Goal: Task Accomplishment & Management: Use online tool/utility

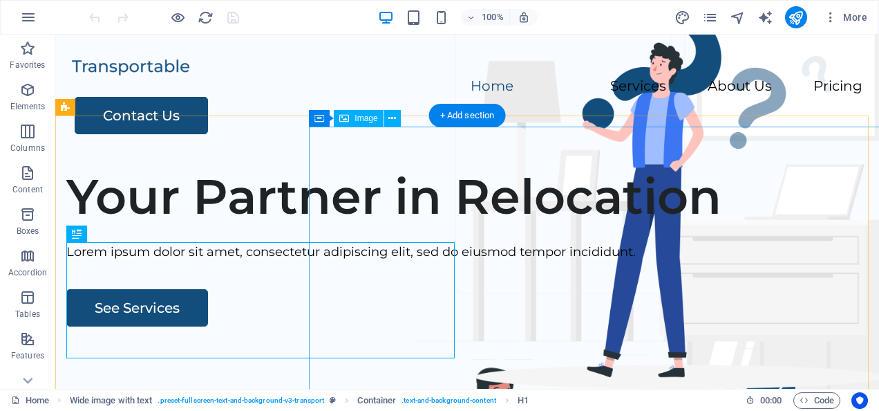
click at [122, 61] on div "Menu Home Services About Us Pricing Contact Us" at bounding box center [467, 96] width 824 height 122
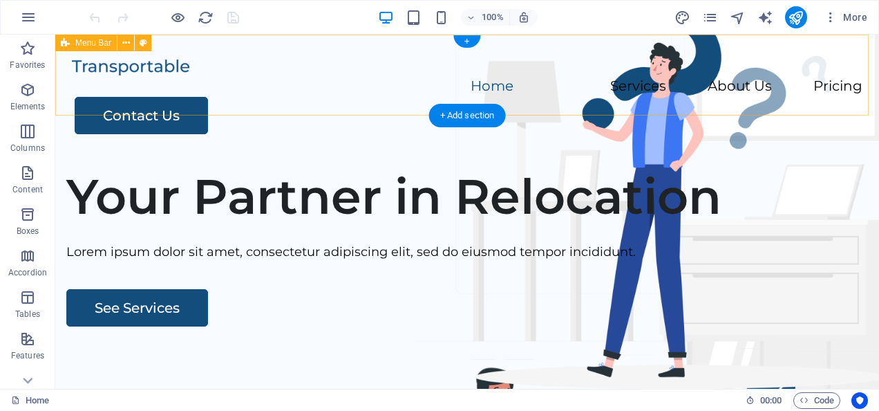
click at [161, 75] on div at bounding box center [467, 67] width 791 height 20
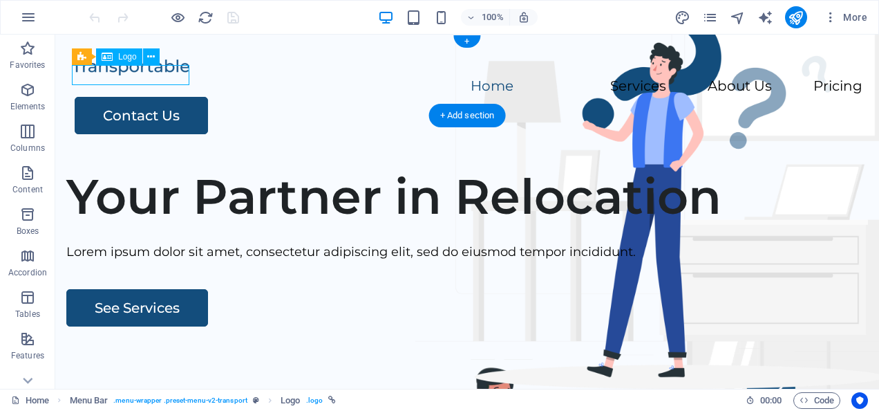
click at [124, 56] on span "Logo" at bounding box center [127, 57] width 19 height 8
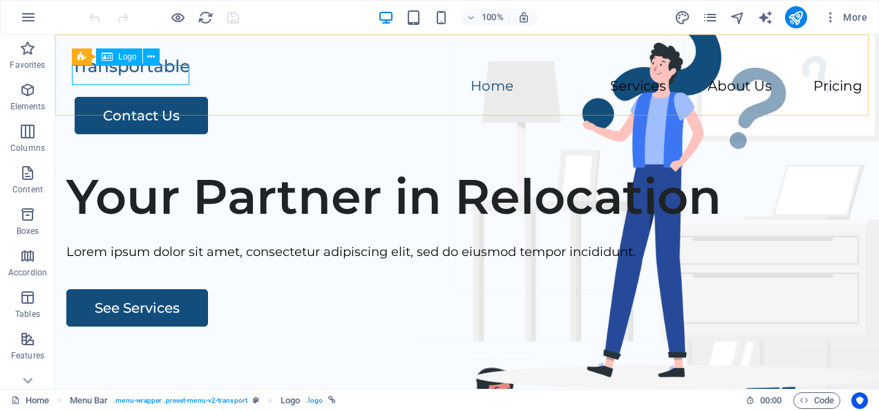
click at [124, 55] on span "Logo" at bounding box center [127, 57] width 19 height 8
select select "px"
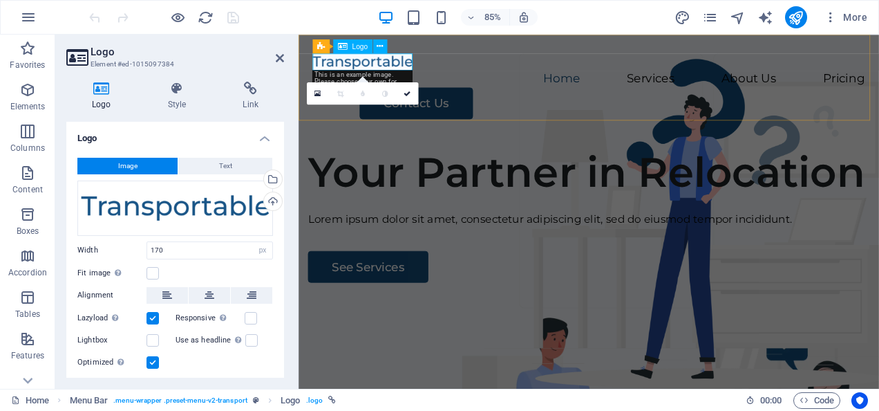
click at [431, 61] on div at bounding box center [640, 67] width 650 height 20
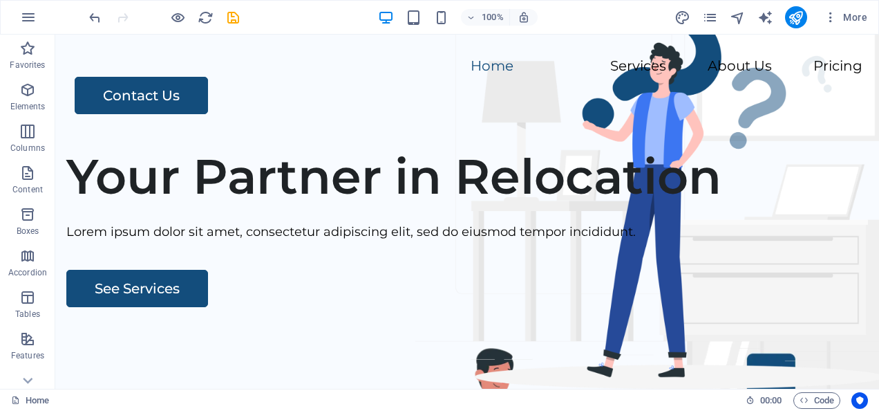
click at [94, 68] on nav "Home Services About Us Pricing" at bounding box center [467, 67] width 791 height 20
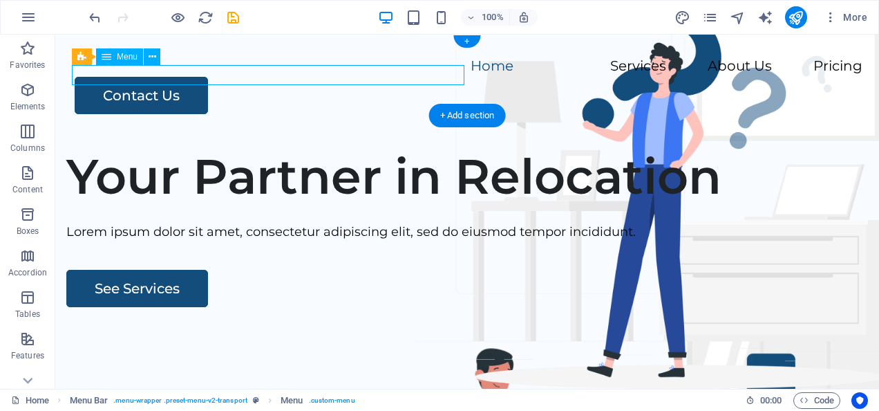
click at [116, 73] on nav "Home Services About Us Pricing" at bounding box center [467, 67] width 791 height 20
click at [92, 75] on nav "Home Services About Us Pricing" at bounding box center [467, 67] width 791 height 20
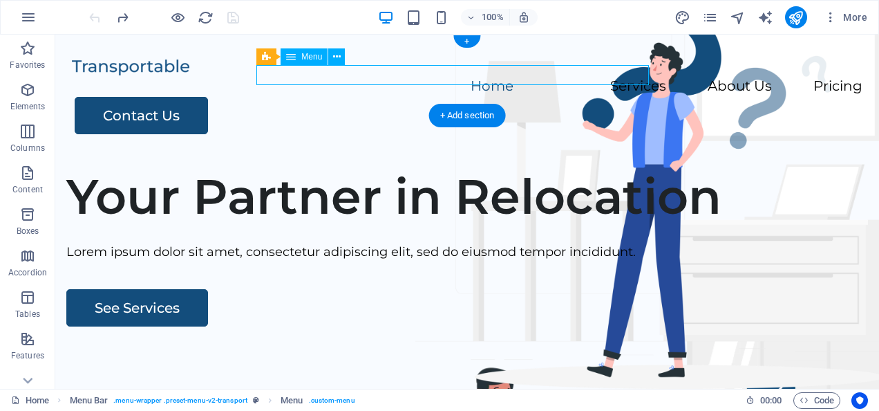
click at [147, 77] on div at bounding box center [467, 67] width 791 height 20
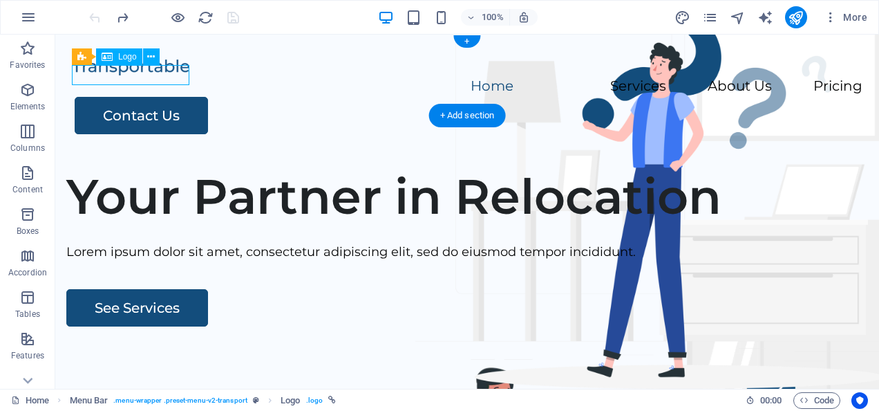
click at [127, 56] on span "Logo" at bounding box center [127, 57] width 19 height 8
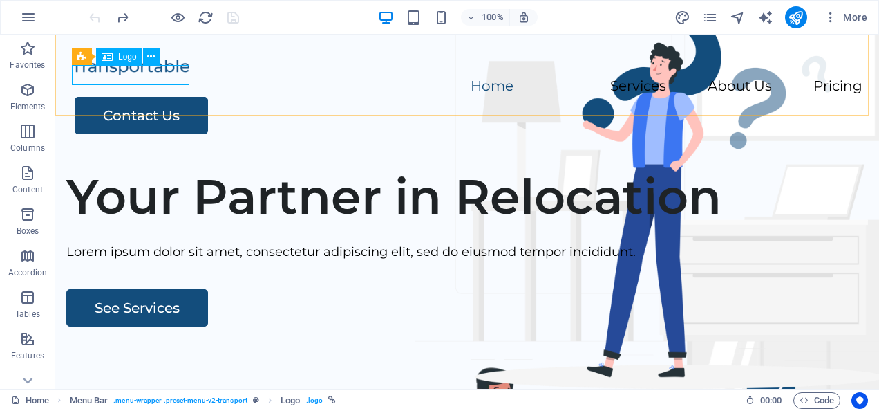
click at [122, 51] on div "Logo" at bounding box center [119, 56] width 46 height 17
select select "px"
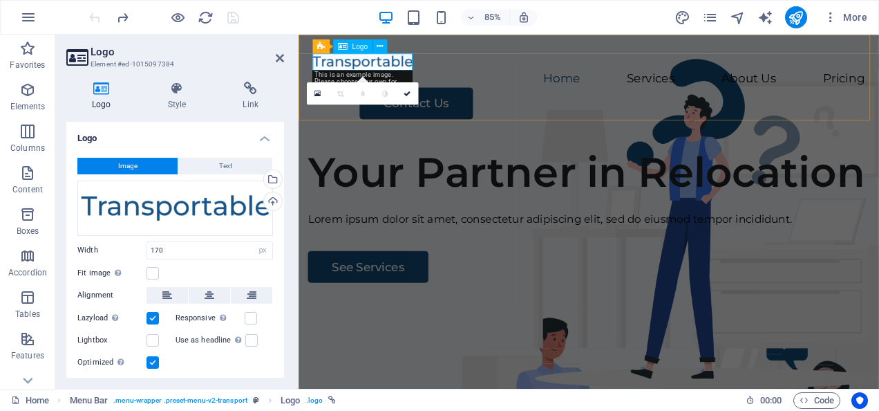
click at [401, 59] on div at bounding box center [640, 67] width 650 height 20
click at [415, 59] on div at bounding box center [640, 67] width 650 height 20
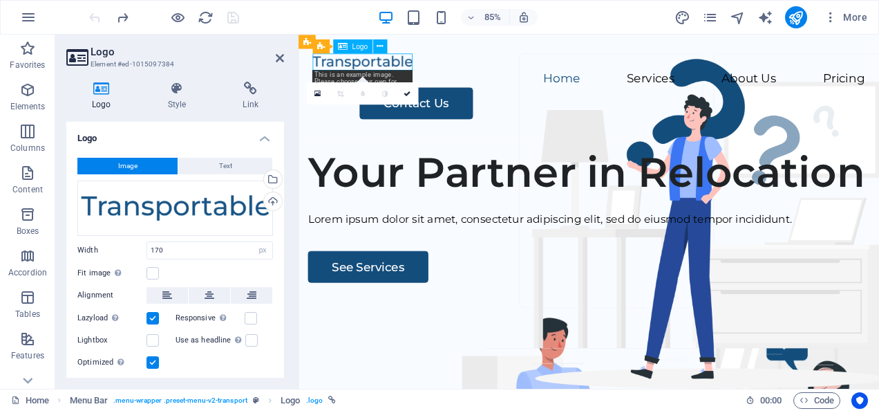
drag, startPoint x: 319, startPoint y: 67, endPoint x: 397, endPoint y: 67, distance: 78.1
click at [397, 67] on div at bounding box center [640, 67] width 650 height 20
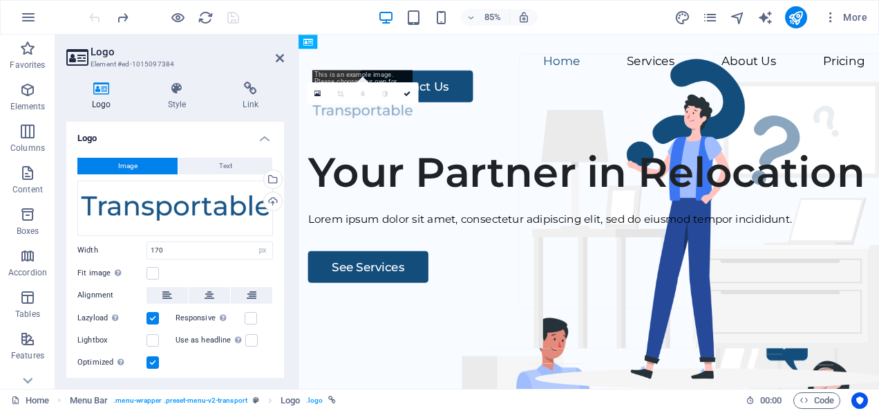
drag, startPoint x: 321, startPoint y: 75, endPoint x: 377, endPoint y: 80, distance: 56.3
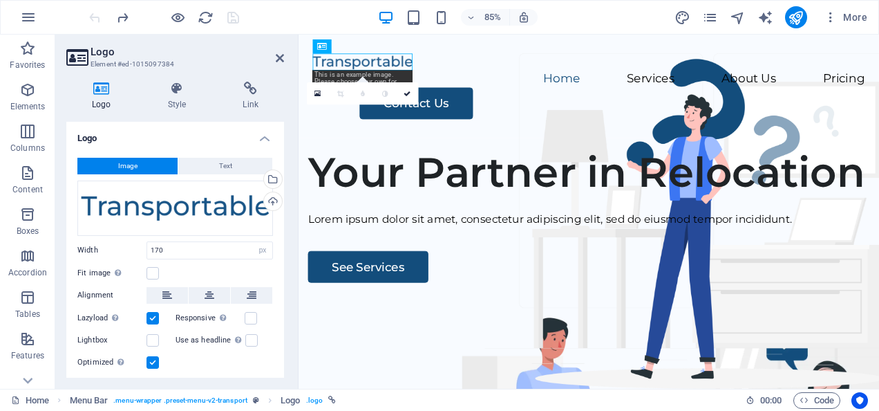
click at [402, 60] on div at bounding box center [640, 67] width 650 height 20
click at [362, 46] on span "Logo" at bounding box center [360, 46] width 16 height 7
click at [383, 44] on icon at bounding box center [380, 46] width 6 height 12
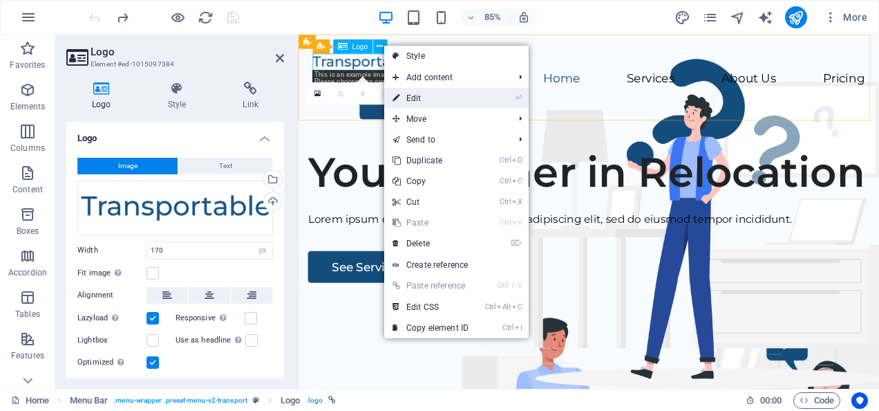
click at [496, 93] on li "⏎ Edit" at bounding box center [456, 98] width 144 height 21
click at [415, 95] on link "⏎ Edit" at bounding box center [430, 98] width 93 height 21
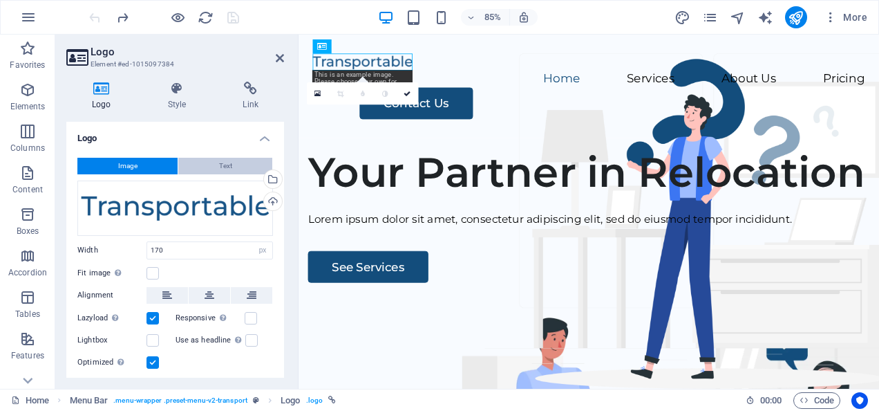
click at [206, 160] on button "Text" at bounding box center [225, 166] width 94 height 17
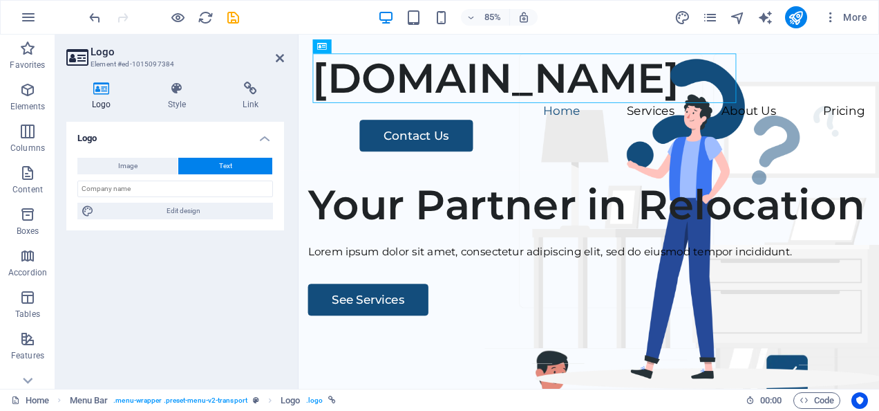
click at [707, 44] on div "[DOMAIN_NAME] Menu Home Services About Us Pricing Contact Us" at bounding box center [640, 115] width 683 height 160
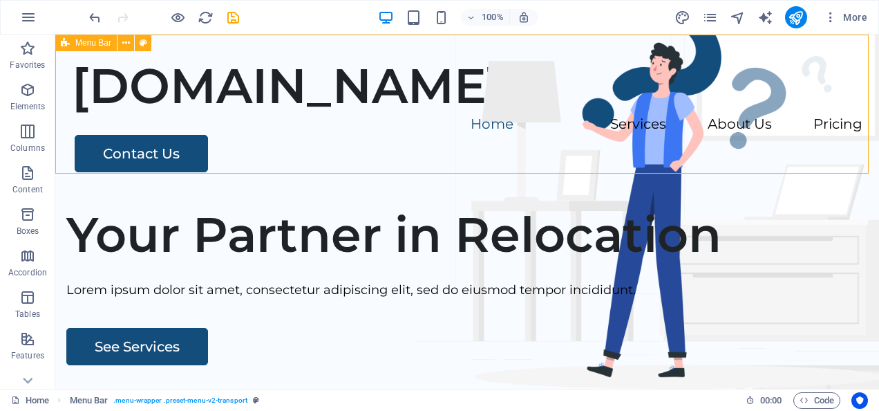
click at [583, 84] on div "[DOMAIN_NAME] Menu Home Services About Us Pricing Contact Us" at bounding box center [467, 115] width 824 height 160
click at [558, 100] on div "[DOMAIN_NAME]" at bounding box center [467, 86] width 791 height 58
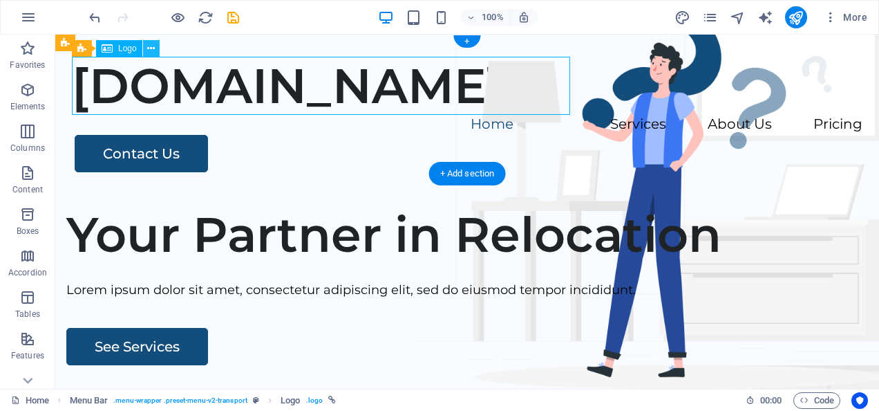
click at [153, 44] on icon at bounding box center [151, 48] width 8 height 15
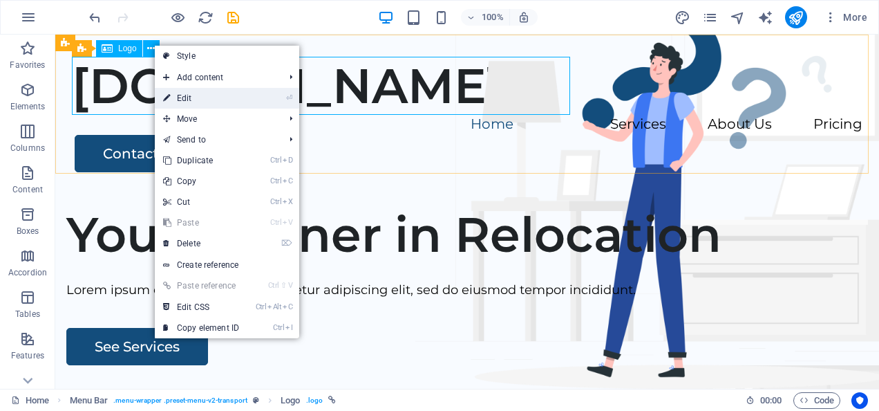
click at [185, 98] on link "⏎ Edit" at bounding box center [201, 98] width 93 height 21
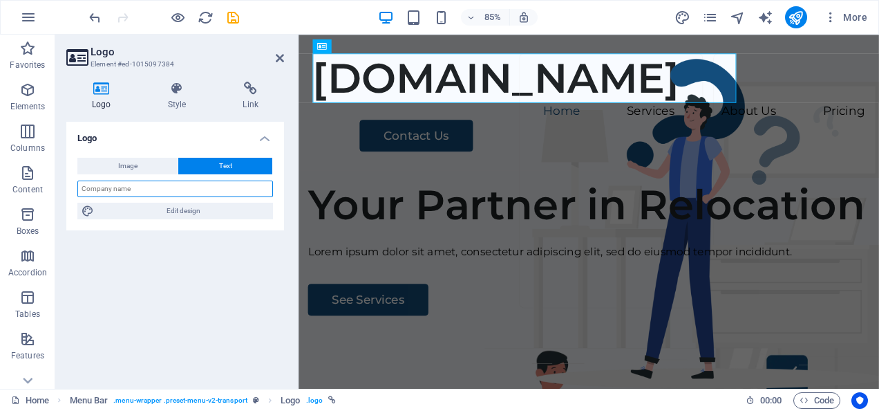
click at [105, 189] on input "text" at bounding box center [175, 188] width 196 height 17
type input "AI-LarvaGuard"
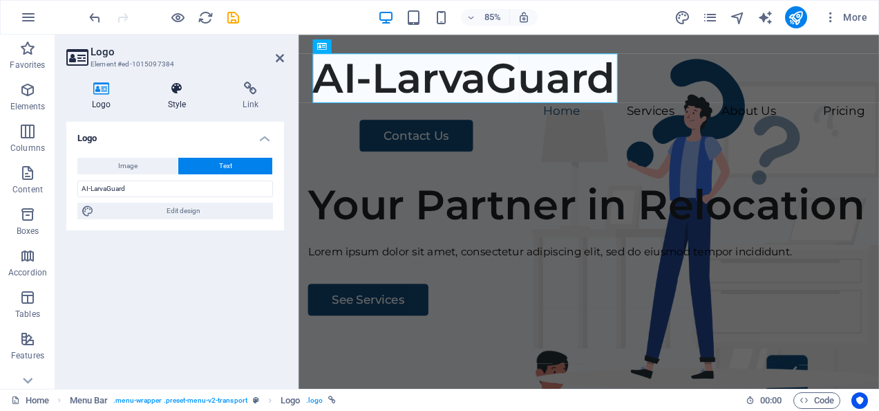
click at [183, 87] on icon at bounding box center [177, 89] width 70 height 14
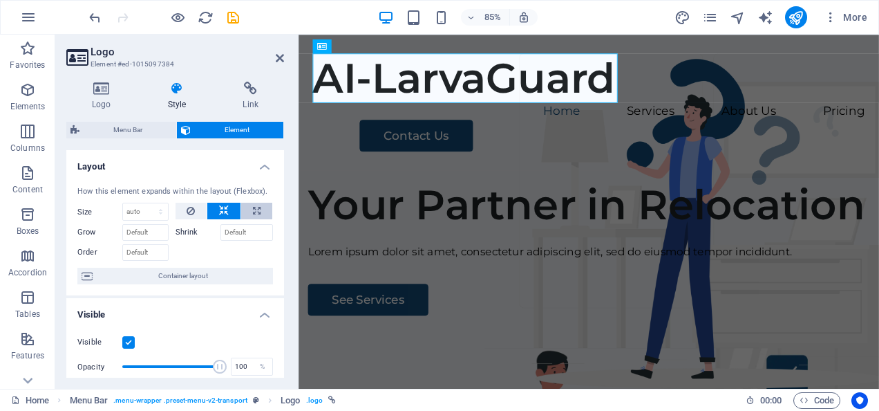
click at [254, 212] on icon at bounding box center [257, 211] width 8 height 17
type input "100"
select select "%"
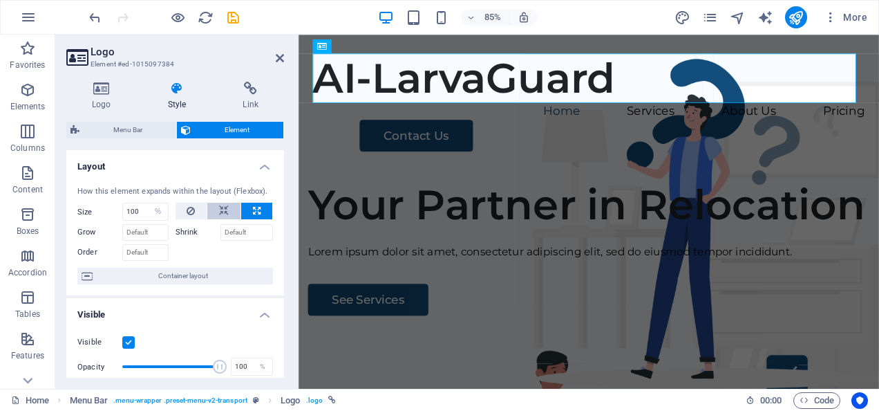
click at [220, 210] on icon at bounding box center [224, 211] width 10 height 17
select select "DISABLED_OPTION_VALUE"
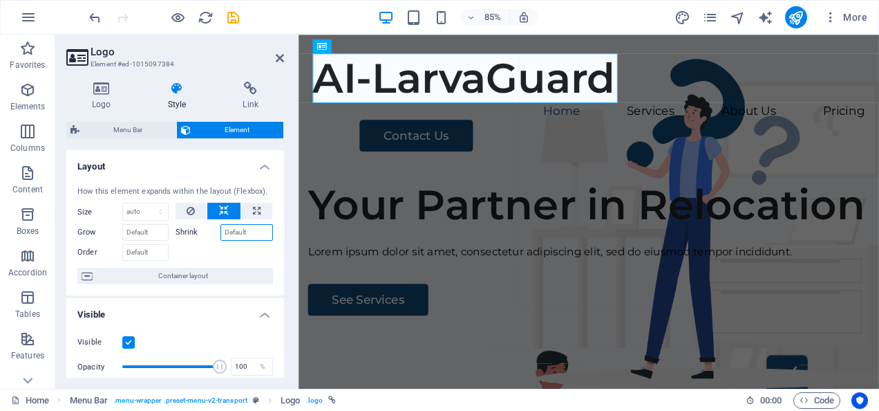
click at [239, 228] on input "Shrink" at bounding box center [247, 232] width 53 height 17
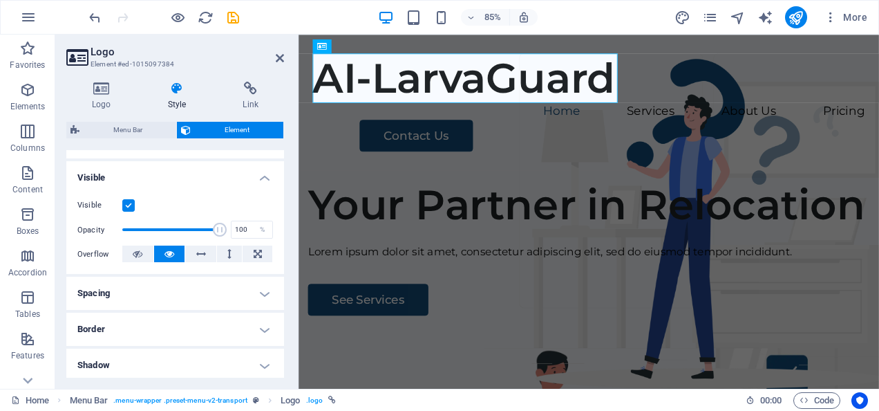
scroll to position [156, 0]
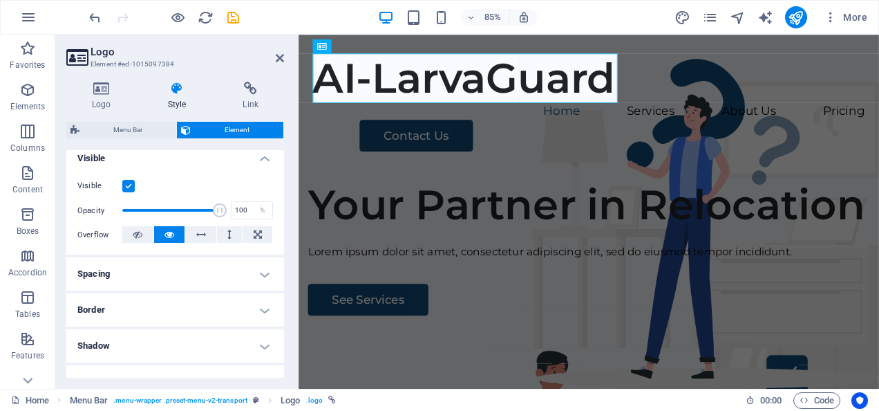
click at [272, 268] on h4 "Spacing" at bounding box center [175, 273] width 218 height 33
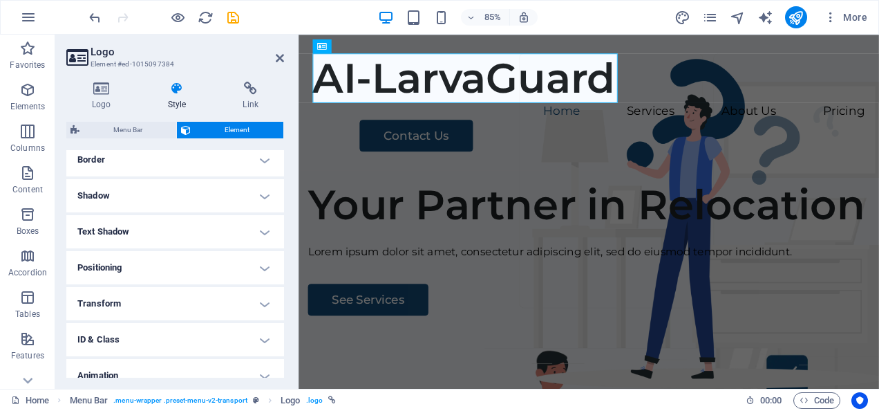
scroll to position [411, 0]
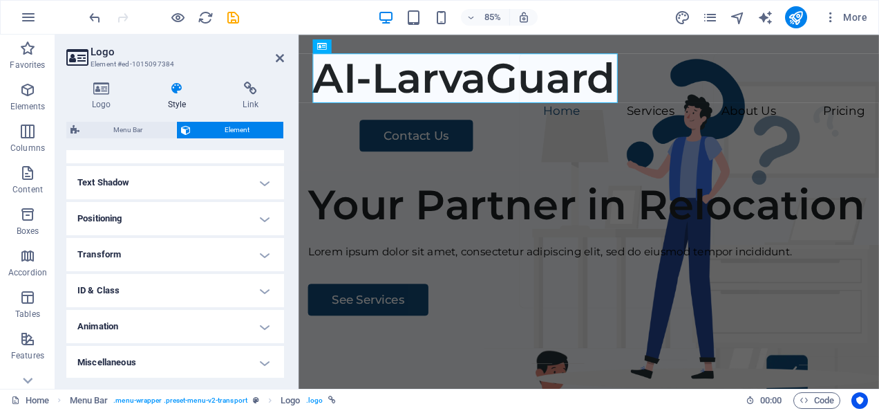
click at [261, 189] on h4 "Text Shadow" at bounding box center [175, 182] width 218 height 33
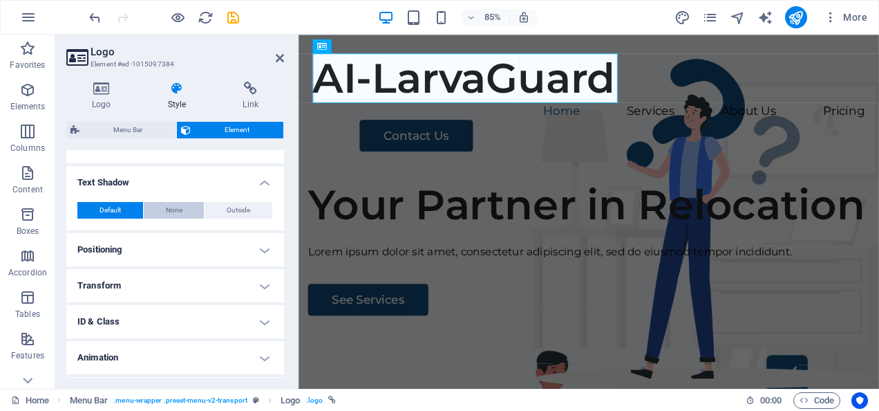
click at [178, 209] on span "None" at bounding box center [174, 210] width 17 height 17
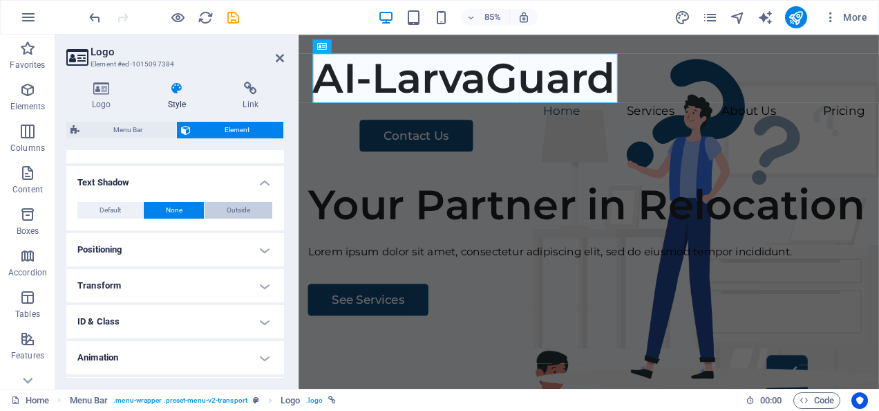
click at [218, 208] on button "Outside" at bounding box center [239, 210] width 68 height 17
type input "2"
type input "4"
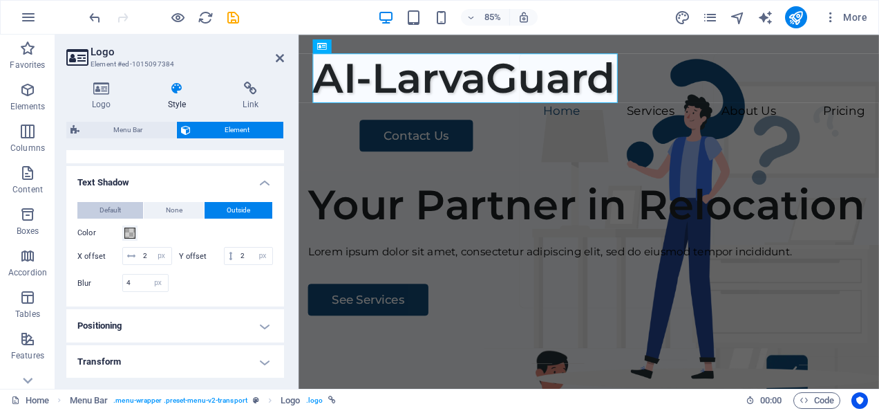
click at [113, 203] on span "Default" at bounding box center [110, 210] width 21 height 17
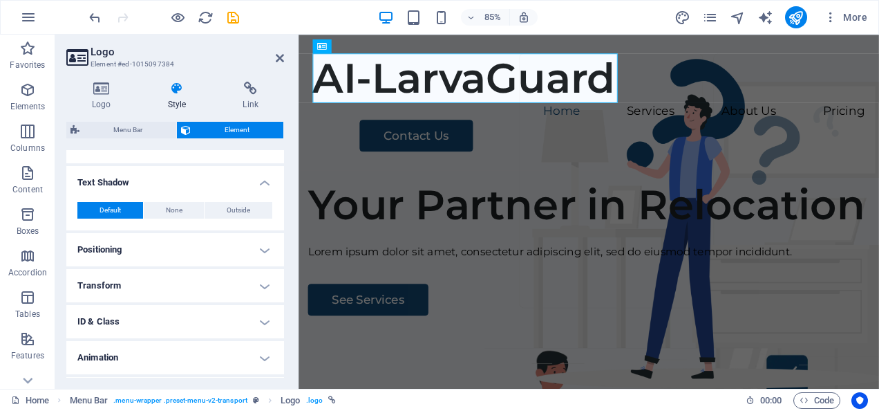
scroll to position [442, 0]
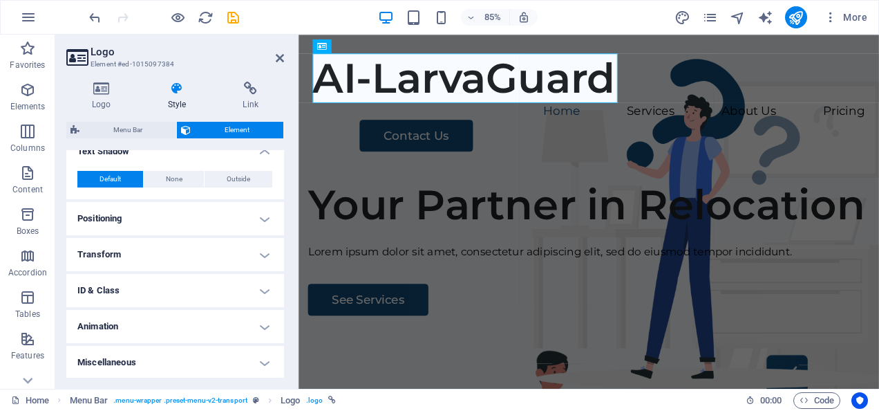
click at [257, 321] on h4 "Animation" at bounding box center [175, 326] width 218 height 33
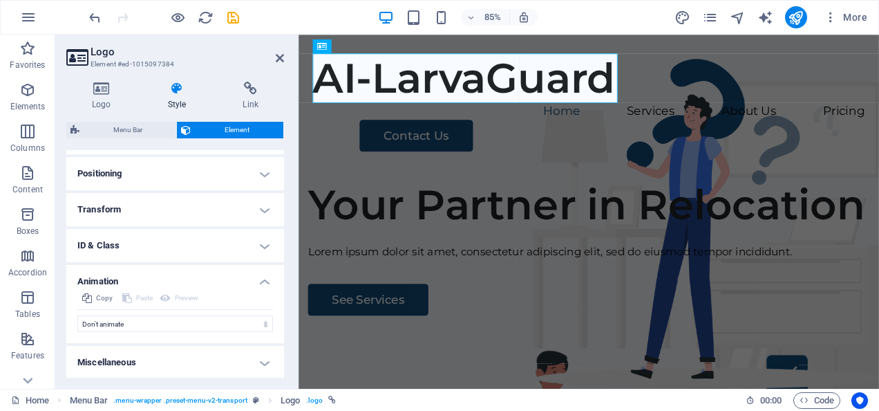
click at [259, 358] on h4 "Miscellaneous" at bounding box center [175, 362] width 218 height 33
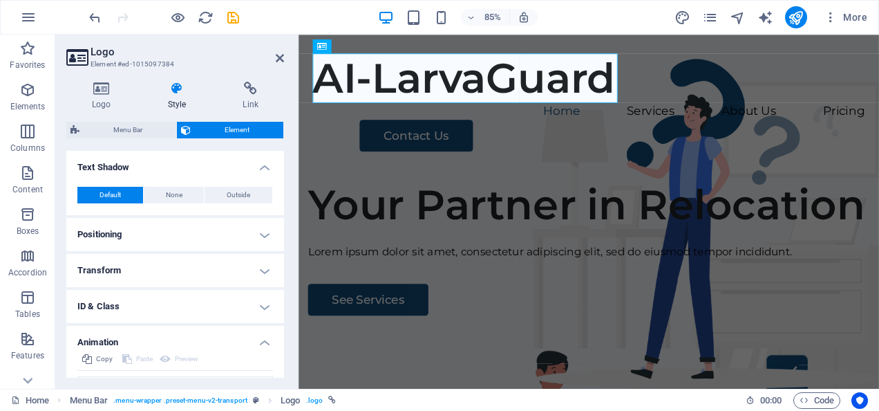
scroll to position [424, 0]
click at [136, 119] on div "Logo Style Link Logo Image Text Drag files here, click to choose files or selec…" at bounding box center [175, 230] width 218 height 296
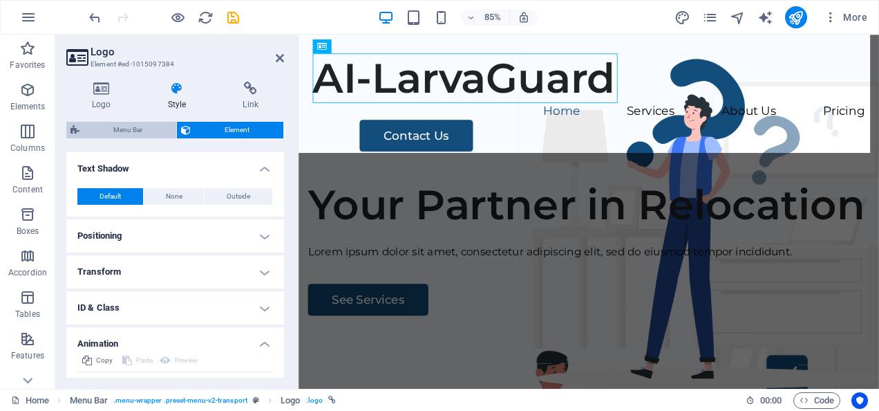
click at [138, 123] on span "Menu Bar" at bounding box center [128, 130] width 88 height 17
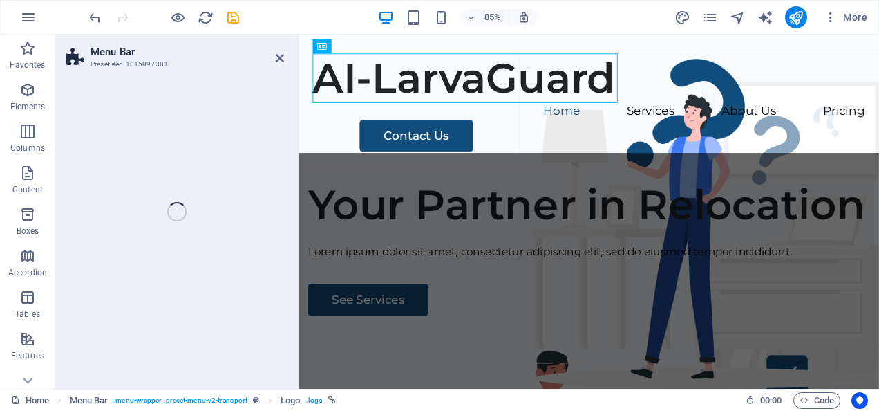
select select "rem"
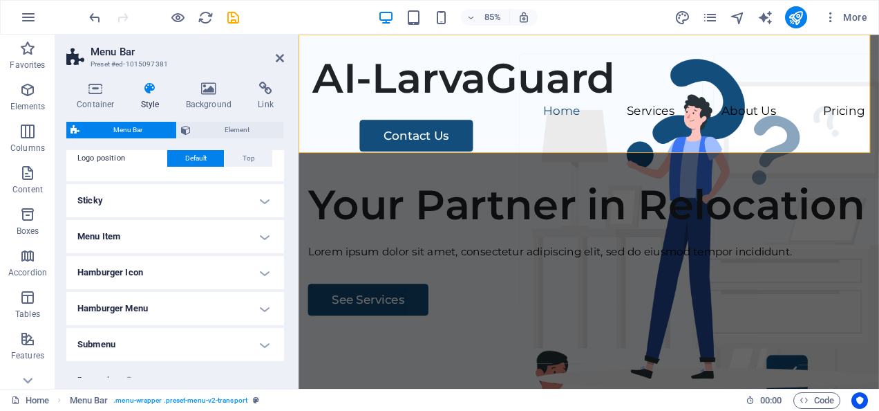
scroll to position [431, 0]
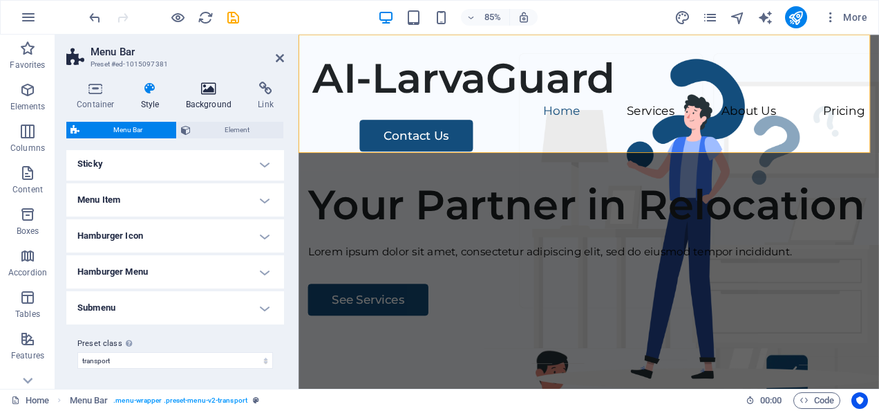
click at [218, 97] on h4 "Background" at bounding box center [212, 96] width 73 height 29
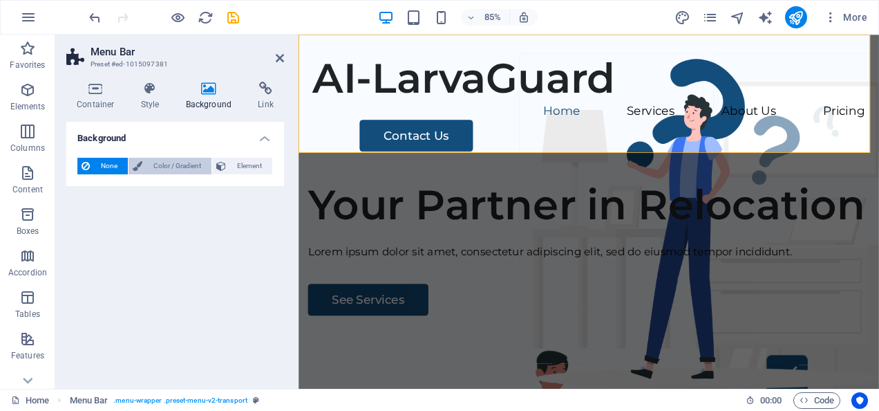
click at [175, 164] on span "Color / Gradient" at bounding box center [177, 166] width 61 height 17
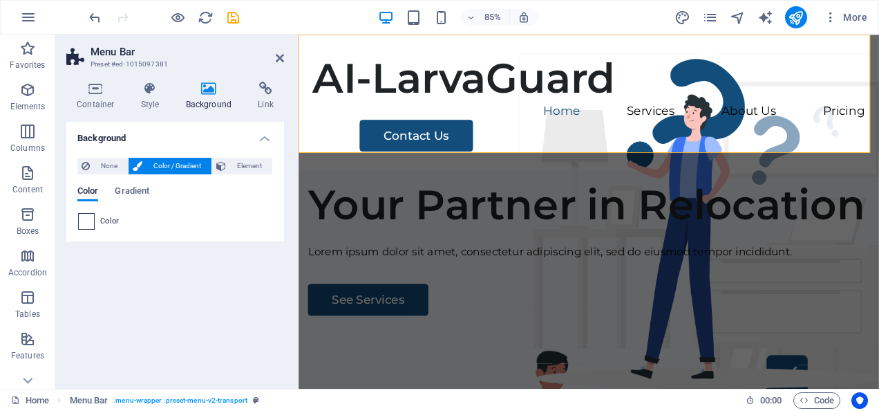
click at [93, 218] on span at bounding box center [86, 221] width 15 height 15
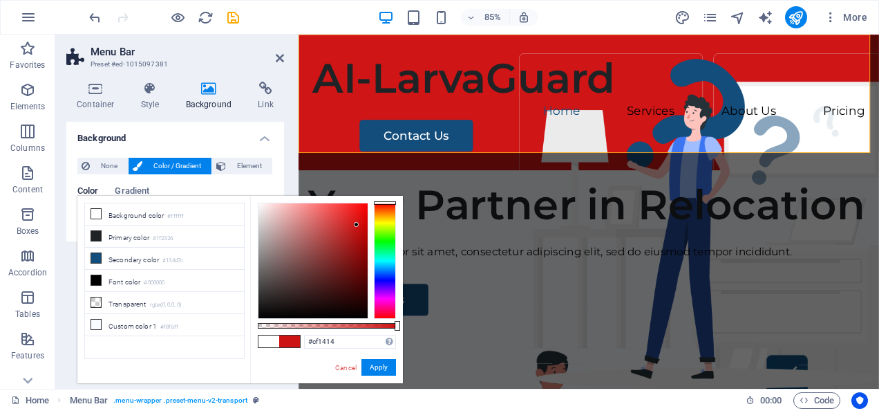
type input "#cf1515"
click at [563, 93] on div "AI-LarvaGuard" at bounding box center [640, 86] width 650 height 58
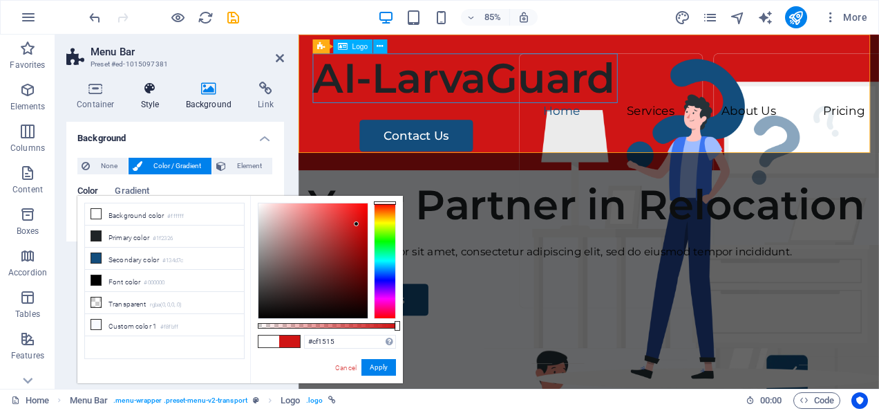
click at [158, 91] on icon at bounding box center [150, 89] width 39 height 14
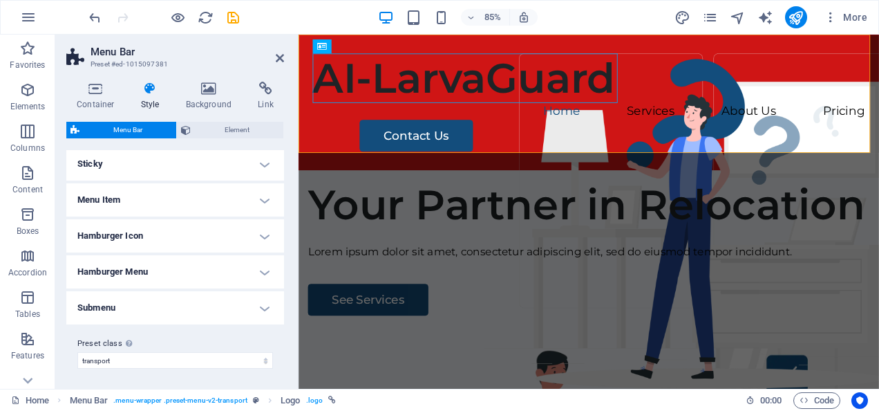
click at [259, 193] on h4 "Menu Item" at bounding box center [175, 199] width 218 height 33
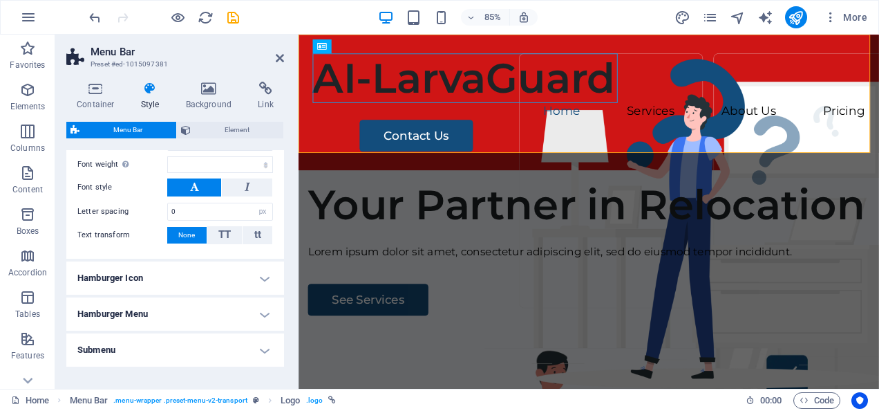
scroll to position [709, 0]
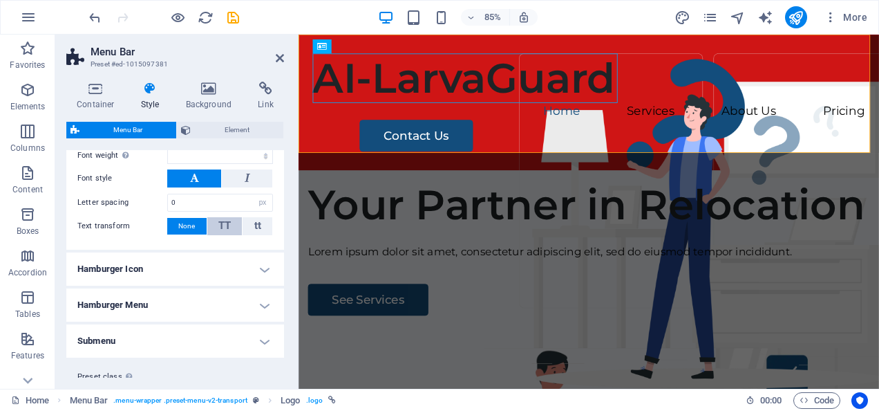
click at [221, 223] on span "TT" at bounding box center [224, 225] width 12 height 12
click at [250, 221] on button "tt" at bounding box center [258, 226] width 30 height 18
click at [187, 221] on span "None" at bounding box center [186, 226] width 17 height 17
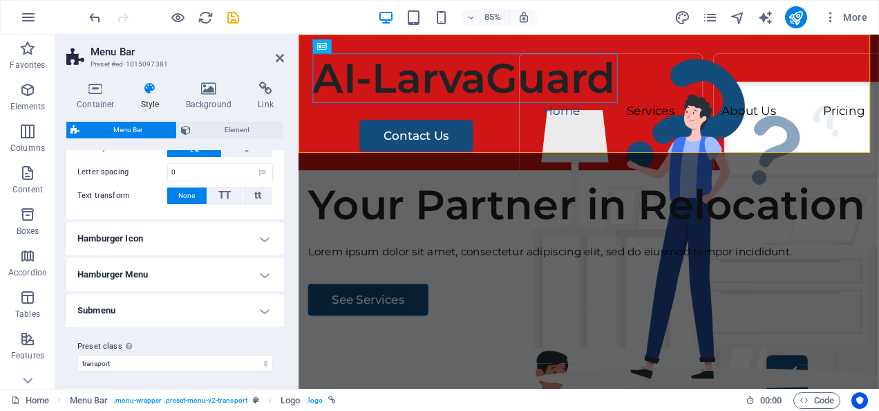
click at [250, 229] on h4 "Hamburger Icon" at bounding box center [175, 238] width 218 height 33
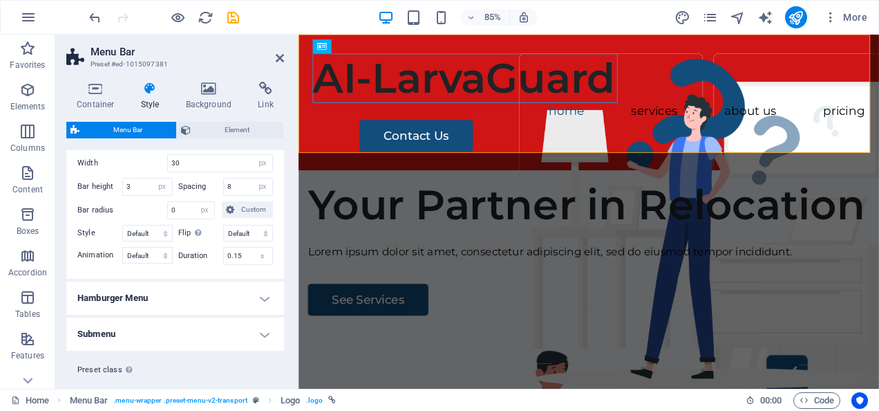
click at [250, 289] on h4 "Hamburger Menu" at bounding box center [175, 297] width 218 height 33
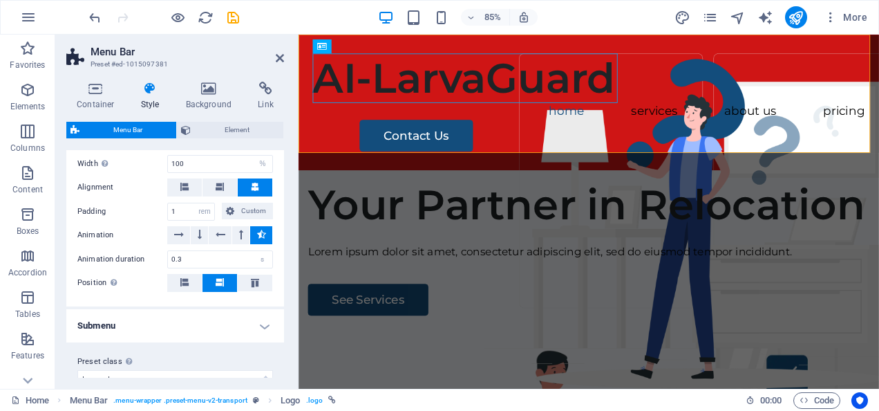
scroll to position [1378, 0]
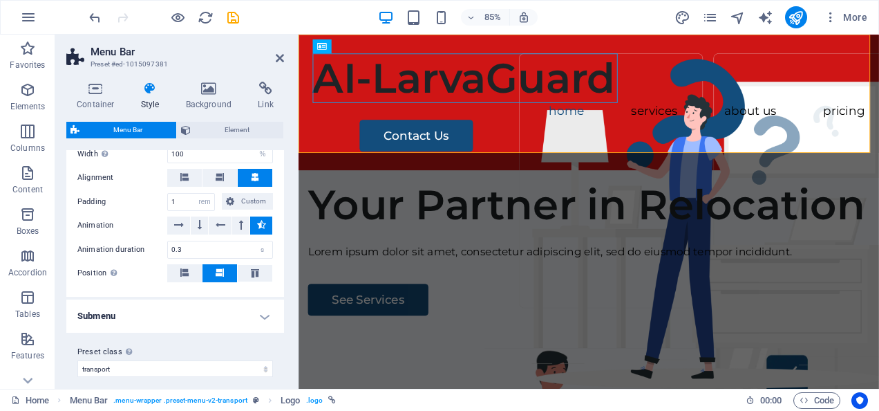
click at [263, 306] on h4 "Submenu" at bounding box center [175, 315] width 218 height 33
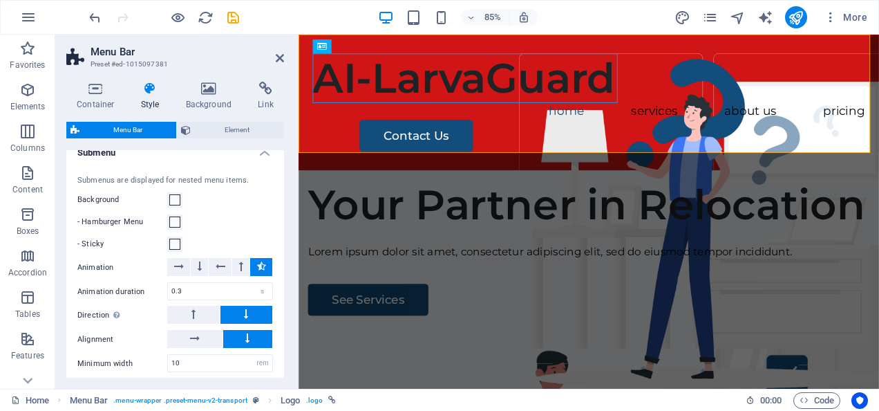
scroll to position [1542, 0]
click at [181, 258] on icon at bounding box center [179, 266] width 10 height 17
click at [191, 258] on button at bounding box center [199, 267] width 17 height 18
click at [185, 258] on button at bounding box center [178, 267] width 23 height 18
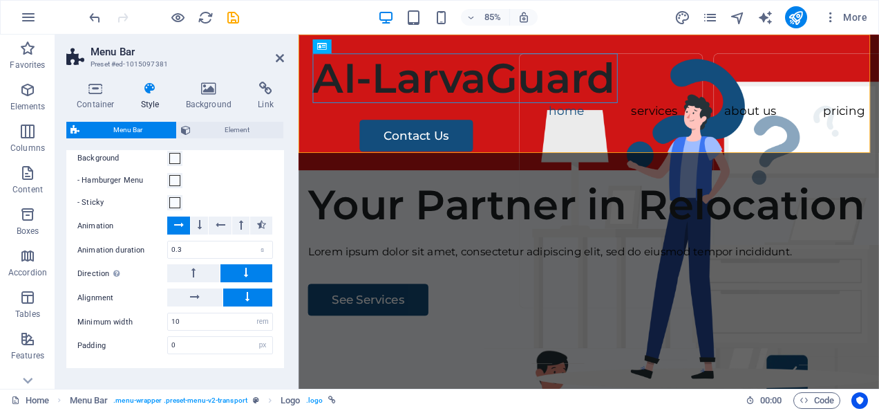
select select
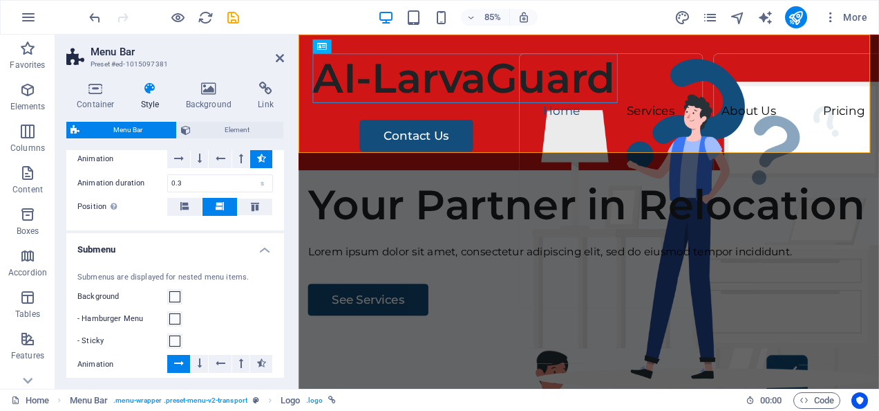
scroll to position [1444, 0]
click at [102, 94] on icon at bounding box center [95, 89] width 59 height 14
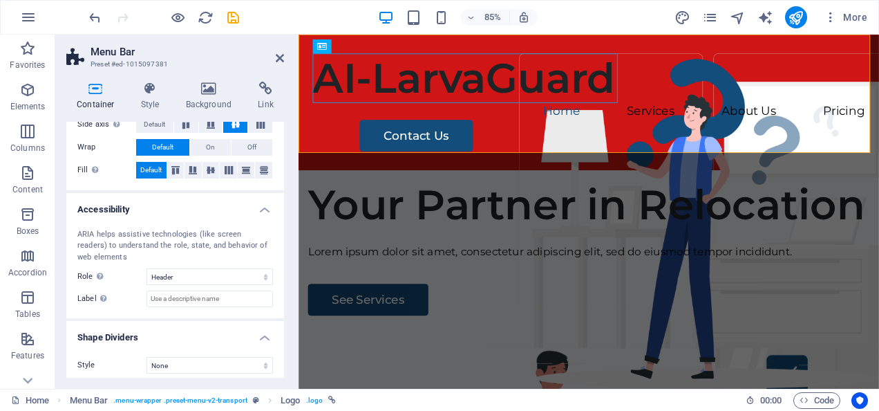
scroll to position [279, 0]
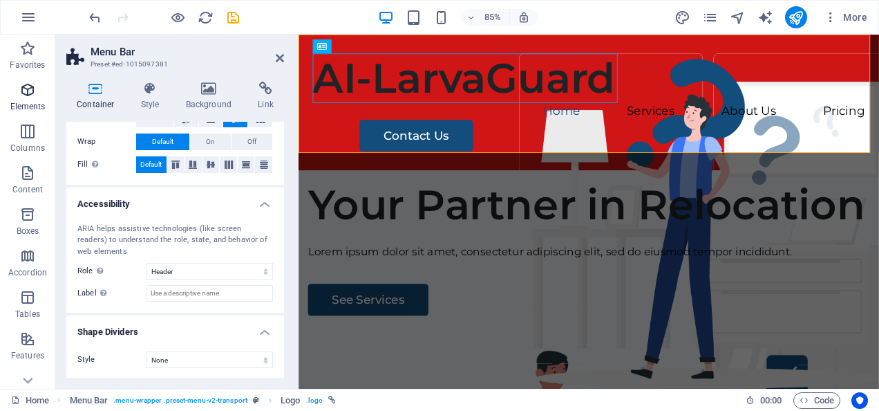
click at [28, 103] on p "Elements" at bounding box center [27, 106] width 35 height 11
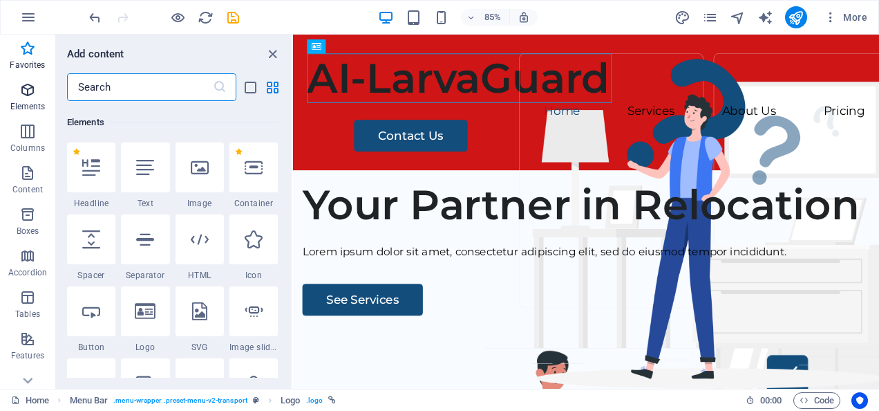
scroll to position [154, 0]
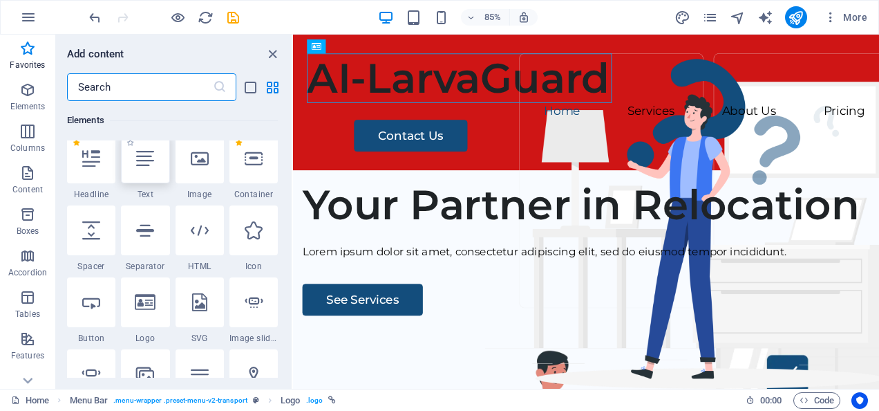
click at [153, 147] on div at bounding box center [145, 158] width 48 height 50
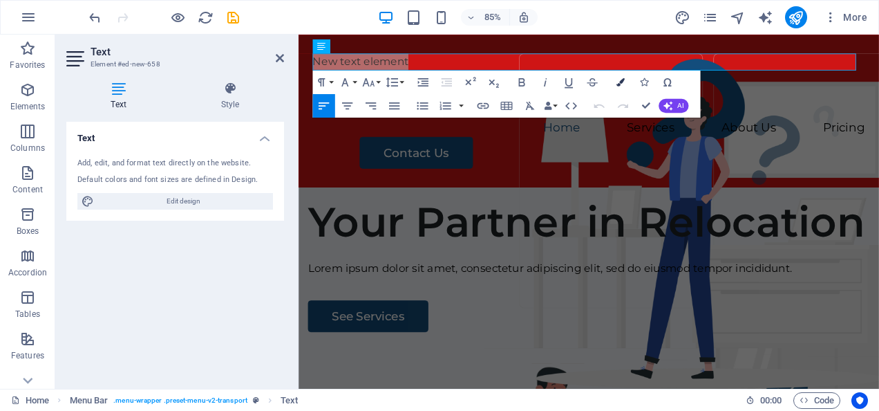
click at [621, 82] on icon "button" at bounding box center [621, 82] width 8 height 8
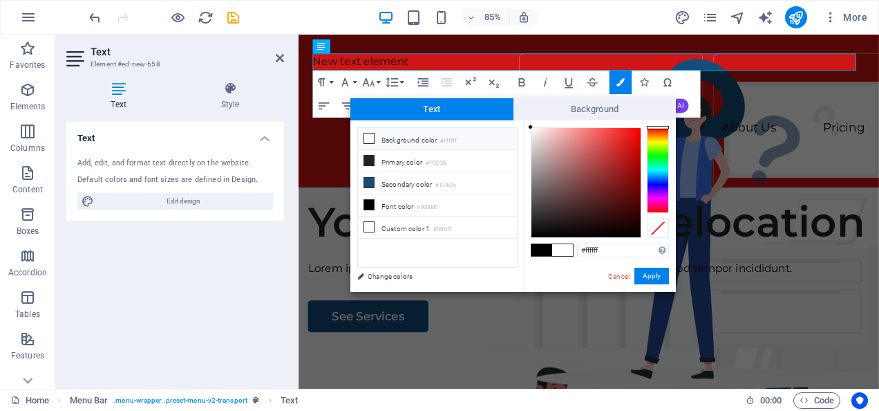
click at [533, 129] on div at bounding box center [530, 126] width 5 height 5
type input "#f0e8e8"
click at [650, 272] on button "Apply" at bounding box center [652, 276] width 35 height 17
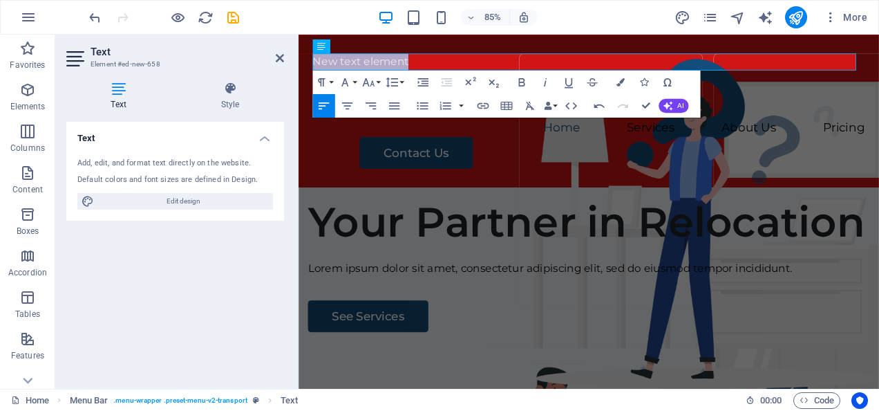
click at [648, 178] on div "New text element AI-LarvaGuard Menu Home Services About Us Pricing Contact Us" at bounding box center [640, 125] width 683 height 180
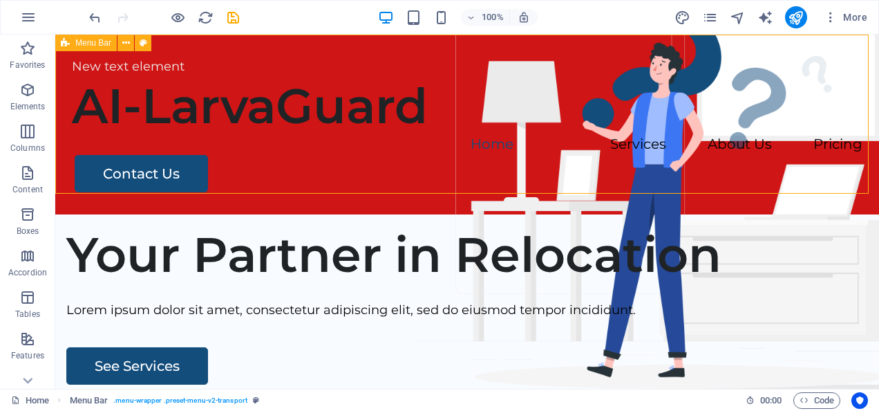
click at [106, 58] on div "New text element" at bounding box center [467, 67] width 791 height 20
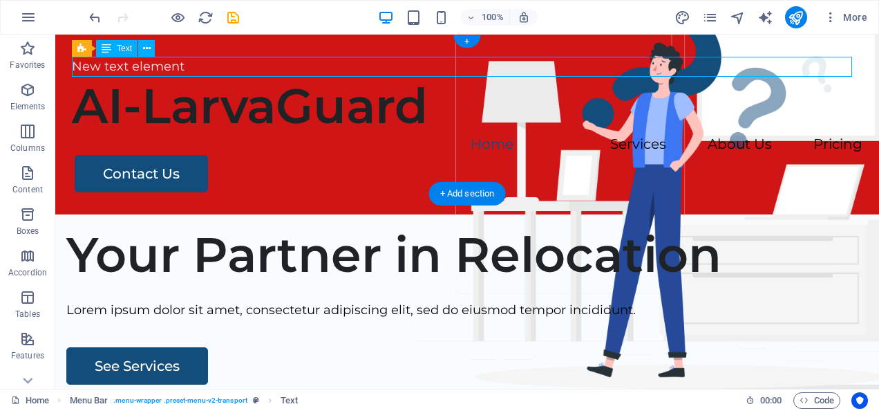
click at [215, 75] on div "New text element" at bounding box center [467, 67] width 791 height 20
click at [195, 71] on div "New text element" at bounding box center [467, 67] width 791 height 20
click at [124, 57] on div "Text" at bounding box center [116, 48] width 41 height 17
click at [120, 46] on span "Text" at bounding box center [124, 48] width 15 height 8
click at [123, 53] on span "Text" at bounding box center [124, 48] width 15 height 8
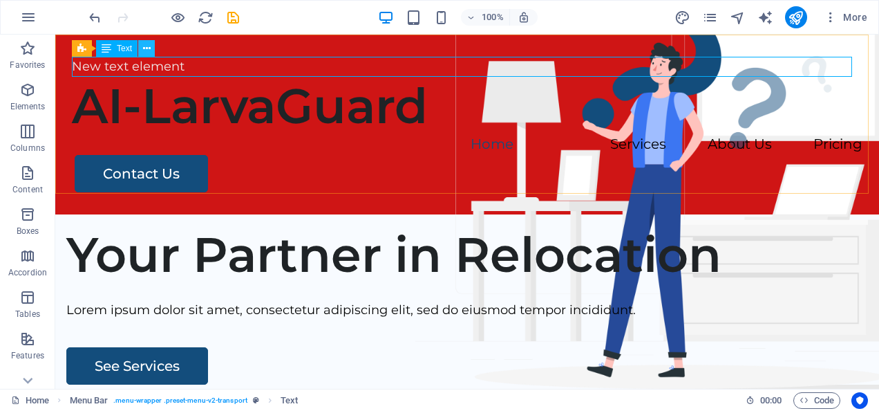
click at [148, 48] on icon at bounding box center [147, 48] width 8 height 15
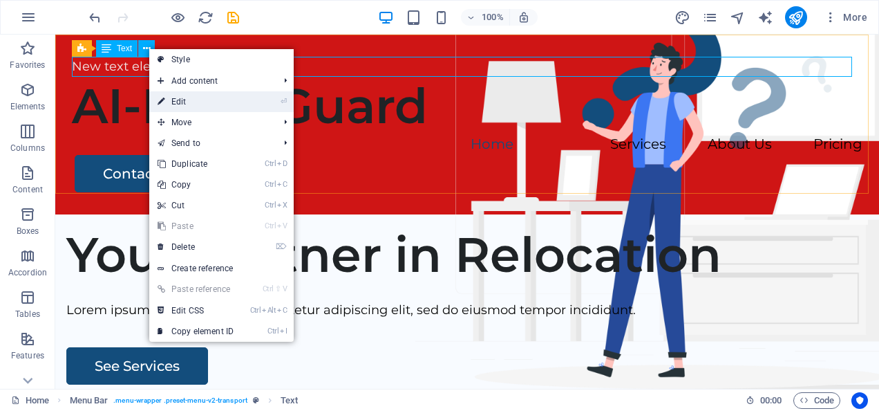
click at [183, 98] on link "⏎ Edit" at bounding box center [195, 101] width 93 height 21
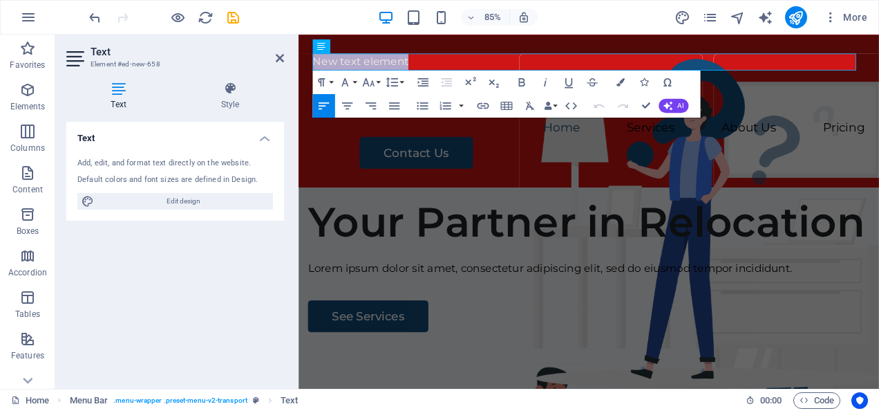
click at [431, 69] on p "New text element" at bounding box center [640, 67] width 650 height 20
click at [429, 65] on p "New text element" at bounding box center [640, 67] width 650 height 20
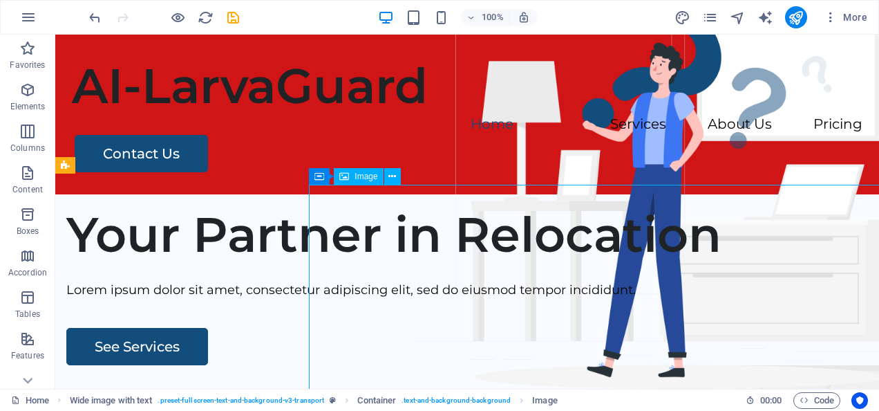
click at [82, 55] on div "AI-LarvaGuard Menu Home Services About Us Pricing Contact Us" at bounding box center [467, 115] width 824 height 160
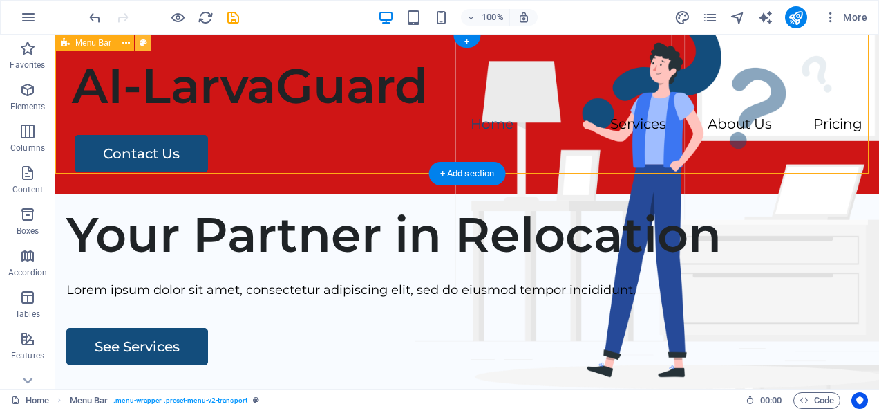
click at [143, 41] on icon at bounding box center [144, 43] width 8 height 15
select select "rem"
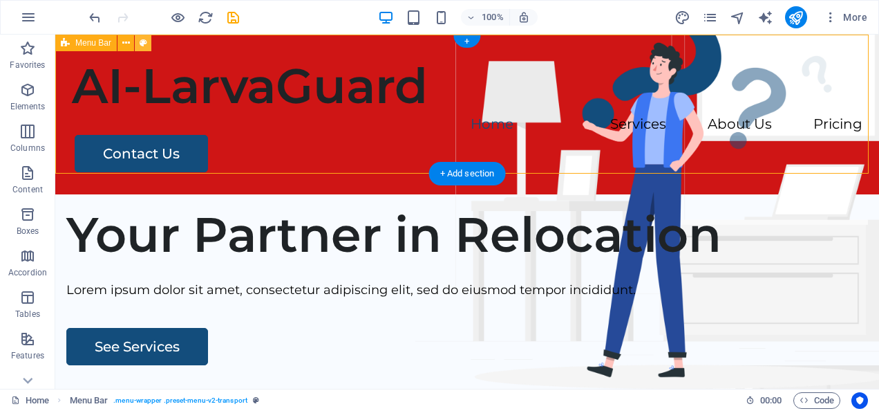
select select "hover_text_color"
select select "rem"
select select "px"
select select
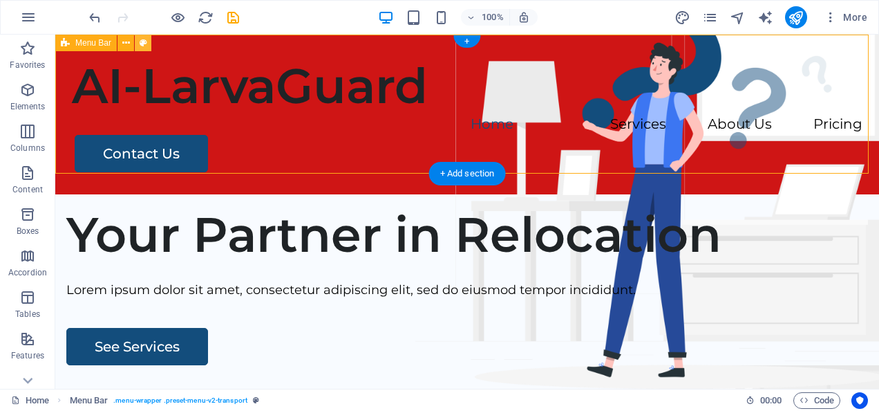
select select "px"
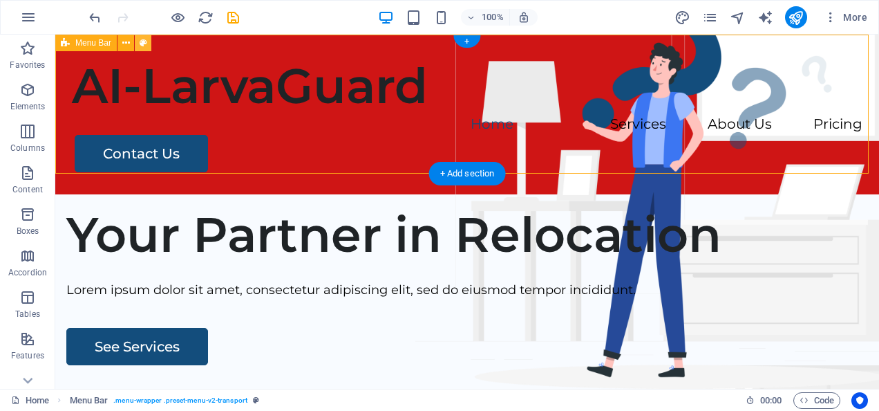
select select "px"
select select "%"
select select "rem"
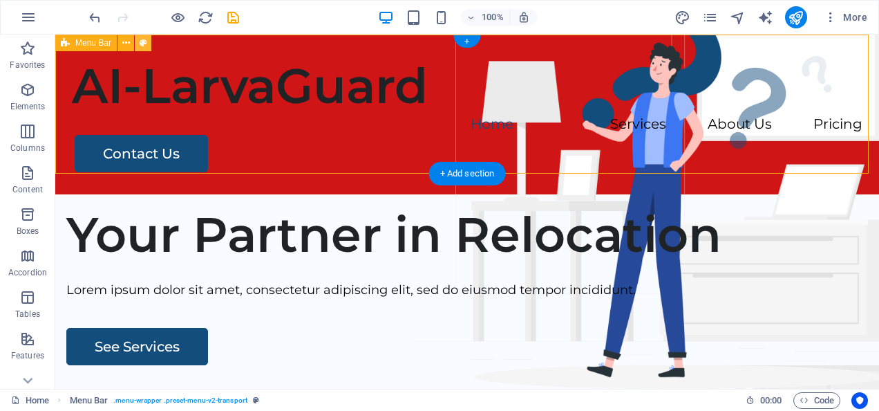
select select "px"
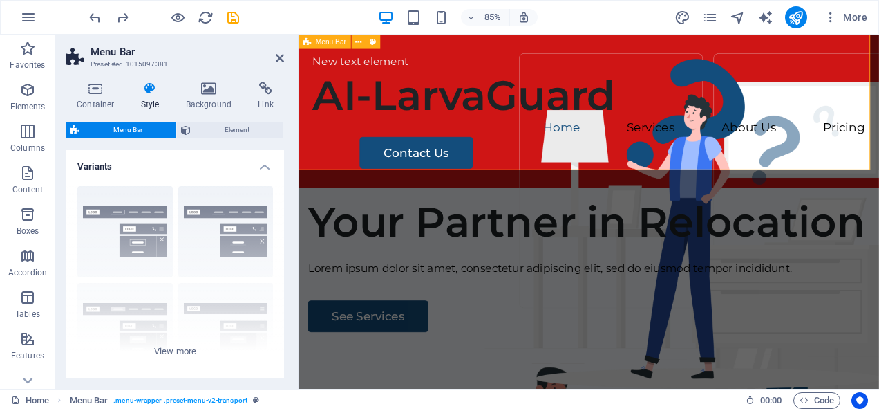
click at [410, 65] on div "New text element" at bounding box center [640, 67] width 650 height 20
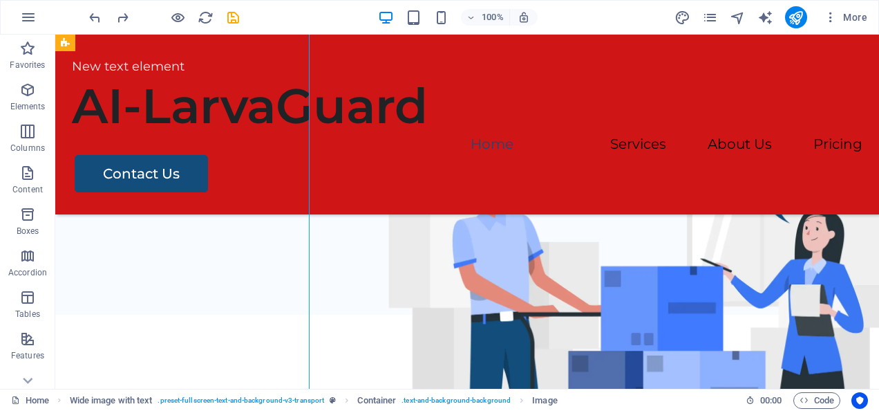
scroll to position [251, 0]
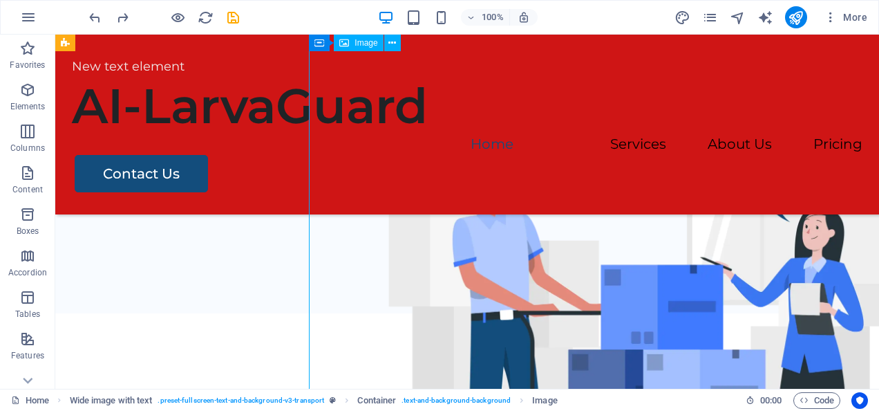
click at [662, 242] on figure at bounding box center [648, 344] width 656 height 463
click at [409, 232] on figure at bounding box center [648, 344] width 656 height 463
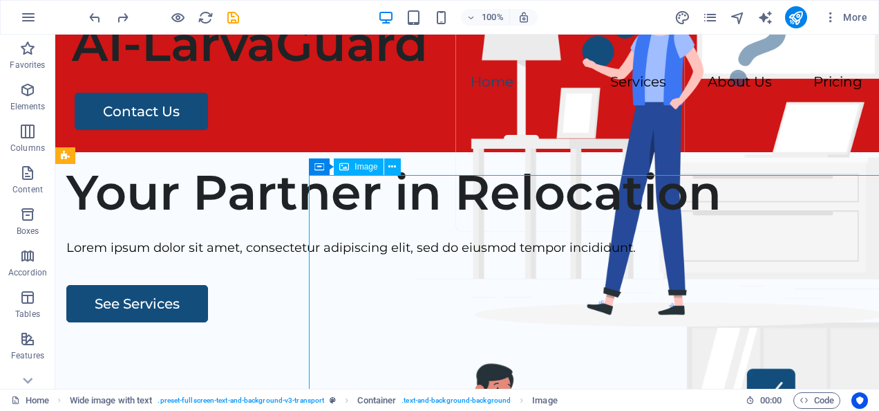
scroll to position [0, 0]
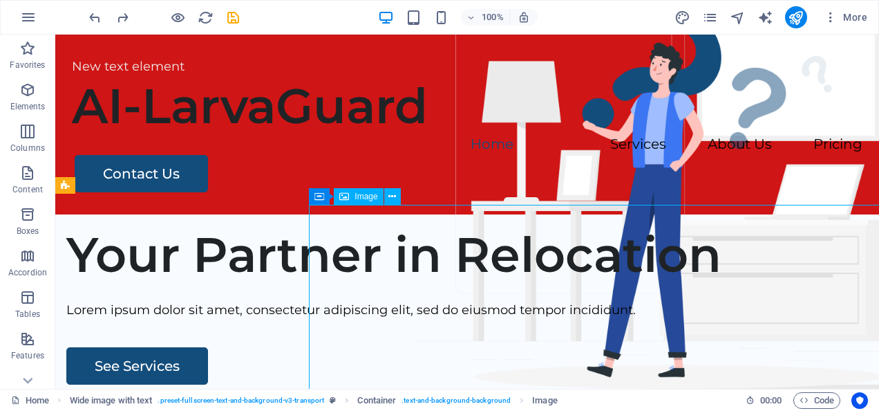
click at [185, 155] on div "Contact Us" at bounding box center [469, 173] width 788 height 37
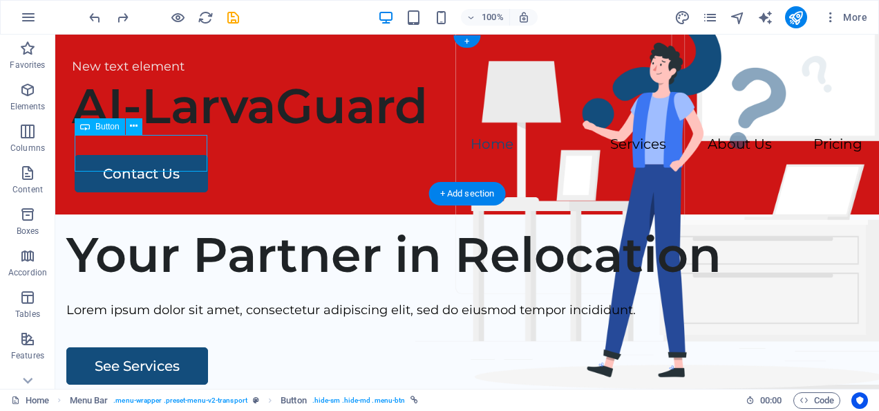
click at [238, 155] on div "New text element AI-LarvaGuard Menu Home Services About Us Pricing Contact Us" at bounding box center [467, 125] width 824 height 180
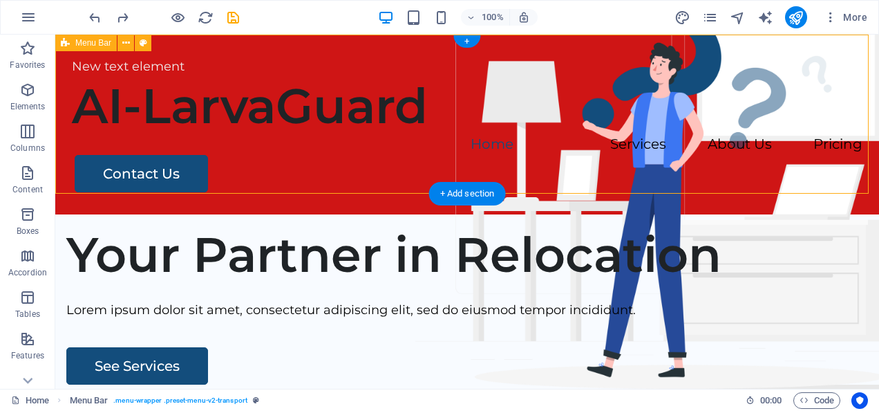
click at [165, 156] on div "Contact Us" at bounding box center [469, 173] width 788 height 37
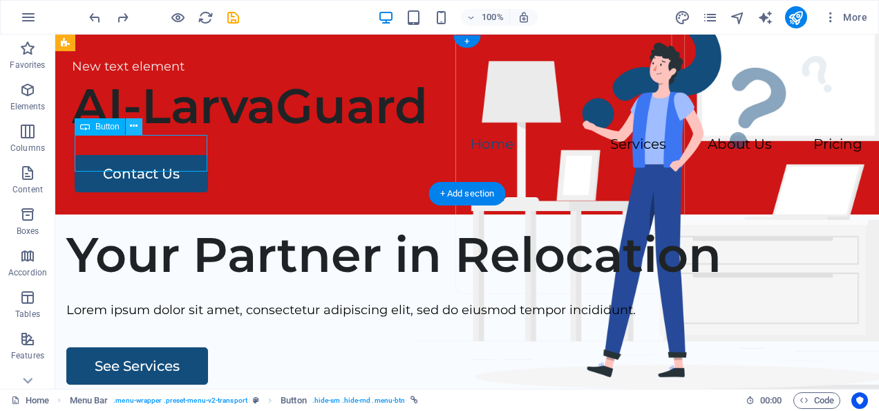
click at [134, 123] on icon at bounding box center [134, 126] width 8 height 15
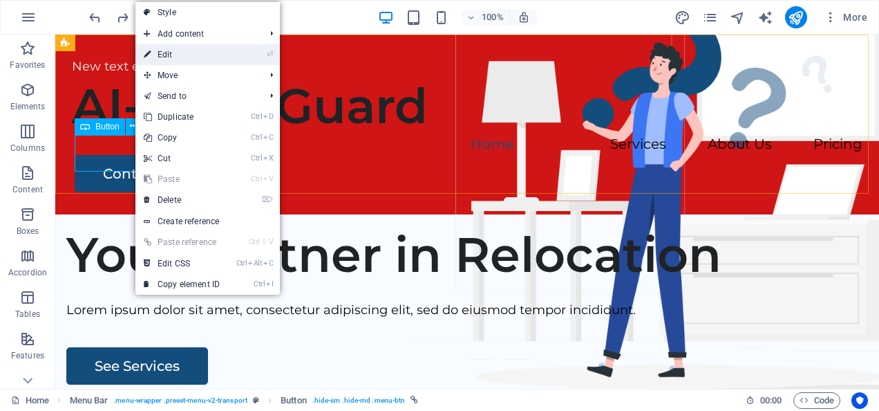
click at [259, 52] on li "⏎ Edit" at bounding box center [207, 54] width 144 height 21
click at [180, 51] on link "⏎ Edit" at bounding box center [181, 54] width 93 height 21
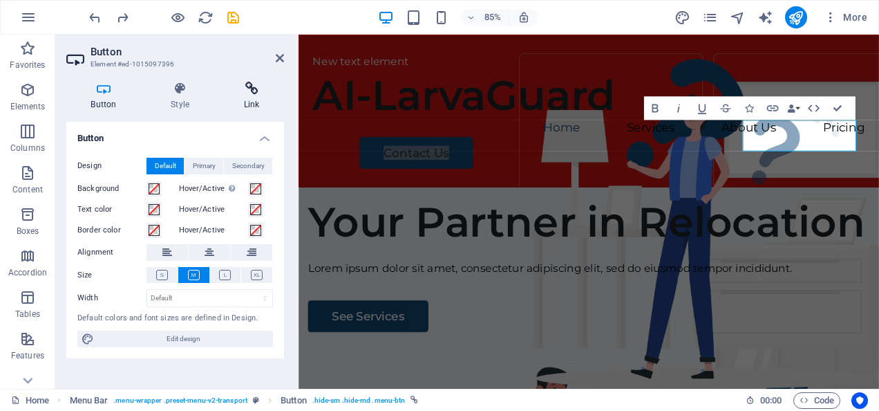
click at [254, 93] on icon at bounding box center [251, 89] width 65 height 14
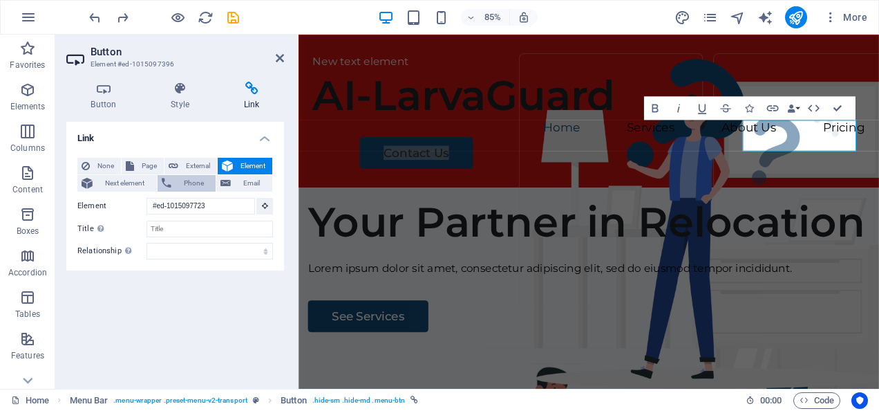
click at [190, 183] on span "Phone" at bounding box center [194, 183] width 37 height 17
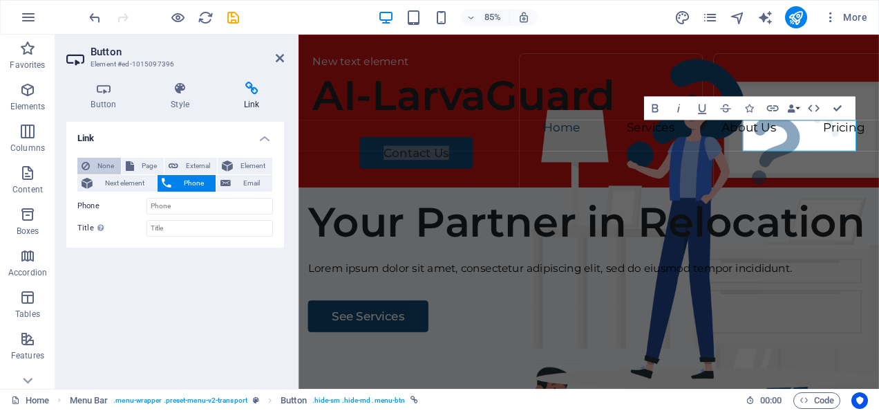
click at [102, 159] on span "None" at bounding box center [105, 166] width 23 height 17
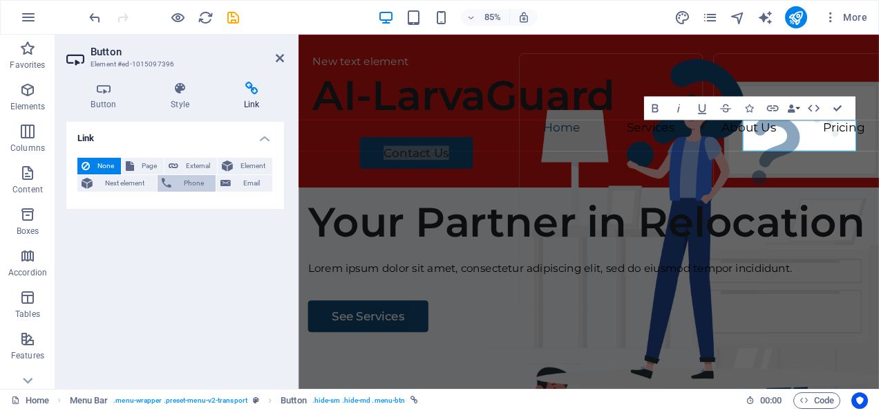
click at [183, 178] on span "Phone" at bounding box center [194, 183] width 37 height 17
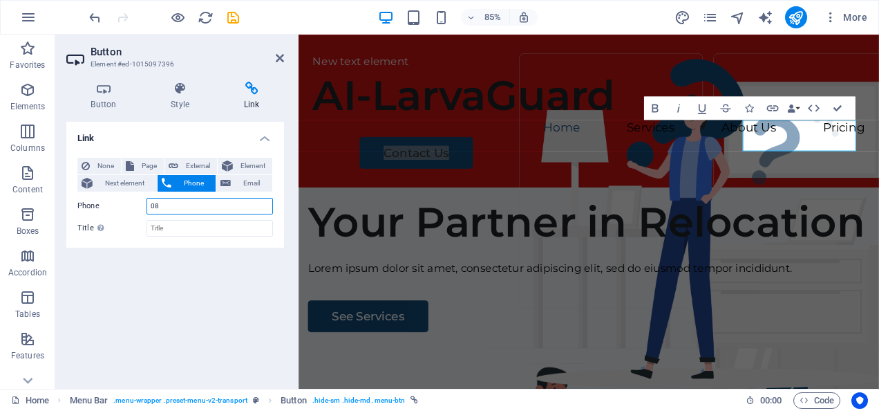
click at [173, 200] on input "08" at bounding box center [210, 206] width 127 height 17
click at [172, 223] on input "Title Additional link description, should not be the same as the link text. The…" at bounding box center [210, 228] width 127 height 17
click at [191, 203] on input "08577628132" at bounding box center [210, 206] width 127 height 17
click at [205, 205] on input "08577628132" at bounding box center [210, 206] width 127 height 17
type input "085776281320"
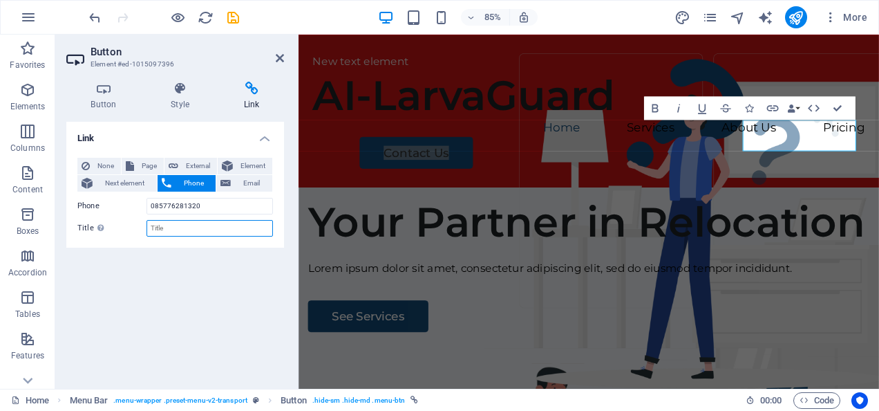
click at [171, 220] on input "Title Additional link description, should not be the same as the link text. The…" at bounding box center [210, 228] width 127 height 17
type input "[PERSON_NAME]"
click at [149, 262] on div "Link None Page External Element Next element Phone Email Page Home Legal Notice…" at bounding box center [175, 250] width 218 height 256
click at [241, 178] on span "Email" at bounding box center [251, 183] width 33 height 17
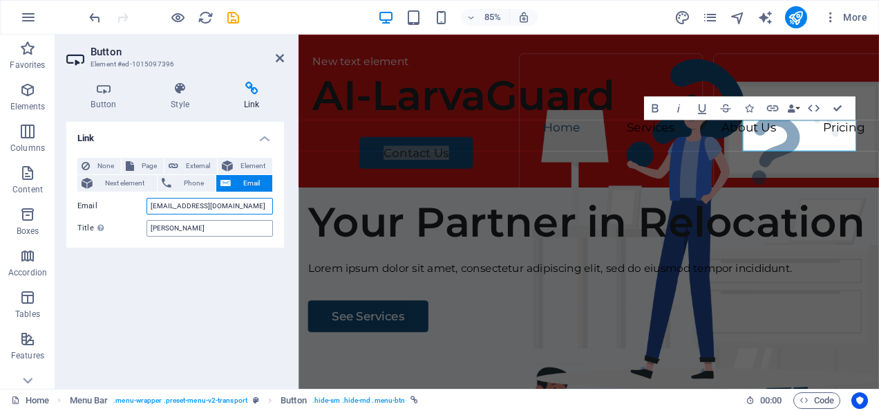
type input "[EMAIL_ADDRESS][DOMAIN_NAME]"
click at [202, 225] on input "[PERSON_NAME]" at bounding box center [210, 228] width 127 height 17
type input "S"
type input "s"
type input "Sh"
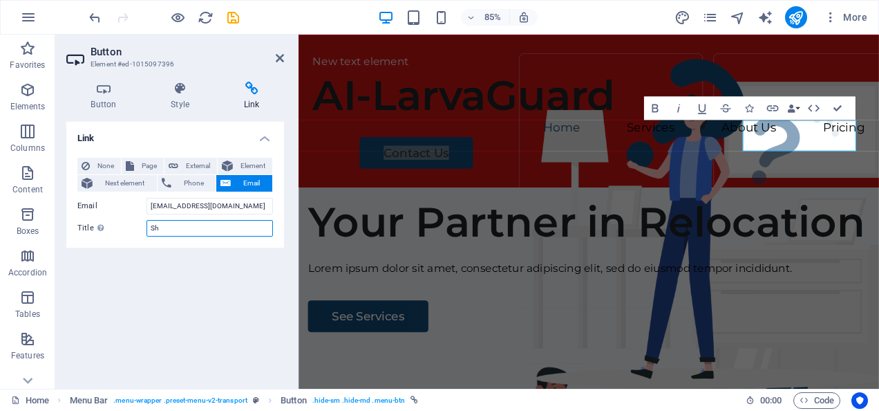
select select
type input "Sho"
select select
type input "Shofie"
select select
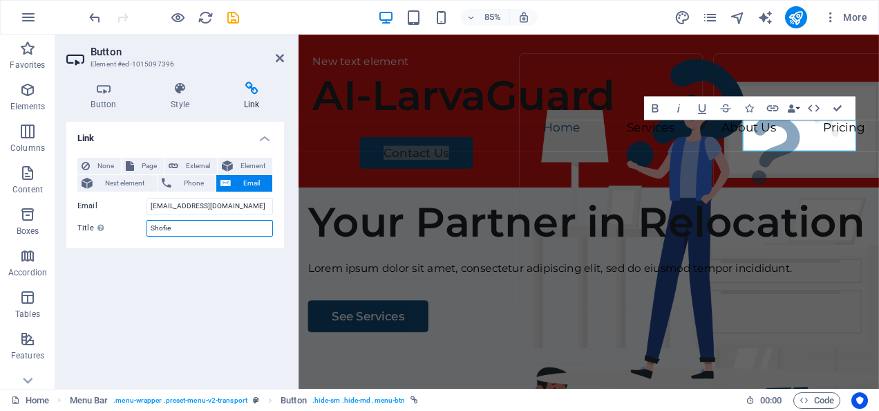
type input "Shofie"
click at [173, 308] on div "Link None Page External Element Next element Phone Email Page Home Legal Notice…" at bounding box center [175, 250] width 218 height 256
click at [142, 161] on span "Page" at bounding box center [148, 166] width 21 height 17
select select
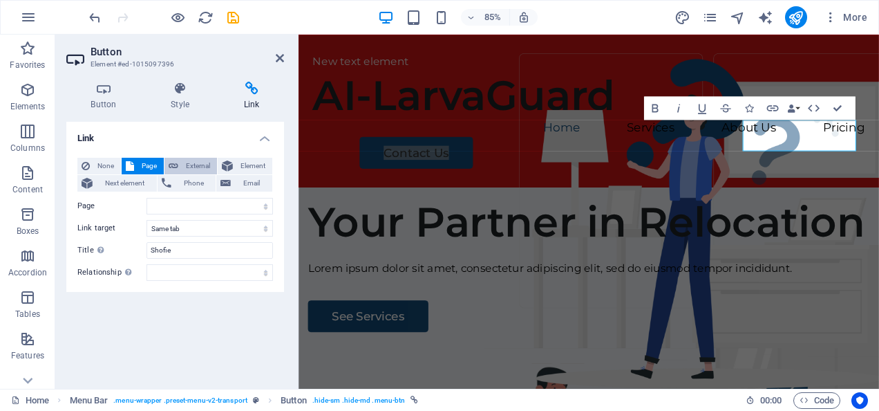
click at [188, 165] on span "External" at bounding box center [198, 166] width 30 height 17
select select "blank"
click at [243, 167] on span "Element" at bounding box center [252, 166] width 31 height 17
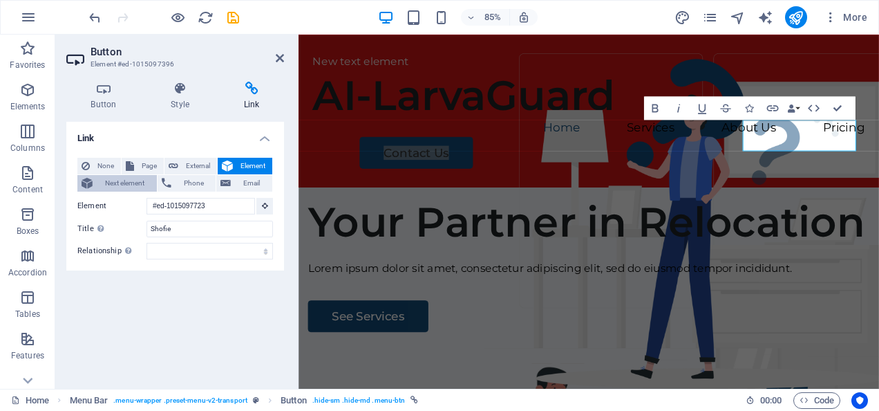
click at [115, 178] on span "Next element" at bounding box center [125, 183] width 56 height 17
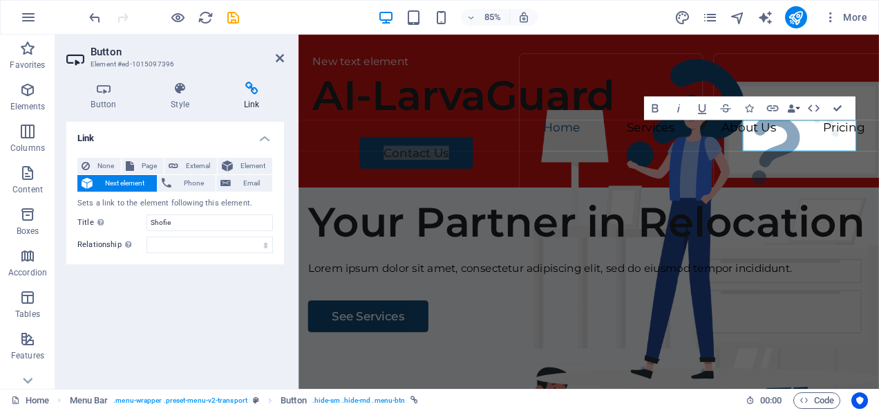
click at [176, 296] on div "Link None Page External Element Next element Phone Email Sets a link to the ele…" at bounding box center [175, 250] width 218 height 256
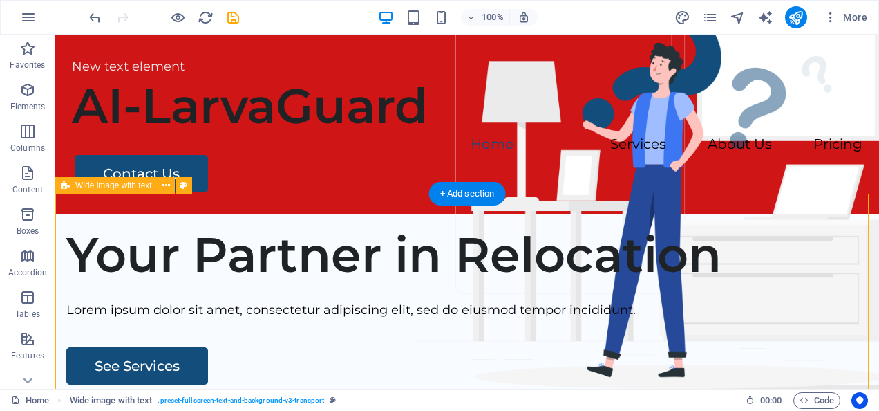
click at [137, 155] on div "Contact Us" at bounding box center [469, 173] width 788 height 37
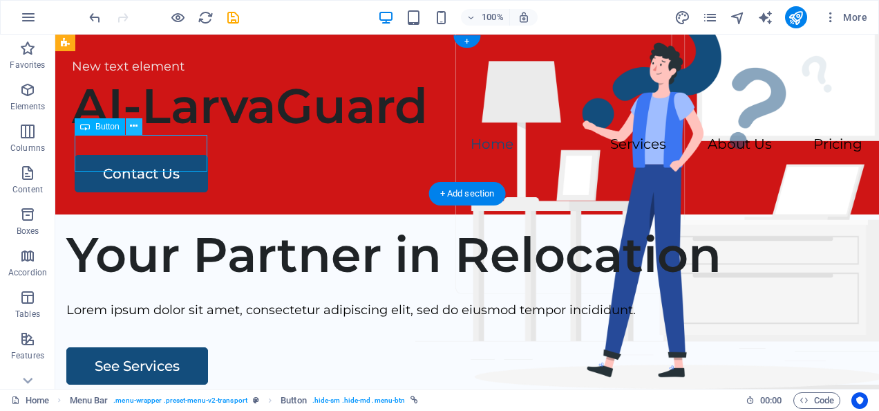
click at [136, 119] on icon at bounding box center [134, 126] width 8 height 15
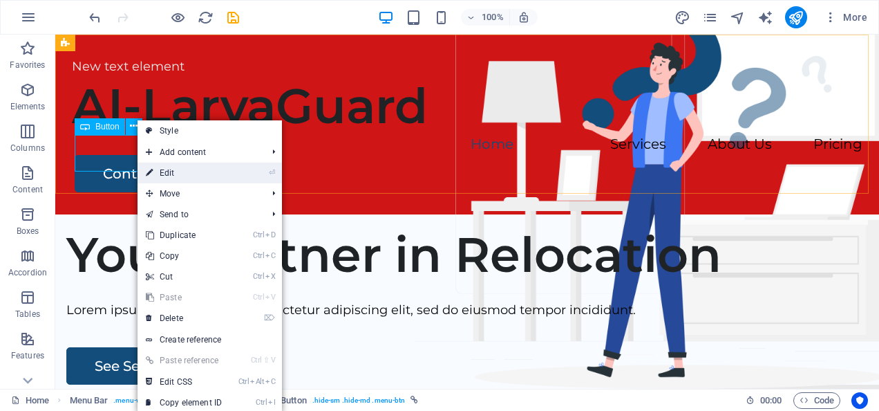
click at [169, 167] on link "⏎ Edit" at bounding box center [184, 172] width 93 height 21
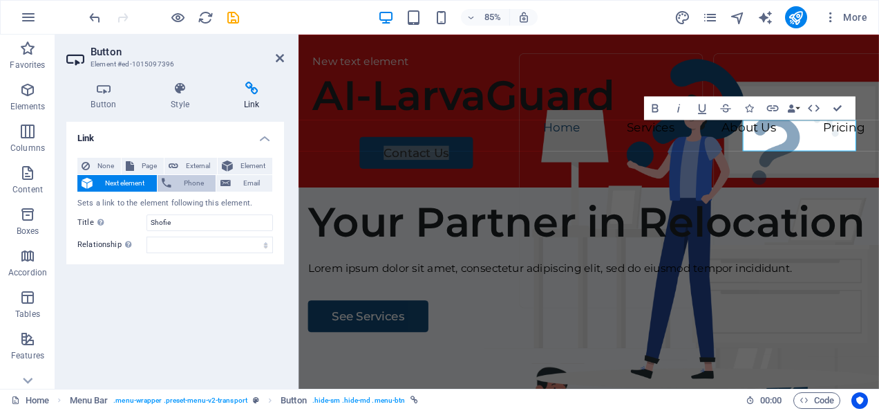
click at [187, 178] on span "Phone" at bounding box center [194, 183] width 37 height 17
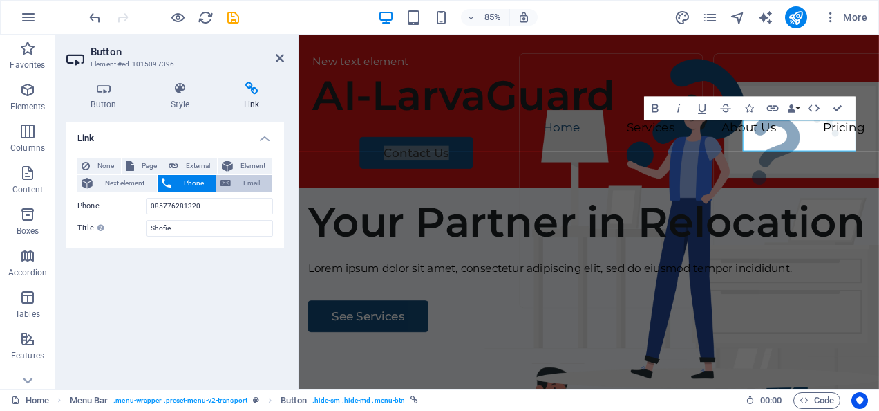
click at [245, 183] on span "Email" at bounding box center [251, 183] width 33 height 17
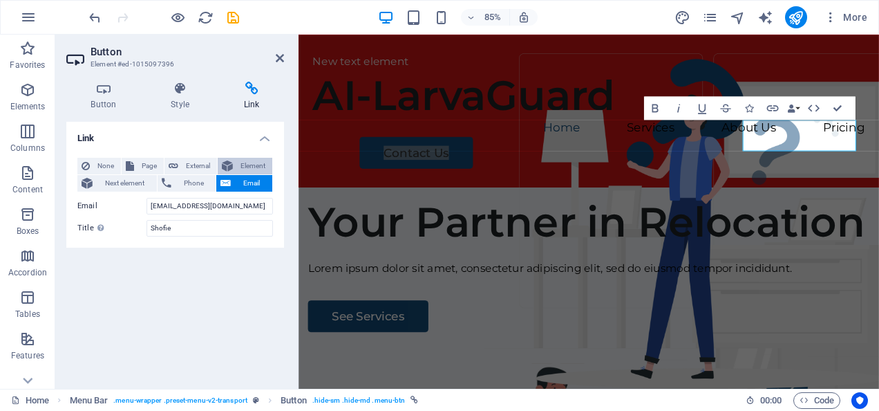
click at [245, 165] on span "Element" at bounding box center [252, 166] width 31 height 17
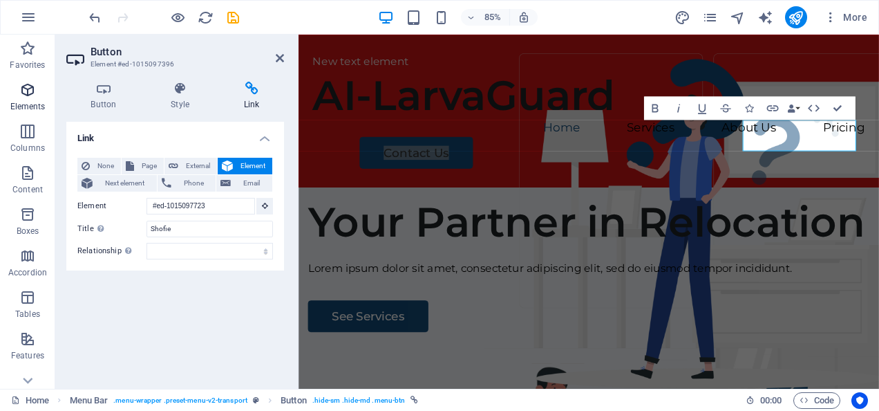
click at [26, 86] on icon "button" at bounding box center [27, 90] width 17 height 17
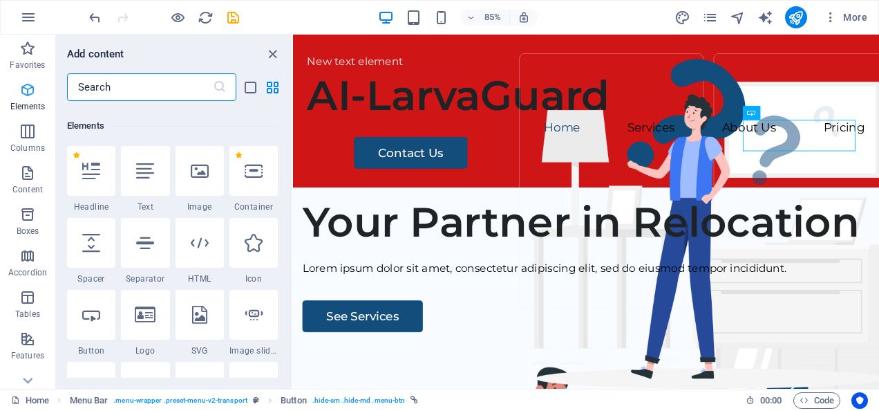
scroll to position [147, 0]
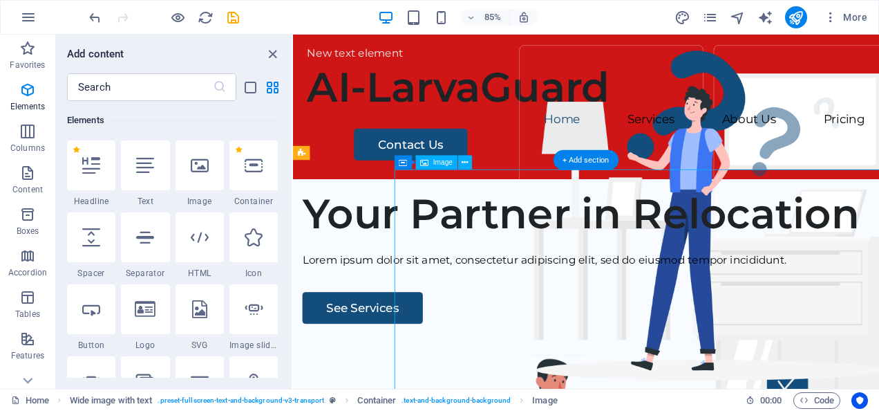
scroll to position [3, 0]
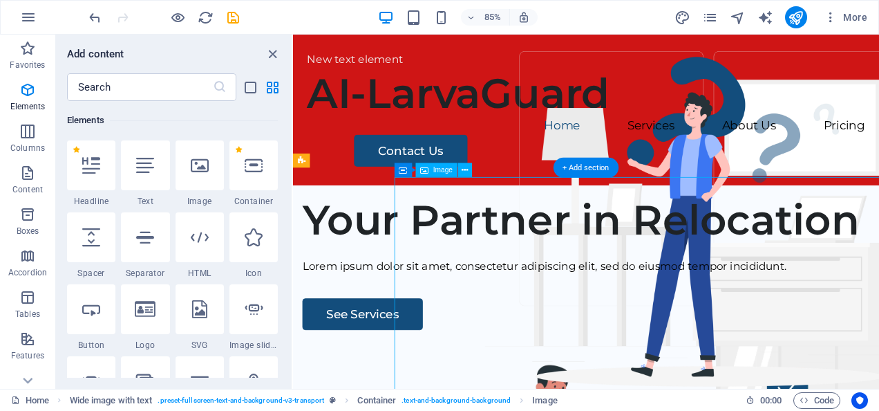
click at [787, 66] on div "New text element" at bounding box center [638, 64] width 657 height 20
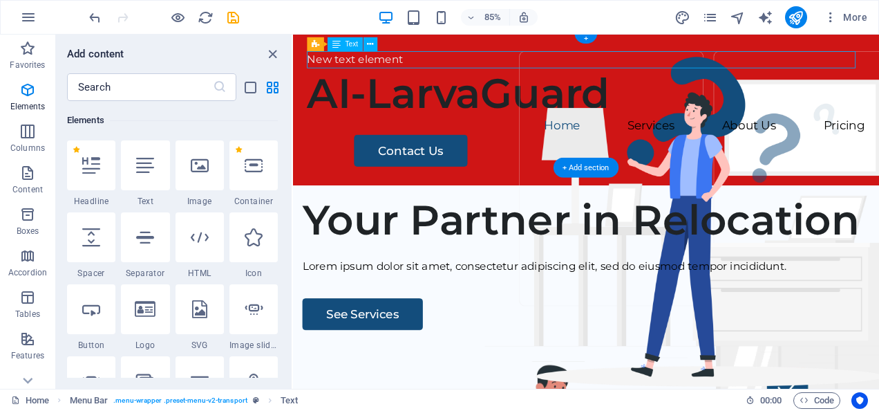
click at [323, 171] on div "New text element AI-LarvaGuard Menu Home Services About Us Pricing Contact Us" at bounding box center [638, 122] width 690 height 180
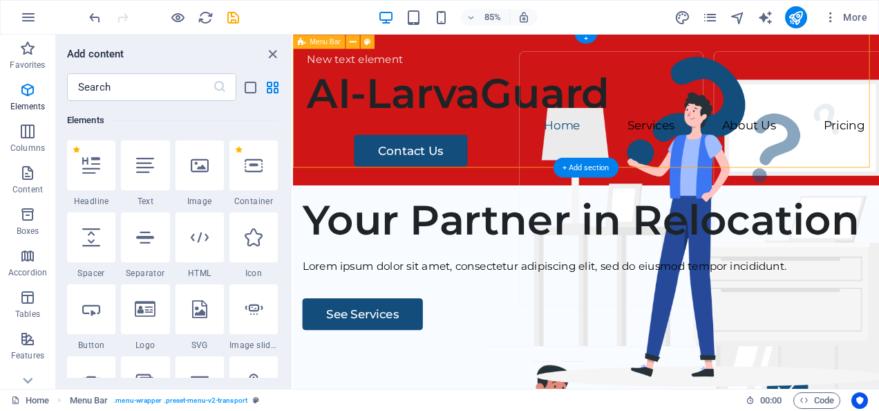
click at [758, 63] on div "New text element" at bounding box center [638, 64] width 657 height 20
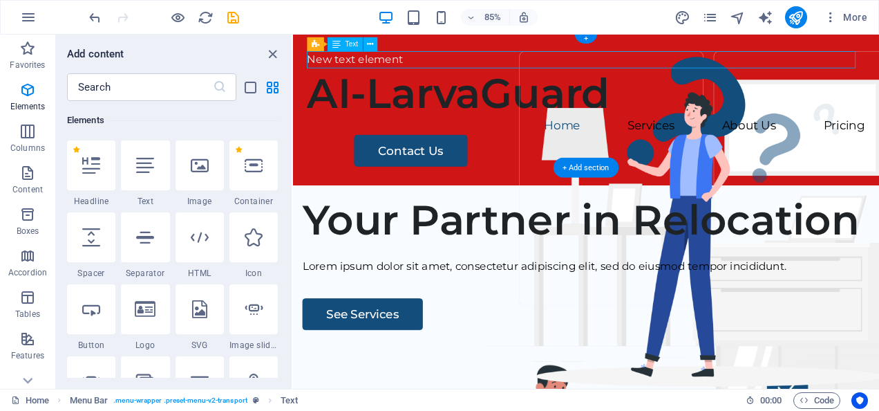
click at [339, 152] on nav "Home Services About Us Pricing" at bounding box center [638, 142] width 657 height 20
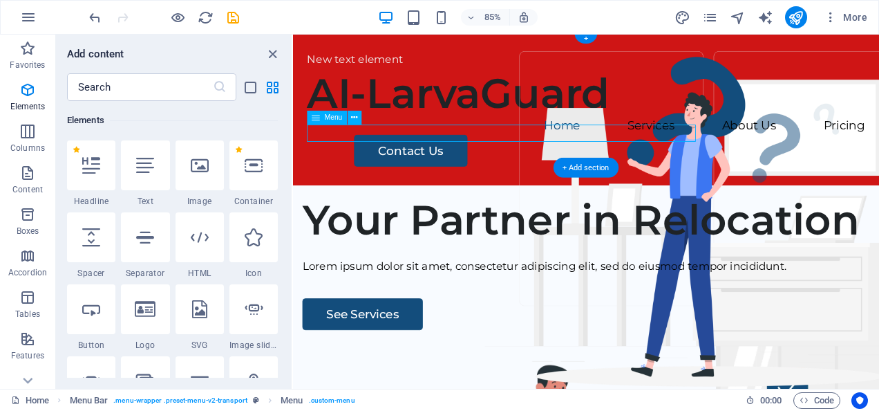
click at [826, 63] on div "New text element" at bounding box center [638, 64] width 657 height 20
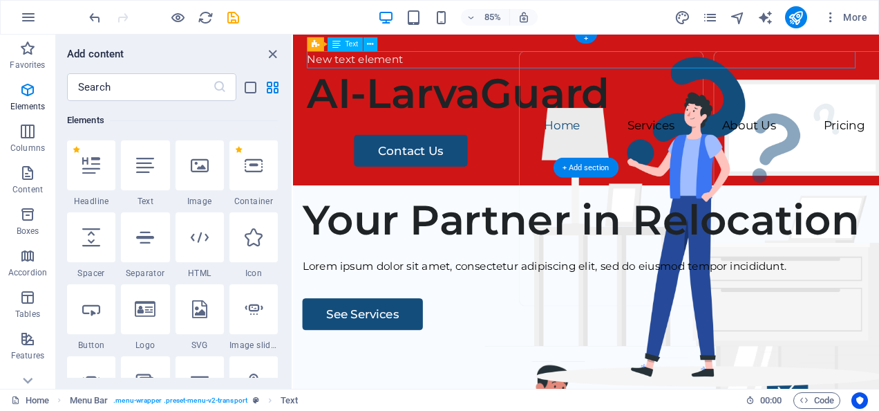
click at [306, 55] on div "New text element AI-LarvaGuard Menu Home Services About Us Pricing Contact Us" at bounding box center [638, 122] width 690 height 180
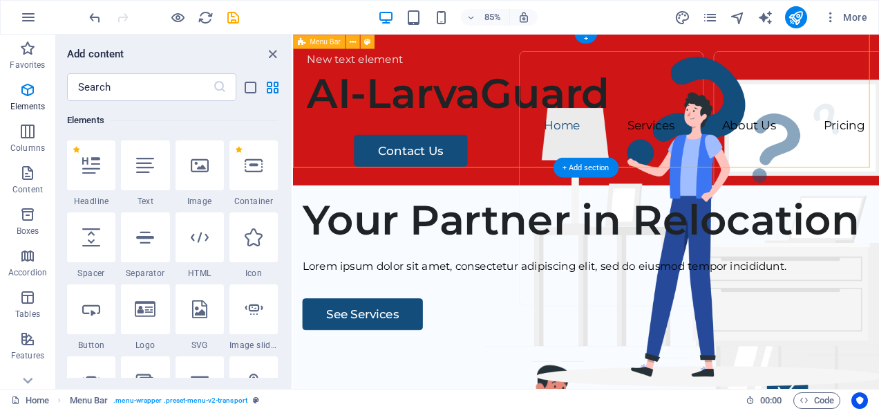
click at [825, 55] on div "New text element" at bounding box center [638, 64] width 657 height 20
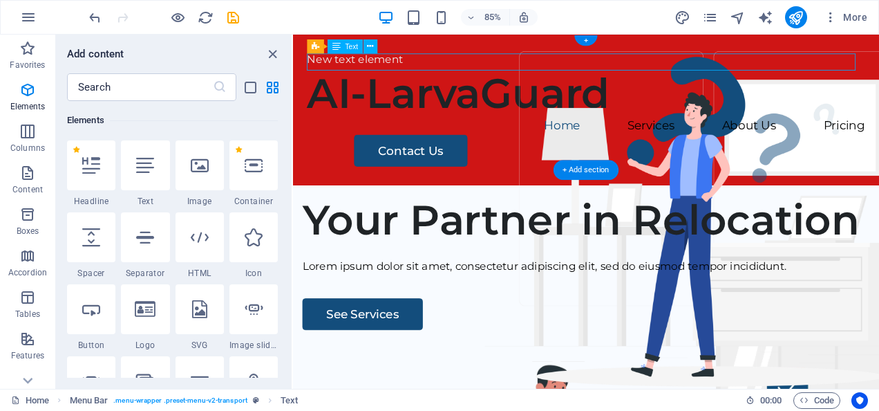
scroll to position [0, 0]
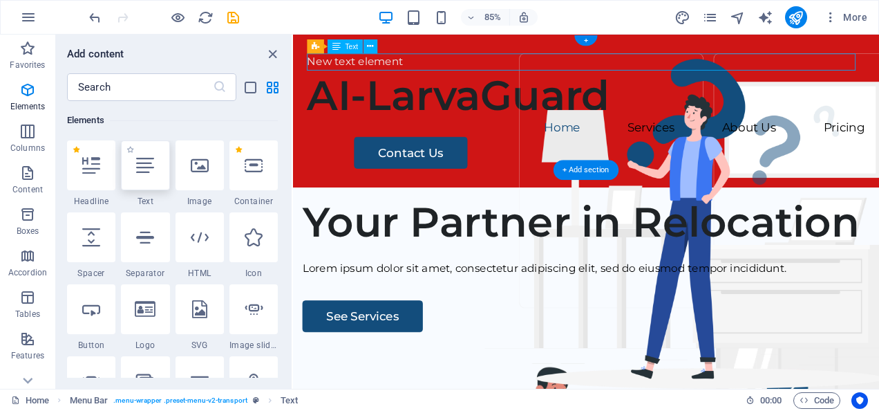
click at [152, 175] on div at bounding box center [145, 165] width 48 height 50
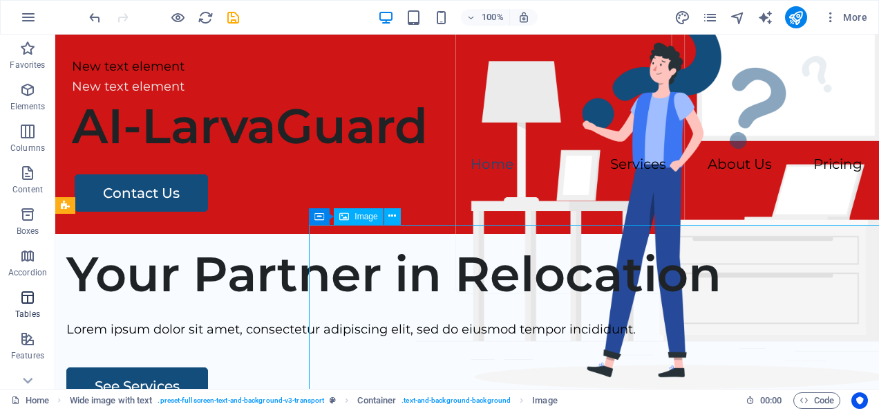
click at [29, 294] on icon "button" at bounding box center [27, 297] width 17 height 17
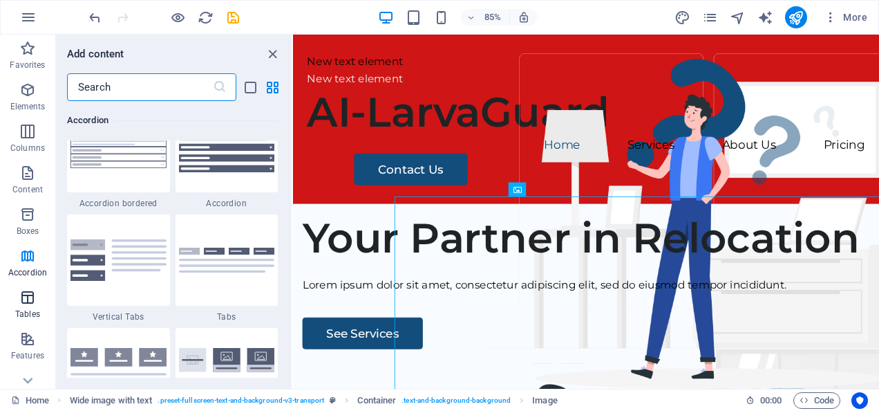
click at [25, 295] on icon "button" at bounding box center [27, 297] width 17 height 17
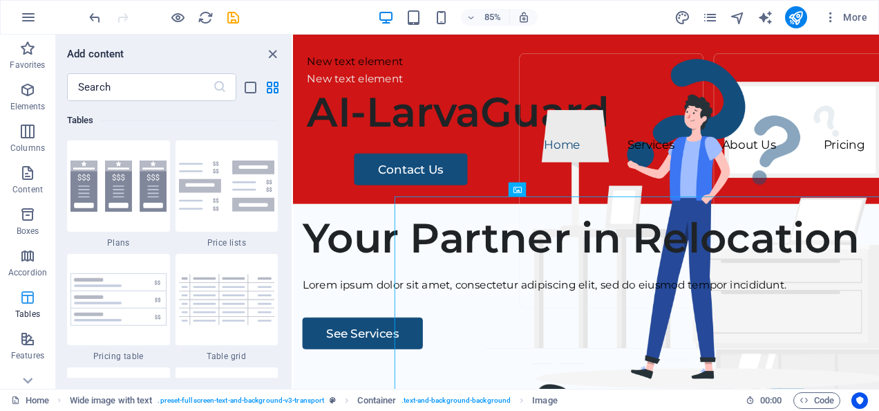
scroll to position [4788, 0]
click at [28, 230] on p "Boxes" at bounding box center [28, 230] width 23 height 11
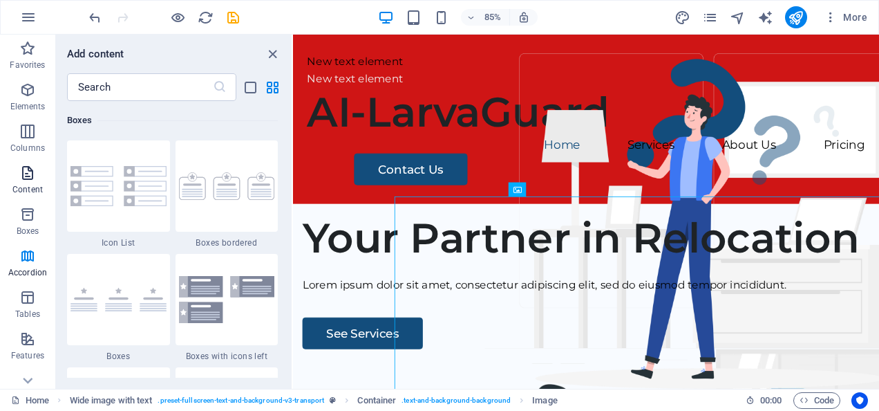
click at [22, 183] on span "Content" at bounding box center [27, 181] width 55 height 33
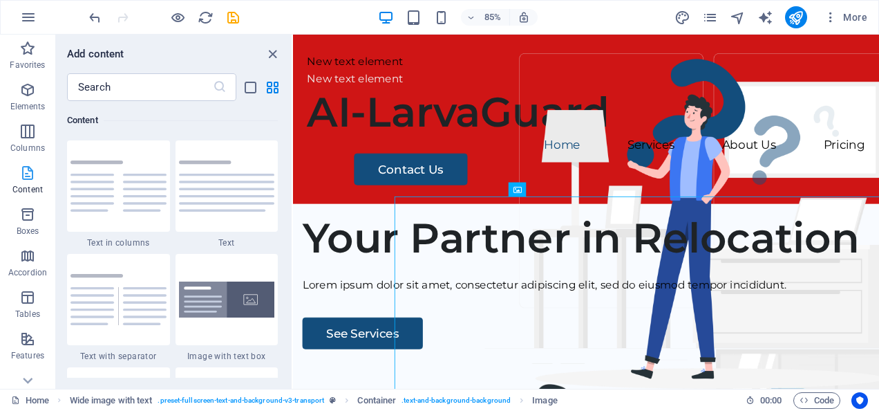
scroll to position [2419, 0]
click at [26, 140] on icon "button" at bounding box center [27, 131] width 17 height 17
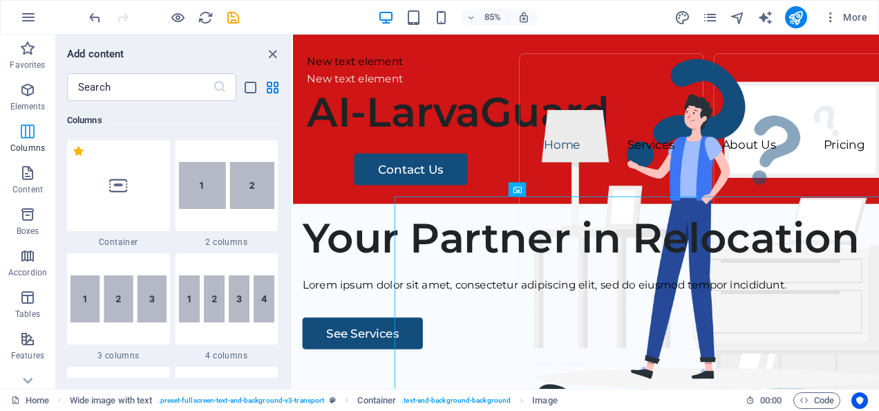
scroll to position [684, 0]
click at [32, 95] on icon "button" at bounding box center [27, 90] width 17 height 17
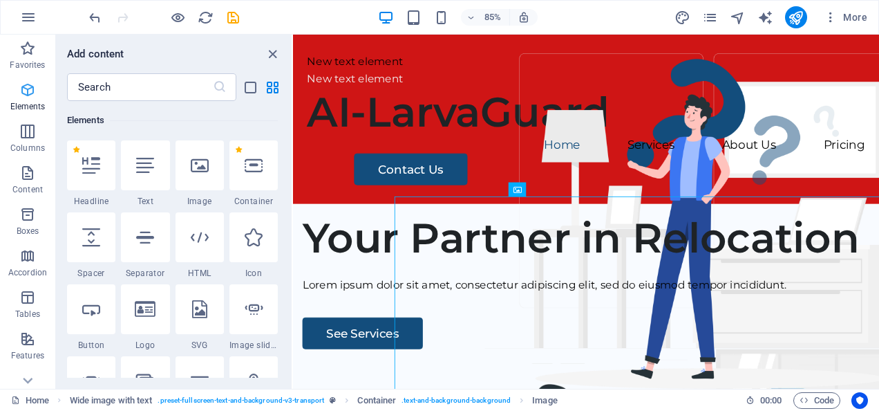
scroll to position [147, 0]
click at [145, 157] on icon at bounding box center [145, 165] width 18 height 18
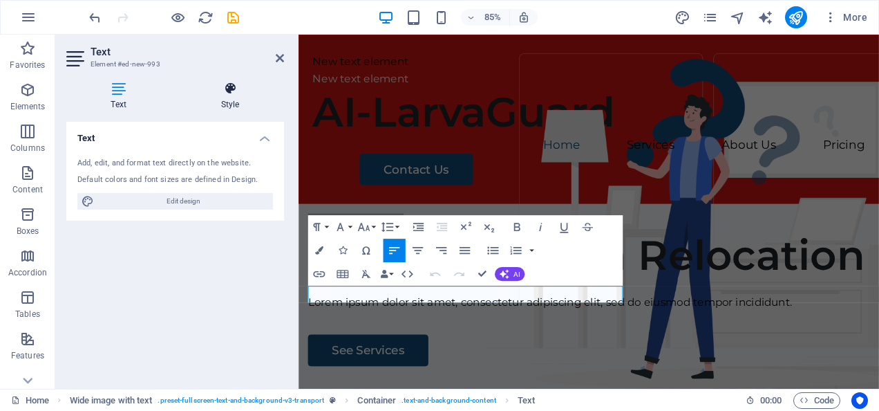
click at [230, 94] on icon at bounding box center [230, 89] width 108 height 14
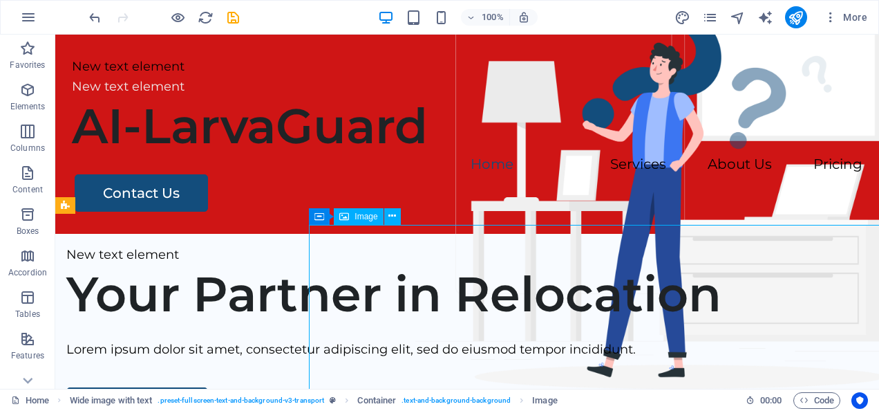
click at [817, 155] on nav "Home Services About Us Pricing" at bounding box center [467, 165] width 791 height 20
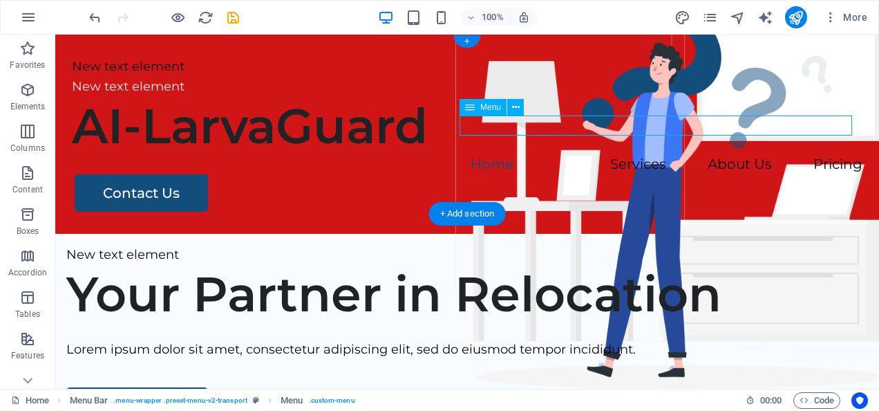
click at [111, 71] on div "New text element" at bounding box center [467, 67] width 791 height 20
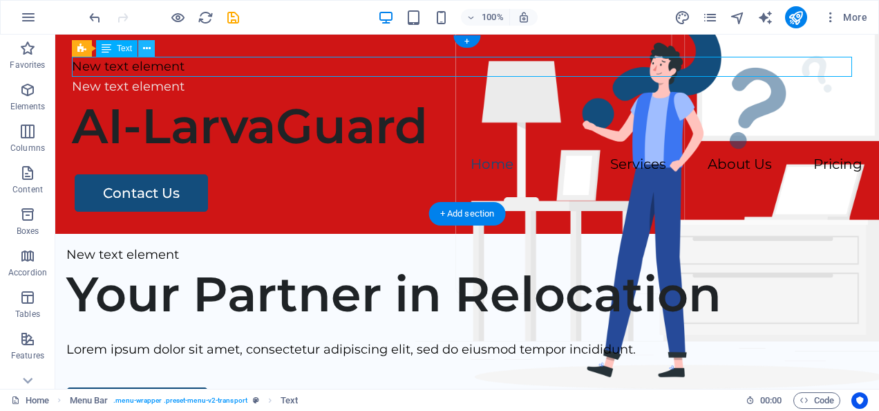
click at [147, 48] on icon at bounding box center [147, 48] width 8 height 15
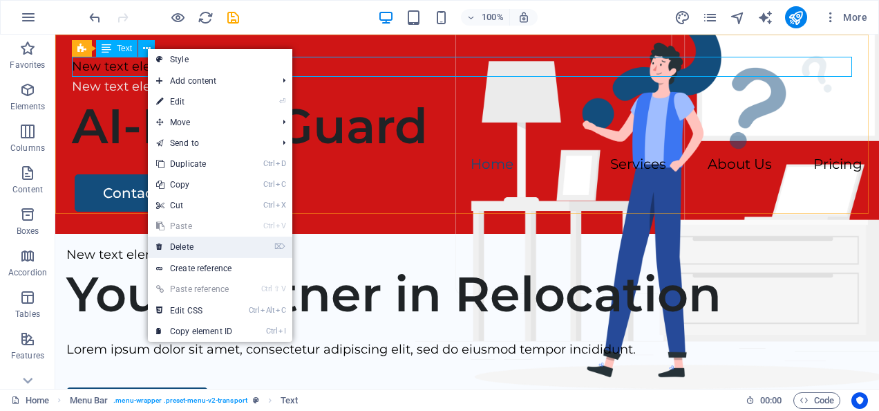
click at [183, 245] on link "⌦ Delete" at bounding box center [194, 246] width 93 height 21
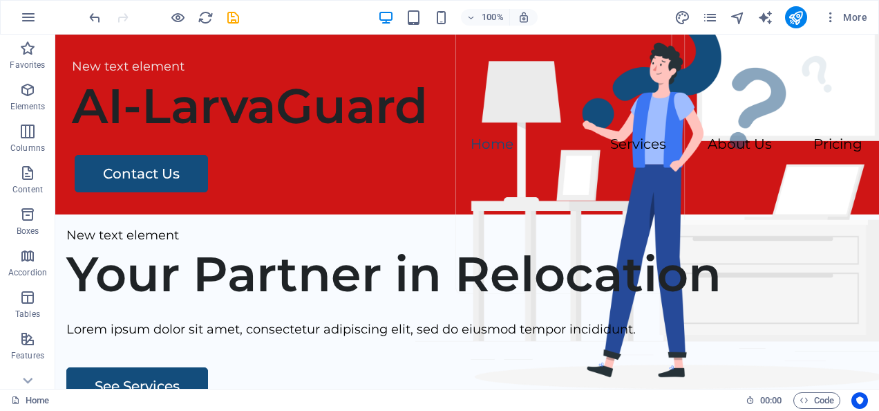
click at [101, 59] on div "New text element" at bounding box center [467, 67] width 791 height 20
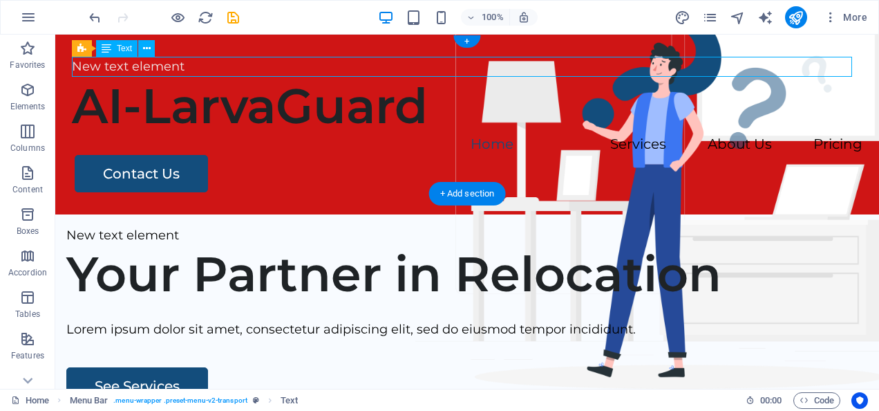
click at [183, 93] on div "AI-LarvaGuard" at bounding box center [467, 106] width 791 height 58
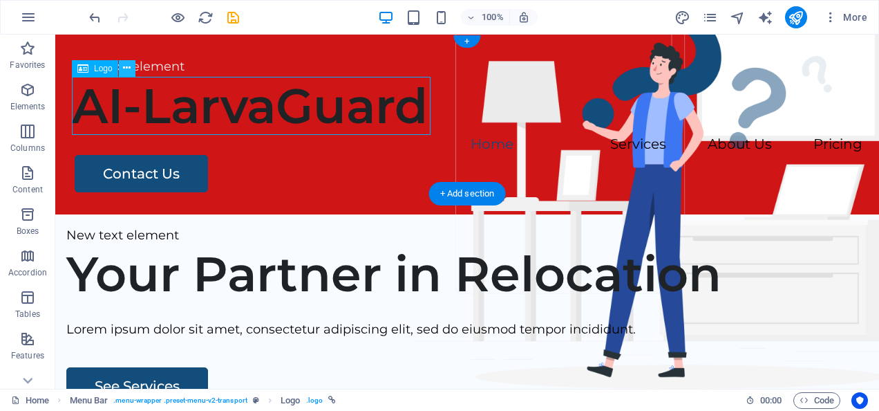
click at [132, 66] on button at bounding box center [127, 68] width 17 height 17
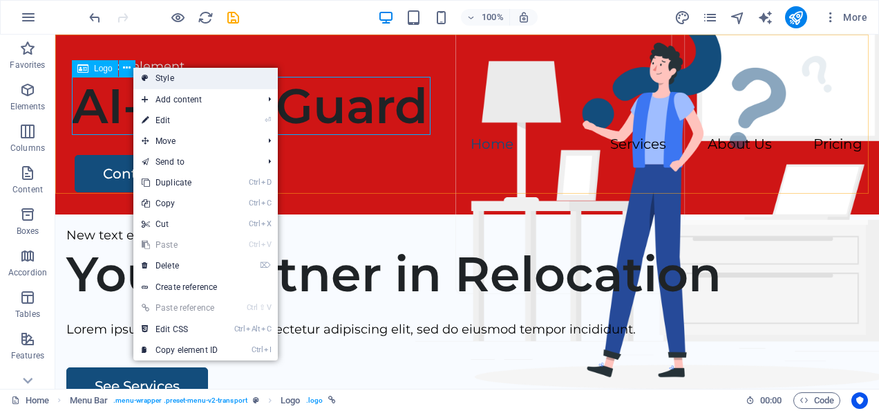
click at [160, 79] on link "Style" at bounding box center [205, 78] width 144 height 21
select select "rem"
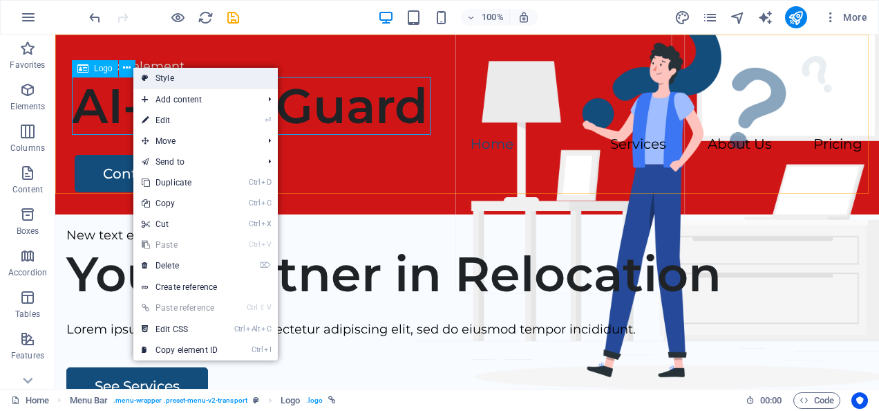
select select "hover_text_color"
select select "rem"
select select "px"
select select
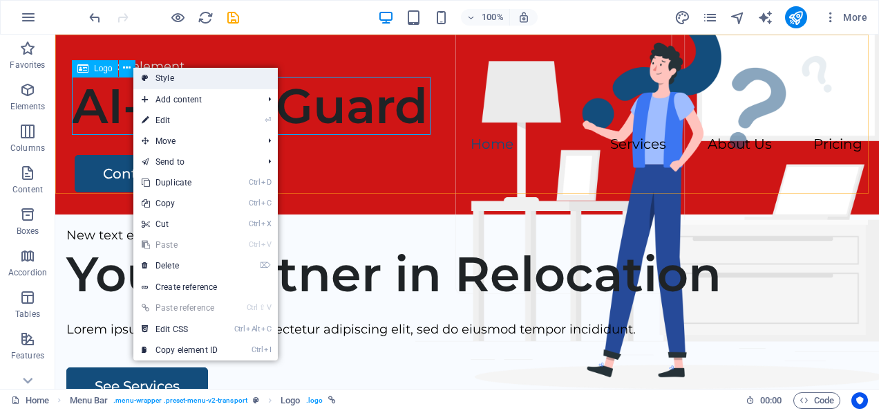
select select "px"
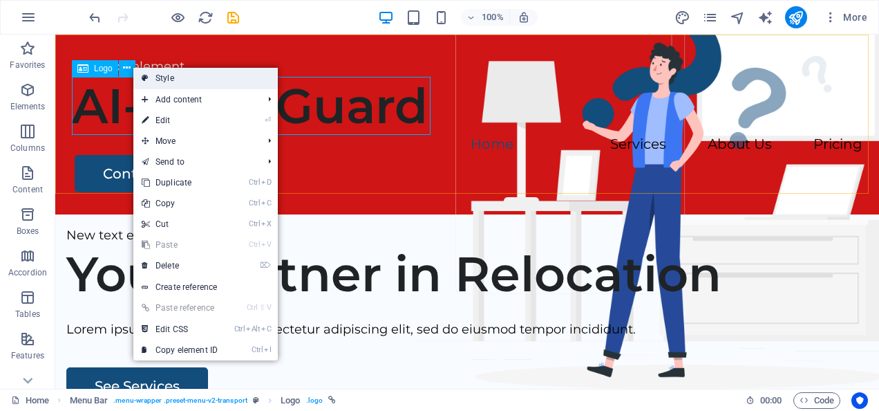
select select "px"
select select "%"
select select "rem"
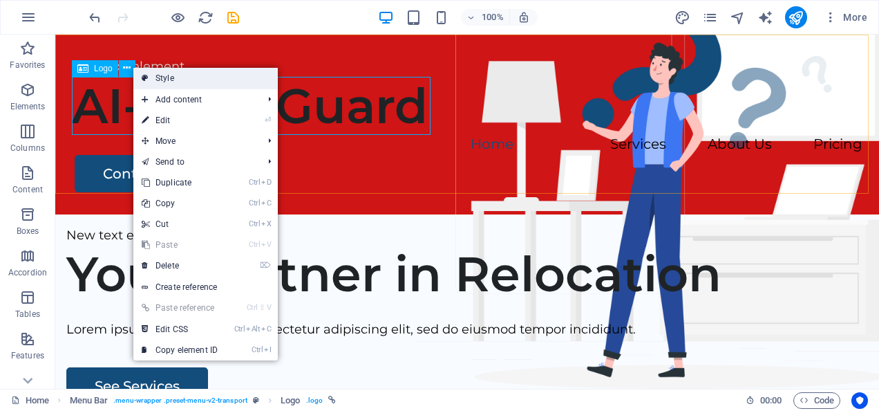
select select "px"
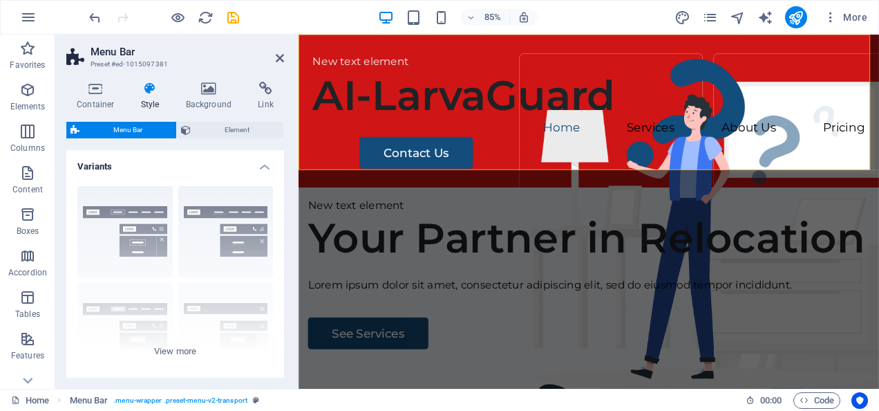
click at [637, 101] on div "AI-LarvaGuard" at bounding box center [640, 106] width 650 height 58
click at [358, 63] on icon at bounding box center [359, 63] width 6 height 12
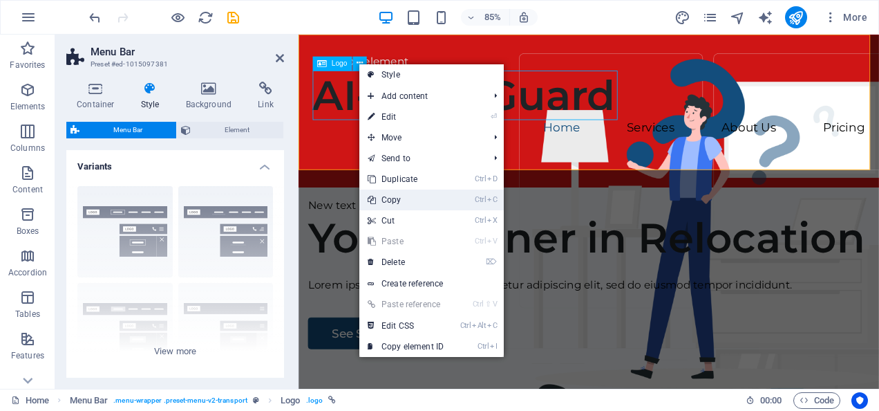
click at [449, 189] on link "Ctrl C Copy" at bounding box center [405, 199] width 93 height 21
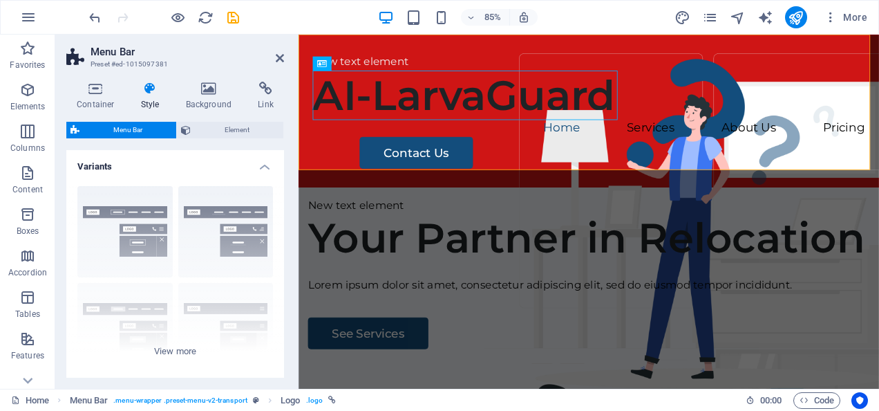
click at [748, 75] on div "New text element" at bounding box center [640, 67] width 650 height 20
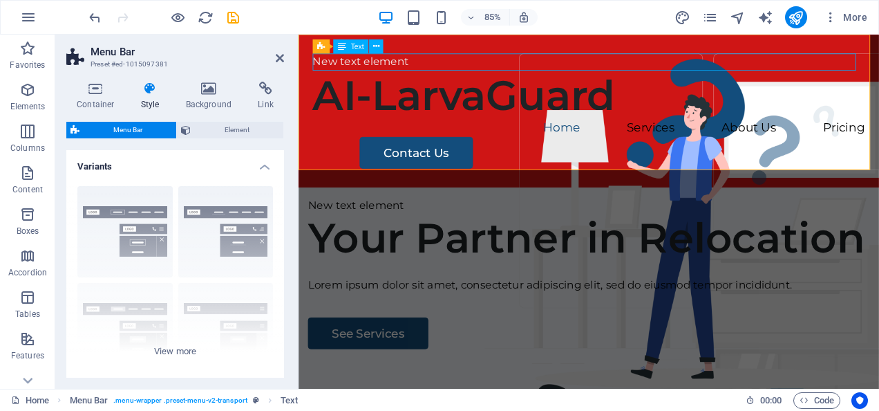
click at [483, 97] on div "AI-LarvaGuard" at bounding box center [640, 106] width 650 height 58
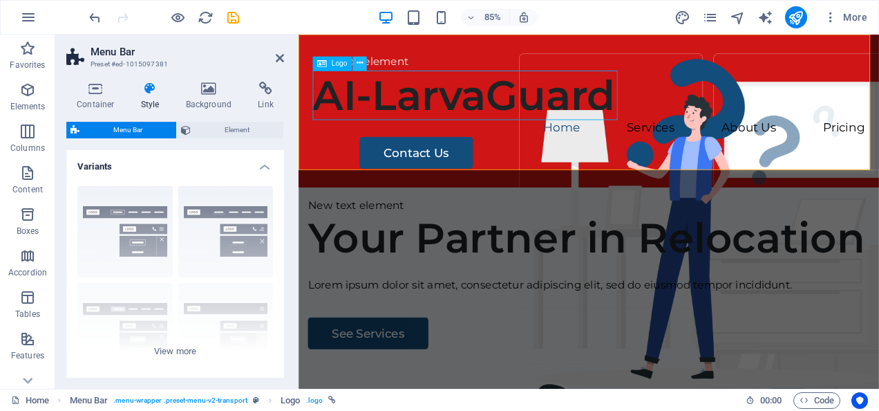
click at [357, 60] on icon at bounding box center [359, 63] width 6 height 12
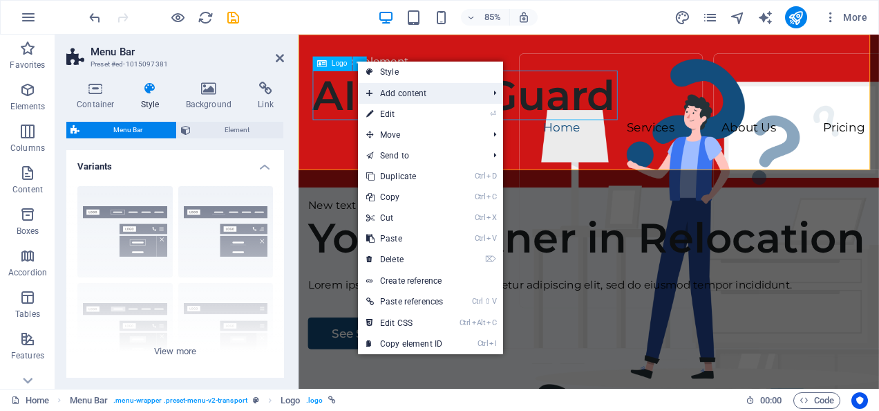
click at [487, 93] on li "Add content Ctrl 1 Headline Ctrl 2 Text Ctrl 3 Image Ctrl 4 Container Ctrl 5 Sp…" at bounding box center [430, 93] width 145 height 21
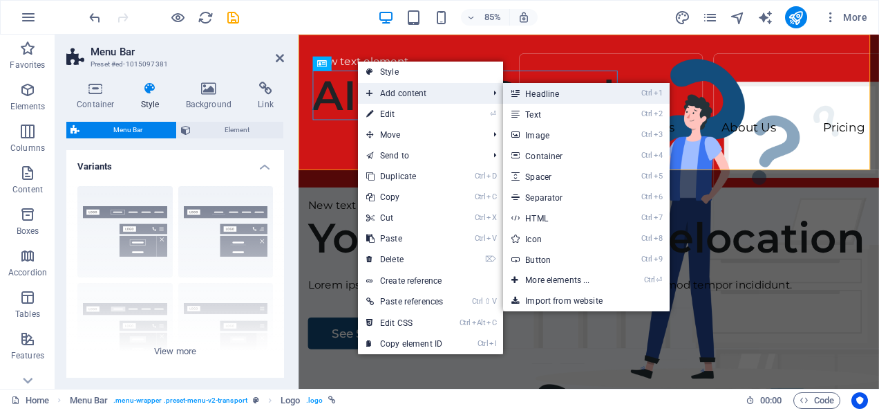
click at [639, 91] on li "Ctrl 1 Headline" at bounding box center [586, 93] width 166 height 21
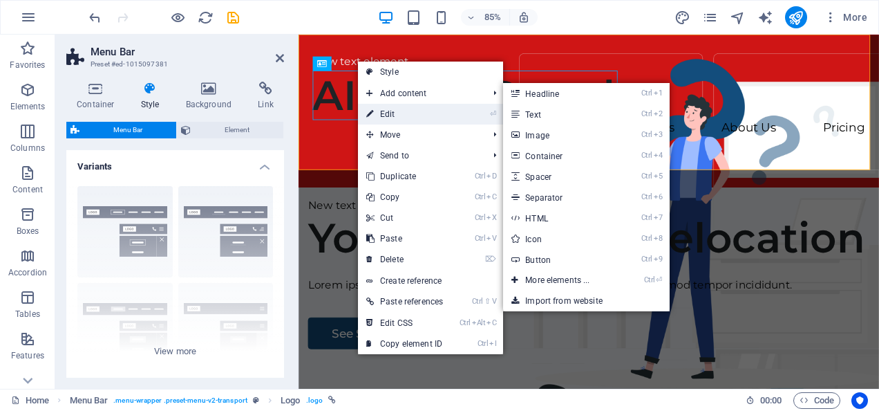
click at [415, 109] on link "⏎ Edit" at bounding box center [404, 114] width 93 height 21
select select
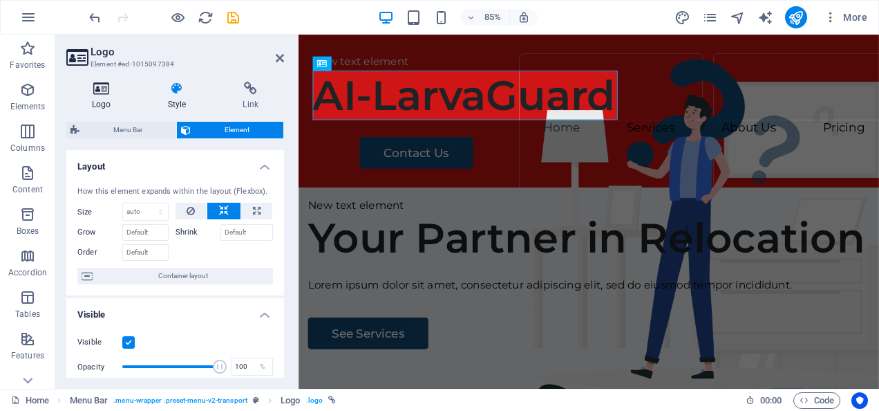
click at [102, 89] on icon at bounding box center [101, 89] width 71 height 14
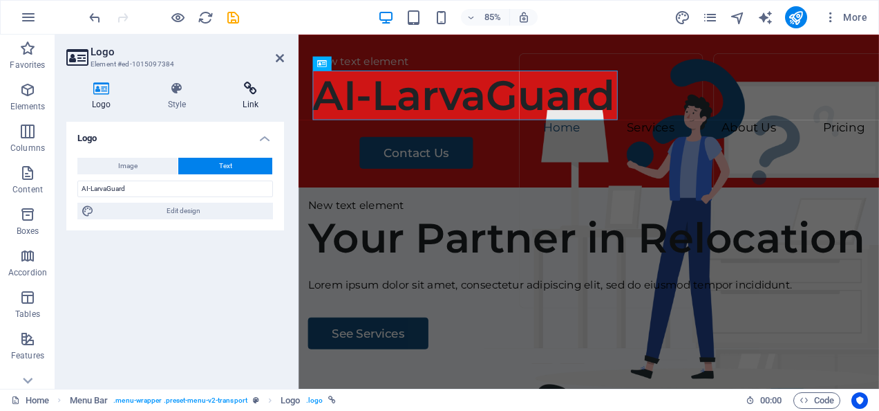
click at [254, 97] on h4 "Link" at bounding box center [250, 96] width 67 height 29
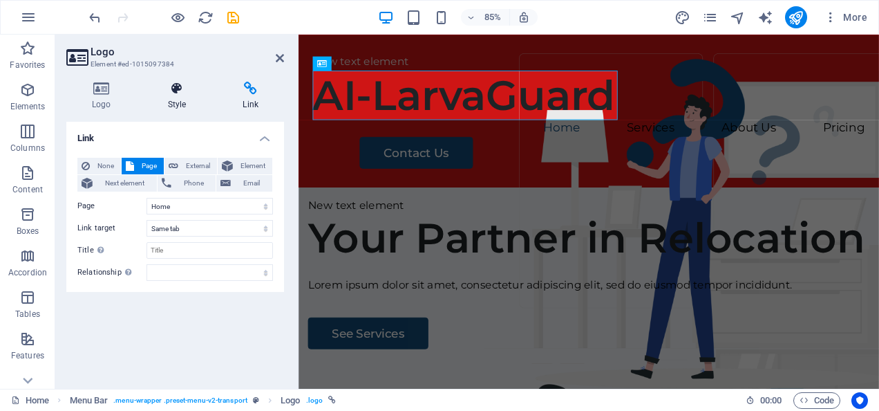
click at [159, 93] on icon at bounding box center [177, 89] width 70 height 14
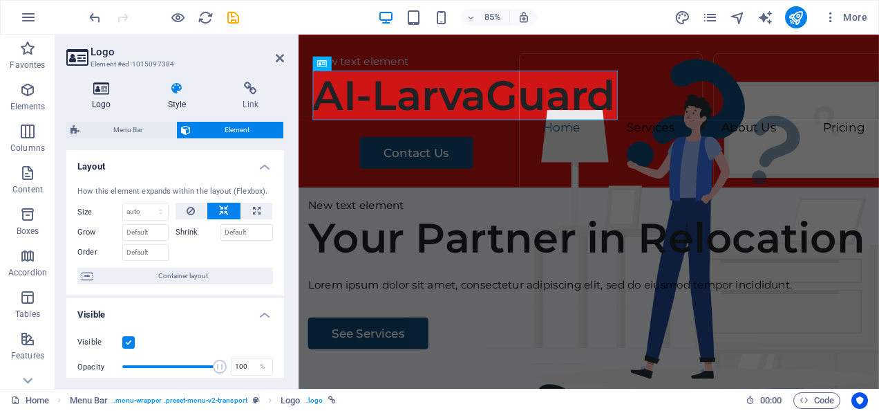
click at [105, 85] on icon at bounding box center [101, 89] width 71 height 14
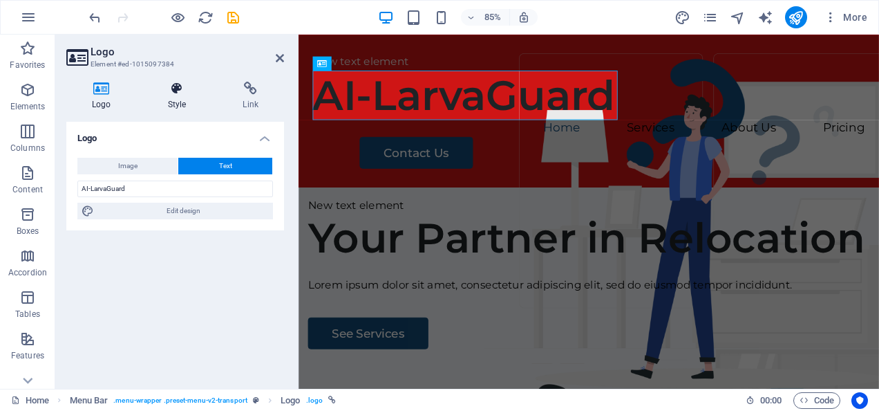
click at [180, 86] on icon at bounding box center [177, 89] width 70 height 14
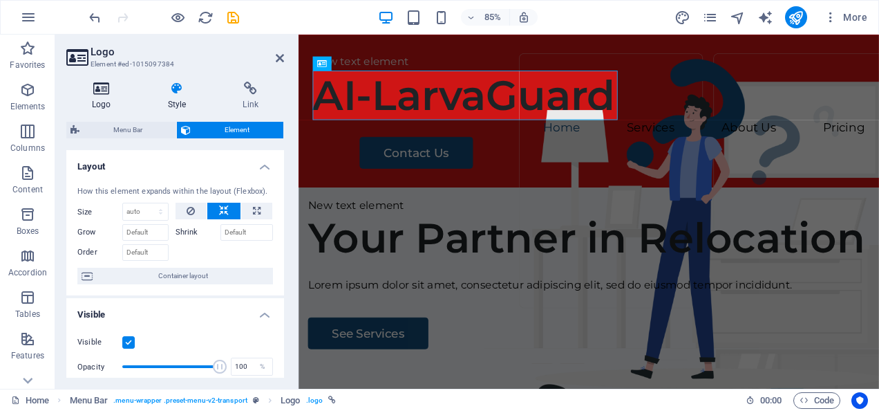
click at [96, 101] on h4 "Logo" at bounding box center [104, 96] width 76 height 29
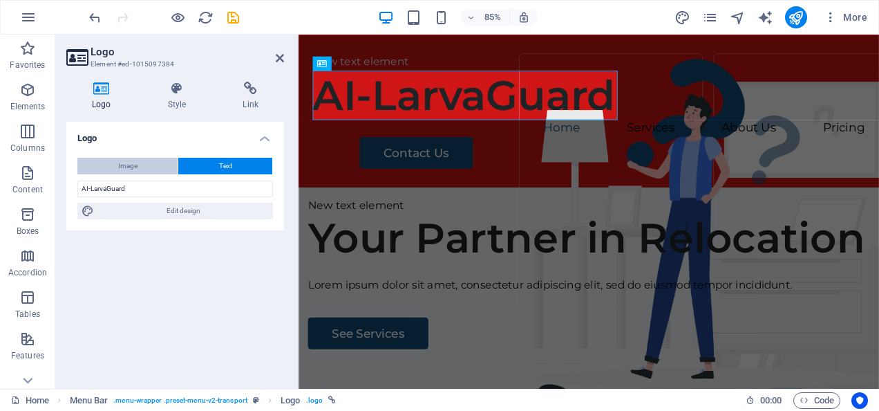
click at [149, 162] on button "Image" at bounding box center [127, 166] width 100 height 17
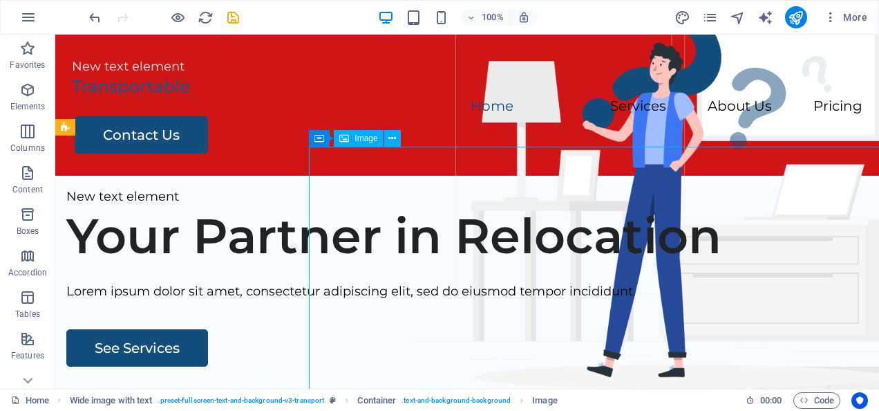
click at [365, 138] on span "Image" at bounding box center [366, 138] width 23 height 8
click at [357, 142] on span "Image" at bounding box center [366, 138] width 23 height 8
click at [391, 140] on icon at bounding box center [393, 138] width 8 height 15
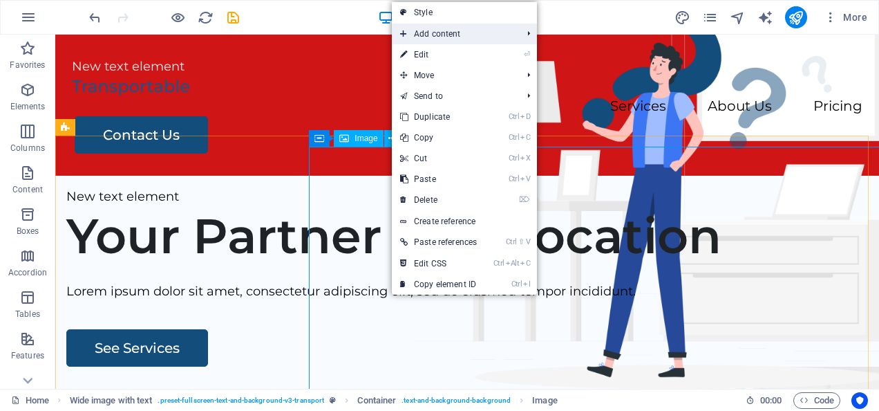
click at [453, 29] on span "Add content" at bounding box center [454, 34] width 124 height 21
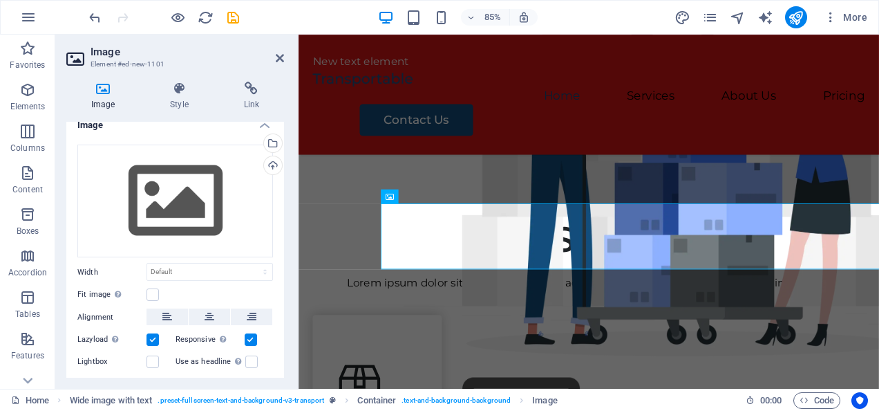
scroll to position [17, 0]
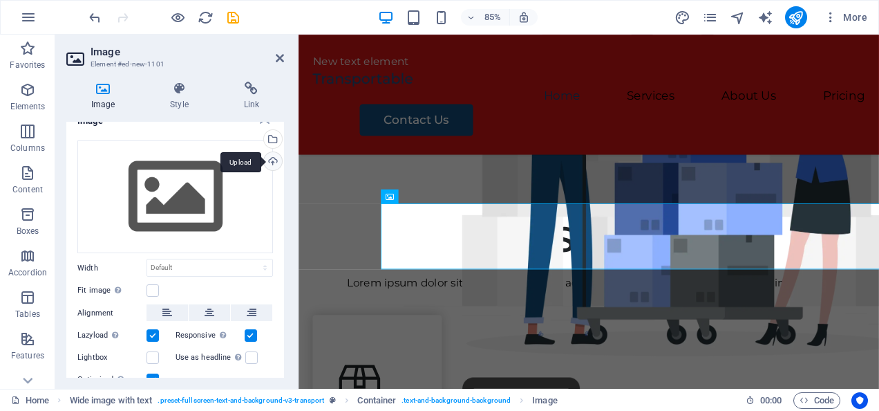
click at [265, 159] on div "Upload" at bounding box center [271, 162] width 21 height 21
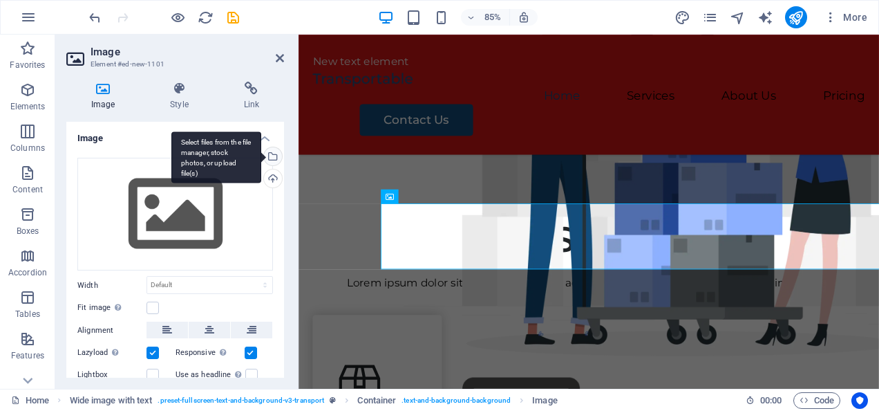
click at [274, 158] on div "Select files from the file manager, stock photos, or upload file(s)" at bounding box center [271, 157] width 21 height 21
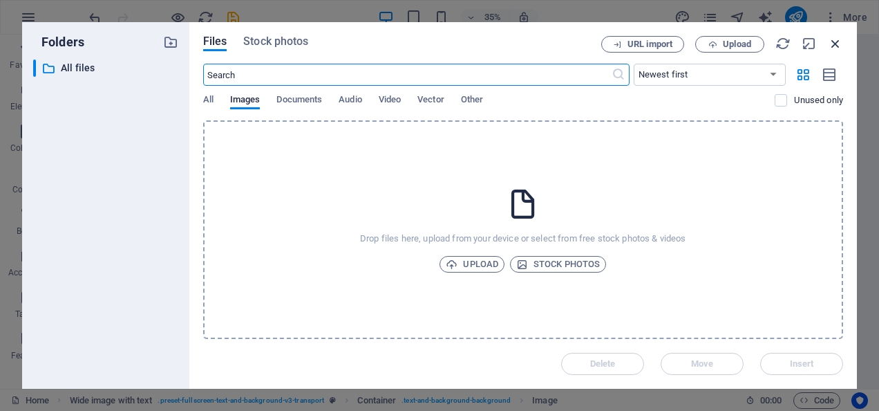
click at [831, 37] on icon "button" at bounding box center [835, 43] width 15 height 15
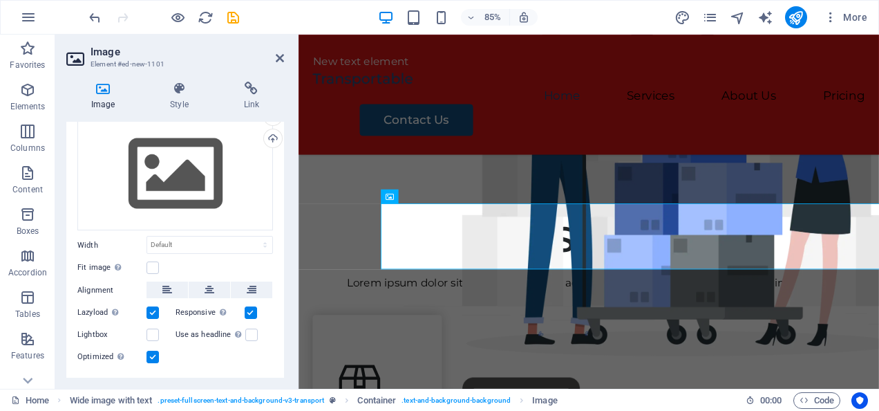
scroll to position [70, 0]
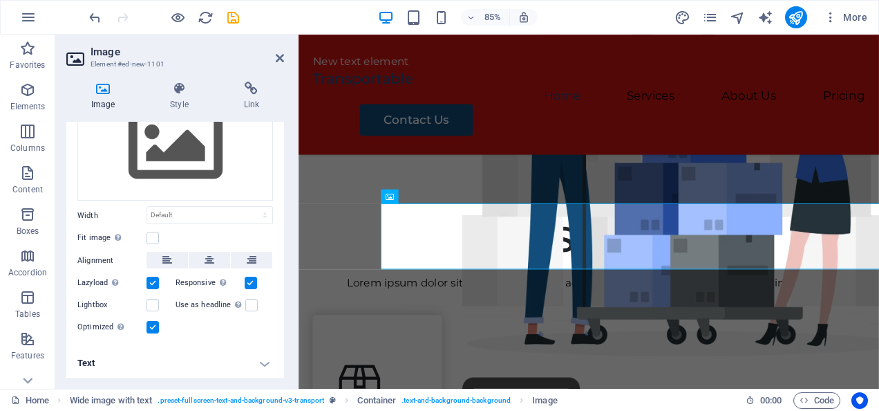
click at [259, 354] on h4 "Text" at bounding box center [175, 362] width 218 height 33
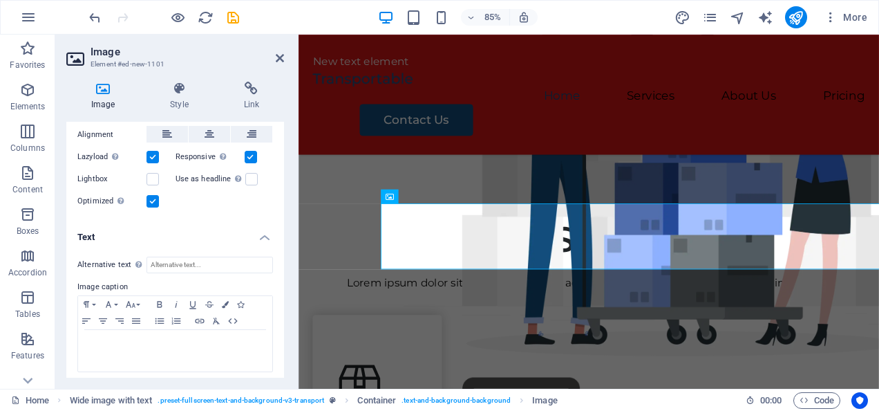
scroll to position [199, 0]
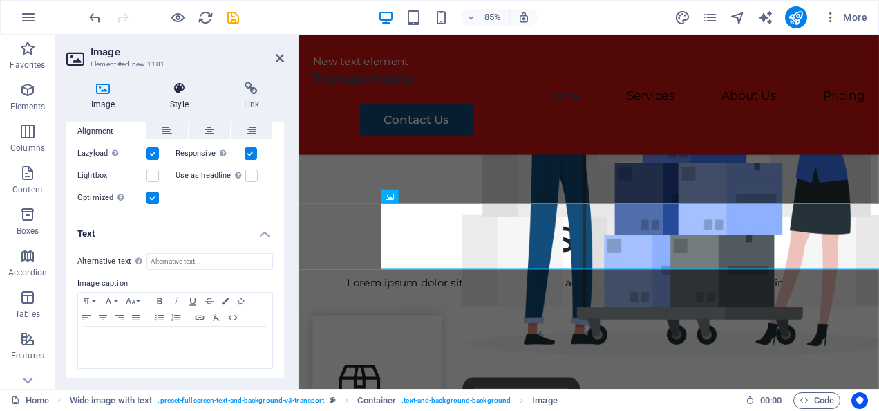
click at [173, 92] on icon at bounding box center [179, 89] width 68 height 14
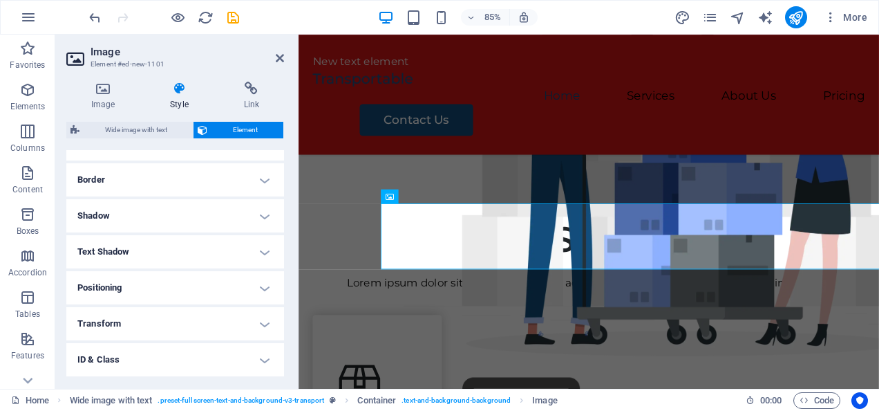
click at [141, 243] on h4 "Text Shadow" at bounding box center [175, 251] width 218 height 33
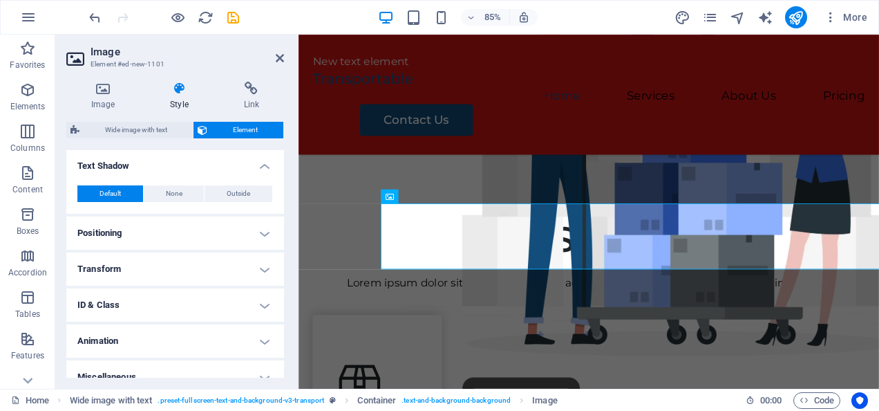
scroll to position [387, 0]
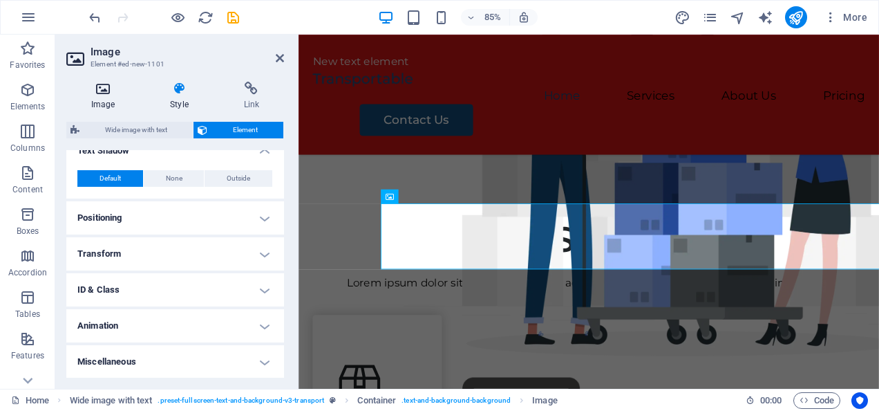
click at [102, 93] on icon at bounding box center [102, 89] width 73 height 14
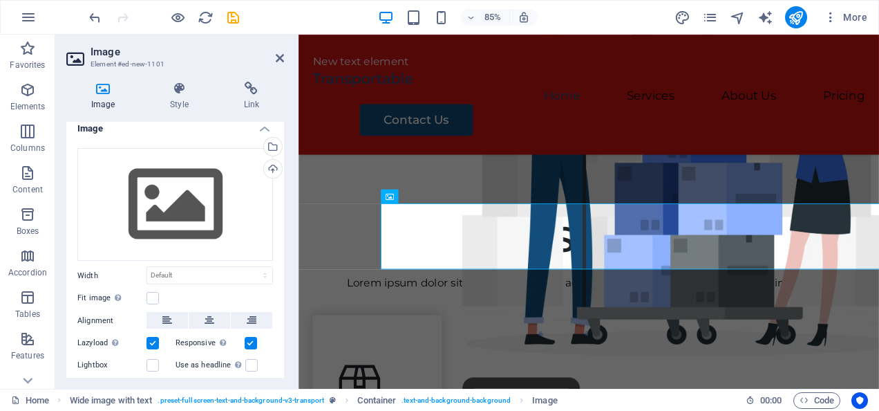
scroll to position [0, 0]
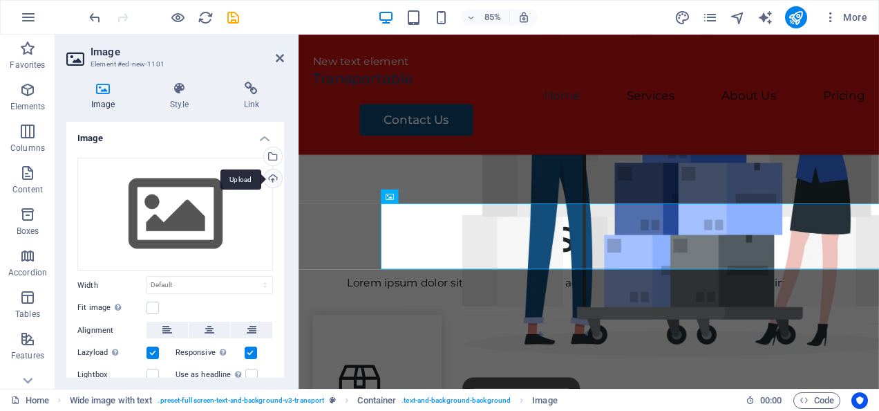
click at [271, 171] on div "Upload" at bounding box center [271, 179] width 21 height 21
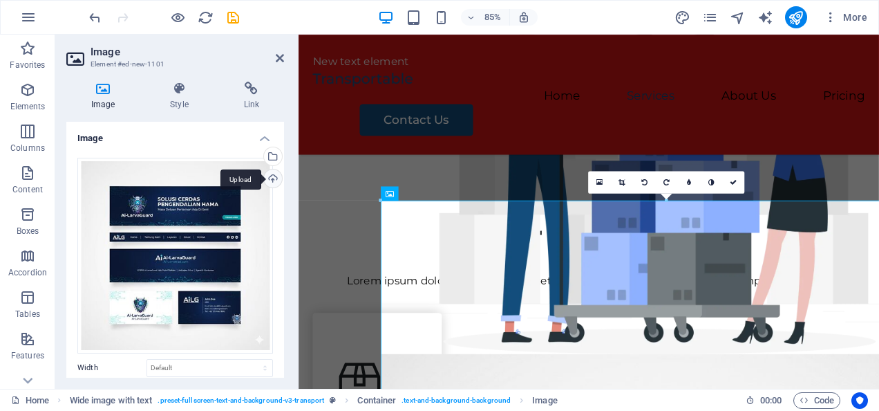
scroll to position [393, 0]
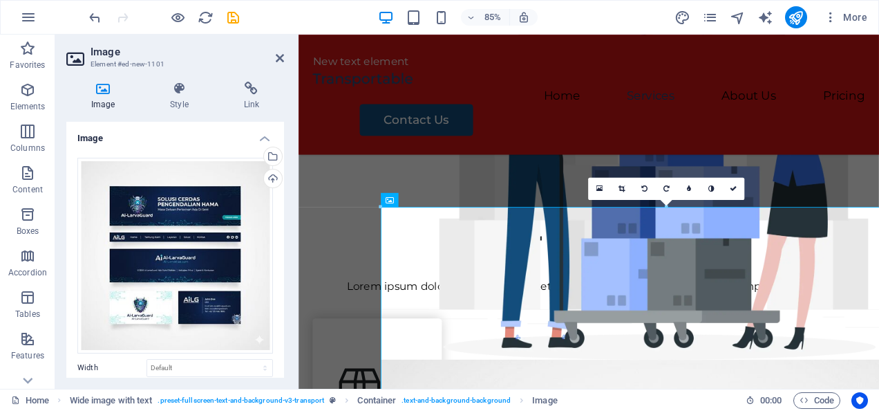
click at [866, 130] on div "New text element Menu Home Services About Us Pricing Contact Us" at bounding box center [640, 105] width 683 height 141
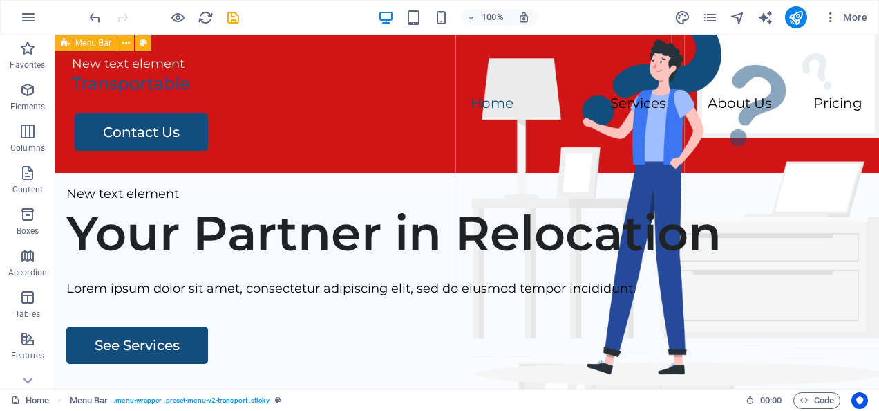
scroll to position [0, 0]
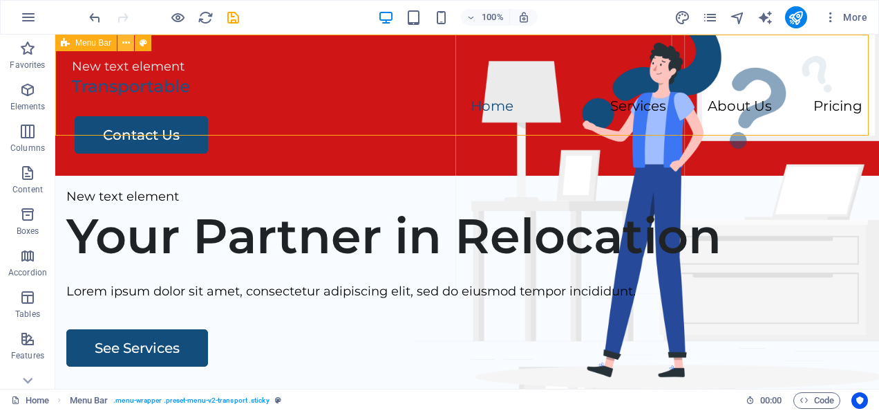
click at [130, 40] on button at bounding box center [126, 43] width 17 height 17
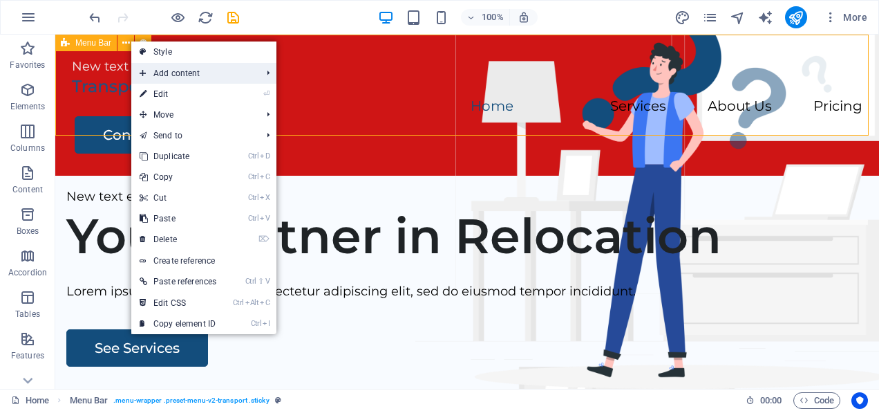
click at [170, 71] on span "Add content" at bounding box center [193, 73] width 124 height 21
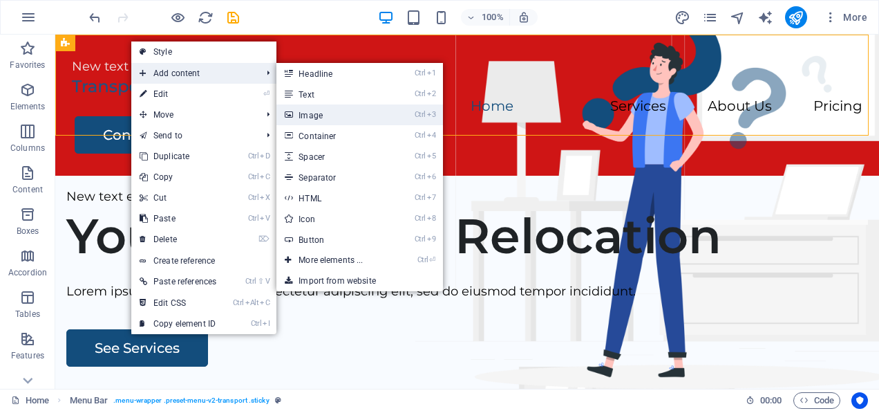
click at [321, 124] on link "Ctrl 3 Image" at bounding box center [334, 114] width 114 height 21
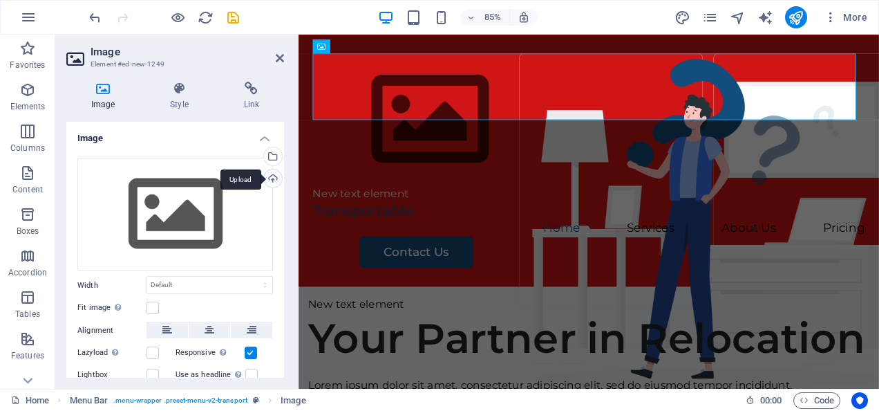
click at [274, 178] on div "Upload" at bounding box center [271, 179] width 21 height 21
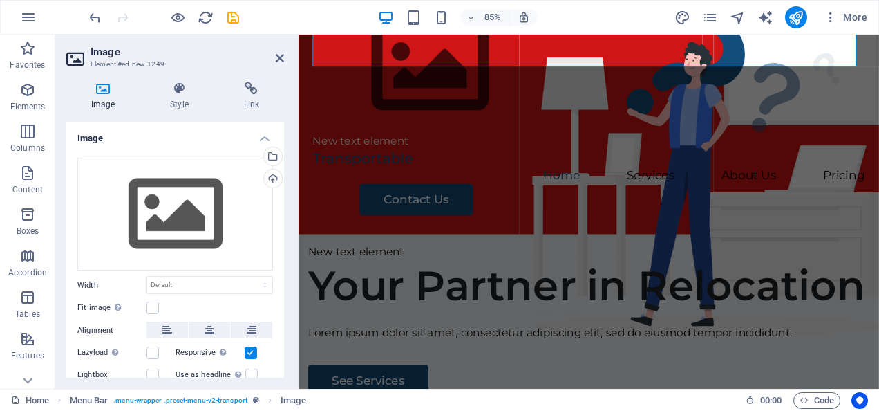
scroll to position [61, 0]
click at [767, 171] on div "New text element Menu Home Services About Us Pricing Contact Us" at bounding box center [640, 122] width 683 height 297
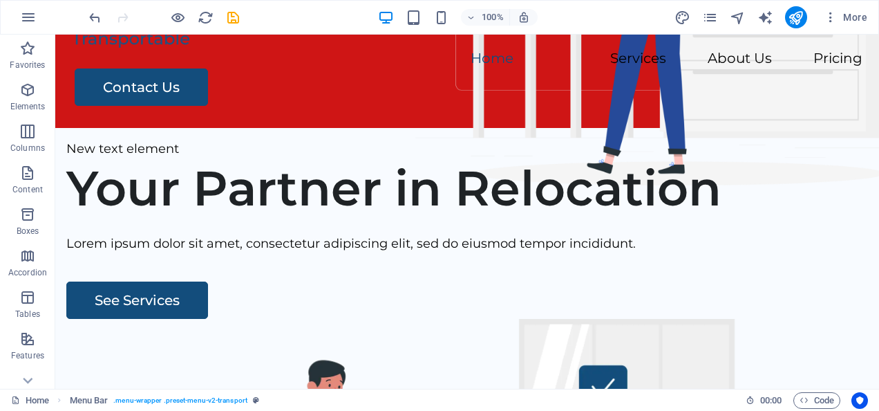
scroll to position [0, 0]
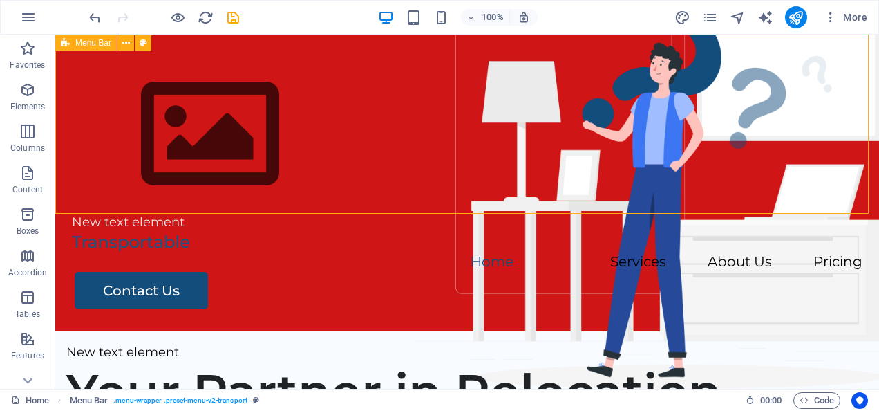
click at [126, 97] on figure at bounding box center [467, 135] width 791 height 156
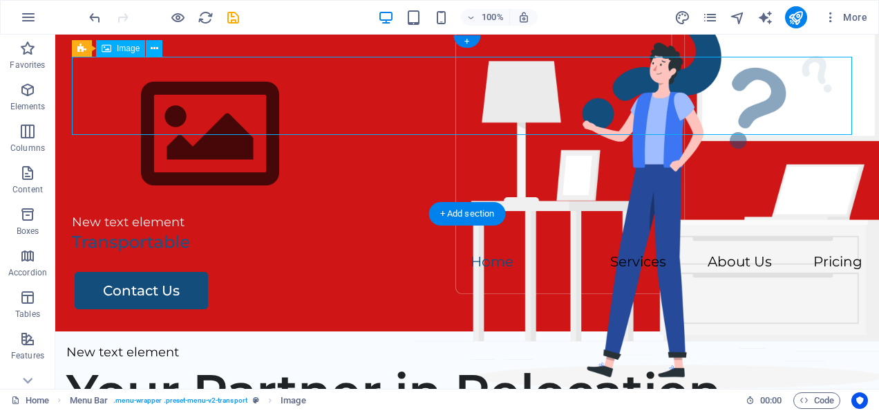
click at [124, 97] on figure at bounding box center [467, 135] width 791 height 156
click at [158, 48] on icon at bounding box center [155, 48] width 8 height 15
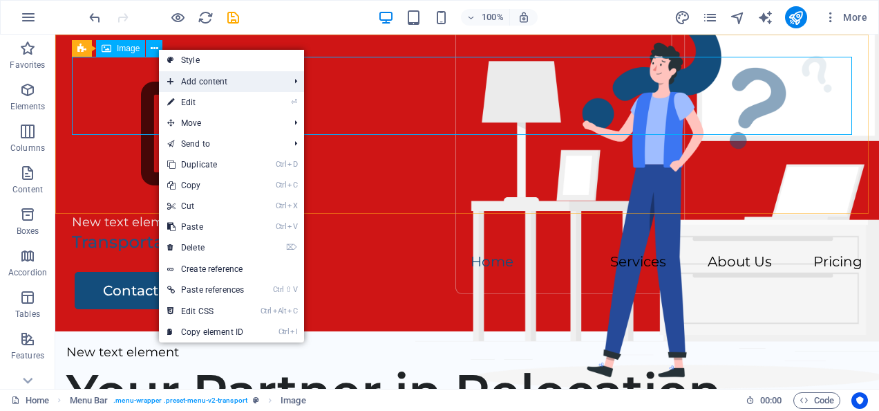
click at [189, 77] on span "Add content" at bounding box center [221, 81] width 124 height 21
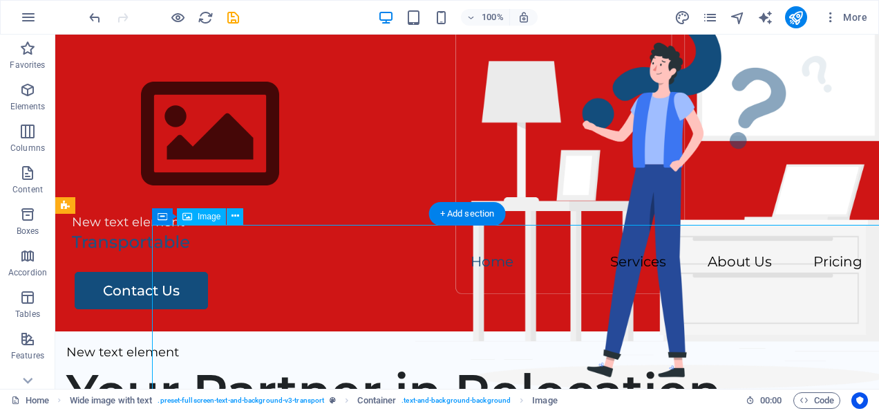
click at [141, 90] on figure at bounding box center [467, 135] width 791 height 156
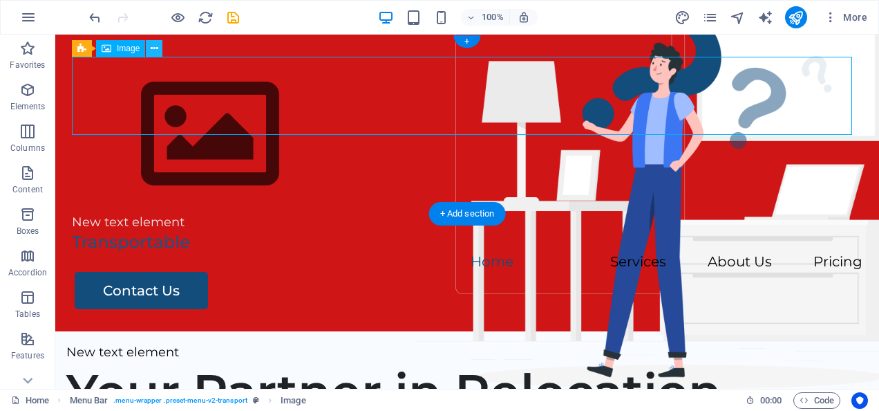
click at [149, 47] on button at bounding box center [154, 48] width 17 height 17
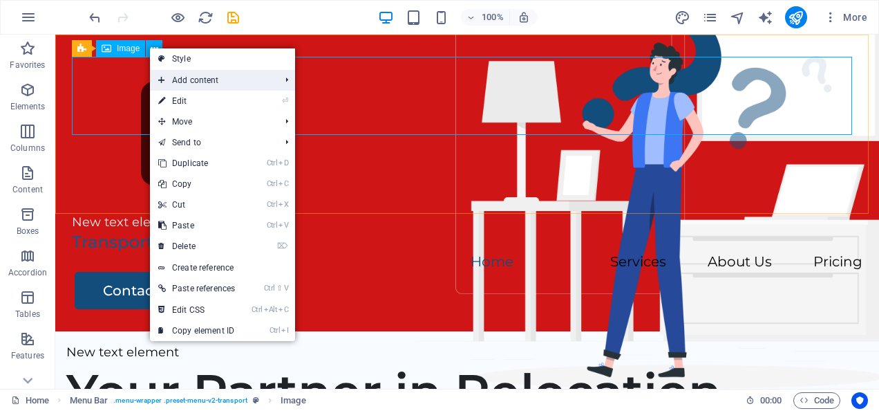
click at [257, 75] on span "Add content" at bounding box center [212, 80] width 124 height 21
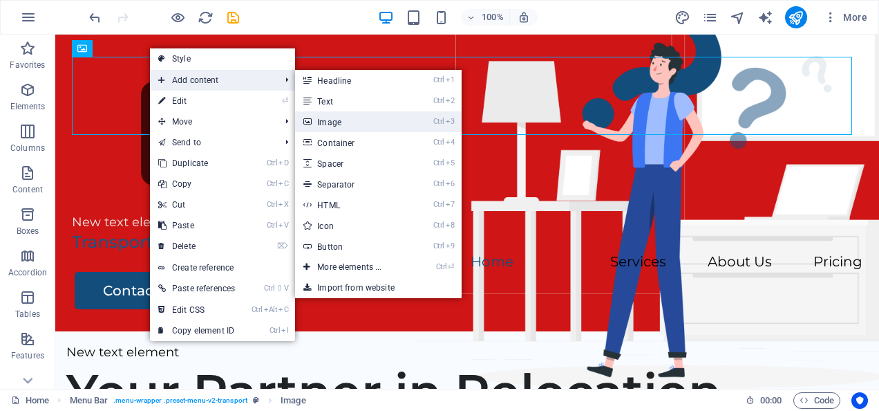
click at [454, 122] on icon "3" at bounding box center [450, 121] width 9 height 9
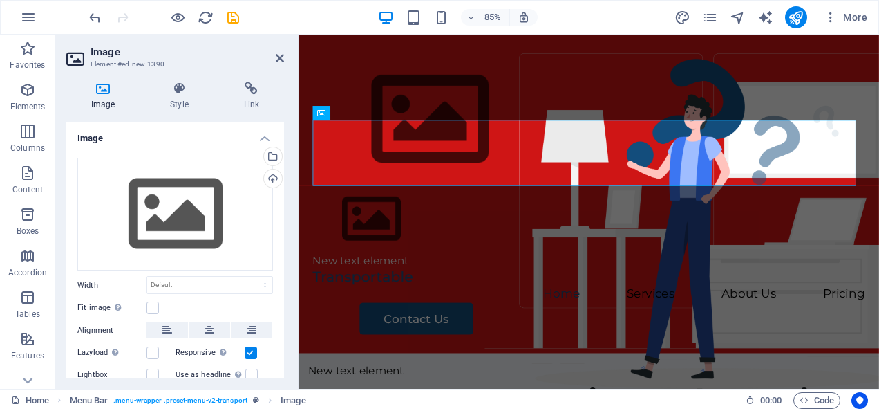
click at [322, 112] on icon at bounding box center [321, 112] width 8 height 14
click at [363, 111] on icon at bounding box center [362, 112] width 6 height 12
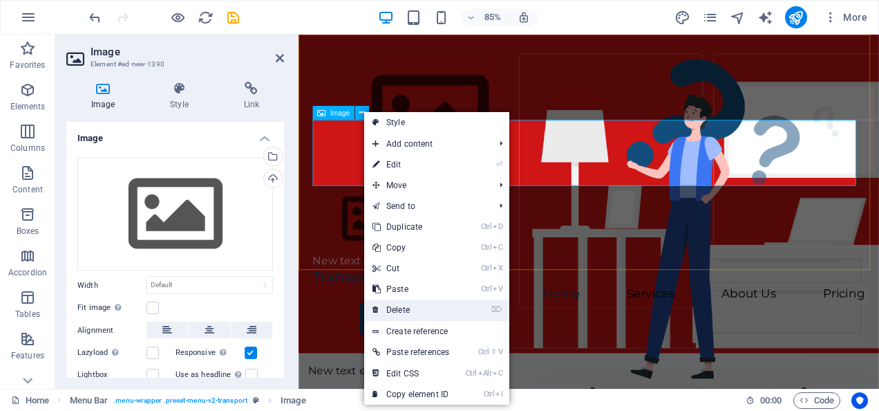
click at [401, 312] on link "⌦ Delete" at bounding box center [410, 309] width 93 height 21
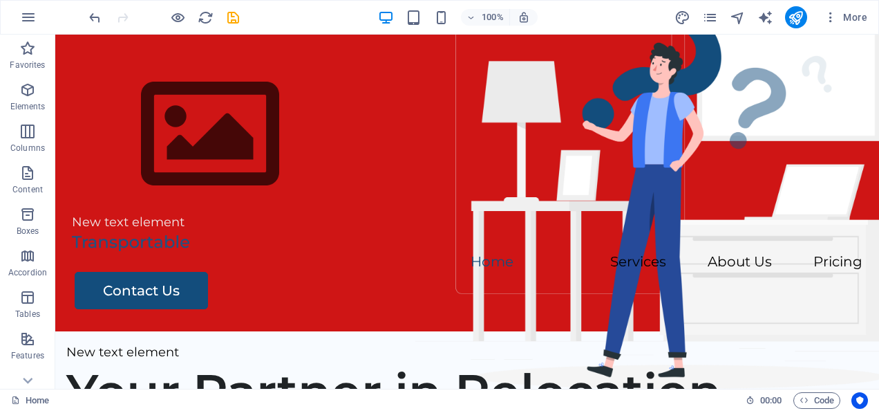
click at [140, 98] on figure at bounding box center [467, 135] width 791 height 156
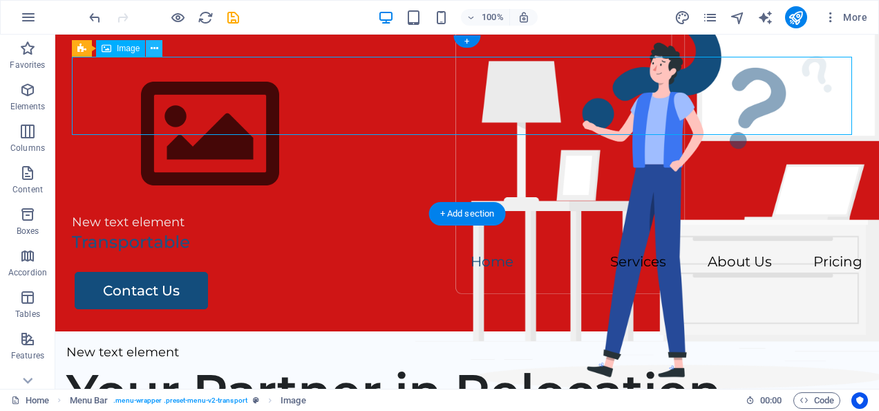
click at [158, 46] on icon at bounding box center [155, 48] width 8 height 15
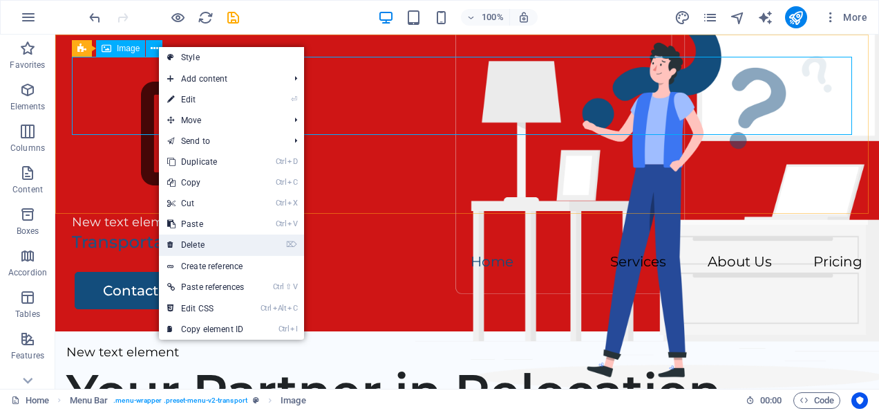
click at [194, 243] on link "⌦ Delete" at bounding box center [205, 244] width 93 height 21
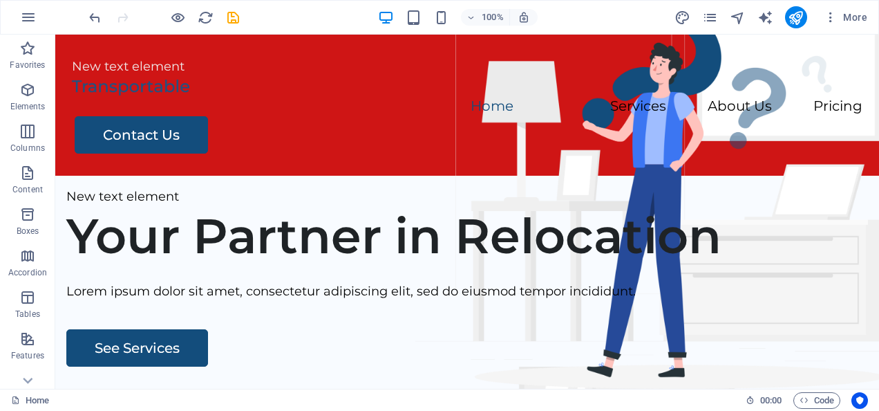
click at [98, 73] on div "New text element" at bounding box center [467, 67] width 791 height 20
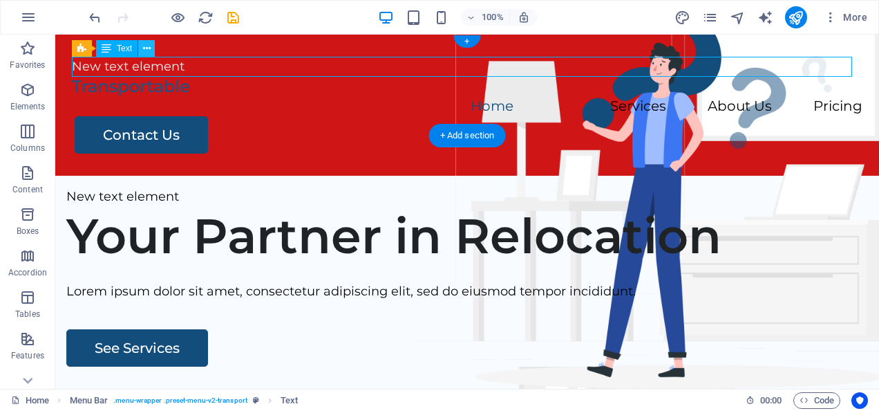
click at [152, 43] on button at bounding box center [146, 48] width 17 height 17
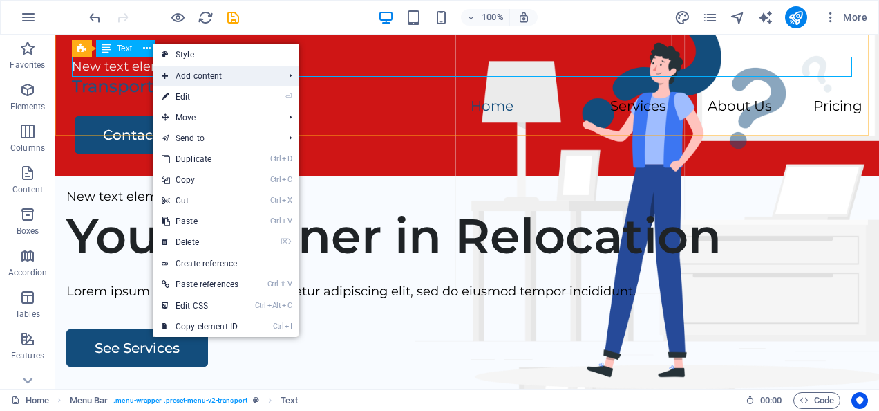
click at [188, 72] on span "Add content" at bounding box center [215, 76] width 124 height 21
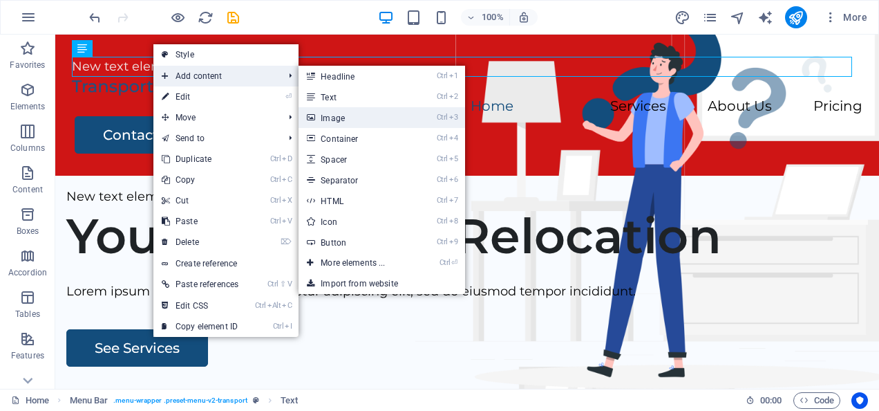
click at [326, 116] on link "Ctrl 3 Image" at bounding box center [356, 117] width 114 height 21
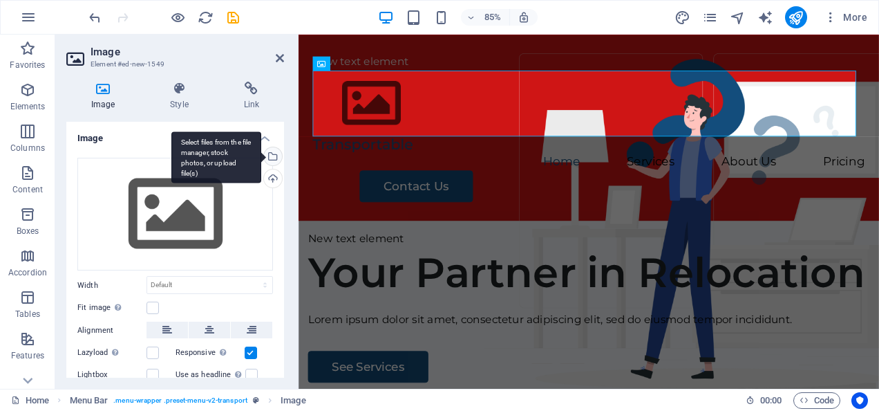
click at [277, 154] on div "Select files from the file manager, stock photos, or upload file(s)" at bounding box center [271, 157] width 21 height 21
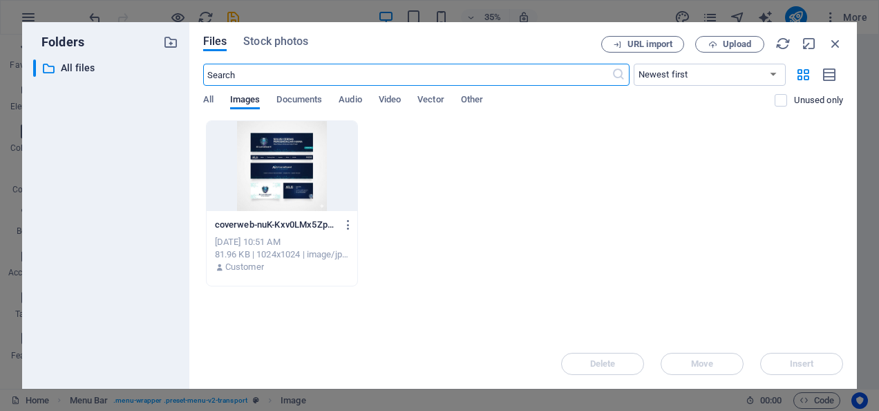
click at [322, 184] on div at bounding box center [282, 166] width 151 height 90
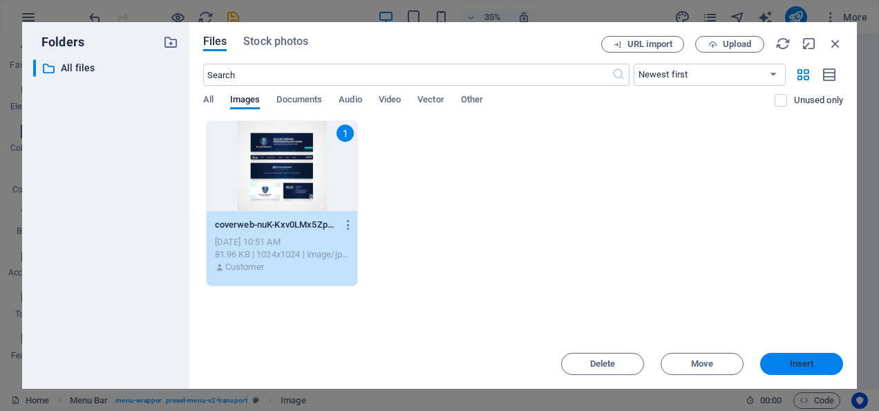
click at [814, 358] on button "Insert" at bounding box center [801, 364] width 83 height 22
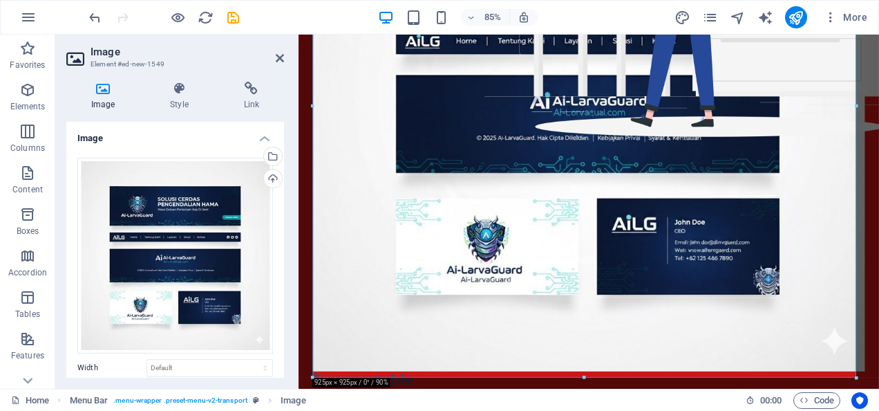
scroll to position [297, 0]
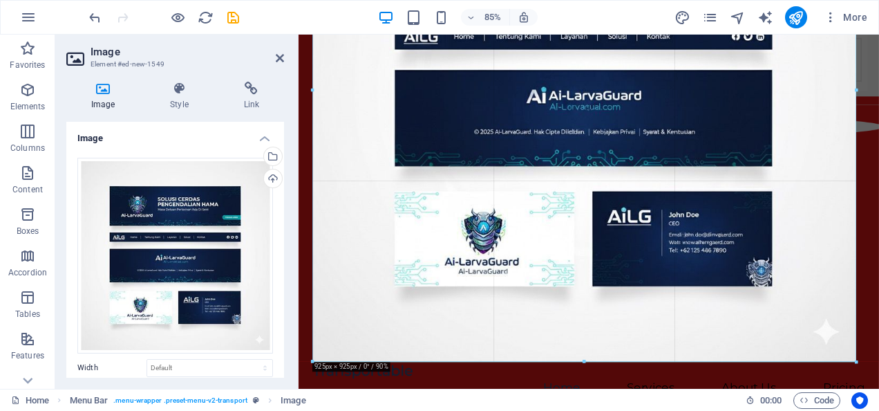
click at [583, 360] on div at bounding box center [583, 361] width 543 height 4
click at [582, 360] on div at bounding box center [583, 361] width 543 height 4
click at [583, 360] on div at bounding box center [583, 361] width 543 height 4
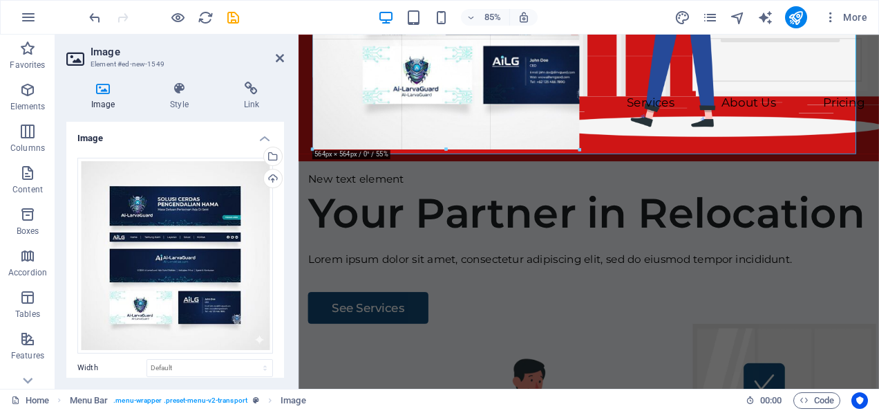
drag, startPoint x: 583, startPoint y: 360, endPoint x: 599, endPoint y: 18, distance: 342.6
type input "553"
select select "px"
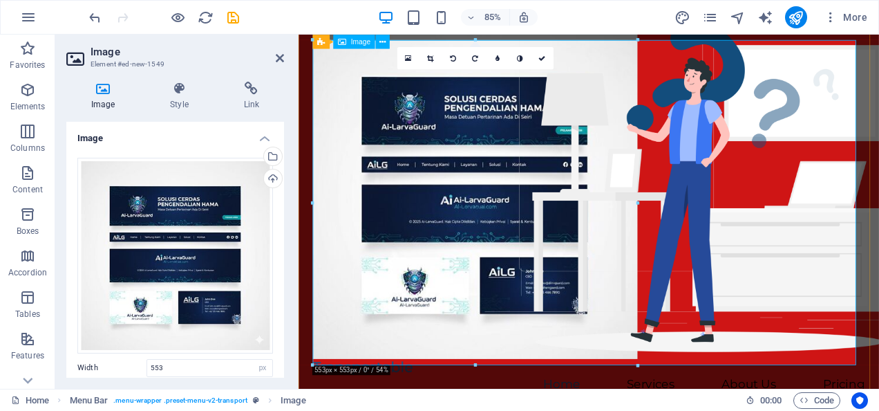
scroll to position [0, 0]
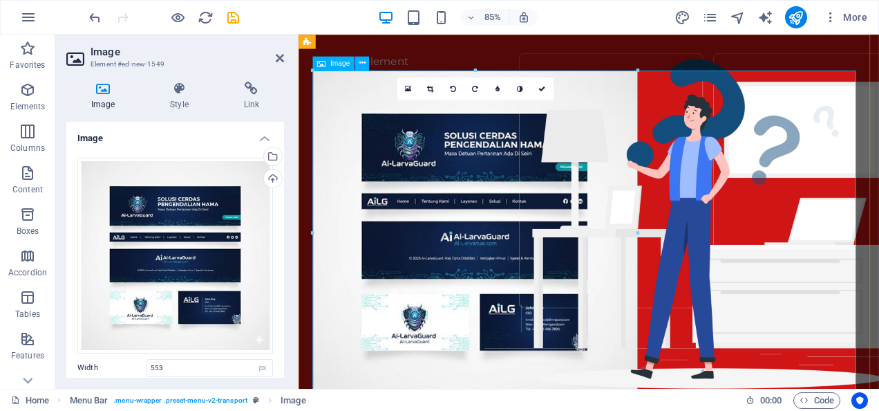
click at [626, 244] on figure at bounding box center [640, 268] width 650 height 382
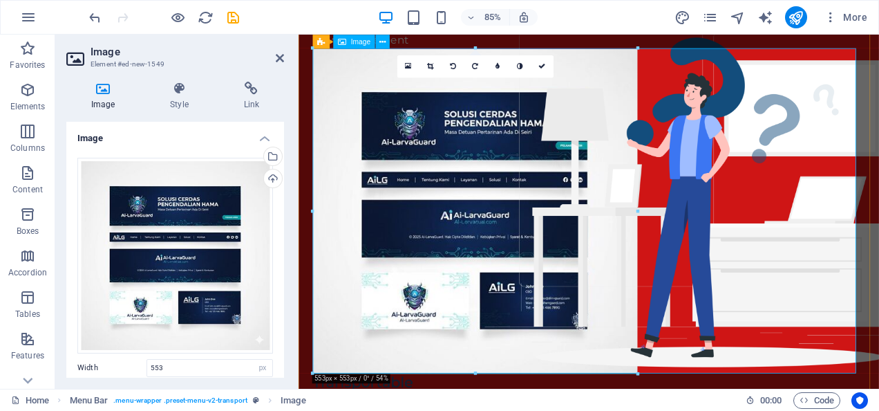
scroll to position [20, 0]
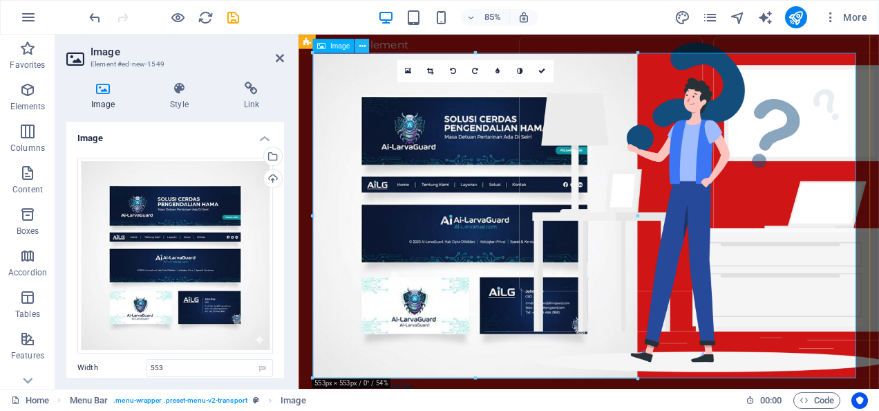
click at [364, 47] on icon at bounding box center [362, 46] width 6 height 12
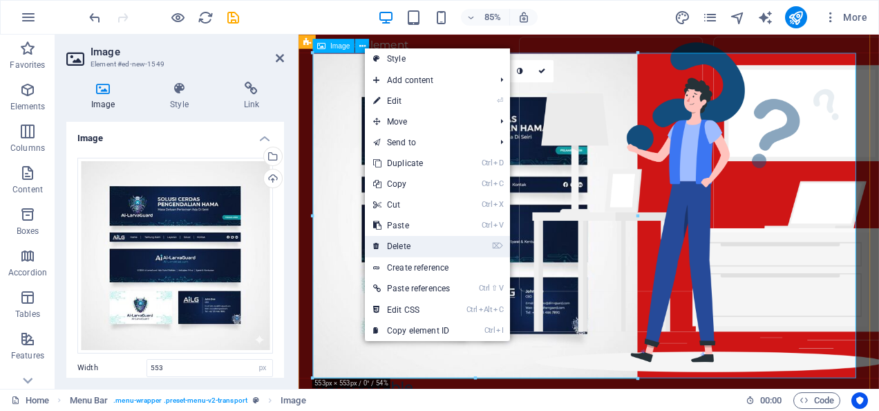
click at [487, 239] on li "⌦ Delete" at bounding box center [437, 246] width 145 height 21
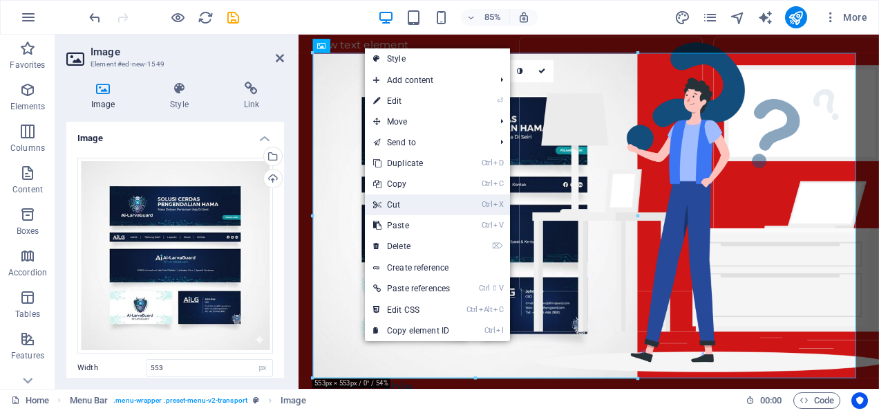
click at [474, 212] on li "Ctrl X Cut" at bounding box center [437, 204] width 145 height 21
click at [487, 209] on mark "Ctrl X" at bounding box center [493, 204] width 22 height 21
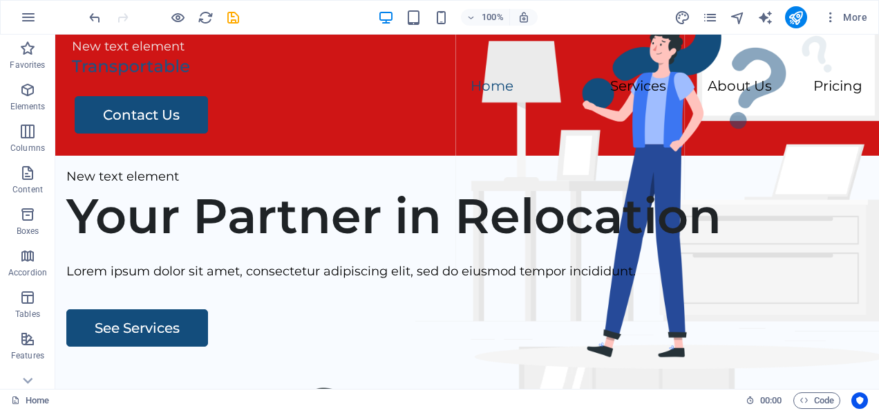
scroll to position [0, 0]
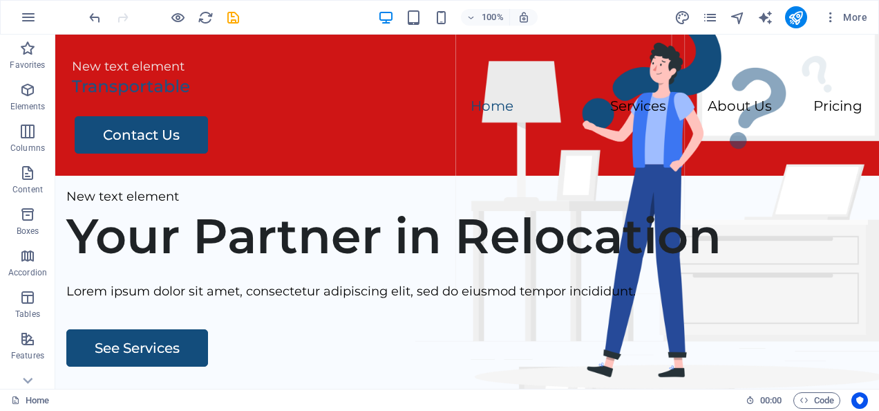
click at [141, 69] on div "New text element" at bounding box center [467, 67] width 791 height 20
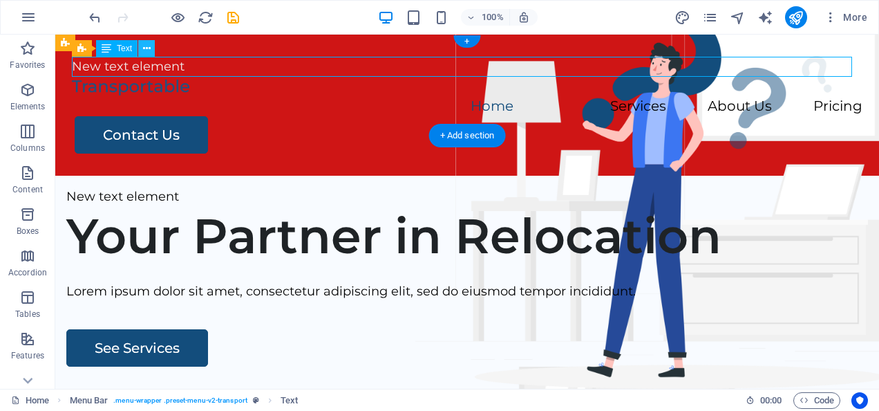
click at [148, 47] on icon at bounding box center [147, 48] width 8 height 15
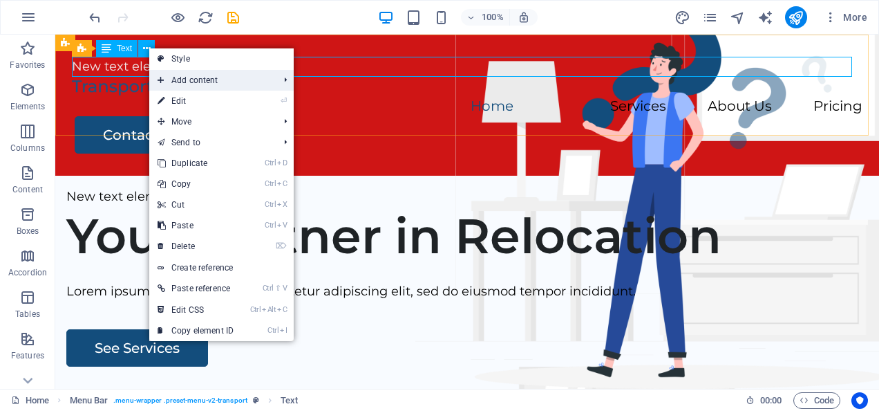
click at [185, 84] on span "Add content" at bounding box center [211, 80] width 124 height 21
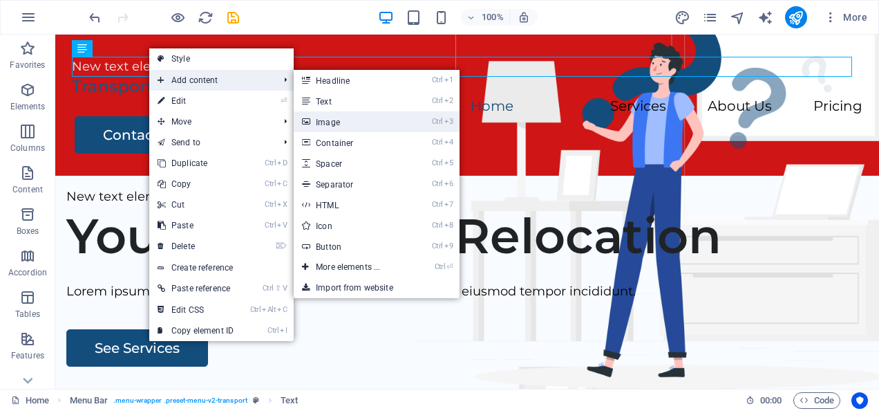
click at [443, 120] on icon "Ctrl" at bounding box center [437, 121] width 11 height 9
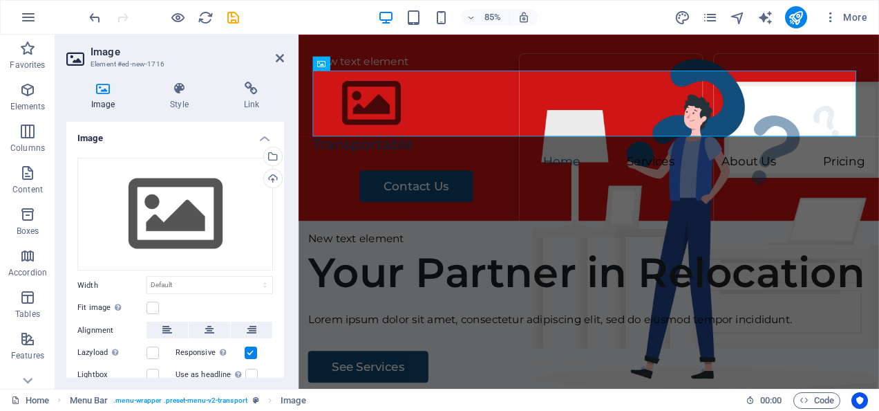
click at [328, 64] on div "Image" at bounding box center [321, 63] width 18 height 14
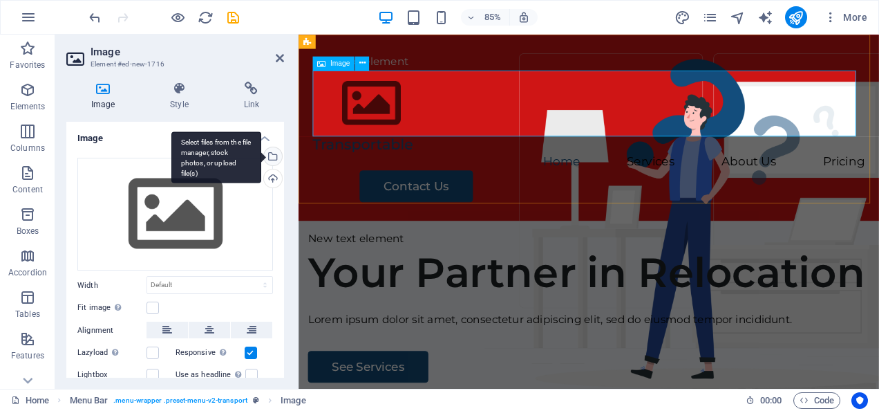
click at [277, 162] on div "Select files from the file manager, stock photos, or upload file(s)" at bounding box center [271, 157] width 21 height 21
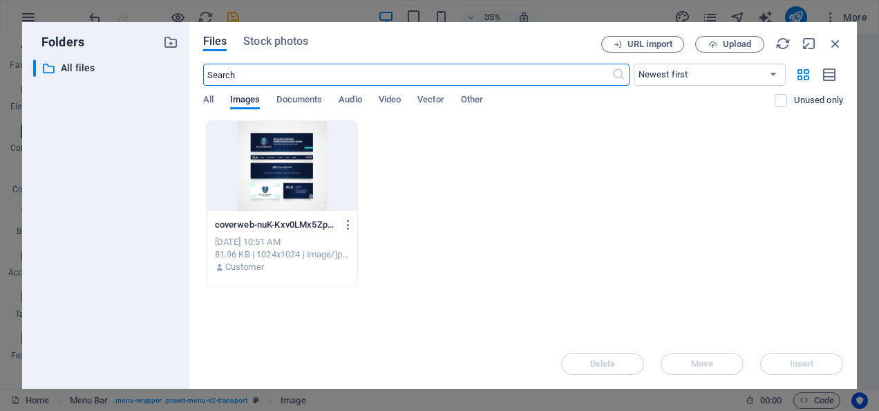
click at [238, 157] on div at bounding box center [282, 166] width 151 height 90
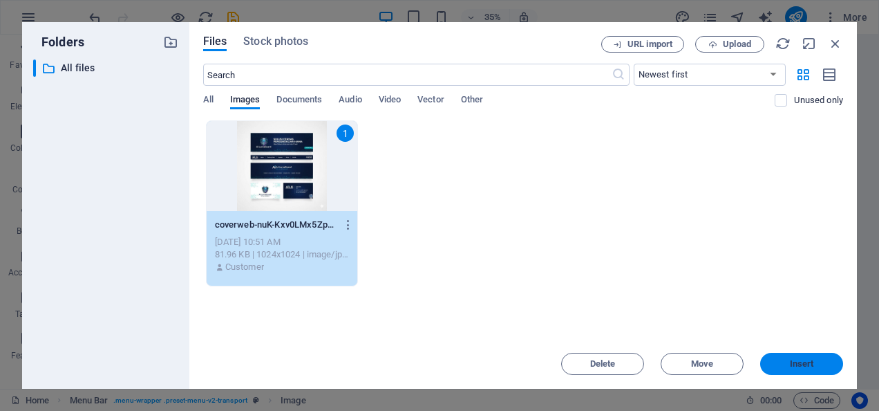
click at [814, 361] on span "Insert" at bounding box center [802, 363] width 24 height 8
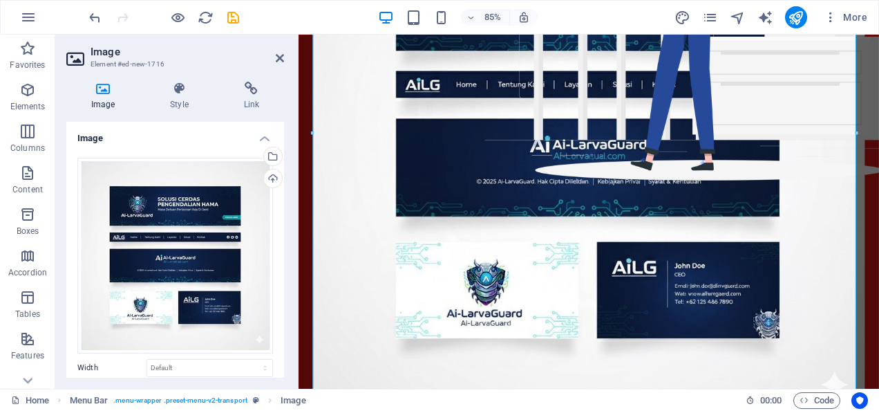
scroll to position [247, 0]
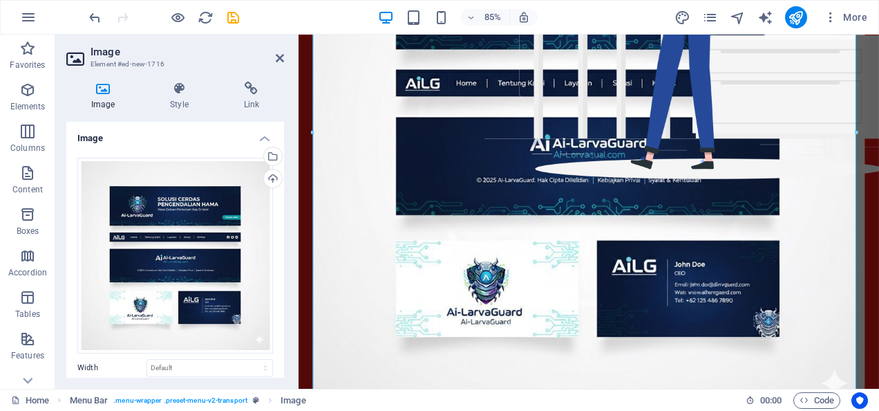
click at [879, 202] on figure at bounding box center [640, 155] width 650 height 650
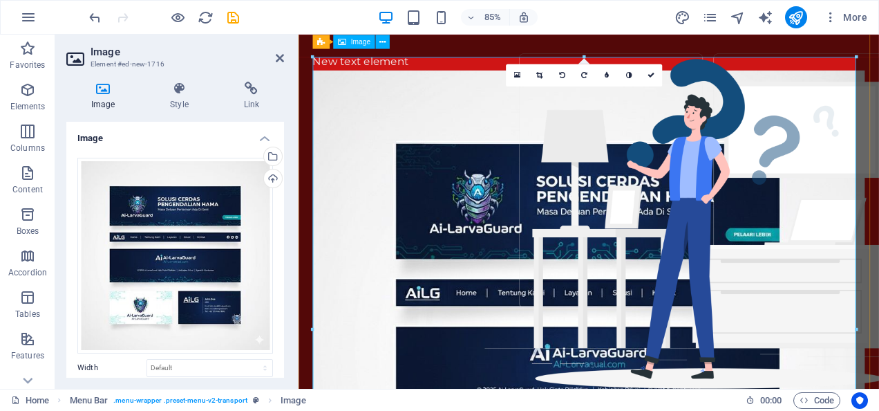
scroll to position [0, 0]
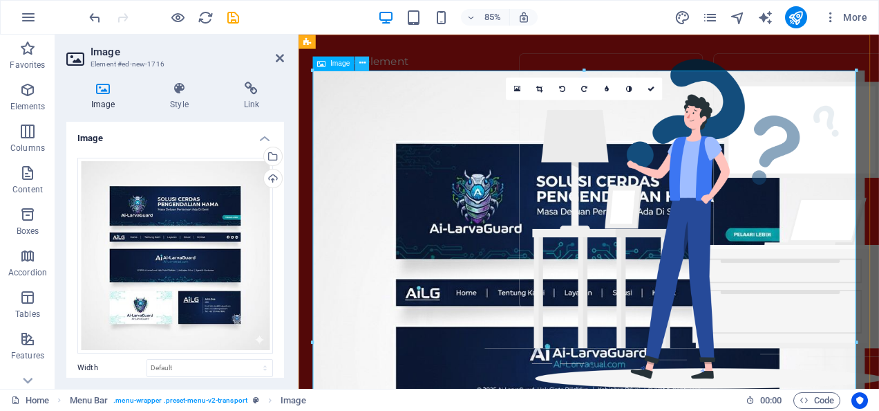
click at [361, 62] on icon at bounding box center [362, 63] width 6 height 12
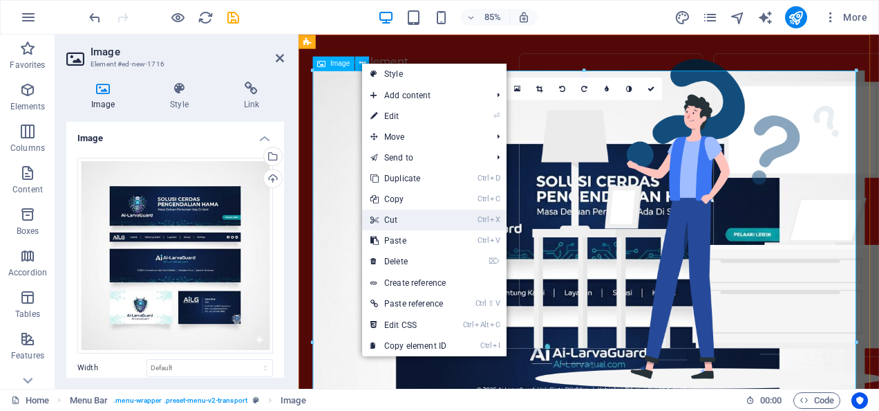
click at [492, 217] on icon "X" at bounding box center [495, 219] width 10 height 9
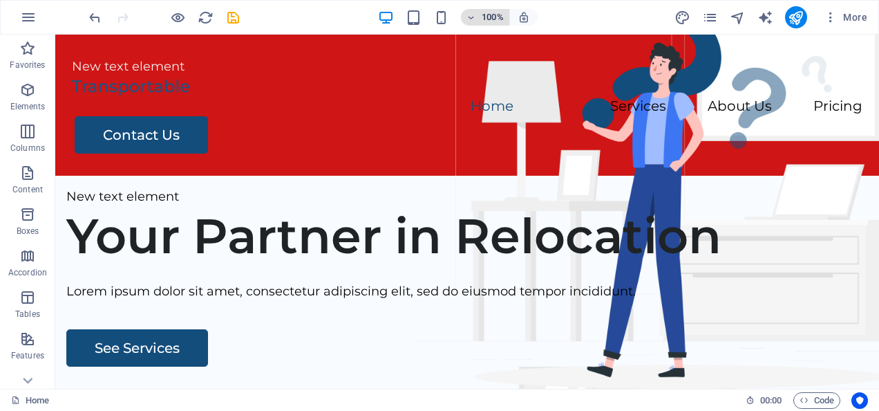
click at [467, 15] on icon "button" at bounding box center [472, 17] width 10 height 9
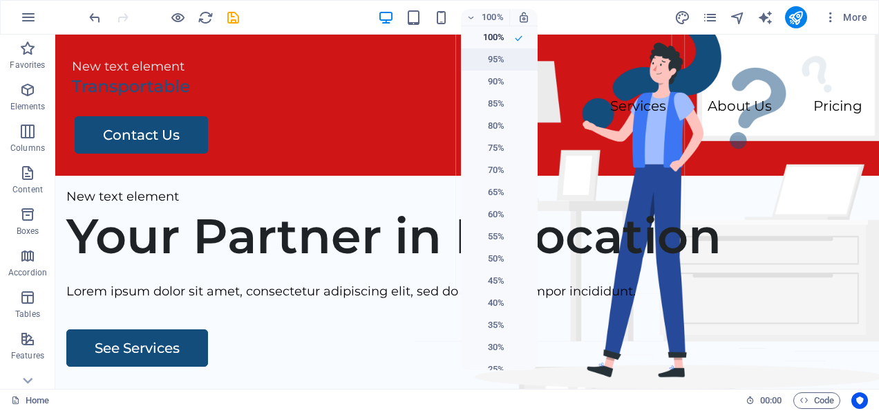
click at [511, 64] on li "95%" at bounding box center [499, 59] width 77 height 22
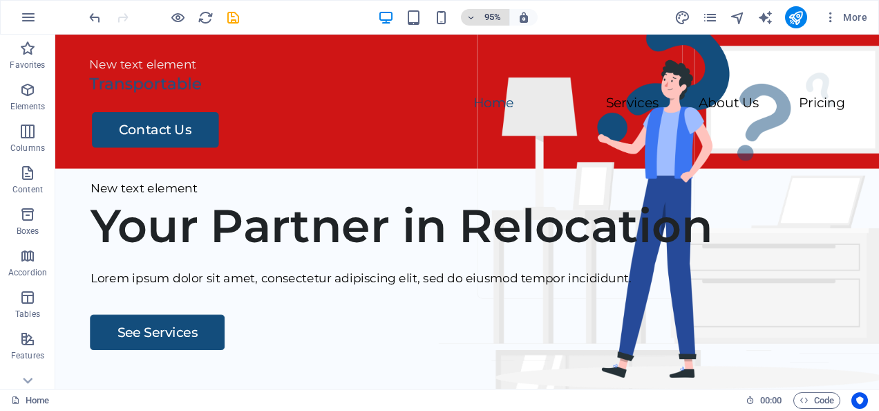
click at [478, 19] on span "95%" at bounding box center [485, 17] width 37 height 17
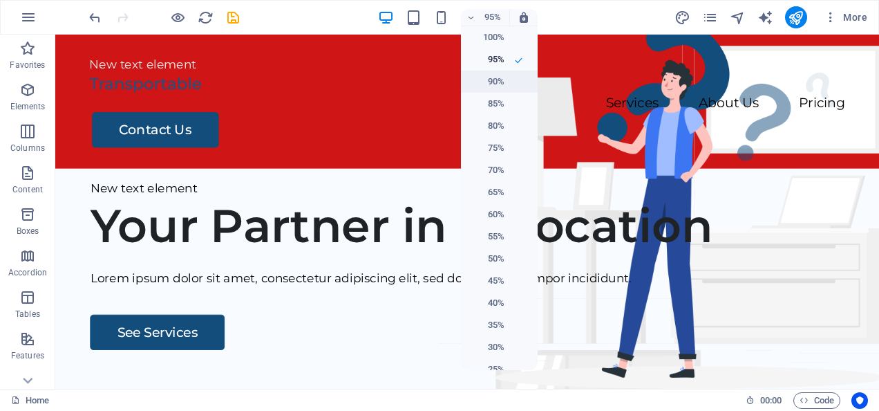
click at [515, 88] on li "90%" at bounding box center [499, 82] width 77 height 22
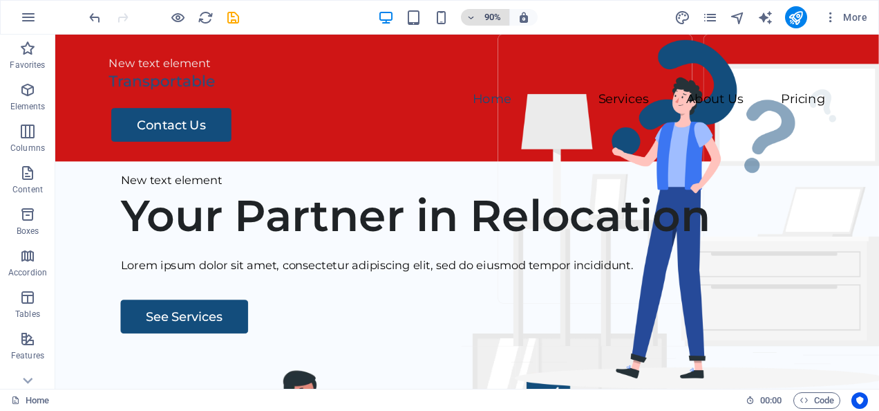
click at [476, 16] on icon "button" at bounding box center [472, 17] width 10 height 9
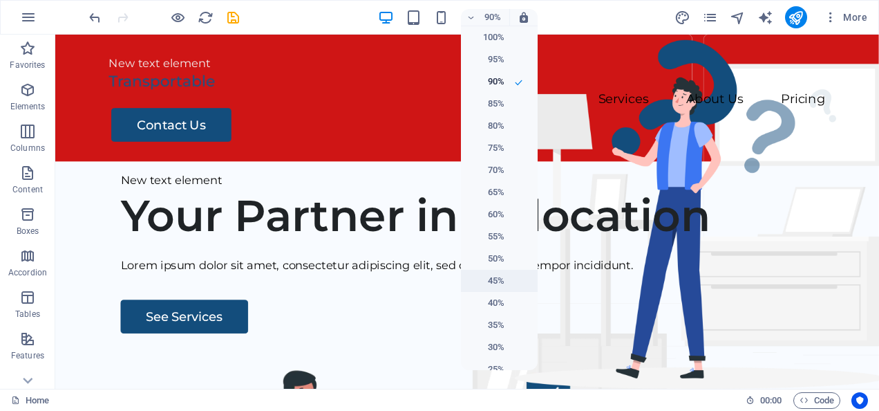
click at [513, 271] on li "45%" at bounding box center [499, 281] width 77 height 22
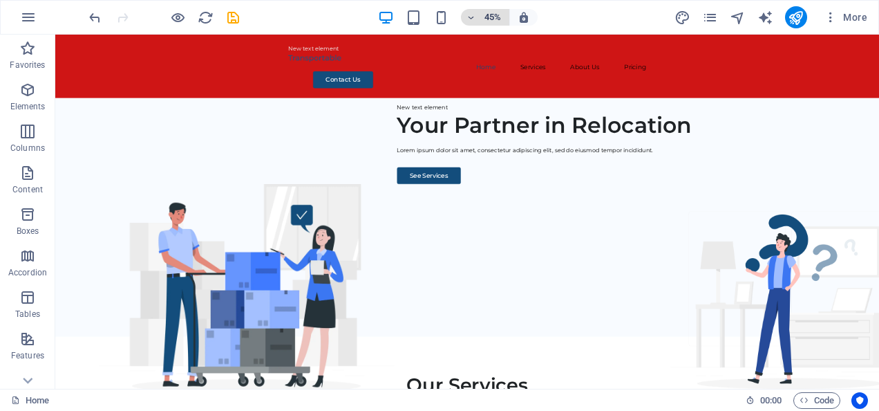
click at [485, 15] on h6 "45%" at bounding box center [493, 17] width 22 height 17
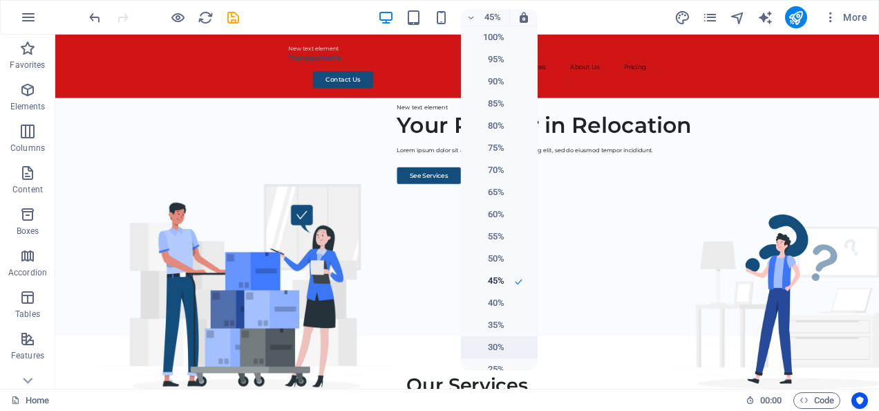
click at [505, 342] on li "30%" at bounding box center [499, 347] width 77 height 22
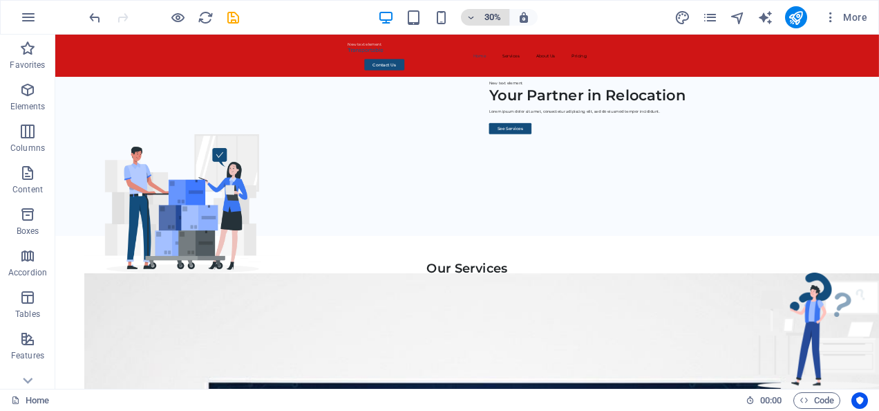
click at [479, 15] on span "30%" at bounding box center [485, 17] width 37 height 17
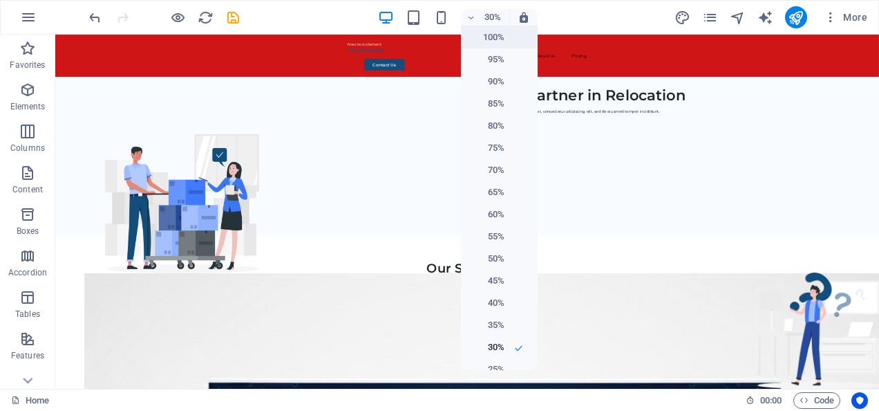
click at [507, 31] on li "100%" at bounding box center [499, 37] width 77 height 22
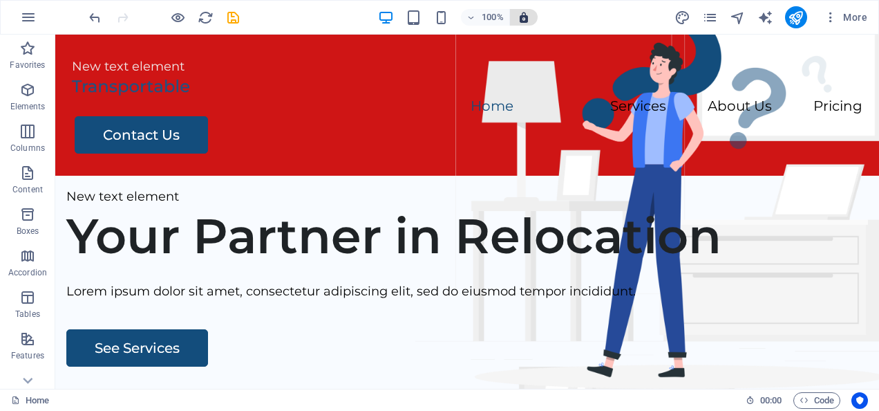
click at [523, 19] on icon "button" at bounding box center [524, 17] width 12 height 12
click at [493, 14] on h6 "100%" at bounding box center [493, 17] width 22 height 17
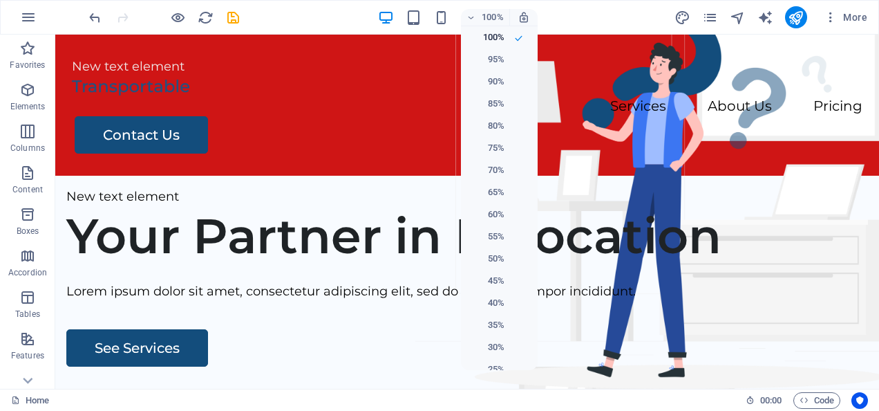
click at [528, 15] on div at bounding box center [439, 205] width 879 height 411
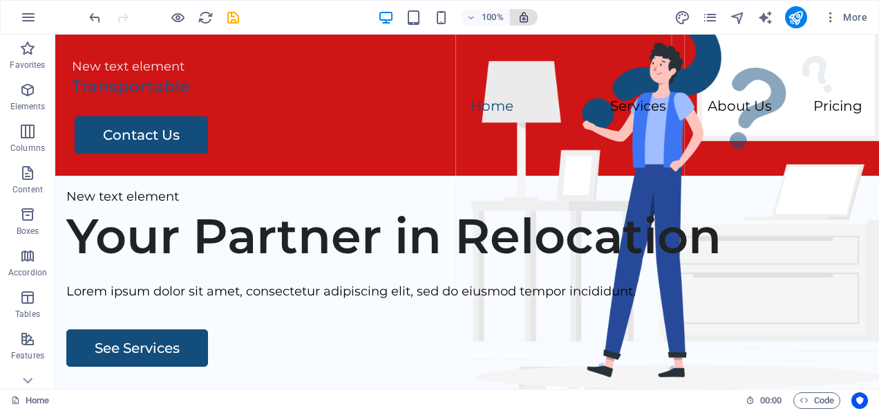
click at [522, 22] on icon "button" at bounding box center [524, 17] width 12 height 12
click at [35, 338] on icon "button" at bounding box center [27, 338] width 17 height 17
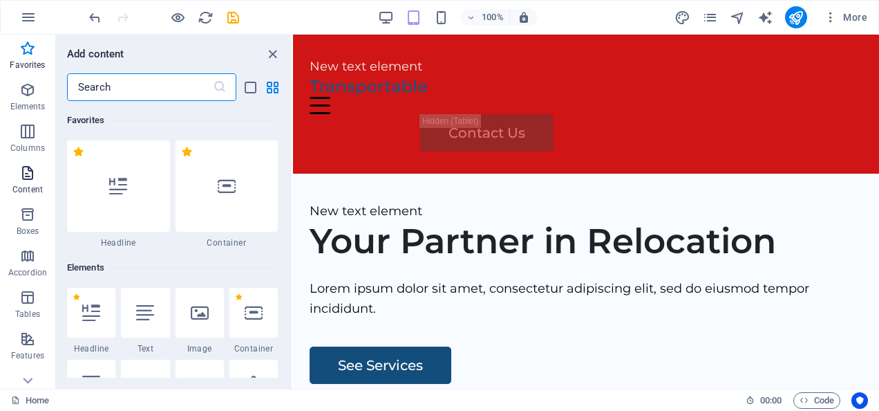
click at [24, 176] on icon "button" at bounding box center [27, 173] width 17 height 17
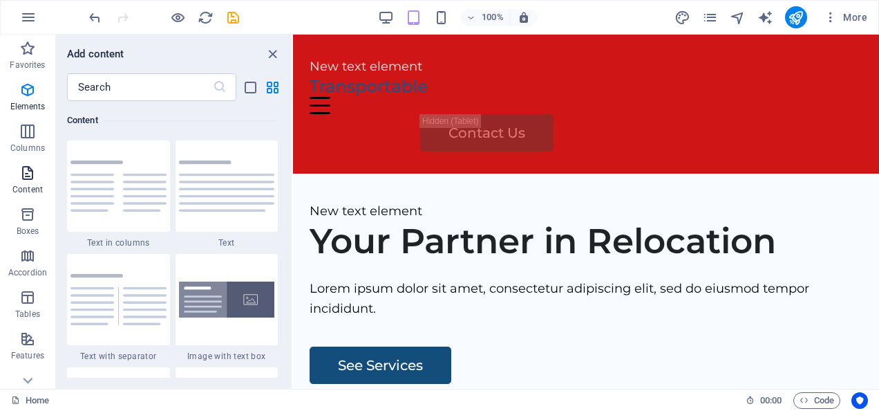
scroll to position [2419, 0]
click at [18, 100] on span "Elements" at bounding box center [27, 98] width 55 height 33
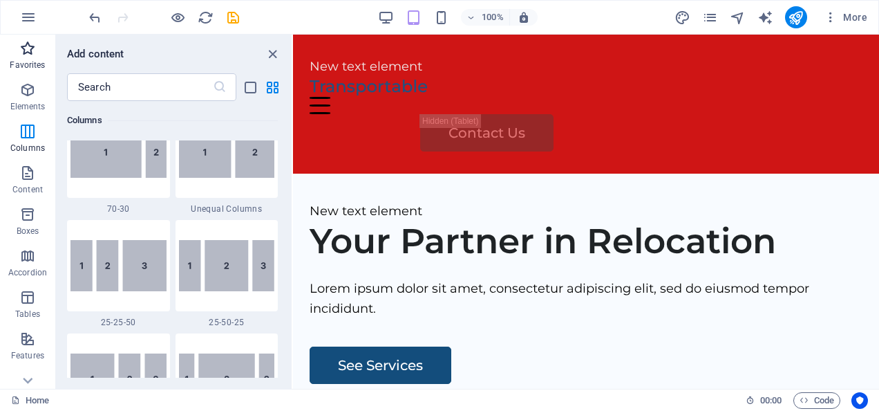
click at [21, 55] on icon "button" at bounding box center [27, 48] width 17 height 17
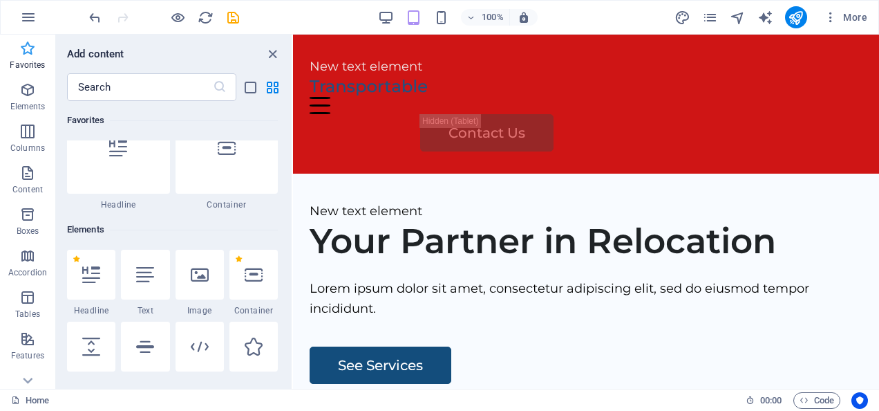
scroll to position [0, 0]
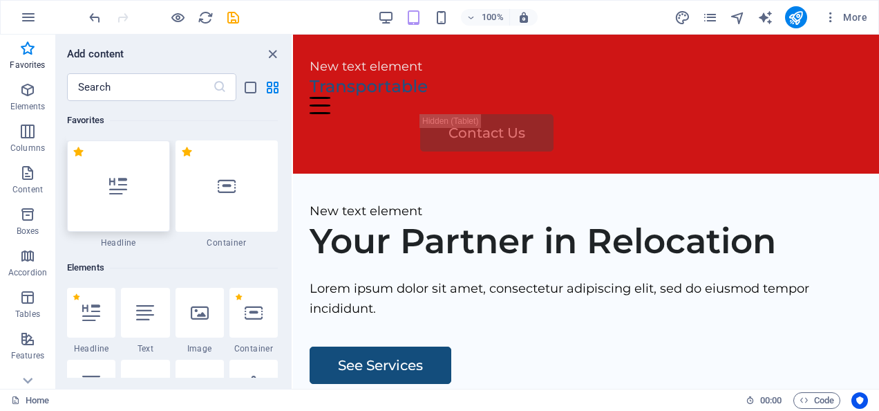
click at [92, 203] on div at bounding box center [118, 185] width 103 height 91
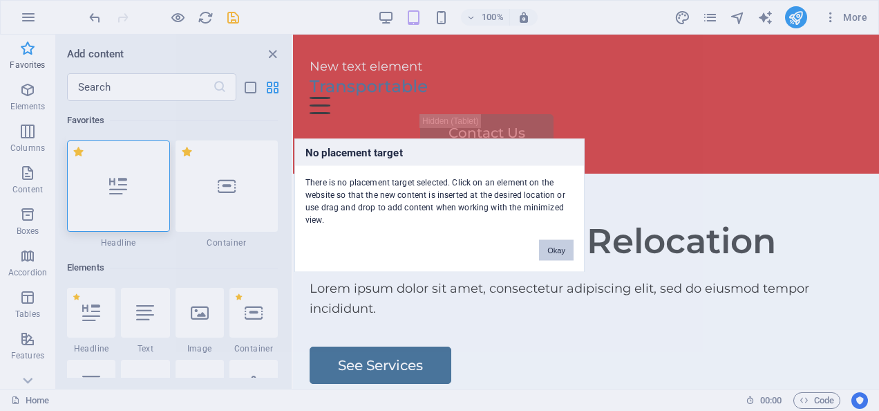
click at [560, 244] on button "Okay" at bounding box center [556, 250] width 35 height 21
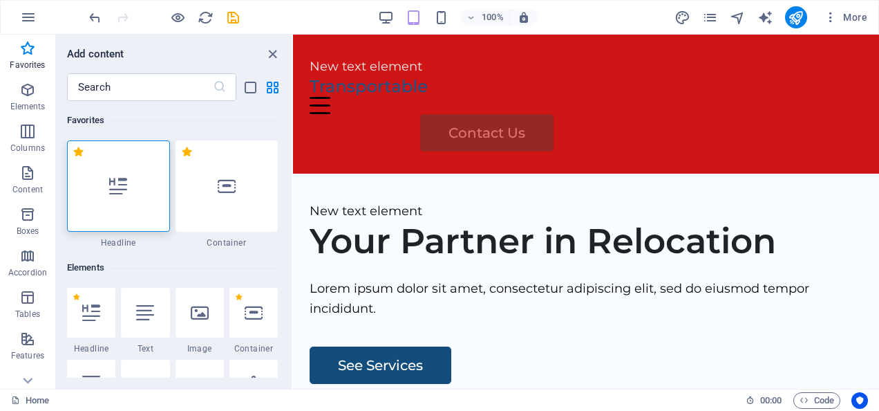
click at [669, 114] on div "Contact Us" at bounding box center [641, 132] width 442 height 37
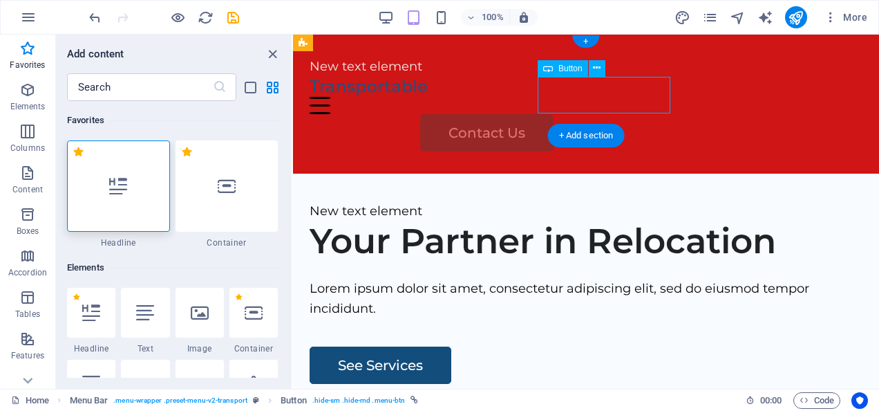
click at [647, 114] on div "Contact Us" at bounding box center [641, 132] width 442 height 37
click at [596, 68] on icon at bounding box center [597, 68] width 8 height 15
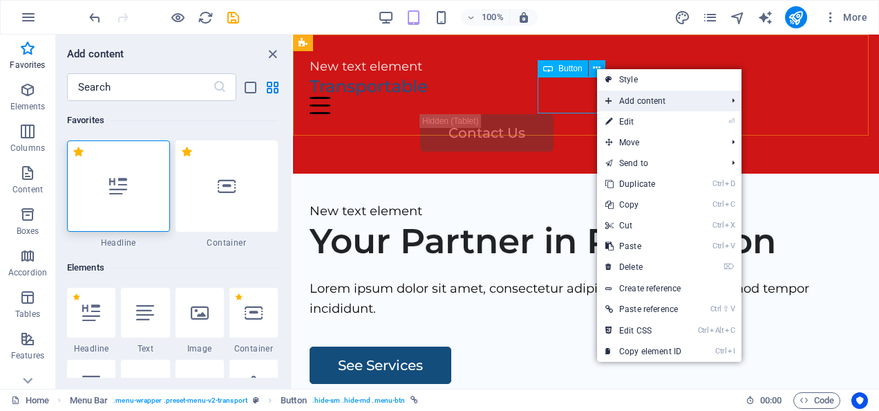
click at [720, 100] on span "Add content" at bounding box center [659, 101] width 124 height 21
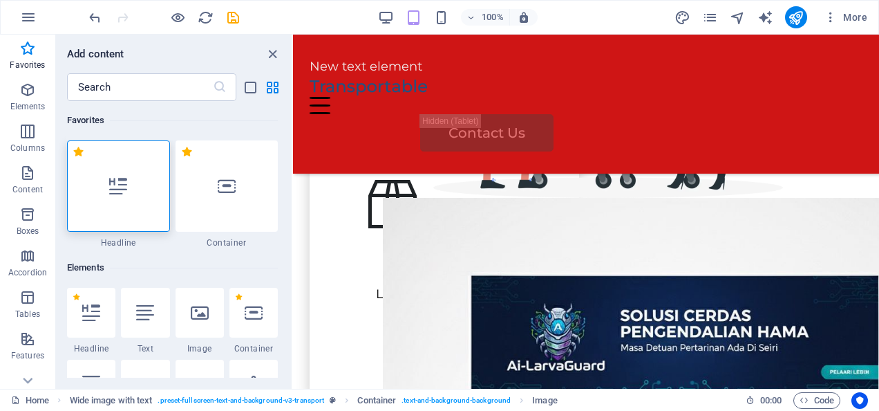
scroll to position [484, 0]
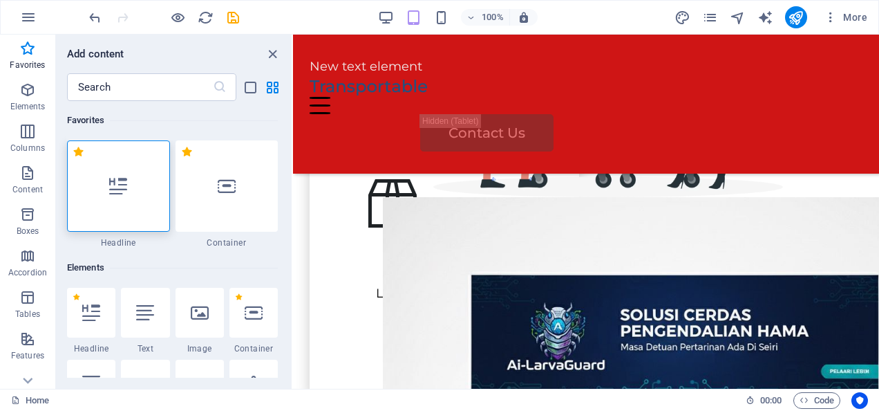
click at [365, 65] on div "New text element" at bounding box center [586, 67] width 553 height 20
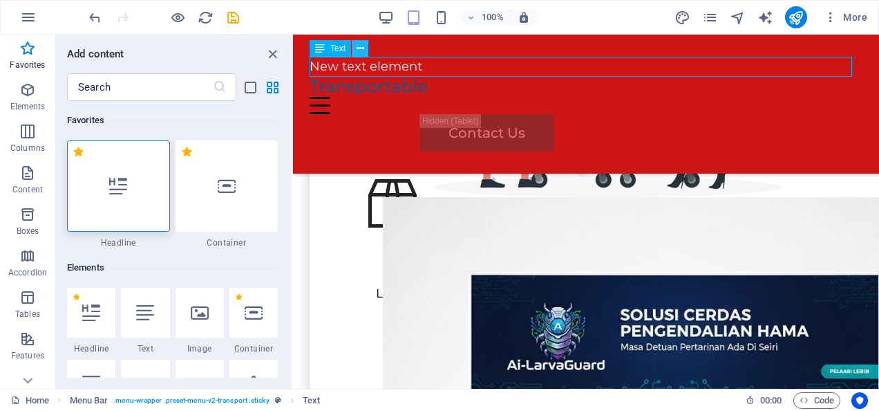
click at [359, 48] on icon at bounding box center [361, 48] width 8 height 15
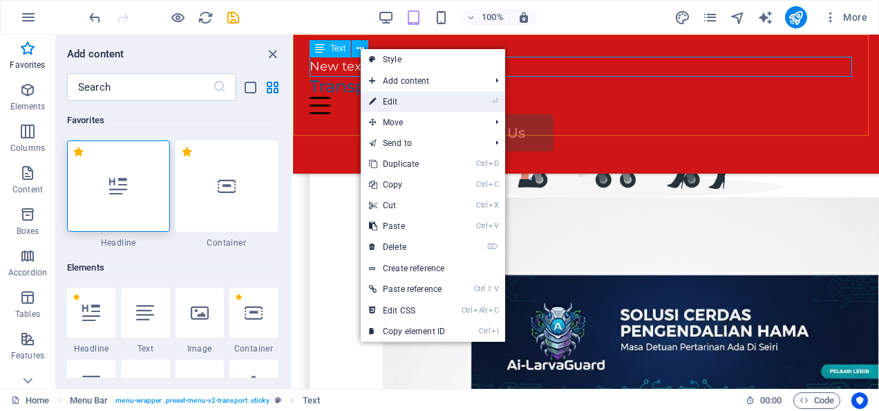
click at [474, 104] on li "⏎ Edit" at bounding box center [433, 101] width 144 height 21
click at [474, 100] on li "⏎ Edit" at bounding box center [433, 101] width 144 height 21
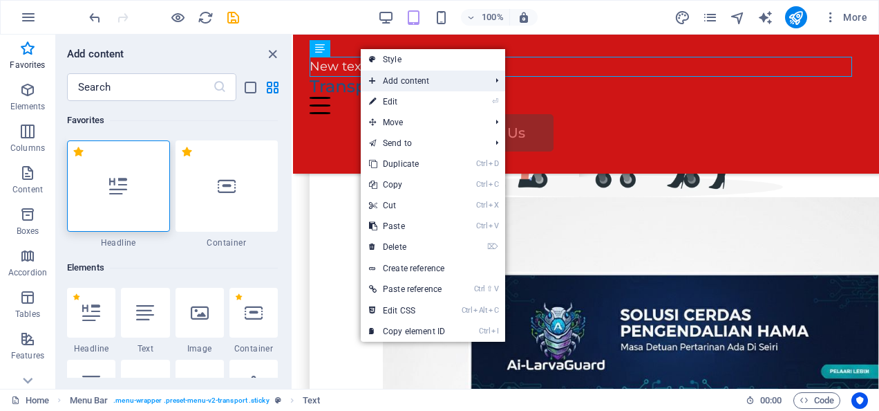
click at [418, 76] on span "Add content" at bounding box center [423, 81] width 124 height 21
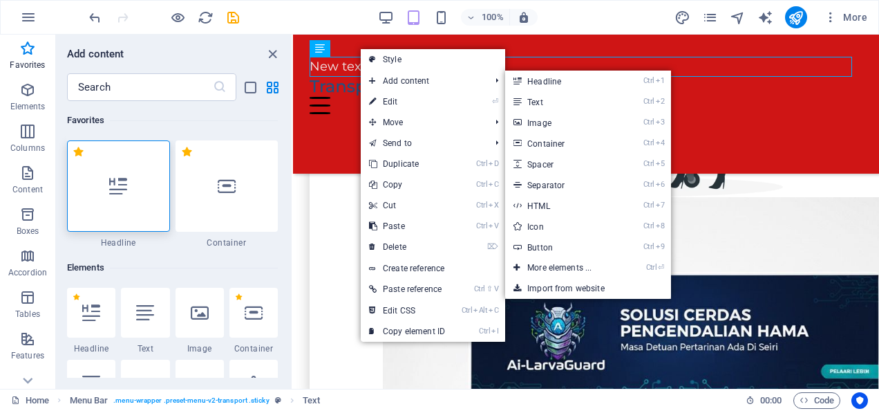
click at [723, 96] on div "New text element Menu Home Services About Us Pricing Contact Us" at bounding box center [586, 104] width 586 height 139
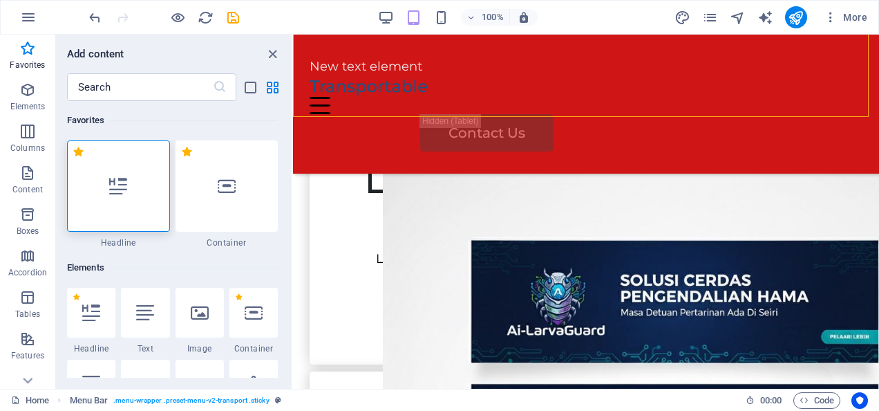
scroll to position [527, 0]
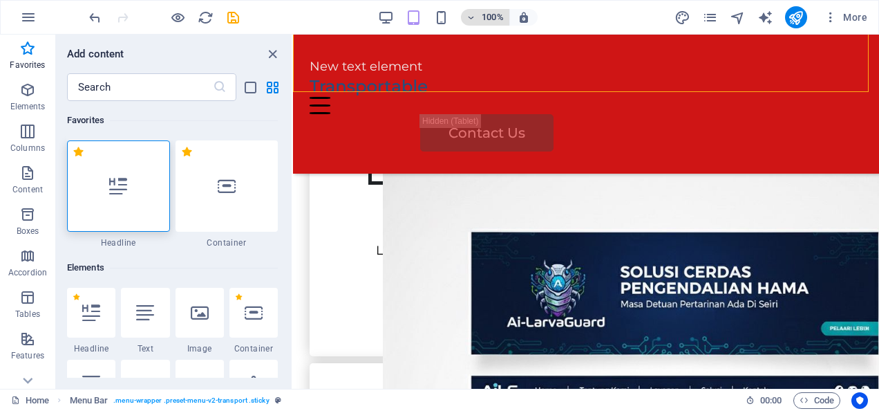
click at [486, 11] on h6 "100%" at bounding box center [493, 17] width 22 height 17
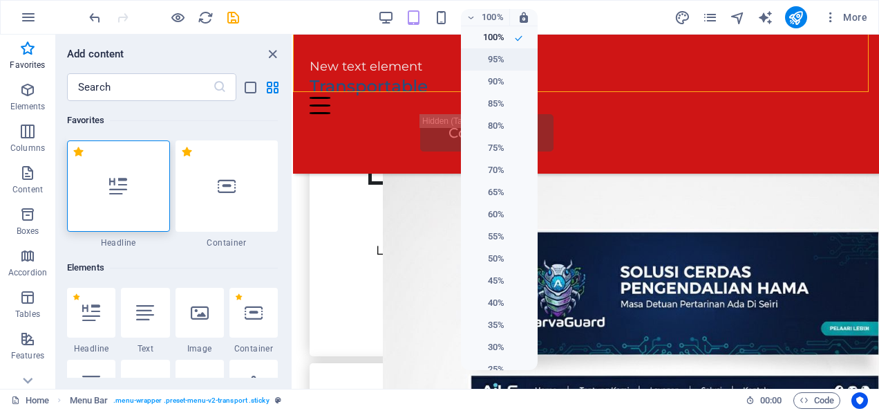
click at [507, 55] on li "95%" at bounding box center [499, 59] width 77 height 22
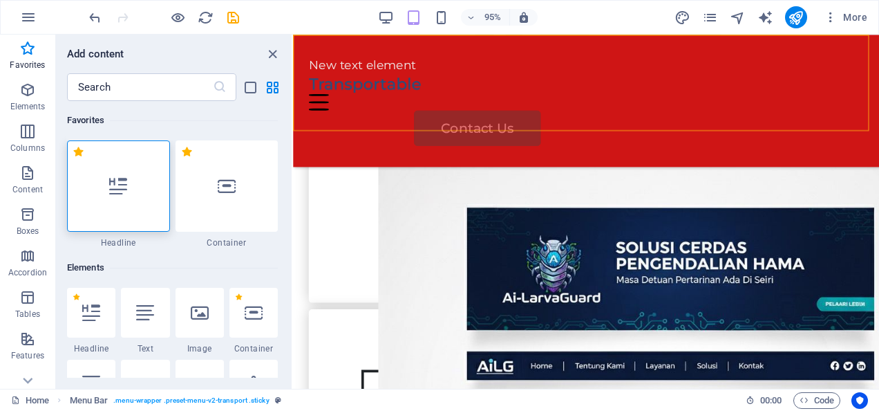
click at [641, 114] on div "Contact Us" at bounding box center [657, 132] width 474 height 37
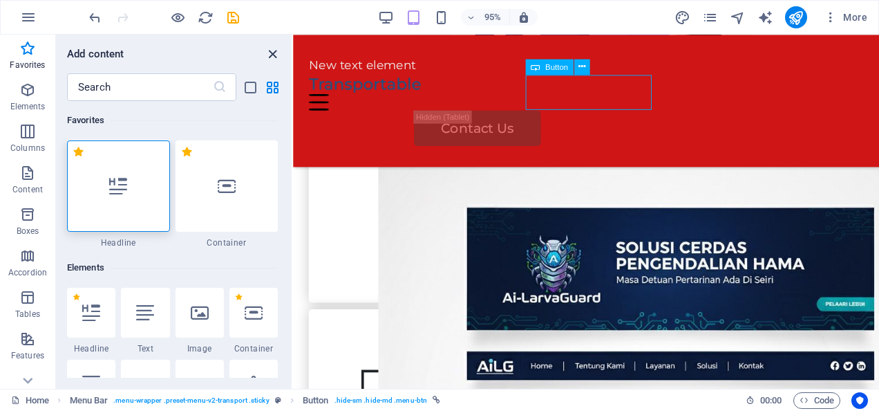
click at [273, 49] on icon "close panel" at bounding box center [273, 54] width 16 height 16
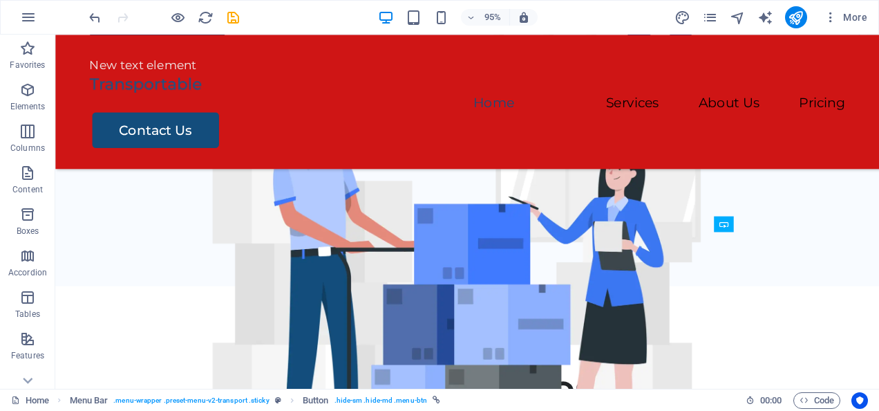
scroll to position [0, 0]
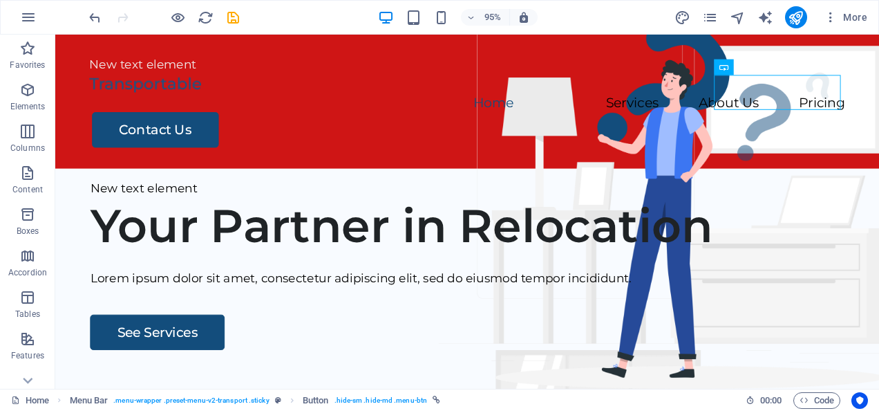
click at [212, 265] on div "Your Partner in Relocation" at bounding box center [501, 236] width 818 height 58
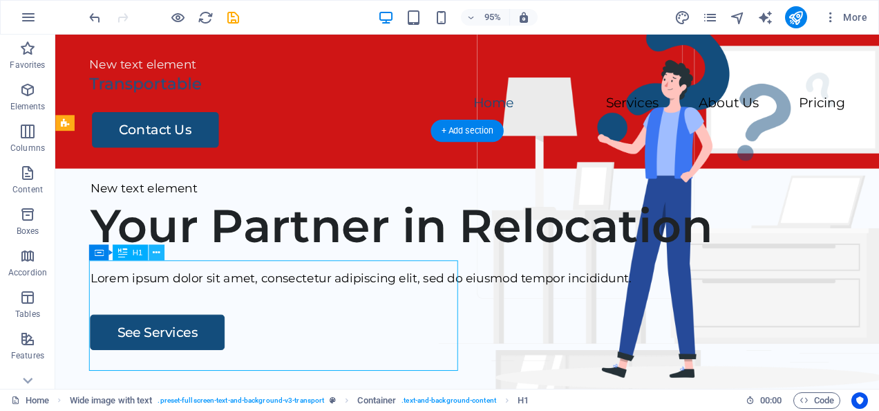
click at [155, 250] on icon at bounding box center [156, 252] width 7 height 14
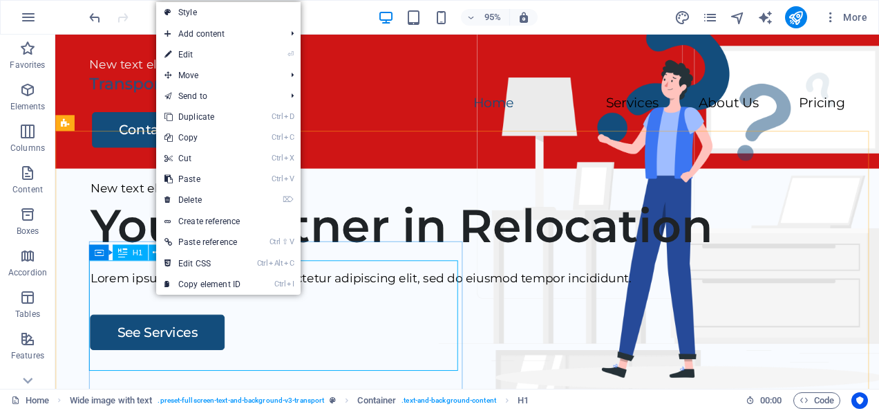
click at [469, 127] on div "New text element Menu Home Services About Us Pricing Contact Us" at bounding box center [489, 105] width 868 height 141
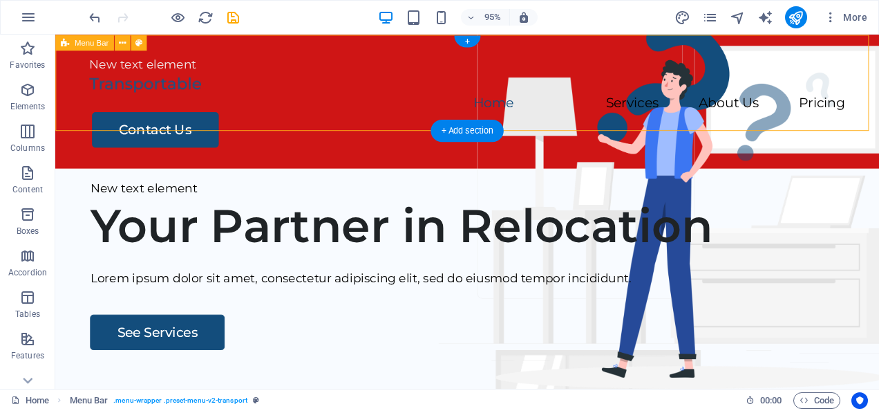
click at [801, 116] on div "Contact Us" at bounding box center [491, 134] width 794 height 37
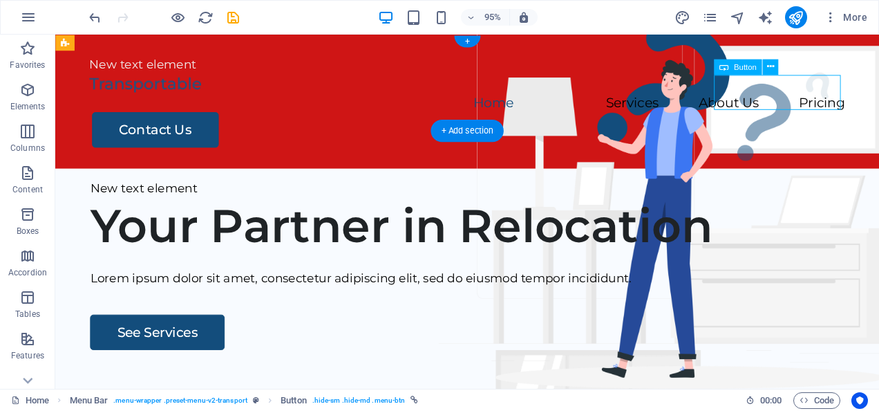
click at [745, 69] on span "Button" at bounding box center [745, 67] width 23 height 8
click at [738, 65] on span "Button" at bounding box center [745, 67] width 23 height 8
click at [759, 62] on div "Button" at bounding box center [738, 67] width 48 height 16
click at [771, 66] on icon at bounding box center [770, 66] width 7 height 14
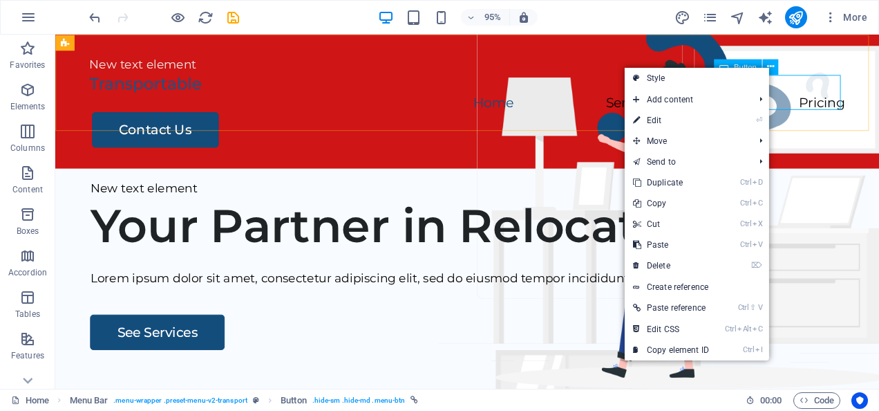
click at [850, 116] on div "Contact Us" at bounding box center [491, 134] width 794 height 37
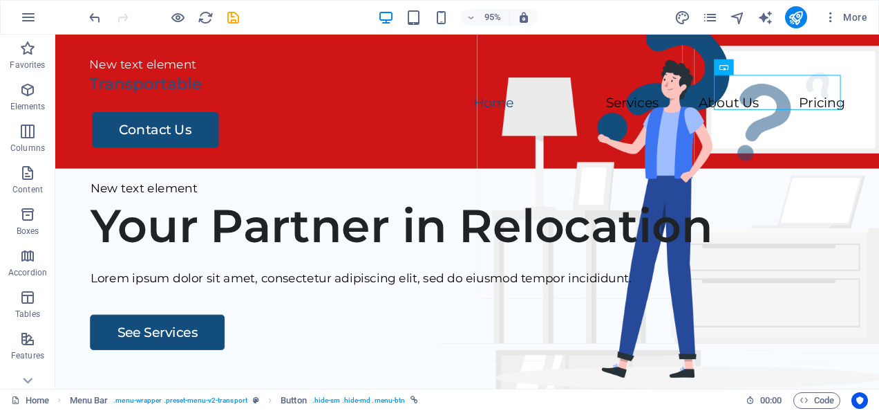
click at [160, 96] on div at bounding box center [489, 87] width 796 height 20
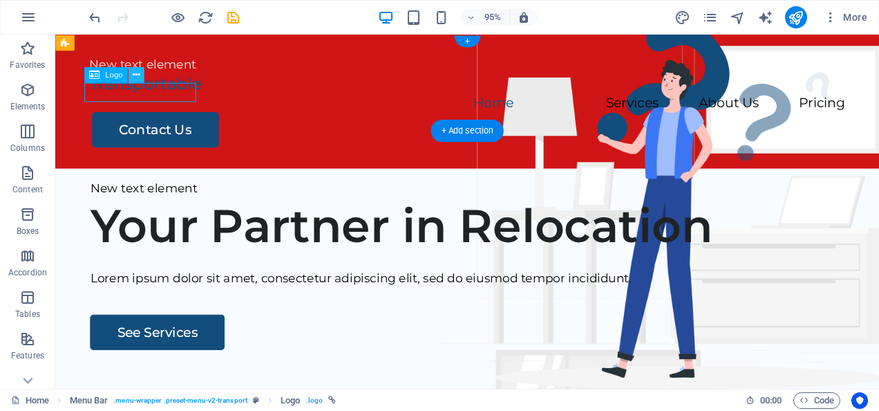
click at [138, 73] on icon at bounding box center [136, 75] width 7 height 14
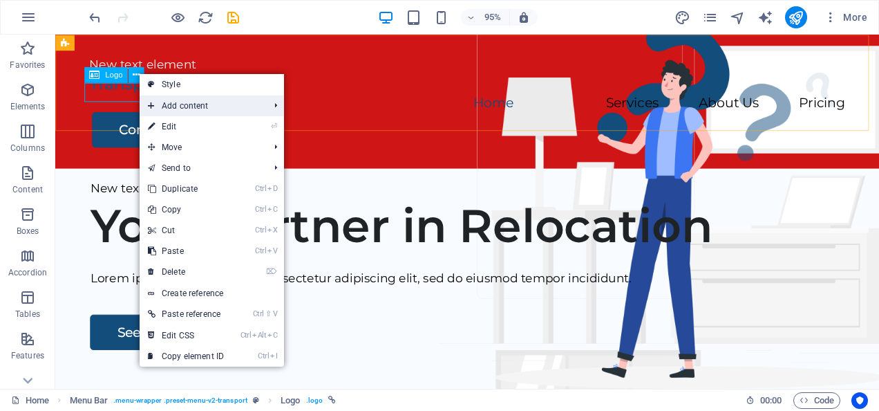
click at [227, 107] on span "Add content" at bounding box center [202, 105] width 124 height 21
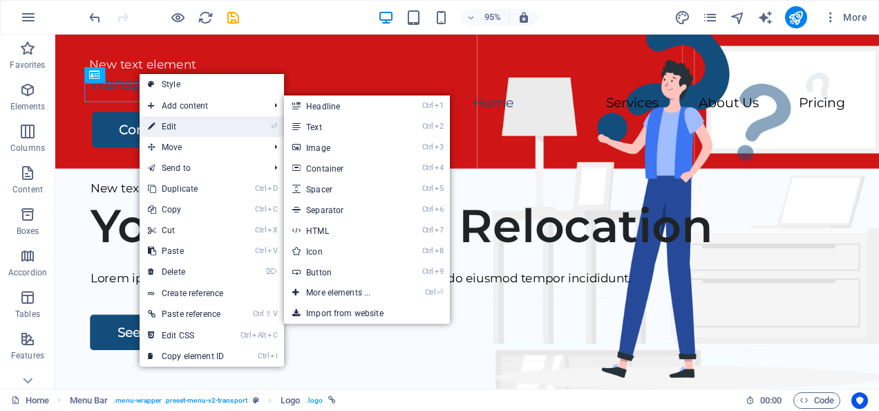
click at [203, 128] on link "⏎ Edit" at bounding box center [186, 126] width 93 height 21
select select "px"
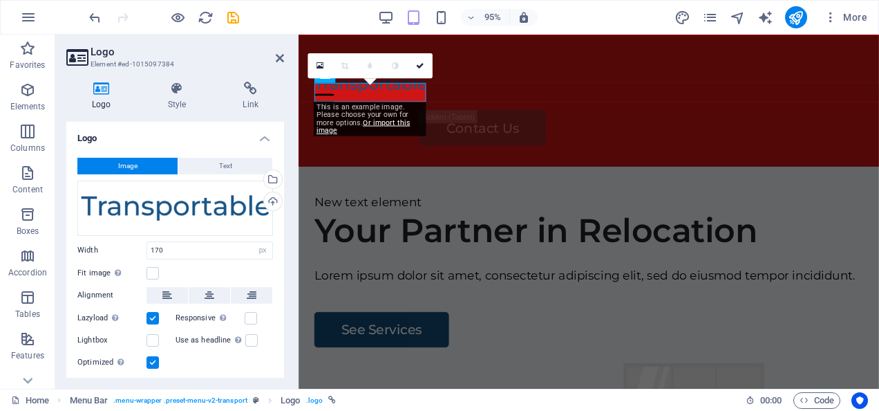
click at [203, 125] on h4 "Logo" at bounding box center [175, 134] width 218 height 25
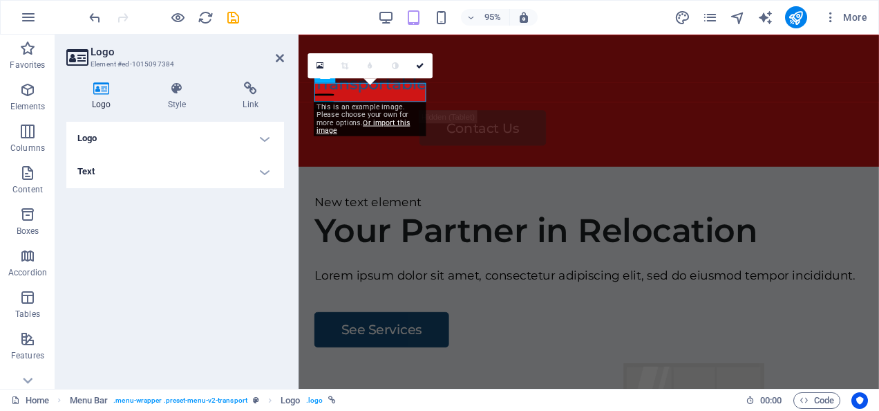
click at [255, 169] on h4 "Text" at bounding box center [175, 171] width 218 height 33
click at [0, 0] on div "Alternative text The alternative text is used by devices that cannot display im…" at bounding box center [0, 0] width 0 height 0
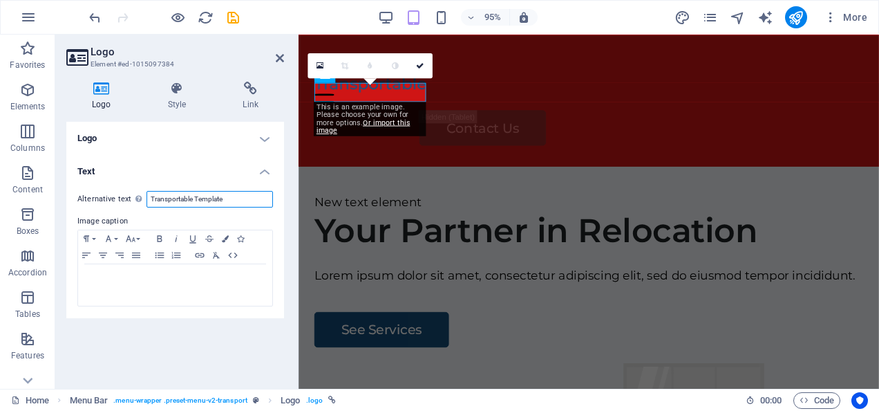
click at [228, 196] on input "Transportable Template" at bounding box center [210, 199] width 127 height 17
click at [383, 97] on div at bounding box center [604, 87] width 578 height 20
click at [418, 97] on div at bounding box center [604, 87] width 578 height 20
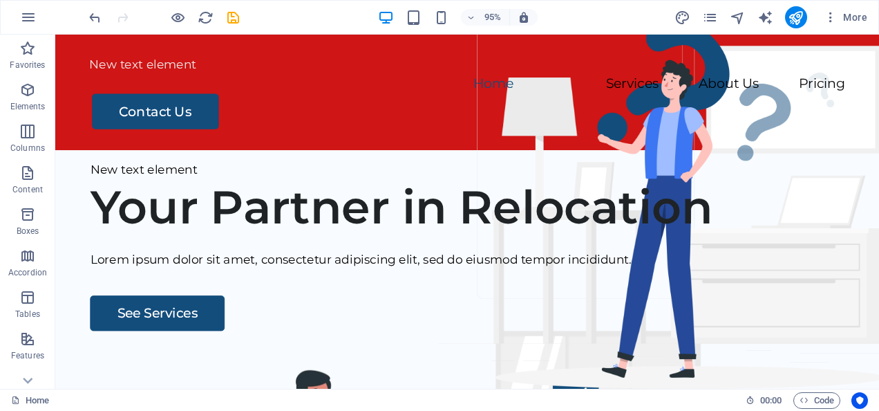
click at [167, 53] on div "New text element Menu Home Services About Us Pricing Contact Us" at bounding box center [489, 96] width 868 height 122
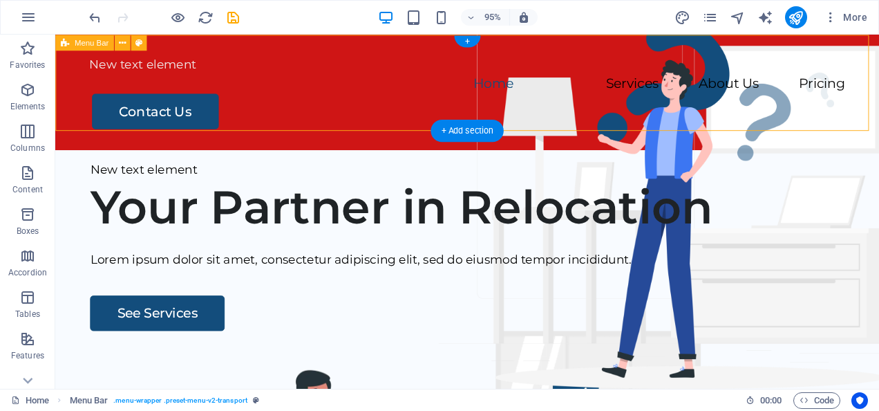
click at [228, 61] on div "New text element" at bounding box center [489, 67] width 796 height 20
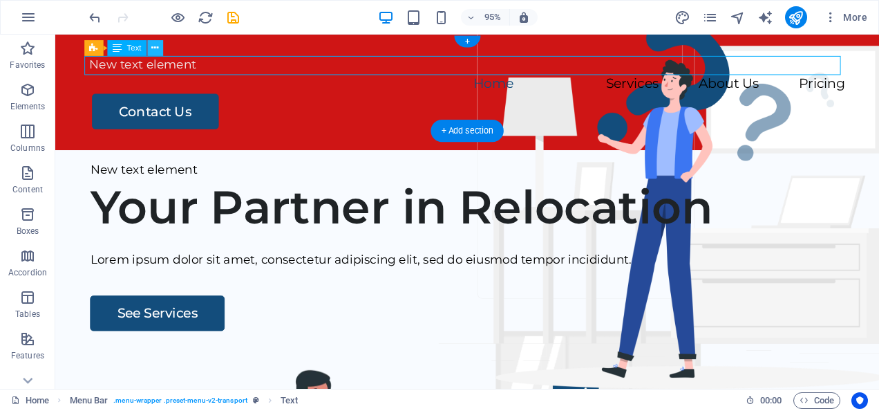
click at [157, 48] on icon at bounding box center [154, 48] width 7 height 14
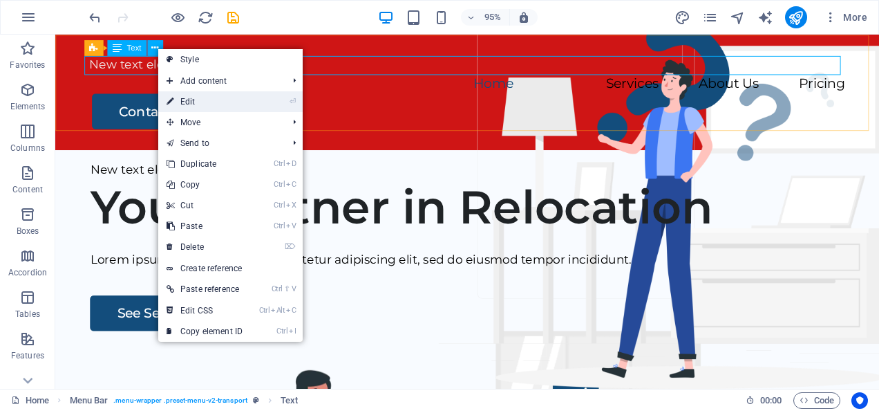
click at [232, 98] on link "⏎ Edit" at bounding box center [204, 101] width 93 height 21
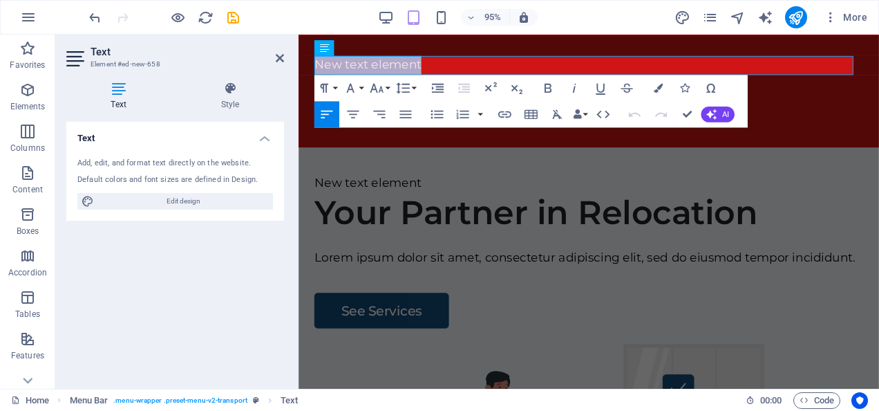
click at [424, 65] on span "New text element" at bounding box center [371, 66] width 113 height 15
click at [348, 114] on icon "button" at bounding box center [353, 114] width 16 height 16
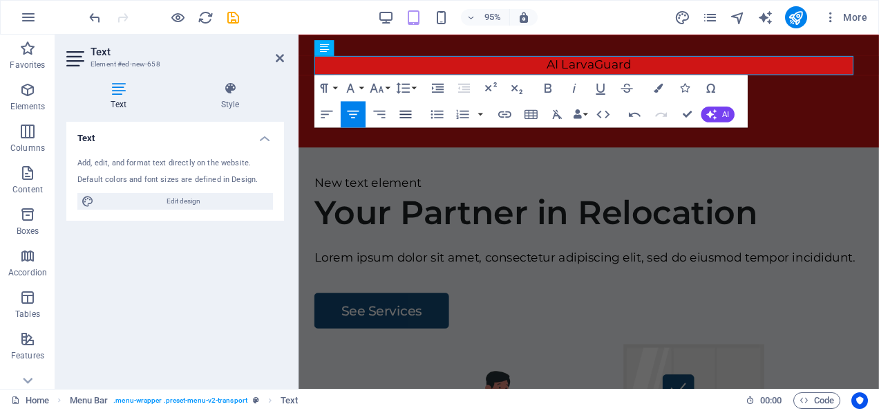
click at [405, 115] on icon "button" at bounding box center [405, 114] width 16 height 16
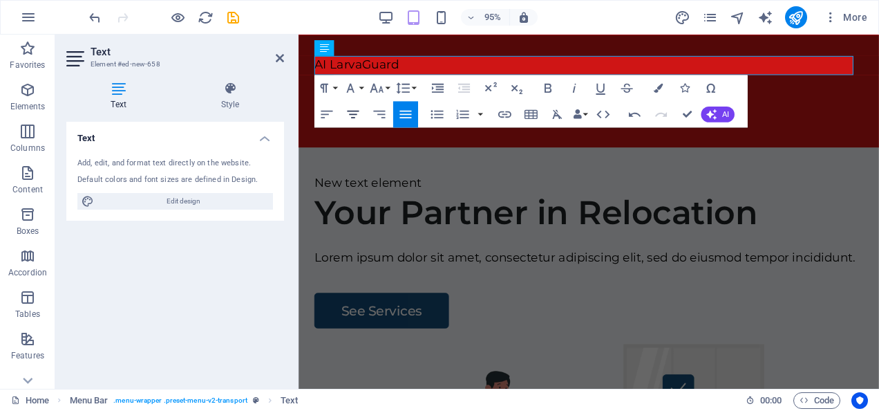
click at [357, 117] on icon "button" at bounding box center [353, 114] width 16 height 16
click at [245, 91] on icon at bounding box center [230, 89] width 108 height 14
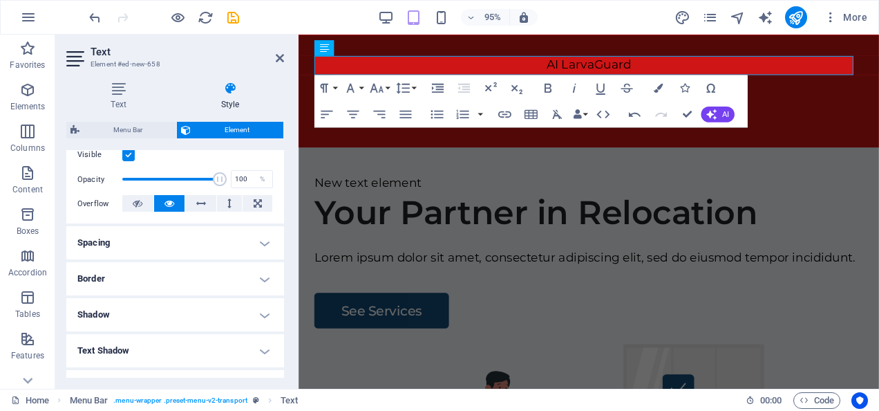
scroll to position [218, 0]
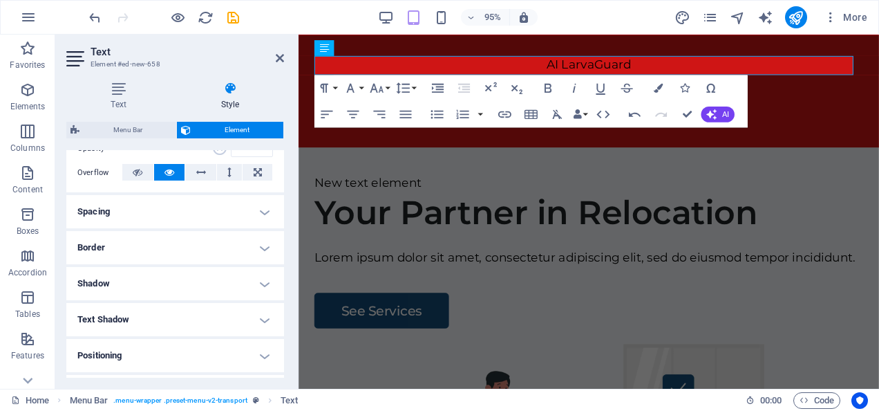
click at [274, 210] on h4 "Spacing" at bounding box center [175, 211] width 218 height 33
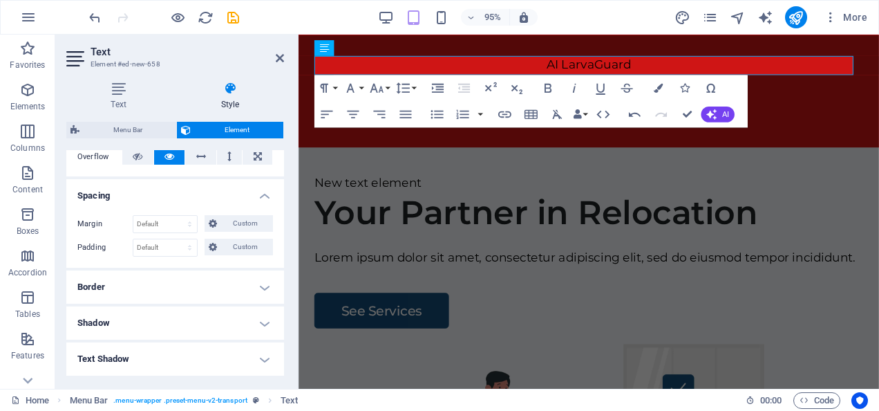
scroll to position [235, 0]
click at [264, 287] on h4 "Border" at bounding box center [175, 286] width 218 height 33
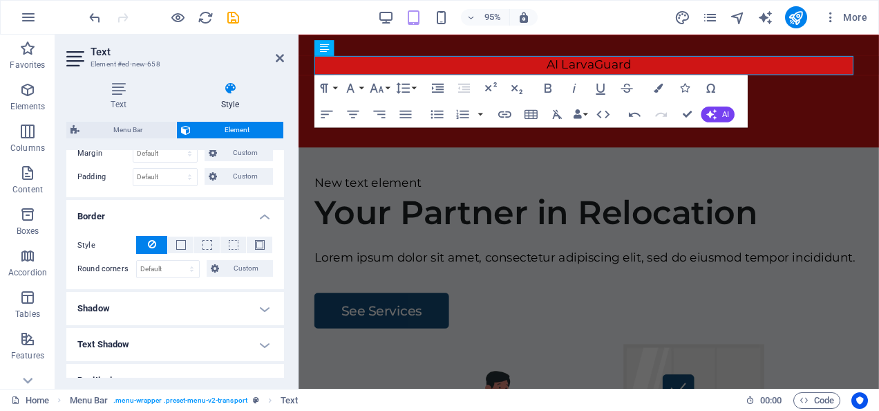
scroll to position [315, 0]
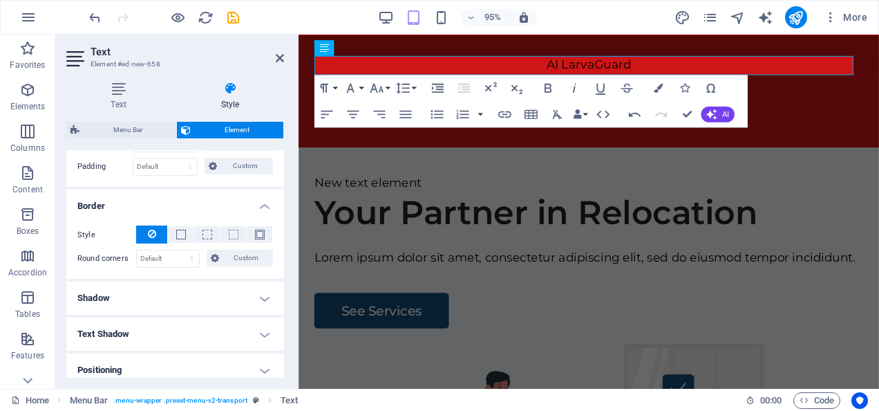
click at [262, 334] on h4 "Text Shadow" at bounding box center [175, 333] width 218 height 33
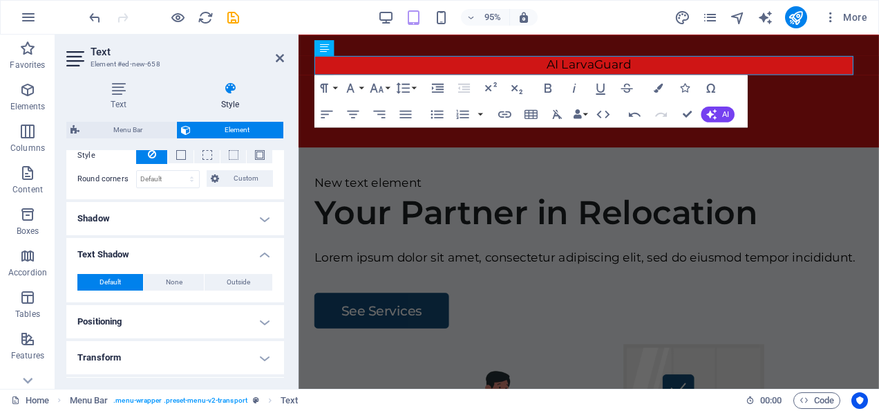
scroll to position [414, 0]
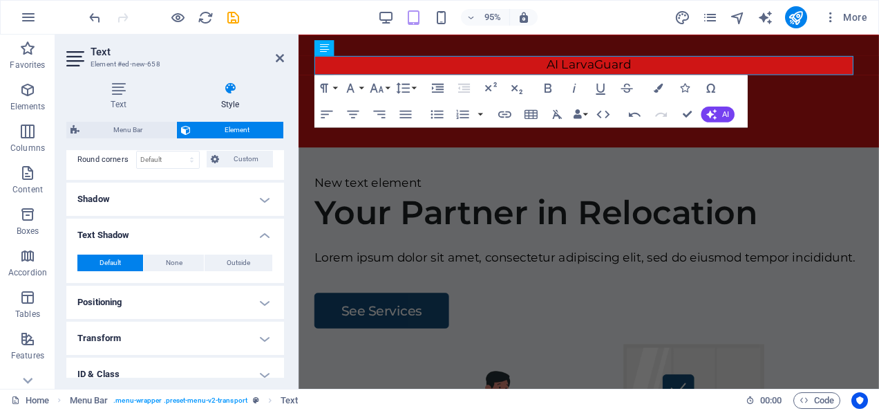
click at [259, 303] on h4 "Positioning" at bounding box center [175, 302] width 218 height 33
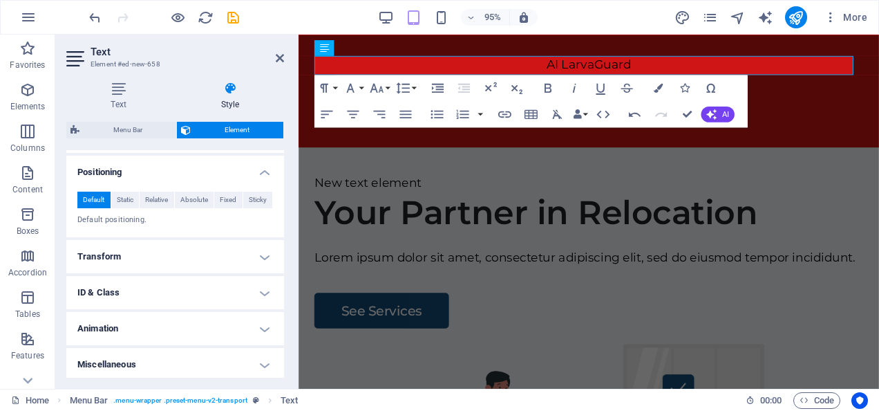
scroll to position [545, 0]
click at [264, 247] on h4 "Transform" at bounding box center [175, 255] width 218 height 33
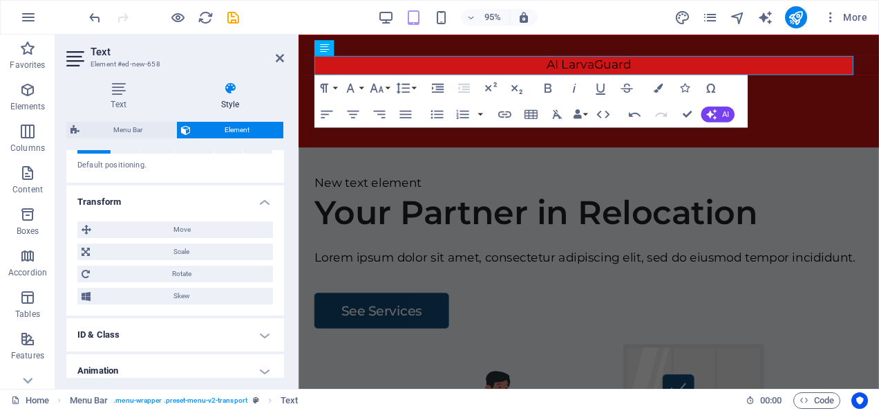
scroll to position [642, 0]
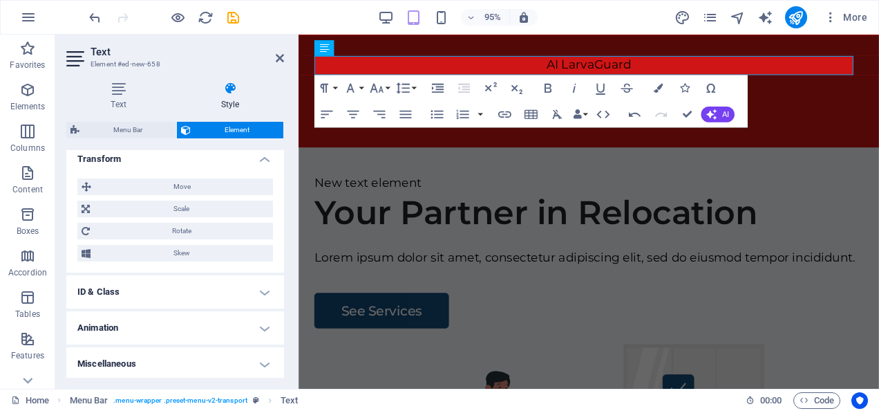
click at [260, 326] on h4 "Animation" at bounding box center [175, 327] width 218 height 33
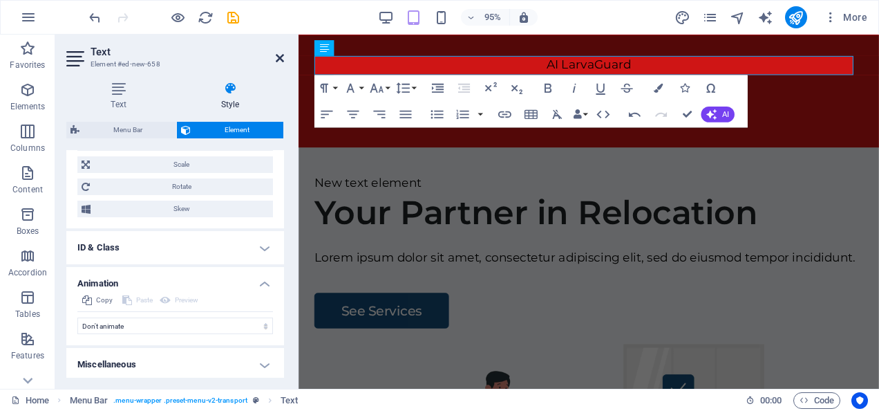
click at [279, 61] on icon at bounding box center [280, 58] width 8 height 11
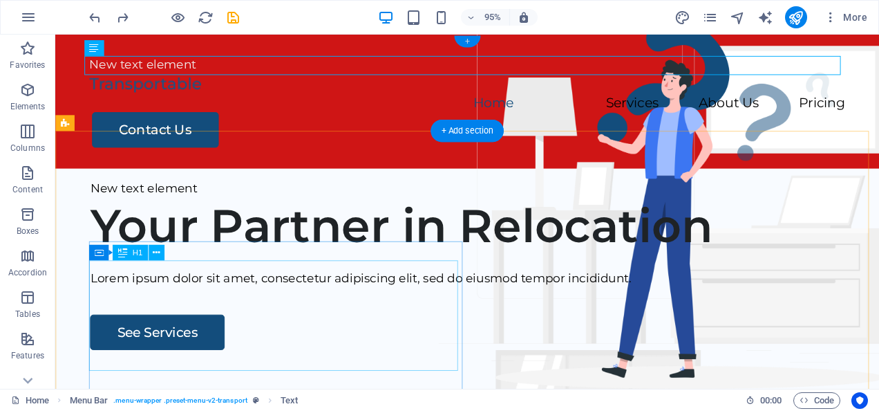
click at [460, 43] on div "+" at bounding box center [467, 41] width 26 height 12
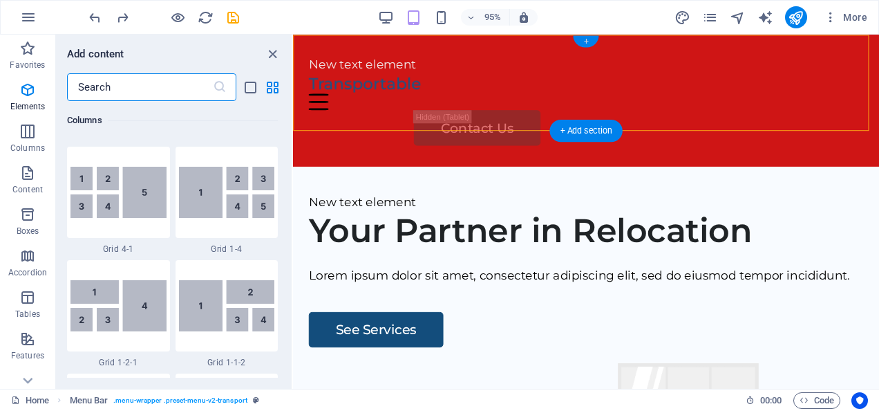
scroll to position [2419, 0]
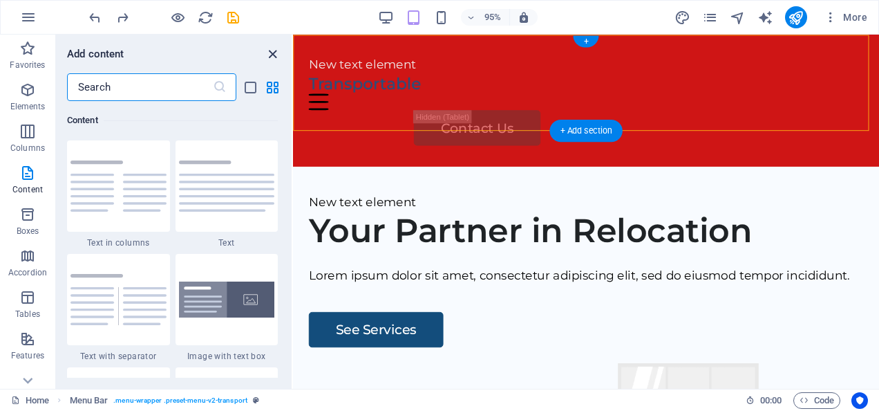
click at [270, 52] on icon "close panel" at bounding box center [273, 54] width 16 height 16
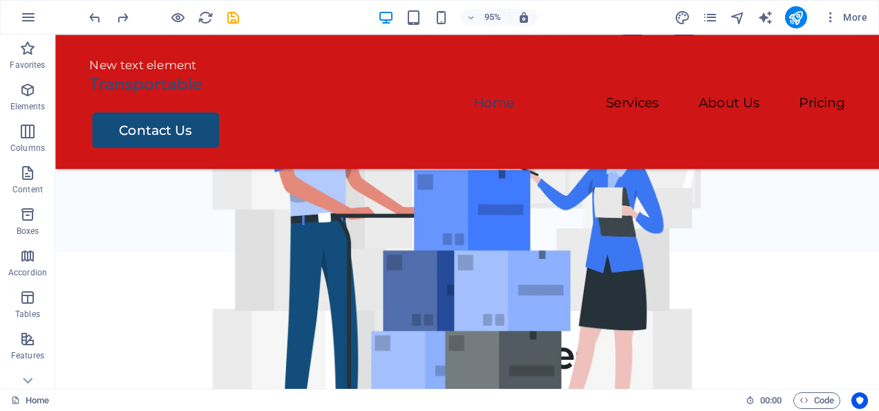
scroll to position [303, 0]
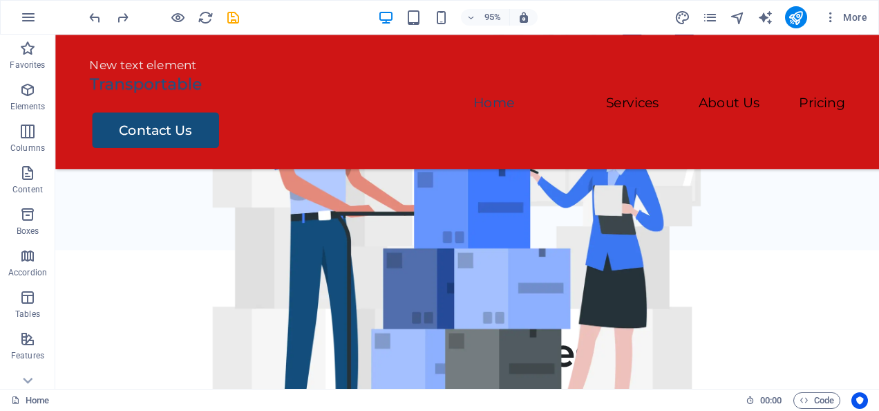
click at [843, 116] on div "Contact Us" at bounding box center [491, 134] width 794 height 37
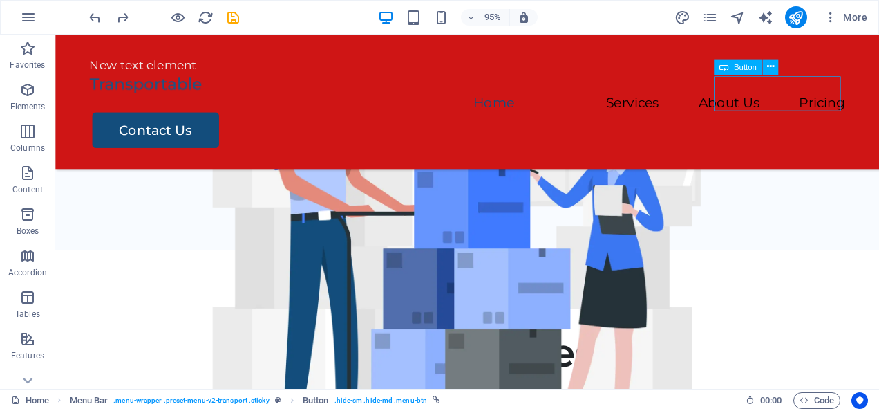
scroll to position [301, 0]
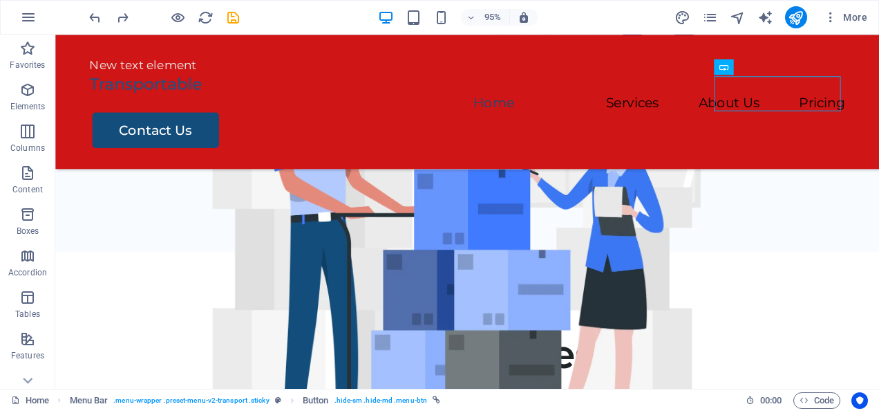
click at [792, 116] on div "Contact Us" at bounding box center [491, 134] width 794 height 37
click at [769, 66] on icon at bounding box center [770, 66] width 7 height 14
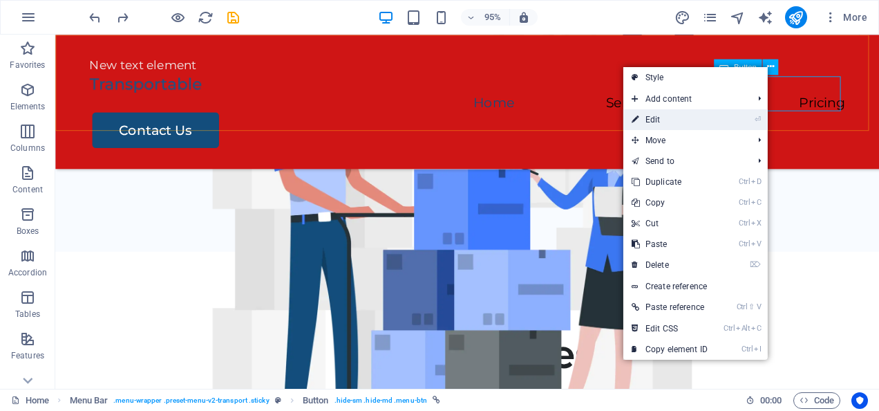
click at [756, 116] on icon "⏎" at bounding box center [758, 119] width 6 height 9
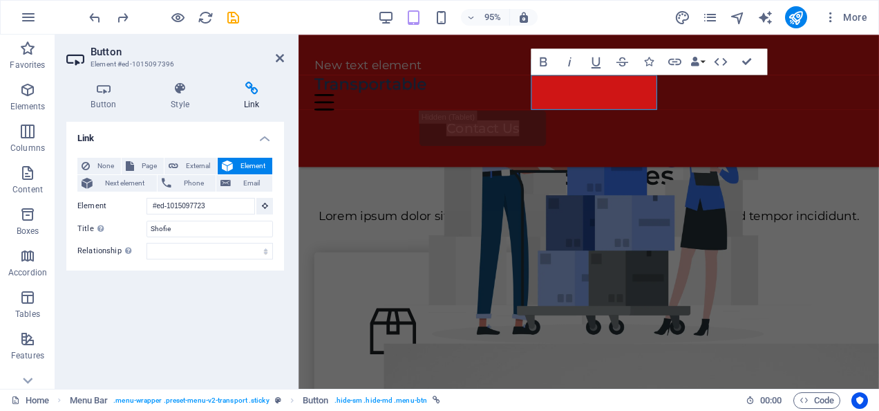
click at [783, 118] on div "New text element Menu Home Services About Us Pricing Contact Us" at bounding box center [604, 104] width 611 height 139
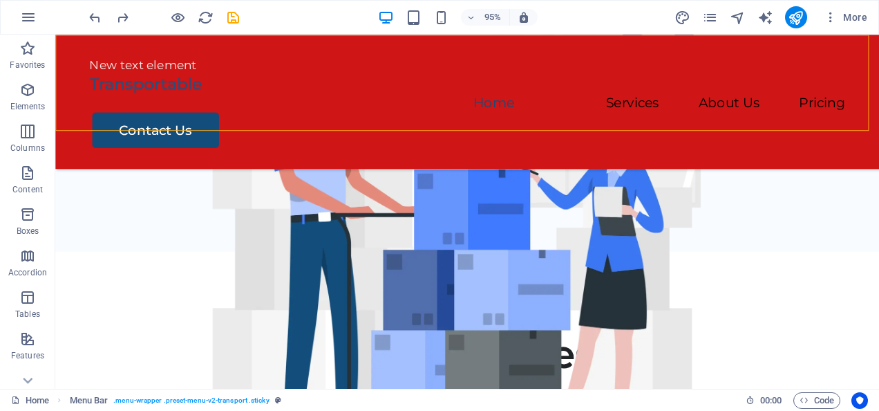
click at [817, 116] on div "Contact Us" at bounding box center [491, 134] width 794 height 37
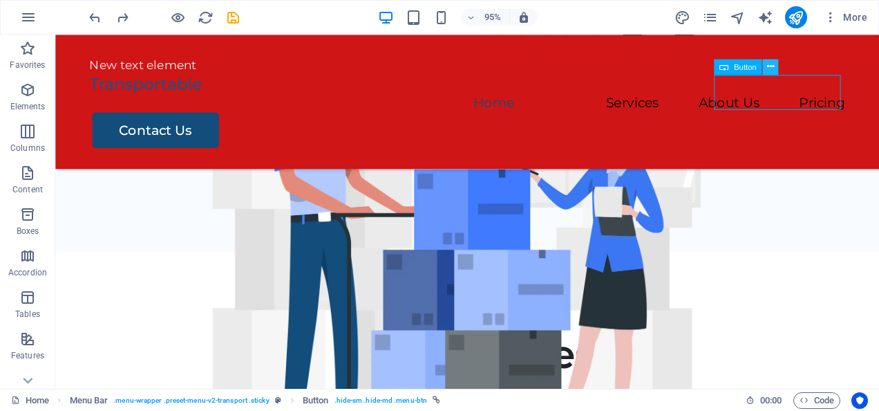
click at [771, 68] on icon at bounding box center [770, 66] width 7 height 14
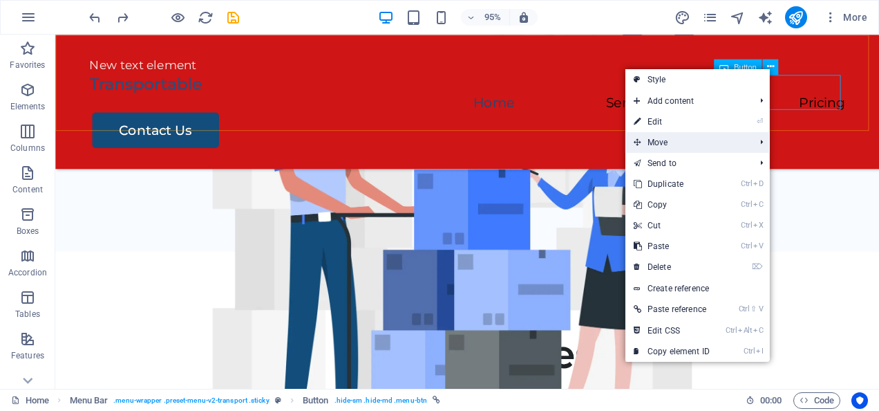
click at [695, 138] on span "Move" at bounding box center [688, 142] width 124 height 21
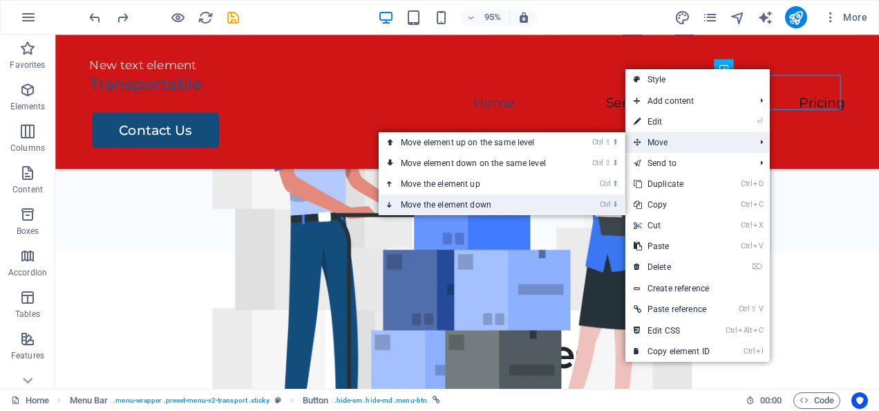
click at [416, 198] on link "Ctrl ⬇ Move the element down" at bounding box center [476, 204] width 195 height 21
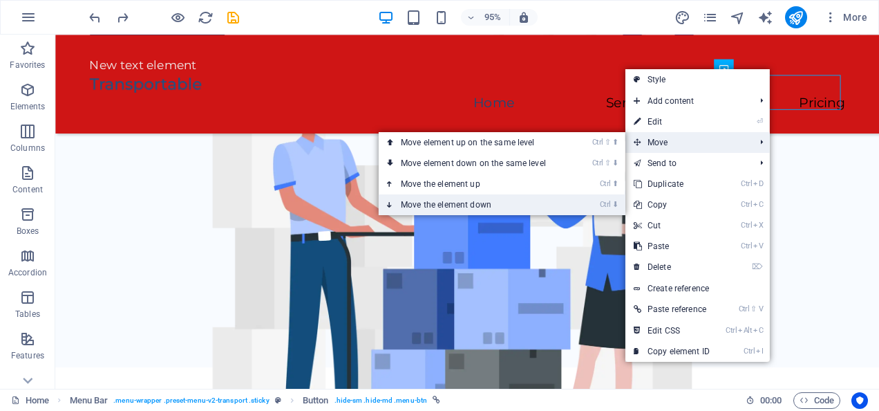
scroll to position [0, 0]
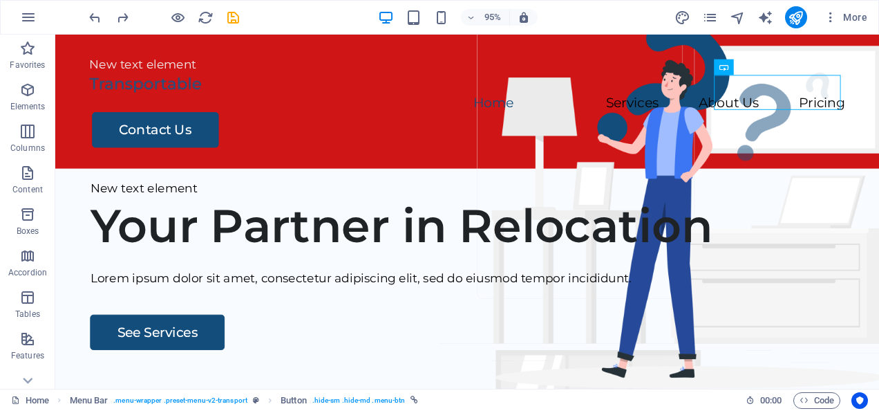
click at [729, 68] on icon at bounding box center [724, 67] width 9 height 16
click at [769, 64] on icon at bounding box center [770, 66] width 7 height 14
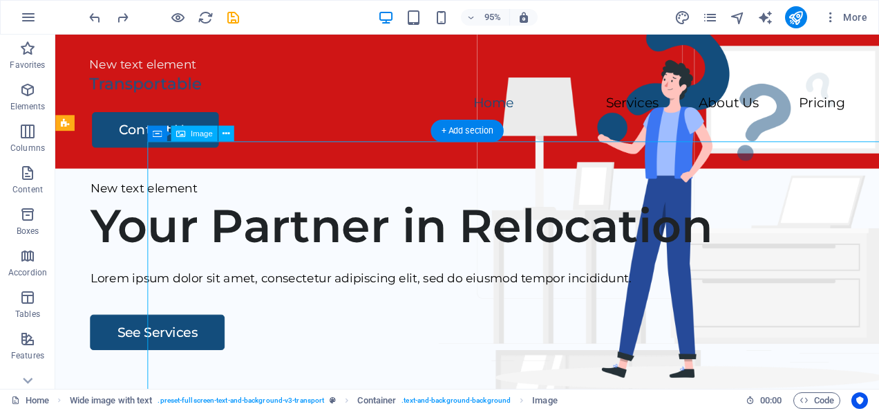
click at [169, 67] on div "New text element" at bounding box center [489, 67] width 796 height 20
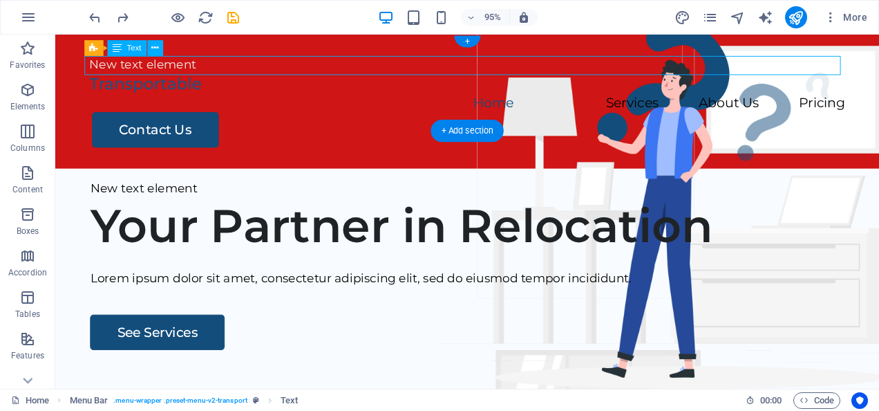
click at [176, 91] on div at bounding box center [489, 87] width 796 height 20
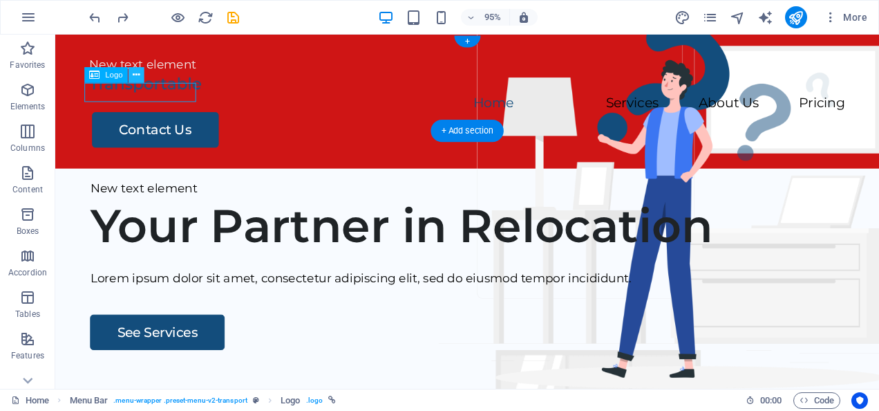
click at [135, 75] on icon at bounding box center [136, 75] width 7 height 14
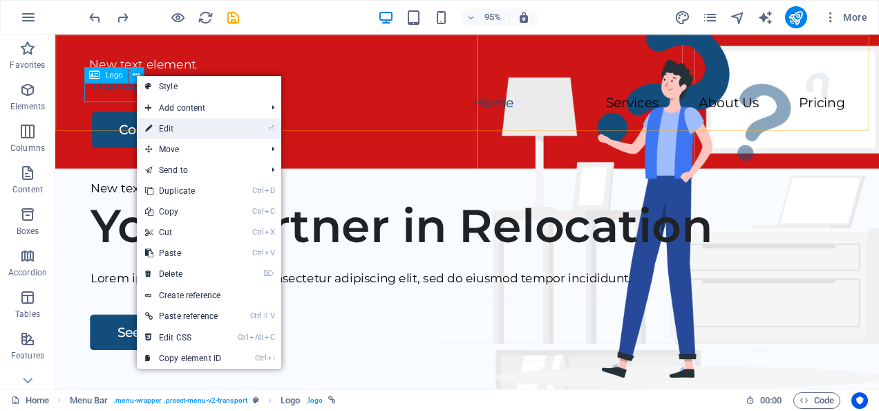
click at [270, 125] on icon "⏎" at bounding box center [271, 128] width 6 height 9
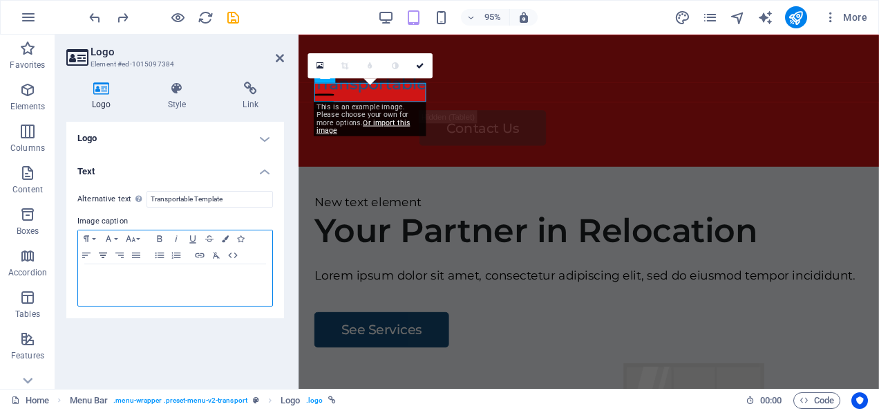
click at [102, 256] on icon "button" at bounding box center [103, 255] width 17 height 11
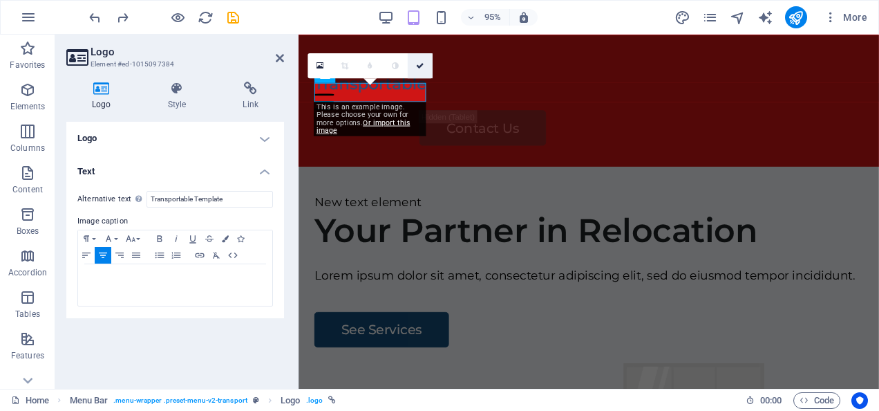
click at [420, 55] on link at bounding box center [420, 65] width 25 height 25
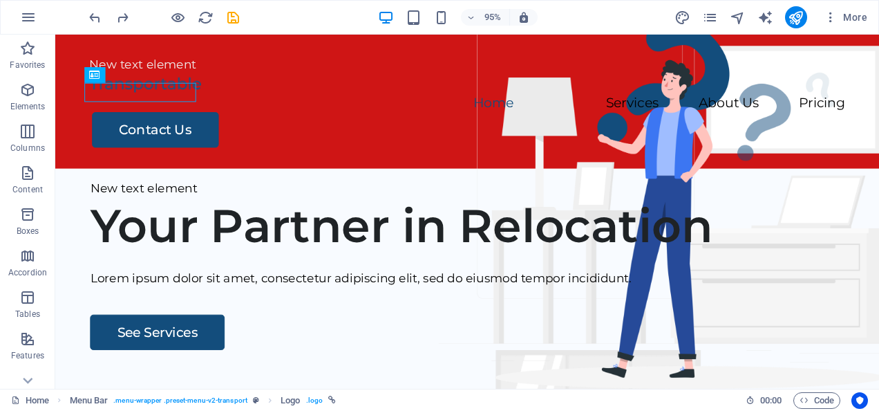
click at [95, 79] on icon at bounding box center [94, 75] width 10 height 16
click at [133, 77] on icon at bounding box center [136, 75] width 7 height 14
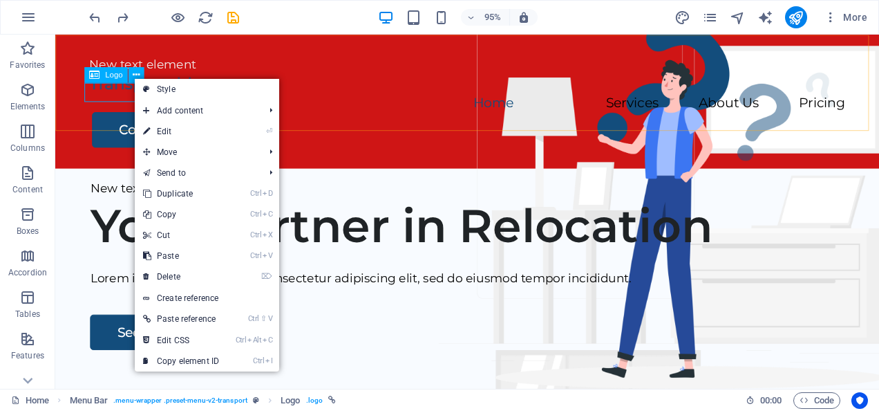
click at [253, 62] on div "New text element" at bounding box center [489, 67] width 796 height 20
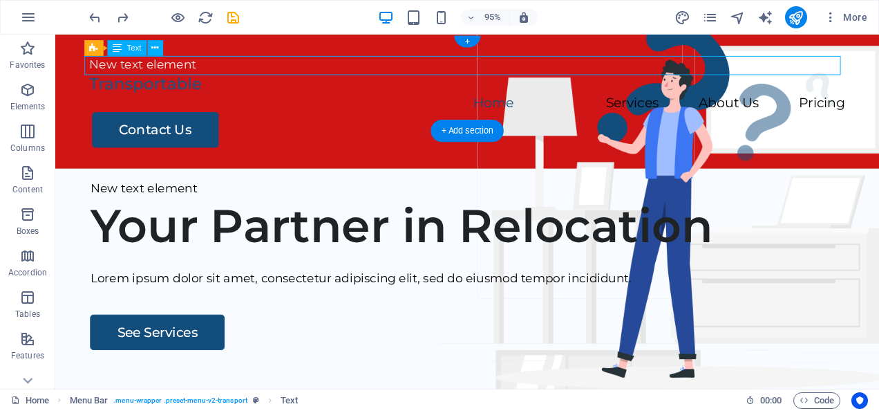
click at [144, 90] on div at bounding box center [489, 87] width 796 height 20
click at [140, 93] on div at bounding box center [489, 87] width 796 height 20
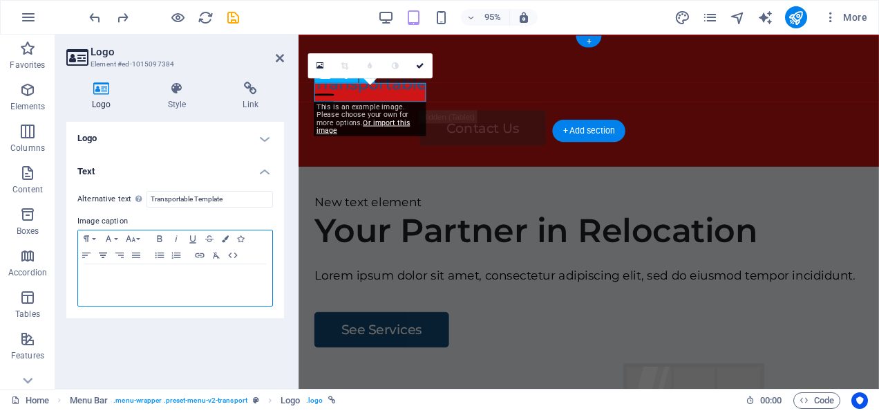
click at [105, 253] on icon "button" at bounding box center [103, 255] width 17 height 11
click at [104, 254] on icon "button" at bounding box center [103, 255] width 8 height 6
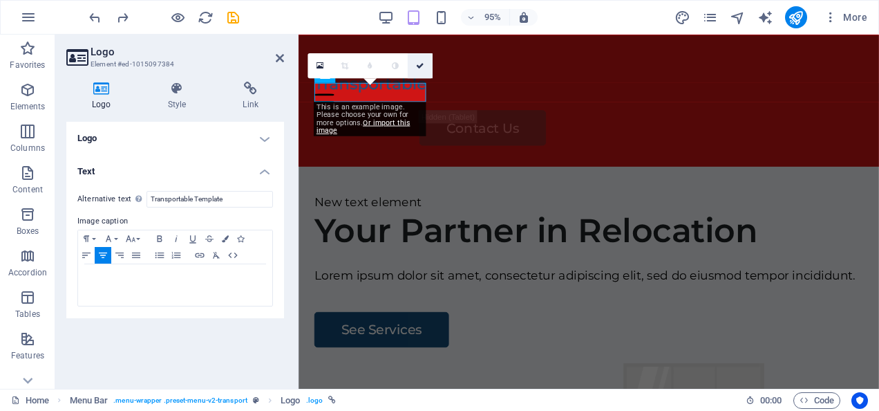
click at [422, 62] on icon at bounding box center [420, 65] width 8 height 8
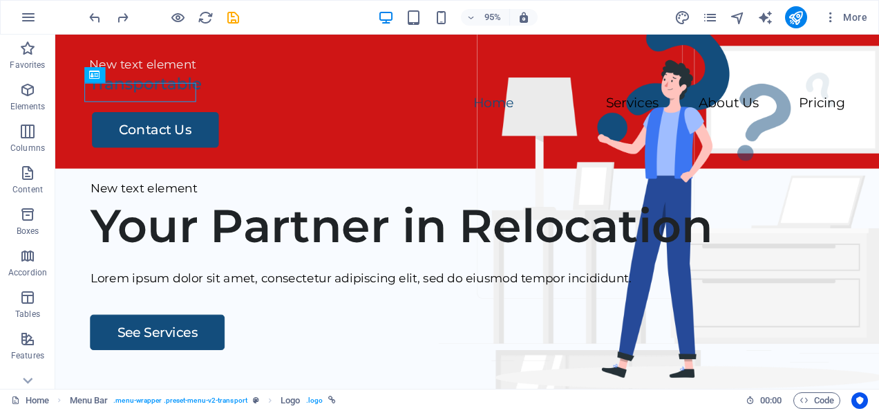
click at [100, 75] on icon at bounding box center [94, 75] width 10 height 16
click at [130, 74] on button at bounding box center [137, 75] width 16 height 16
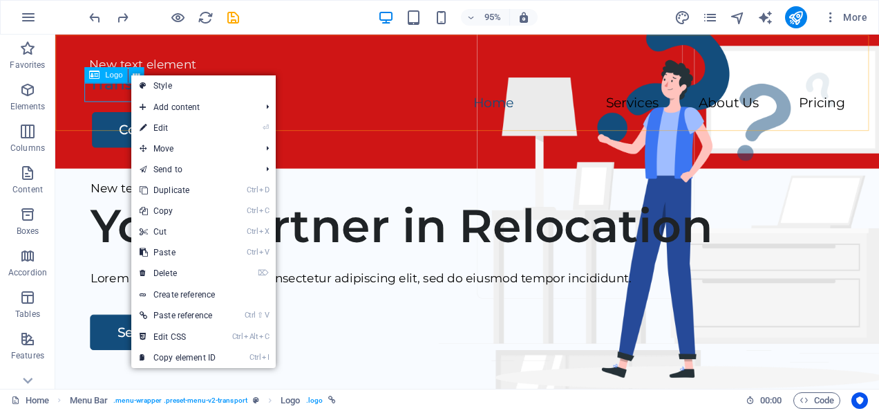
click at [319, 55] on div "New text element Menu Home Services About Us Pricing Contact Us" at bounding box center [489, 105] width 868 height 141
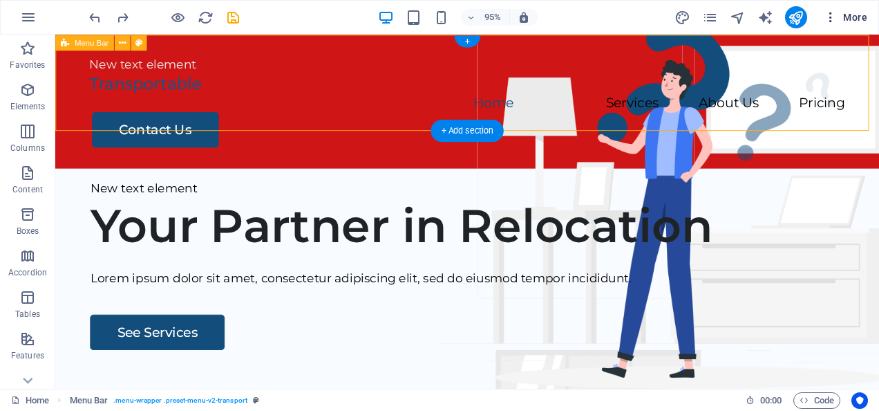
click at [831, 16] on icon "button" at bounding box center [831, 17] width 14 height 14
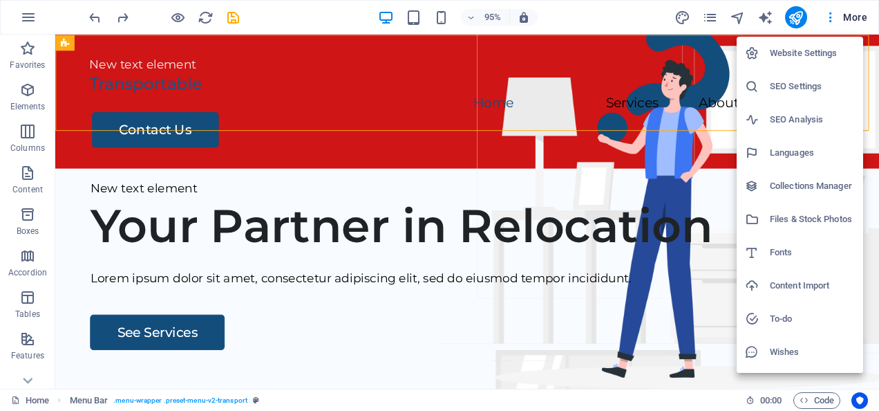
click at [705, 51] on div at bounding box center [439, 205] width 879 height 411
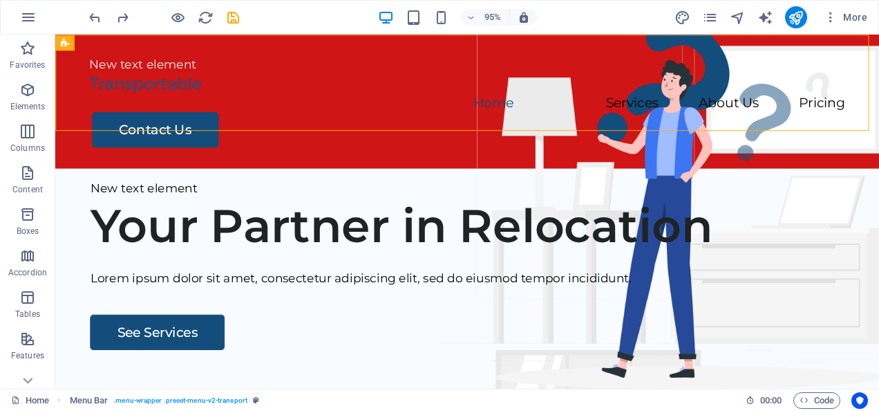
click at [160, 97] on div at bounding box center [489, 87] width 796 height 20
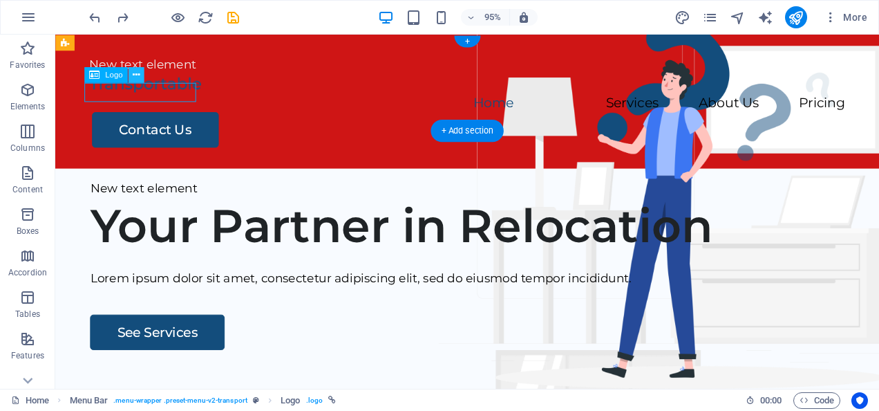
click at [135, 75] on icon at bounding box center [136, 75] width 7 height 14
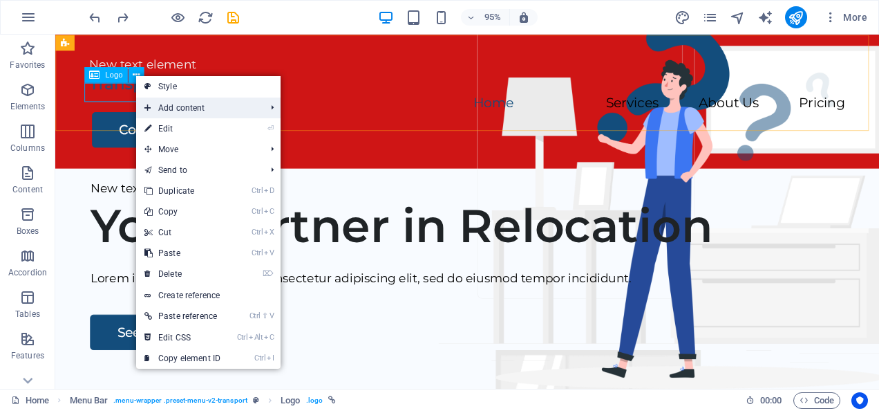
click at [261, 105] on li "Add content Ctrl 1 Headline Ctrl 2 Text Ctrl 3 Image Ctrl 4 Container Ctrl 5 Sp…" at bounding box center [208, 107] width 144 height 21
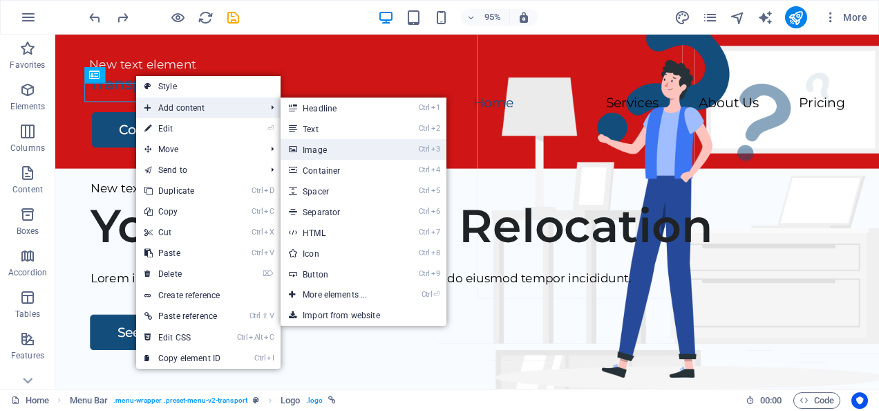
click at [330, 151] on link "Ctrl 3 Image" at bounding box center [338, 149] width 114 height 21
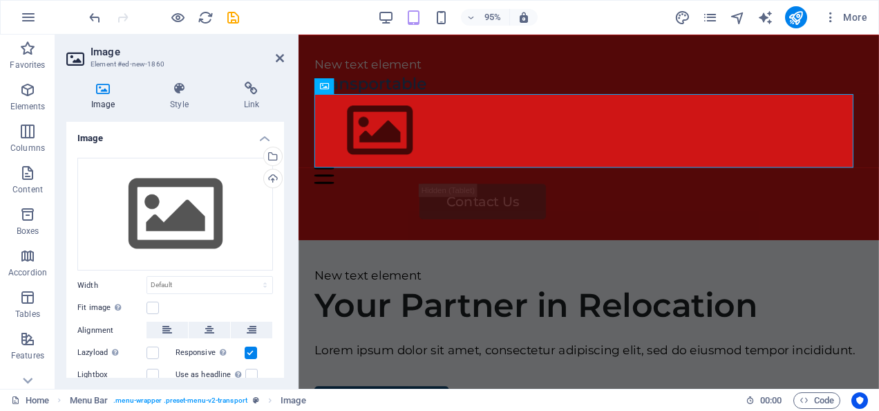
click at [362, 279] on div "New text element" at bounding box center [604, 289] width 578 height 20
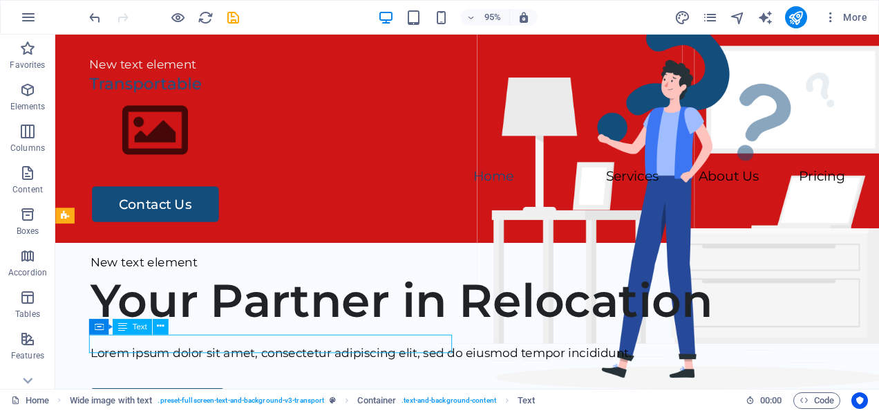
click at [158, 127] on figure at bounding box center [489, 136] width 796 height 78
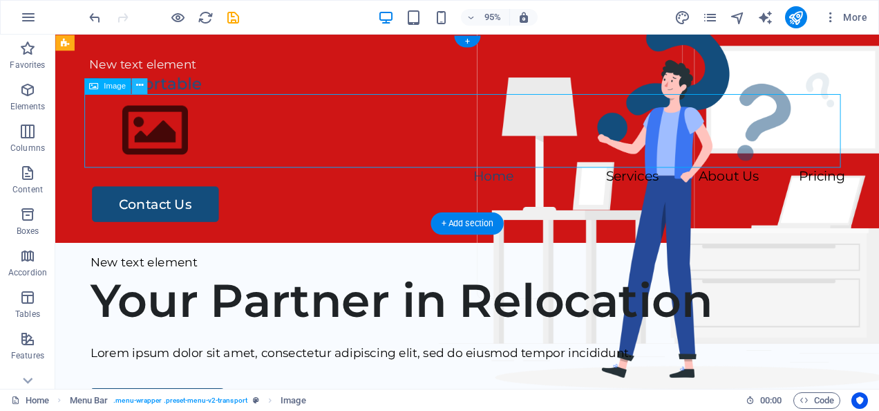
click at [142, 83] on icon at bounding box center [138, 86] width 7 height 14
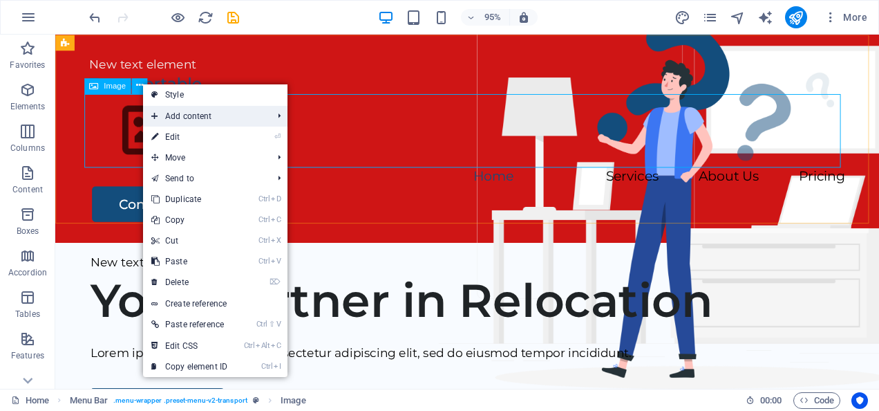
click at [252, 113] on span "Add content" at bounding box center [205, 116] width 124 height 21
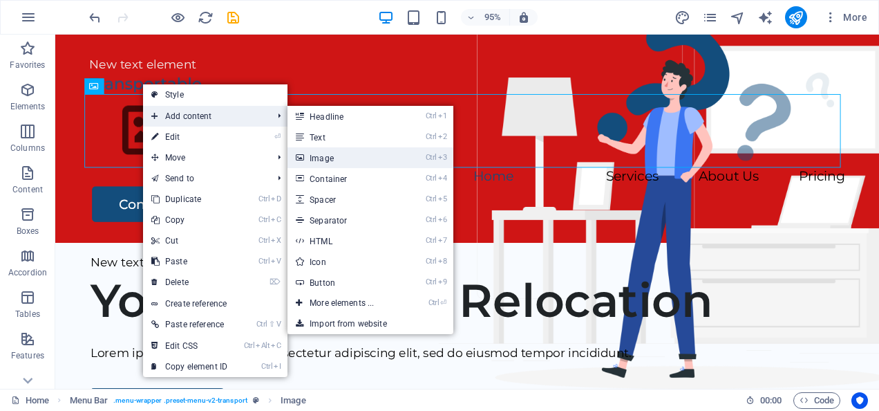
click at [434, 154] on icon "Ctrl" at bounding box center [431, 157] width 11 height 9
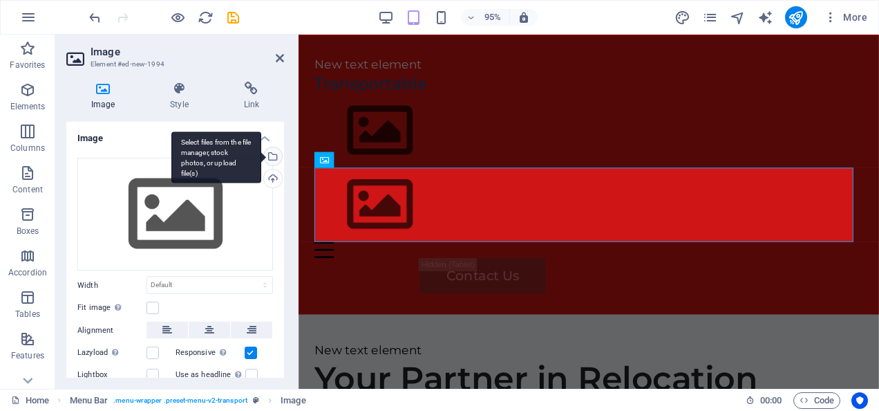
click at [272, 153] on div "Select files from the file manager, stock photos, or upload file(s)" at bounding box center [271, 157] width 21 height 21
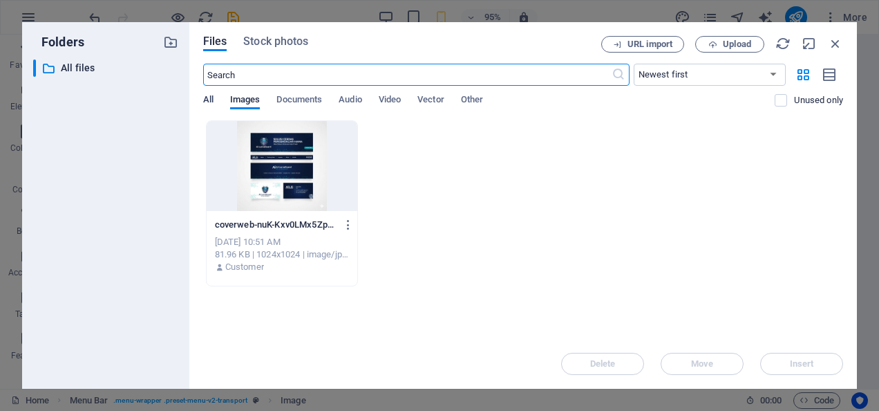
click at [207, 98] on span "All" at bounding box center [208, 100] width 10 height 19
click at [319, 101] on span "Documents" at bounding box center [300, 100] width 46 height 19
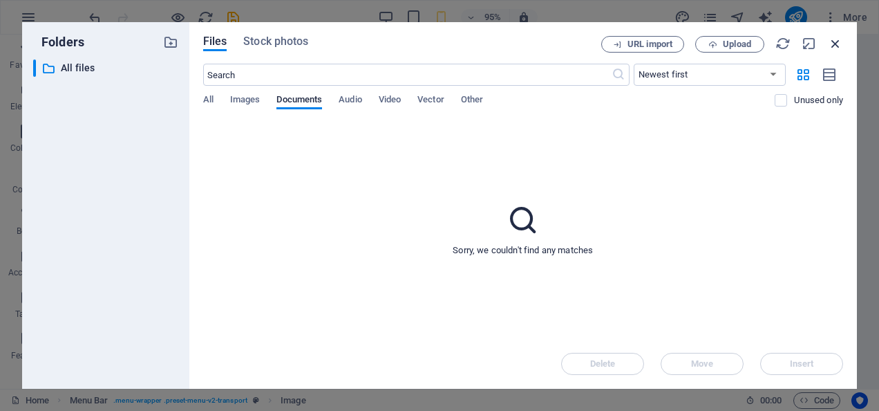
click at [830, 39] on icon "button" at bounding box center [835, 43] width 15 height 15
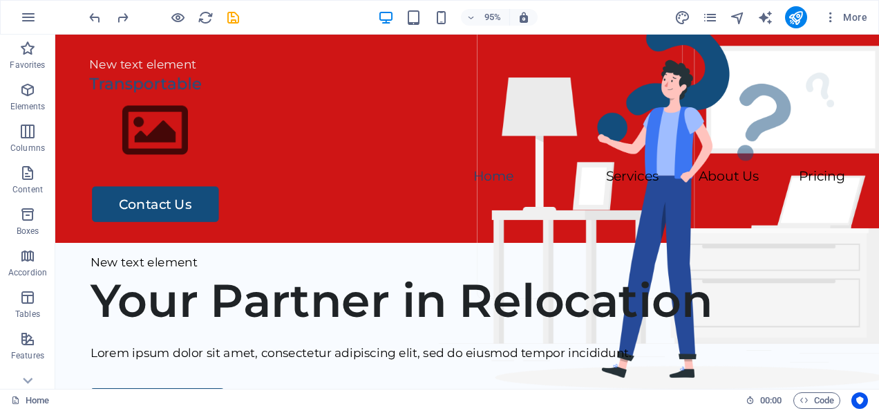
click at [160, 135] on figure at bounding box center [489, 136] width 796 height 78
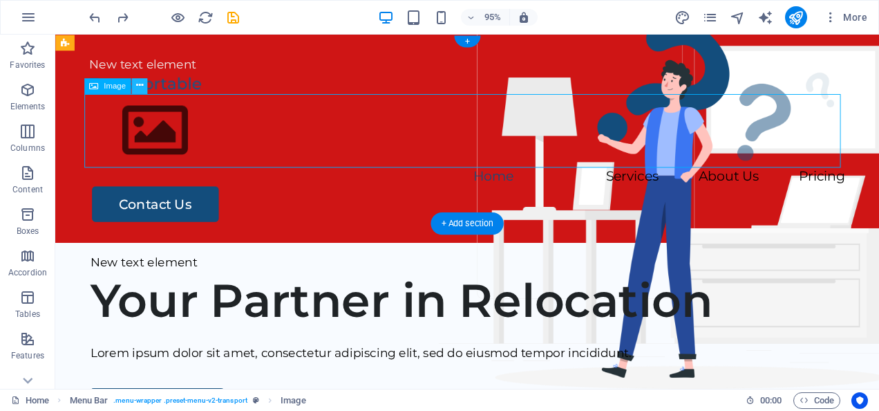
click at [139, 88] on icon at bounding box center [138, 86] width 7 height 14
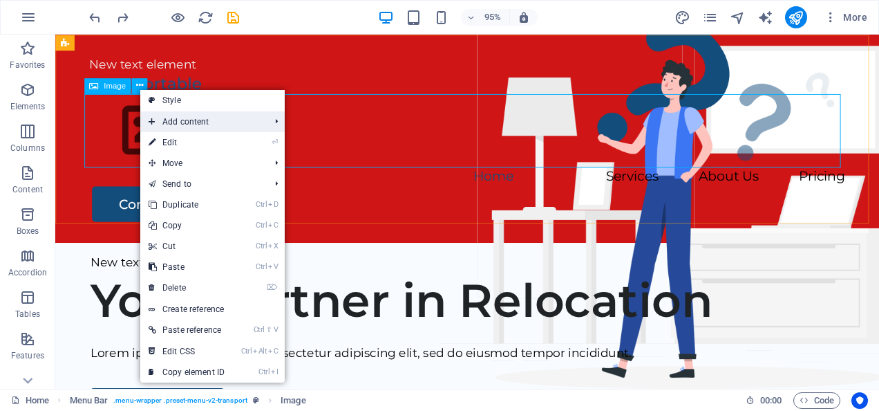
click at [263, 119] on span "Add content" at bounding box center [202, 121] width 124 height 21
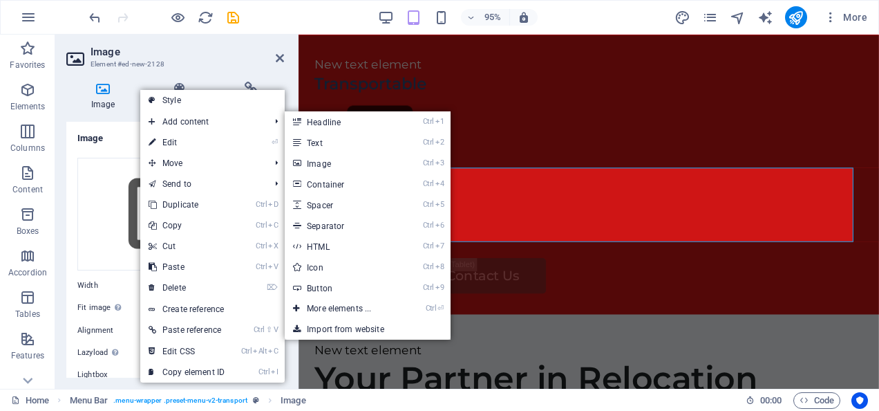
click at [538, 167] on figure at bounding box center [604, 136] width 578 height 78
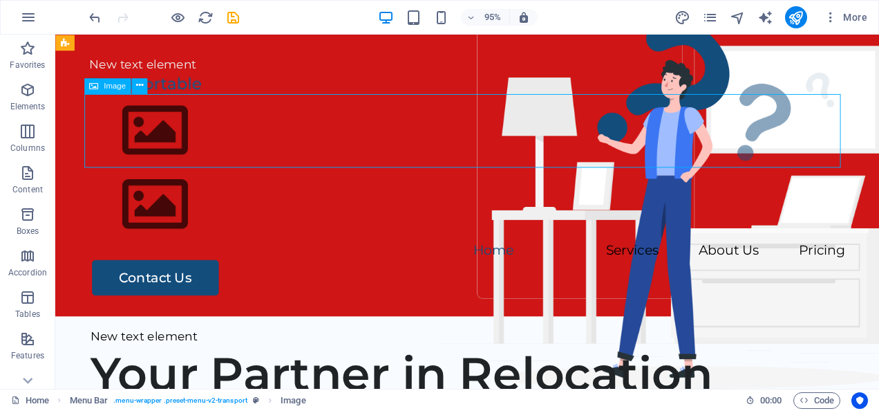
click at [185, 213] on figure at bounding box center [489, 213] width 796 height 78
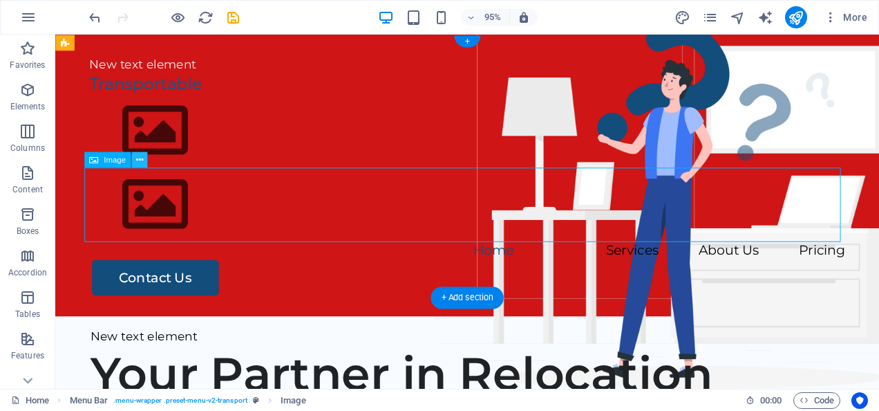
click at [135, 151] on button at bounding box center [139, 159] width 16 height 16
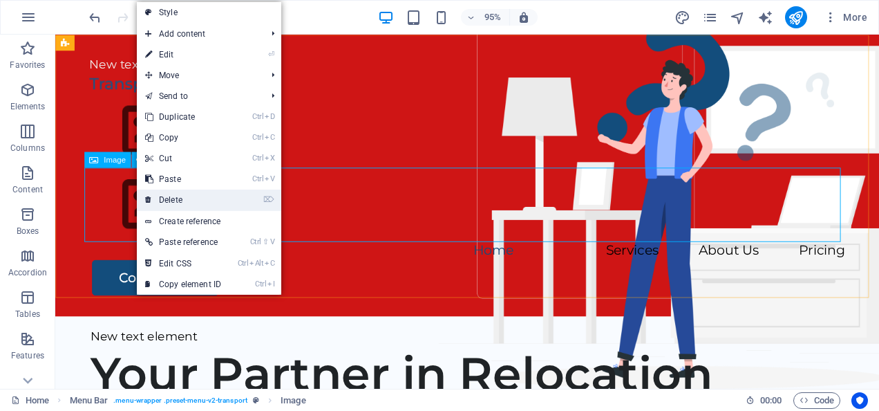
click at [252, 197] on li "⌦ Delete" at bounding box center [209, 199] width 144 height 21
click at [243, 198] on li "⌦ Delete" at bounding box center [209, 199] width 144 height 21
click at [274, 196] on icon "⌦" at bounding box center [268, 199] width 11 height 9
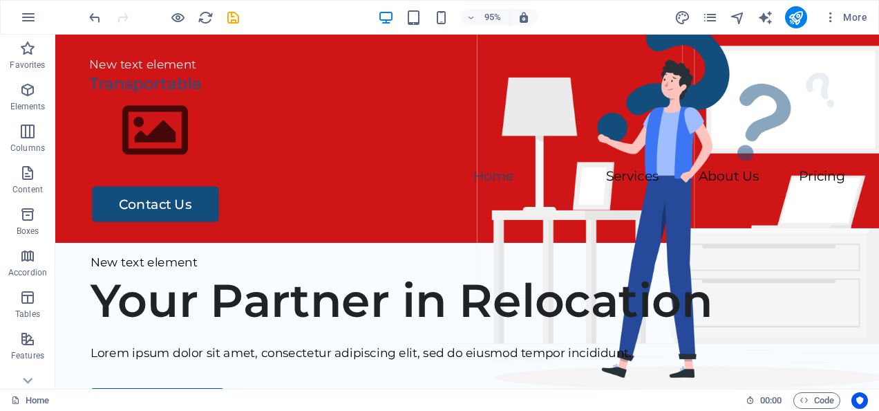
click at [167, 121] on figure at bounding box center [489, 136] width 796 height 78
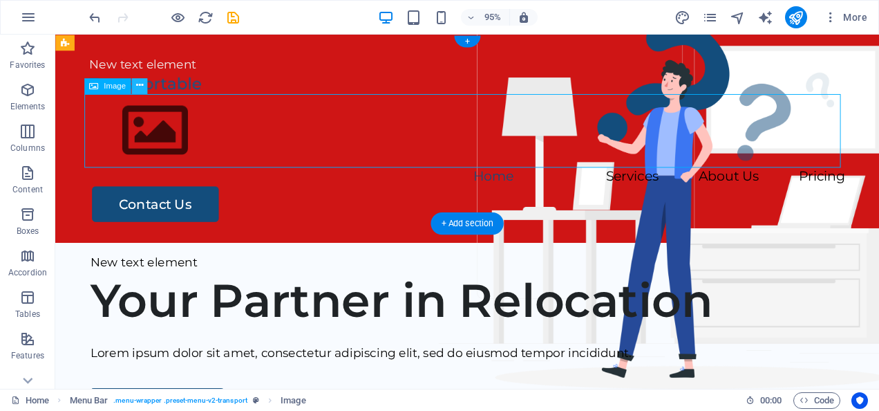
click at [140, 84] on icon at bounding box center [138, 86] width 7 height 14
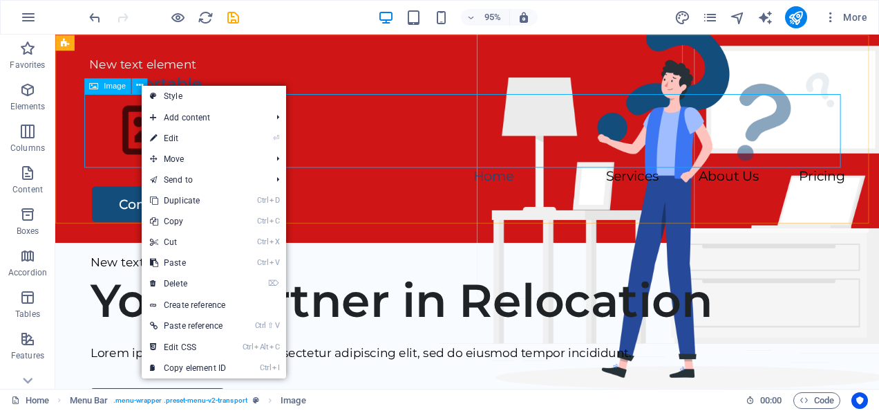
click at [309, 62] on div "New text element" at bounding box center [489, 67] width 796 height 20
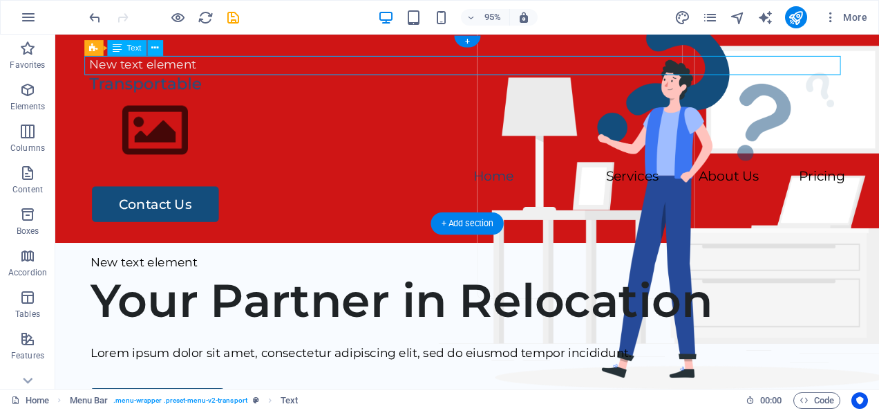
click at [169, 134] on figure at bounding box center [489, 136] width 796 height 78
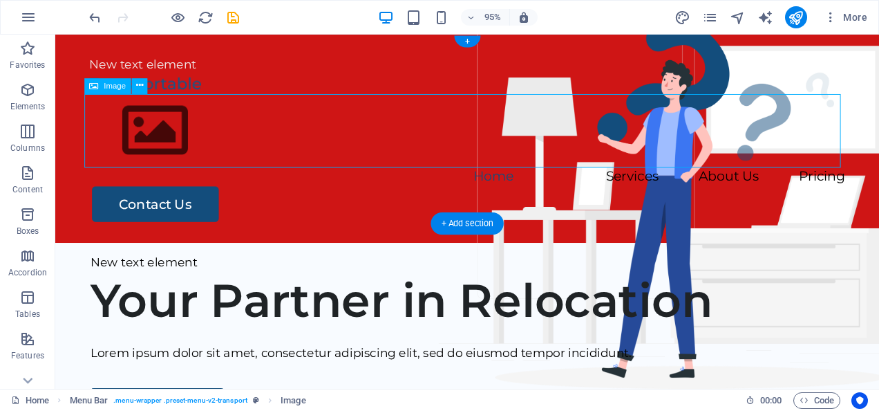
click at [250, 133] on figure at bounding box center [489, 136] width 796 height 78
click at [138, 85] on icon at bounding box center [138, 86] width 7 height 14
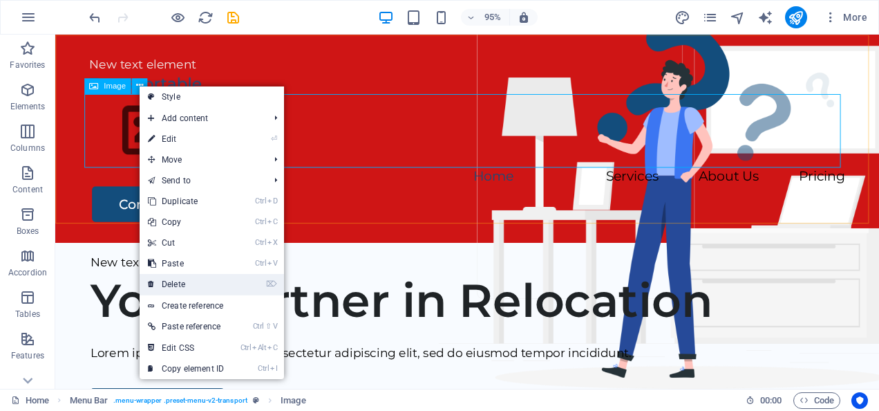
click at [207, 283] on link "⌦ Delete" at bounding box center [186, 284] width 93 height 21
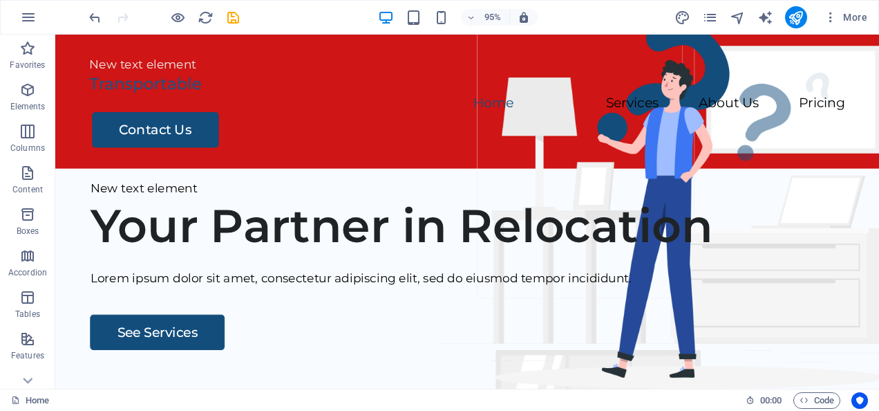
click at [183, 64] on div "New text element" at bounding box center [489, 67] width 796 height 20
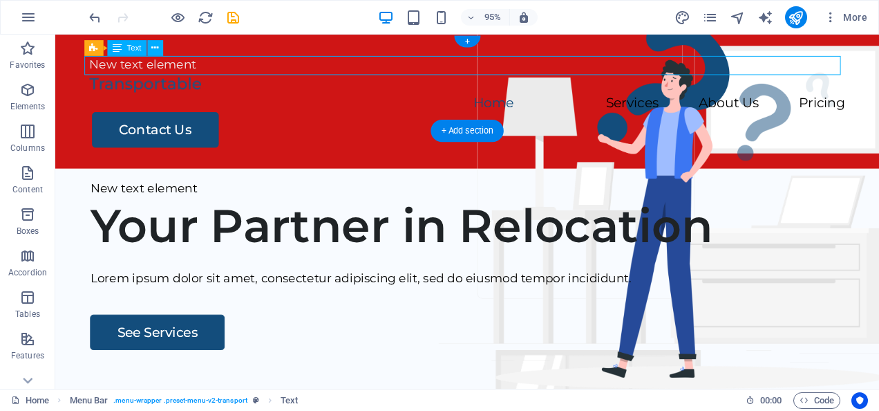
click at [186, 97] on div at bounding box center [489, 87] width 796 height 20
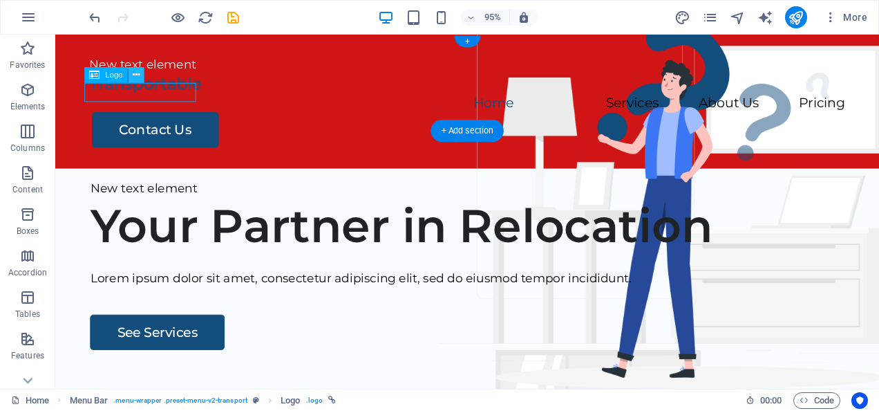
click at [137, 78] on icon at bounding box center [136, 75] width 7 height 14
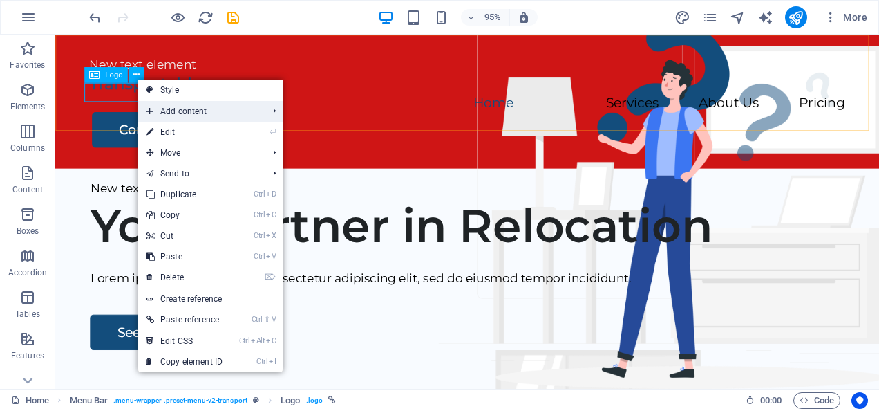
click at [230, 109] on span "Add content" at bounding box center [200, 111] width 124 height 21
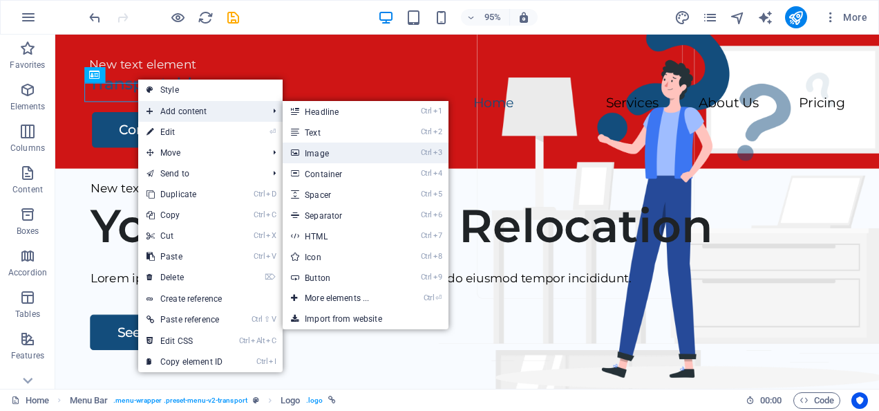
click at [351, 150] on link "Ctrl 3 Image" at bounding box center [340, 152] width 114 height 21
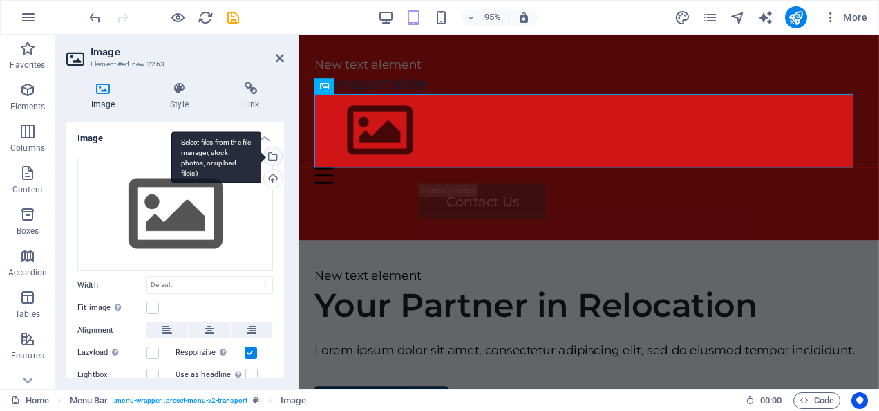
click at [274, 152] on div "Select files from the file manager, stock photos, or upload file(s)" at bounding box center [271, 157] width 21 height 21
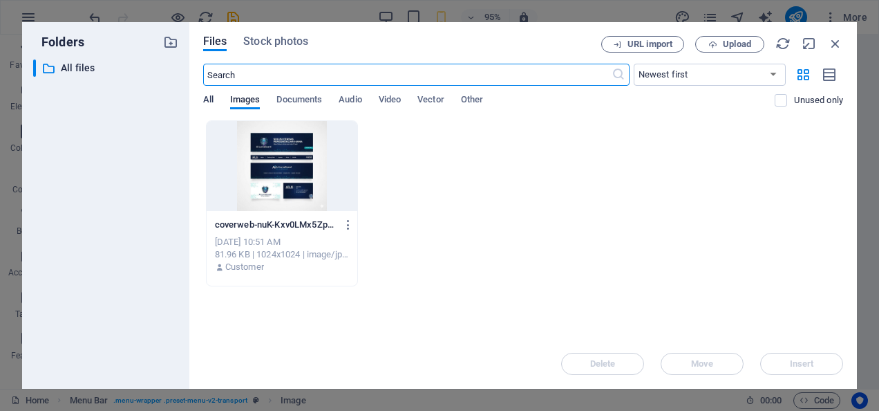
click at [211, 101] on span "All" at bounding box center [208, 100] width 10 height 19
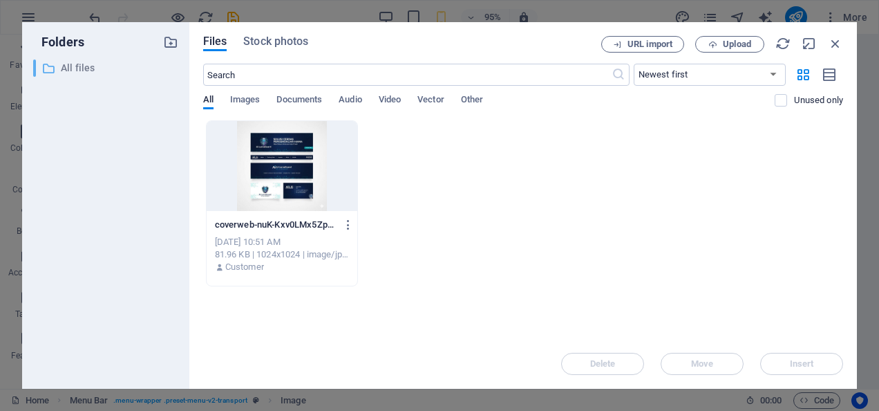
click at [117, 71] on p "All files" at bounding box center [107, 68] width 92 height 16
click at [284, 41] on span "Stock photos" at bounding box center [275, 41] width 65 height 17
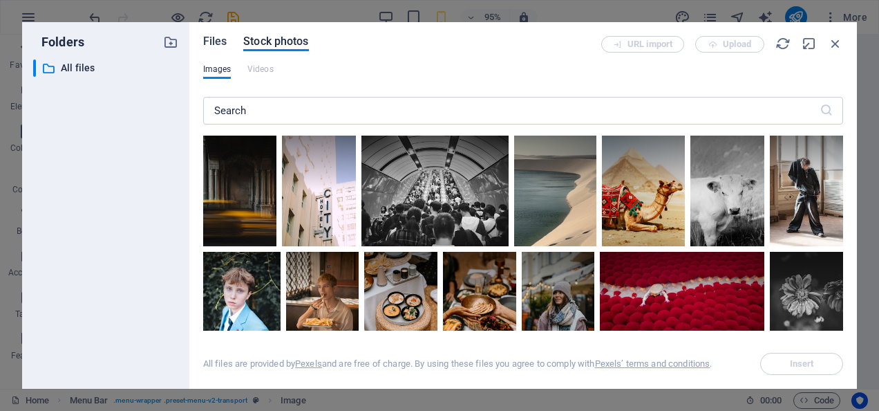
click at [215, 44] on span "Files" at bounding box center [215, 41] width 24 height 17
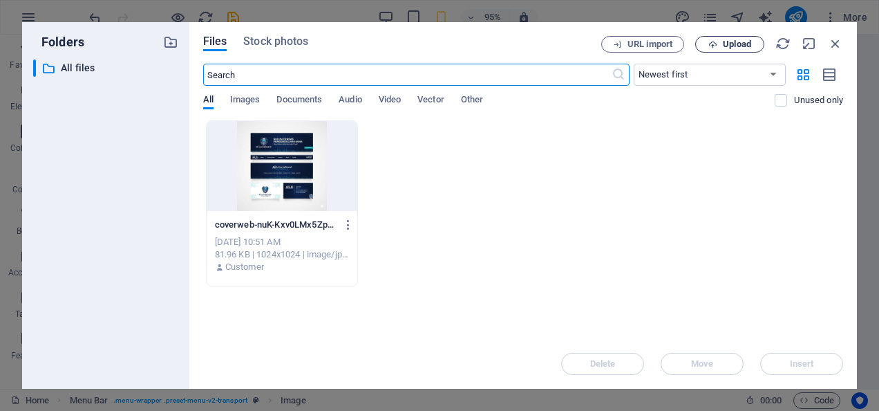
click at [742, 47] on span "Upload" at bounding box center [737, 44] width 28 height 8
click at [752, 189] on div "coverweb-nuK-Kxv0LMx5Zp0zuH2CpQ.jpg coverweb-nuK-Kxv0LMx5Zp0zuH2CpQ.jpg [DATE] …" at bounding box center [523, 203] width 640 height 166
click at [241, 93] on div "​ Newest first Oldest first Name (A-Z) Name (Z-A) Size (0-9) Size (9-0) Resolut…" at bounding box center [523, 92] width 640 height 57
click at [243, 100] on span "Images" at bounding box center [245, 100] width 30 height 19
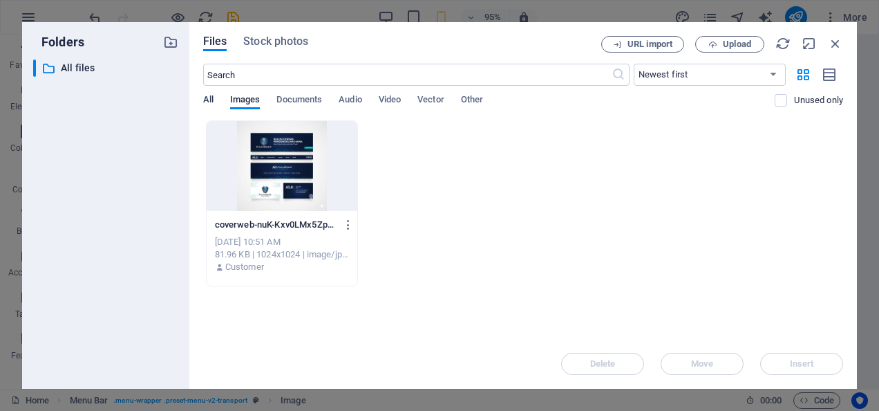
click at [213, 105] on span "All" at bounding box center [208, 100] width 10 height 19
click at [727, 44] on span "Upload" at bounding box center [737, 44] width 28 height 8
click at [731, 40] on span "Upload" at bounding box center [737, 44] width 28 height 8
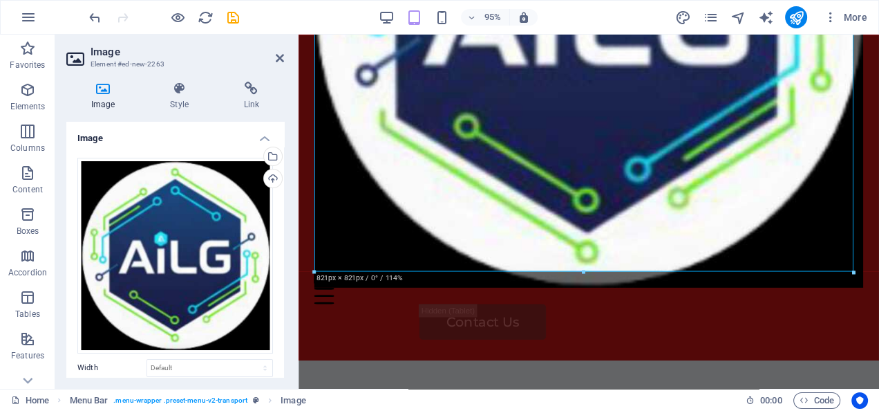
scroll to position [381, 0]
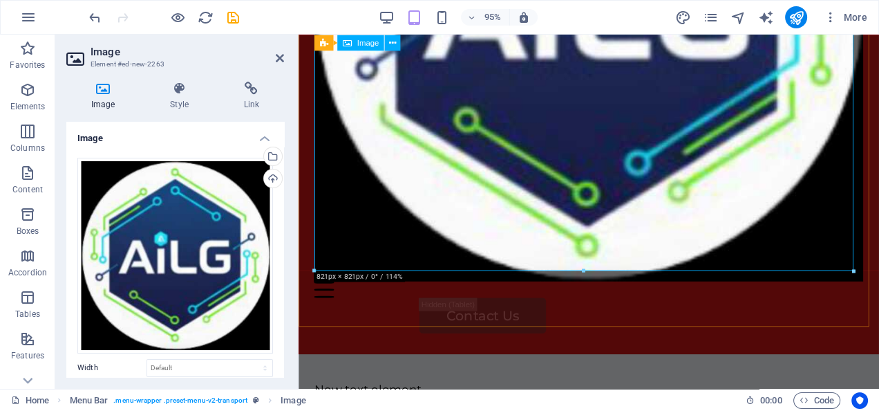
drag, startPoint x: 880, startPoint y: 302, endPoint x: 593, endPoint y: 217, distance: 299.2
click at [478, 19] on span "95%" at bounding box center [485, 17] width 37 height 17
type input "461"
select select "px"
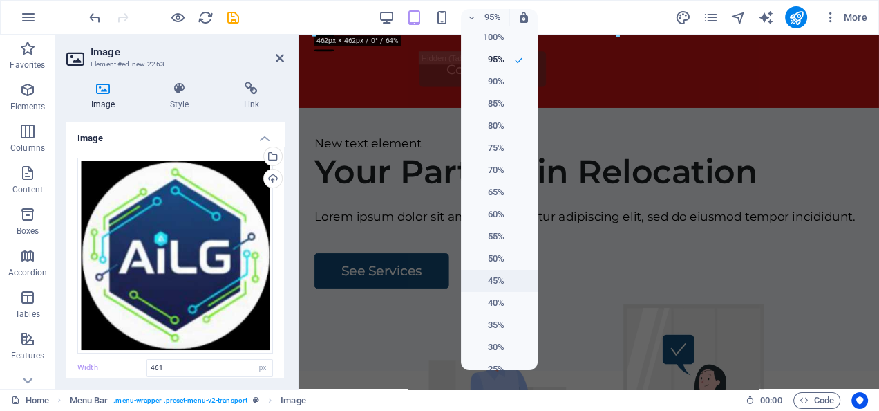
click at [499, 286] on h6 "45%" at bounding box center [486, 280] width 35 height 17
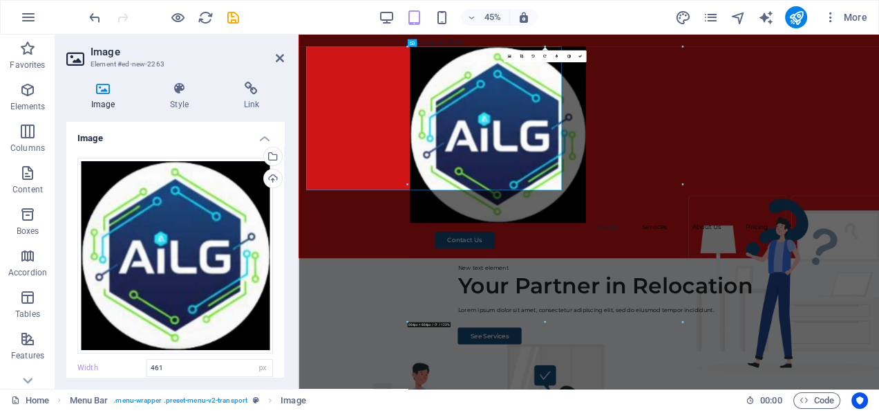
select select "DISABLED_OPTION_VALUE"
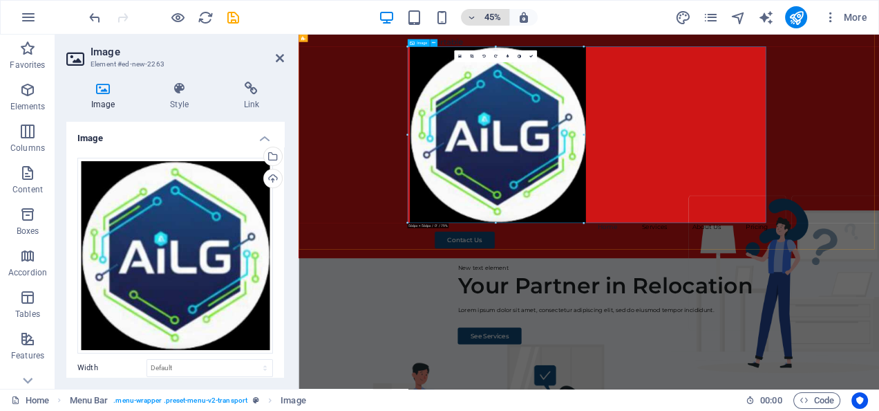
click at [480, 15] on span "45%" at bounding box center [485, 17] width 37 height 17
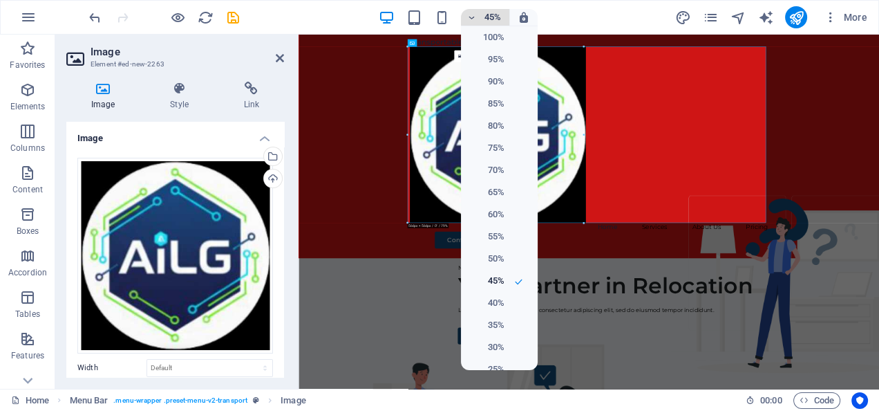
scroll to position [15, 0]
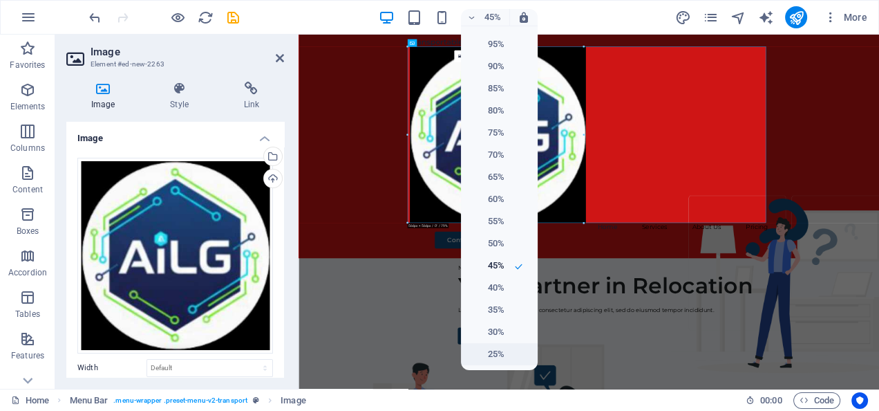
click at [496, 356] on h6 "25%" at bounding box center [486, 354] width 35 height 17
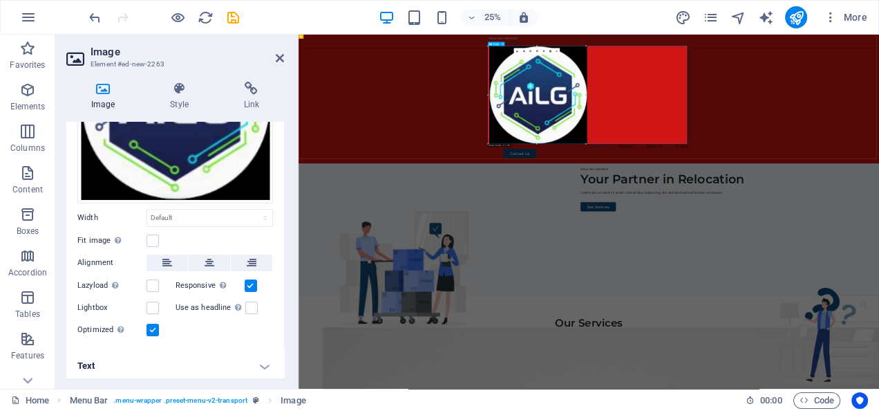
scroll to position [151, 0]
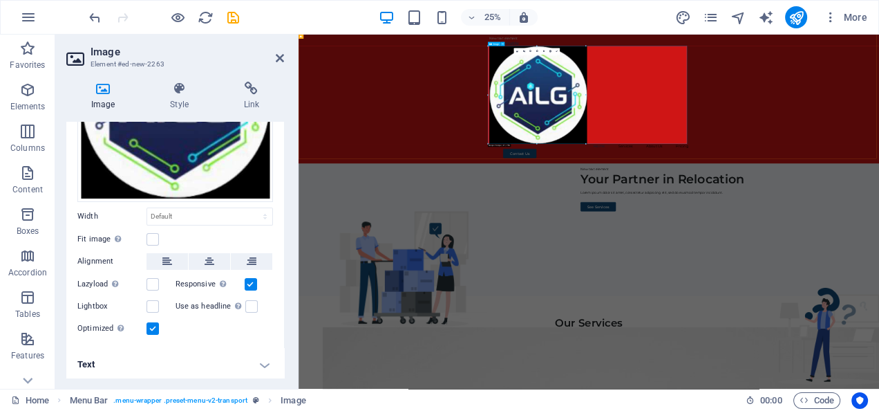
click at [250, 364] on h4 "Text" at bounding box center [175, 364] width 218 height 33
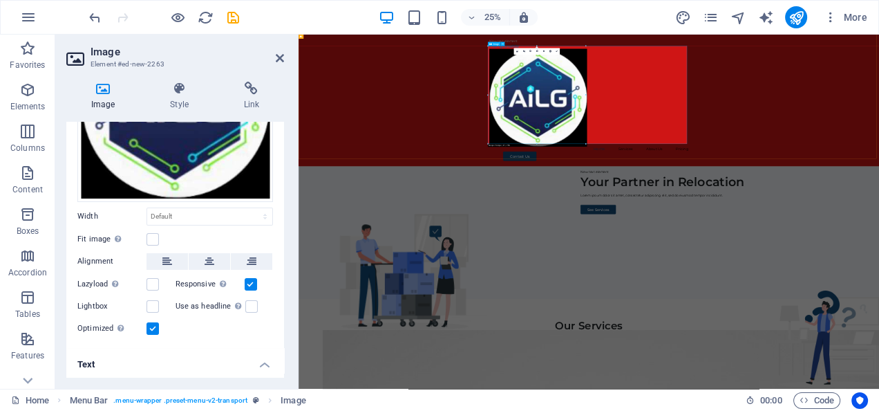
scroll to position [0, 0]
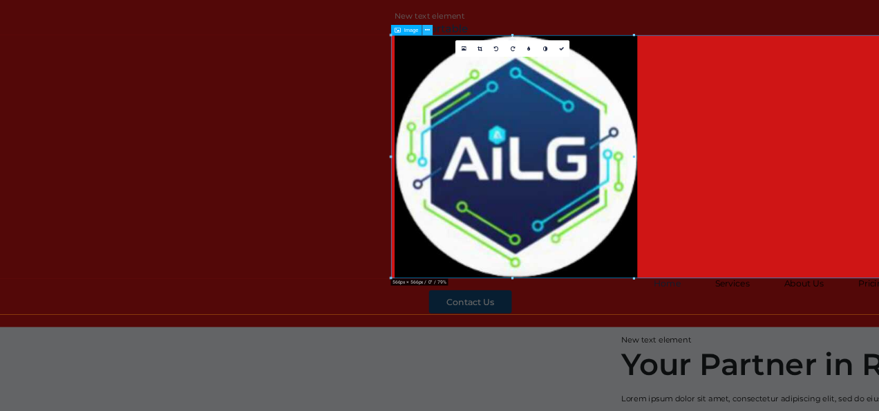
click at [503, 46] on icon at bounding box center [503, 47] width 2 height 3
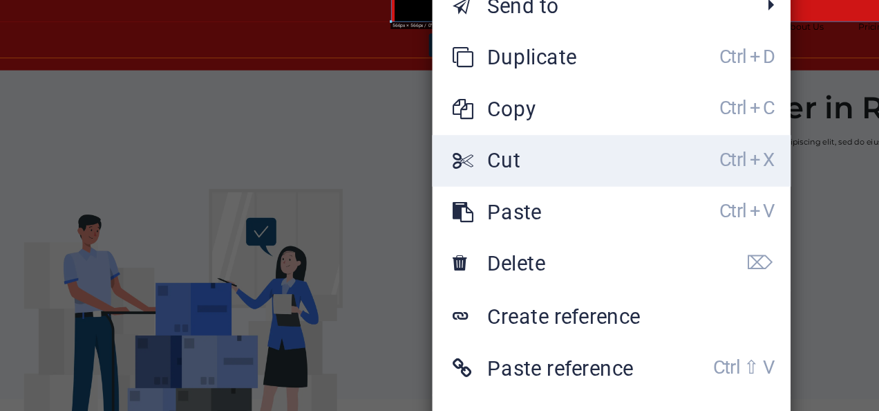
click at [631, 202] on icon "Ctrl" at bounding box center [625, 203] width 11 height 9
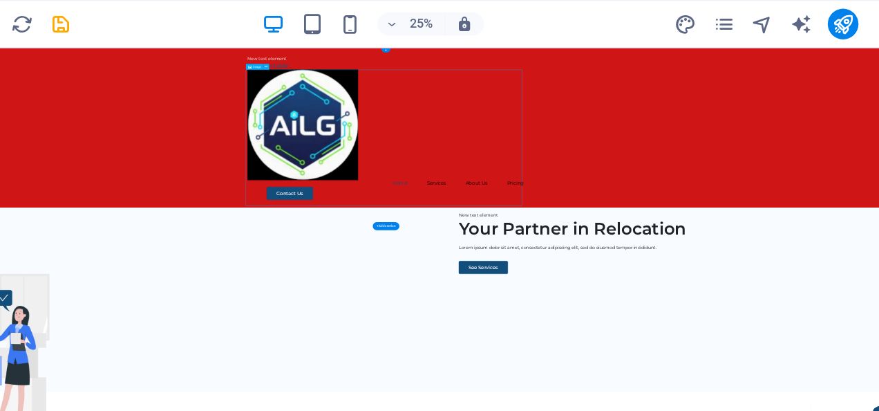
click at [380, 48] on icon at bounding box center [381, 47] width 2 height 3
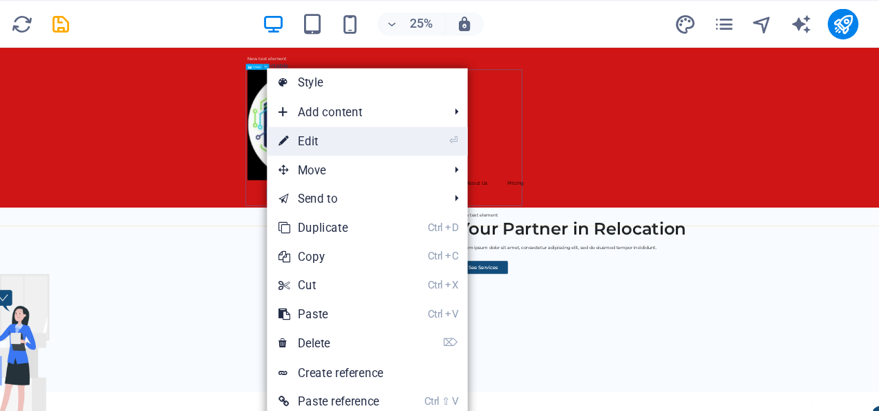
click at [515, 101] on icon "⏎" at bounding box center [516, 101] width 6 height 9
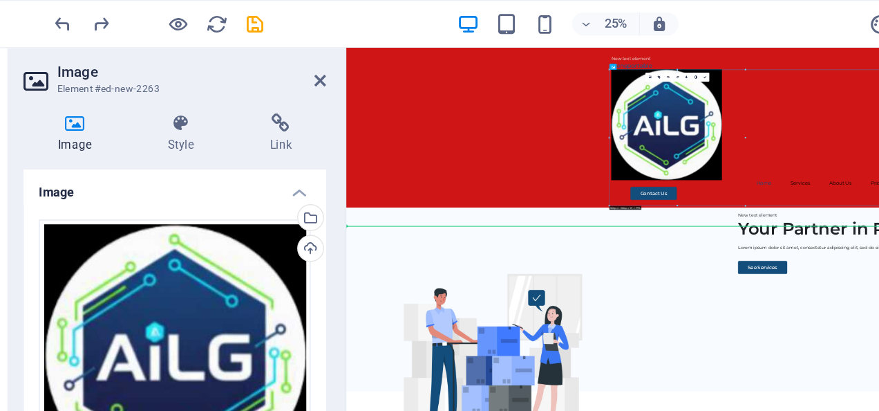
drag, startPoint x: 1153, startPoint y: 335, endPoint x: 1080, endPoint y: 372, distance: 81.9
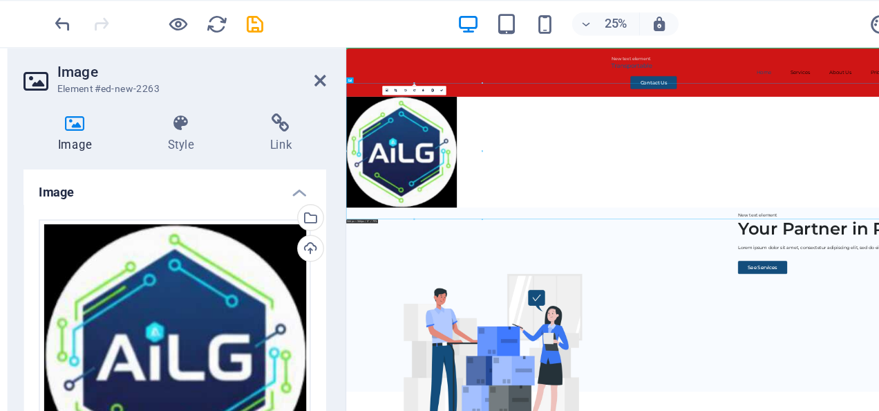
drag, startPoint x: 576, startPoint y: 323, endPoint x: 550, endPoint y: 112, distance: 212.4
drag, startPoint x: 205, startPoint y: 149, endPoint x: 339, endPoint y: 11, distance: 192.6
click at [339, 35] on section "Favorites Elements Columns Content Boxes Accordion Tables Features Images Slide…" at bounding box center [439, 212] width 879 height 354
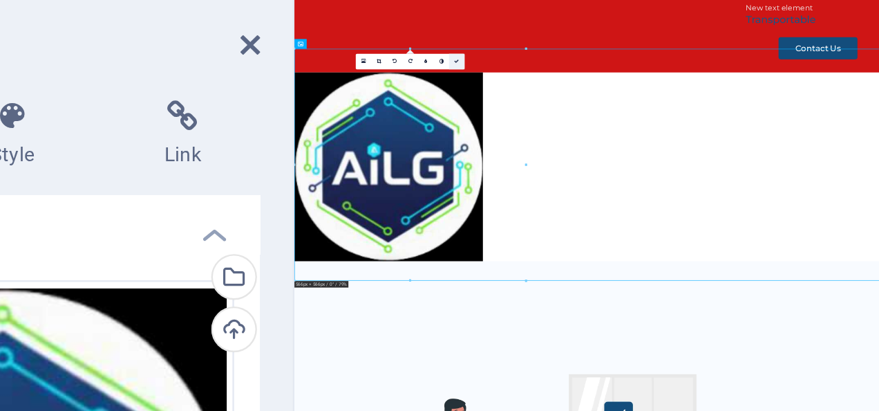
click at [366, 65] on icon at bounding box center [367, 65] width 2 height 2
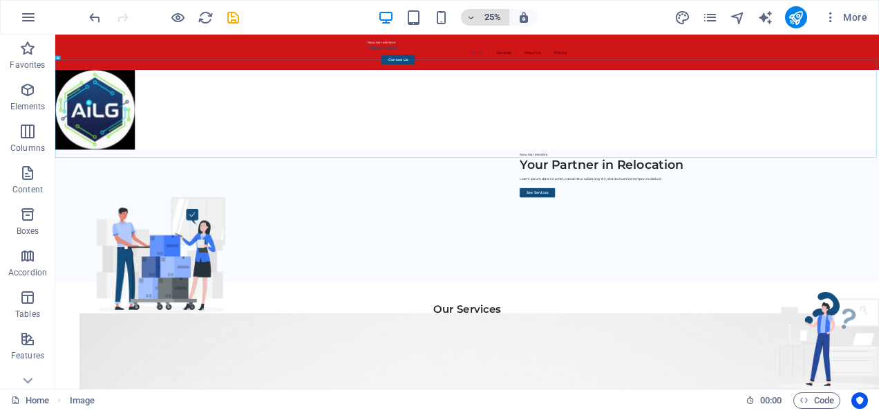
click at [476, 23] on span "25%" at bounding box center [485, 17] width 37 height 17
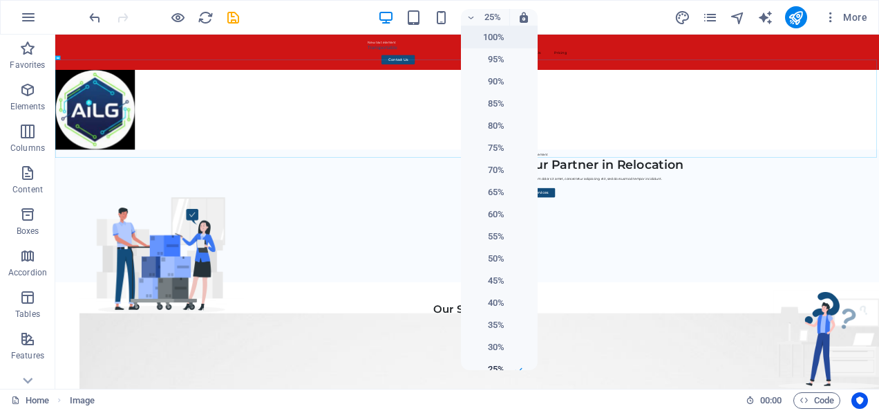
click at [508, 33] on li "100%" at bounding box center [499, 37] width 77 height 22
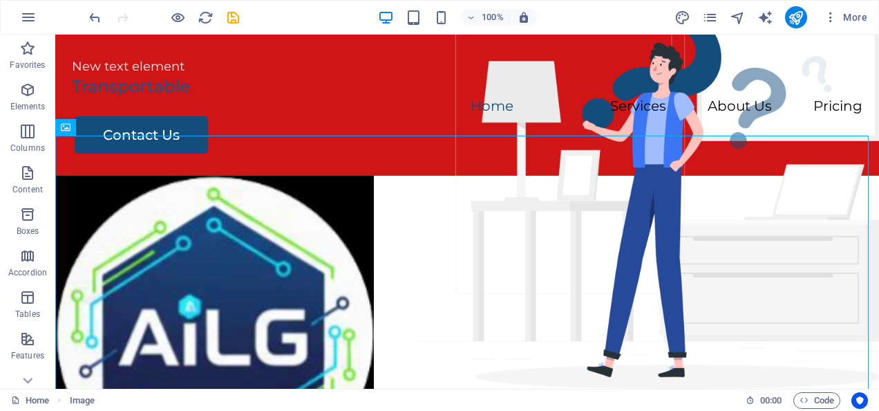
click at [135, 208] on figure at bounding box center [467, 335] width 824 height 319
click at [120, 129] on button at bounding box center [113, 127] width 17 height 17
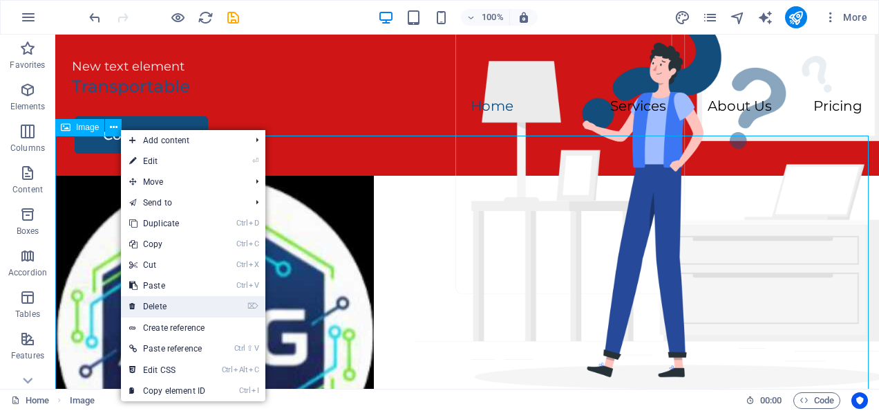
click at [153, 303] on link "⌦ Delete" at bounding box center [167, 306] width 93 height 21
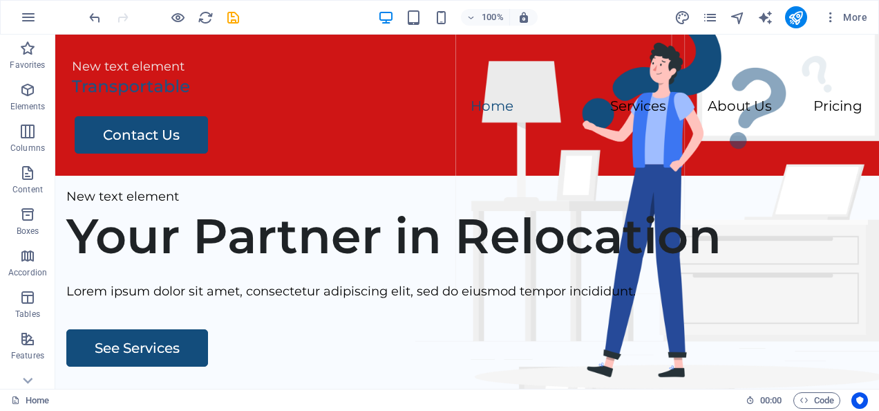
click at [118, 60] on div "New text element" at bounding box center [467, 67] width 791 height 20
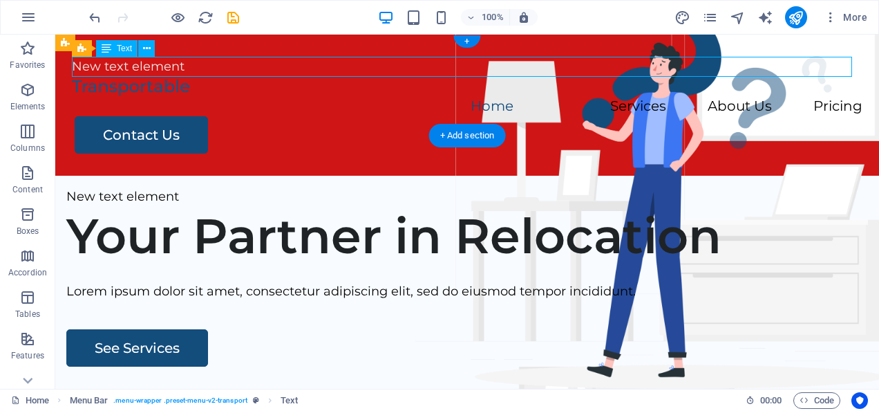
click at [135, 93] on div at bounding box center [467, 87] width 791 height 20
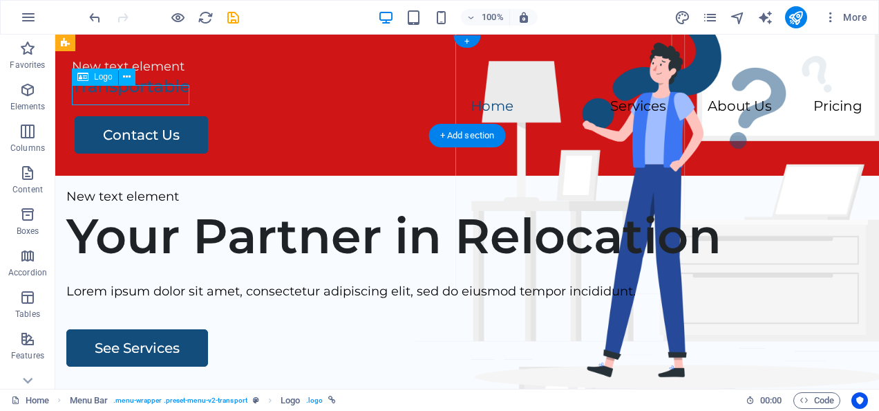
click at [172, 93] on div at bounding box center [467, 87] width 791 height 20
click at [190, 94] on div "New text element Menu Home Services About Us Pricing Contact Us" at bounding box center [467, 105] width 824 height 141
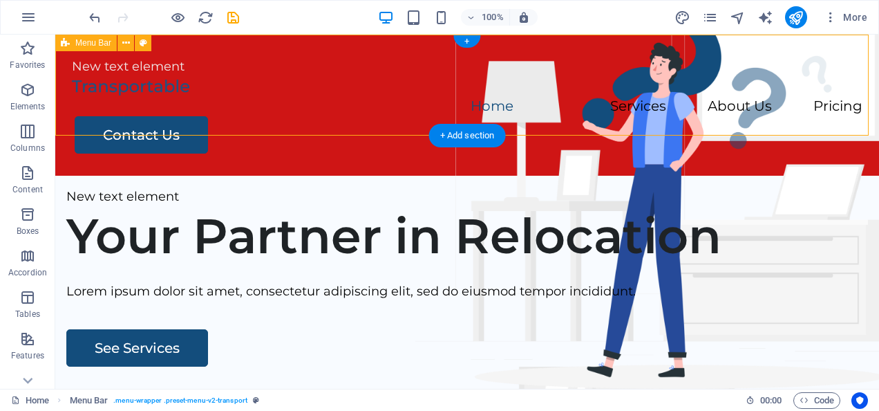
click at [159, 93] on div at bounding box center [467, 87] width 791 height 20
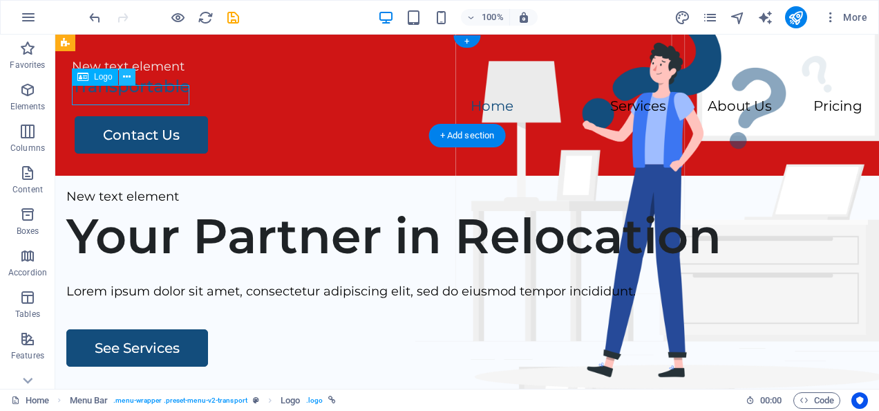
click at [125, 76] on icon at bounding box center [127, 77] width 8 height 15
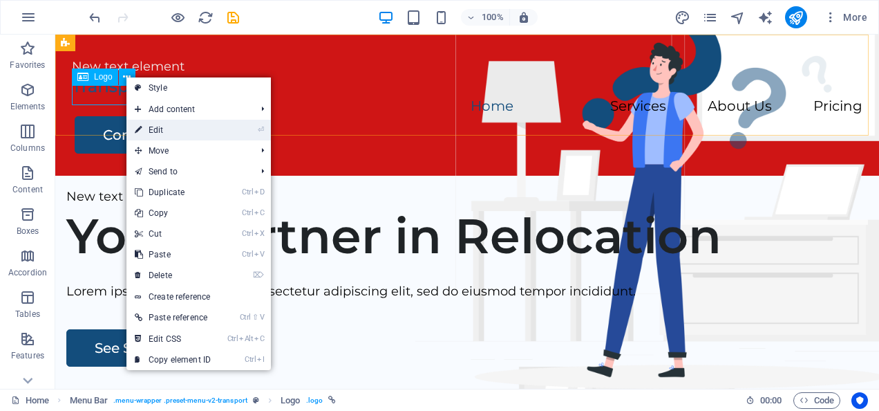
click at [154, 125] on link "⏎ Edit" at bounding box center [173, 130] width 93 height 21
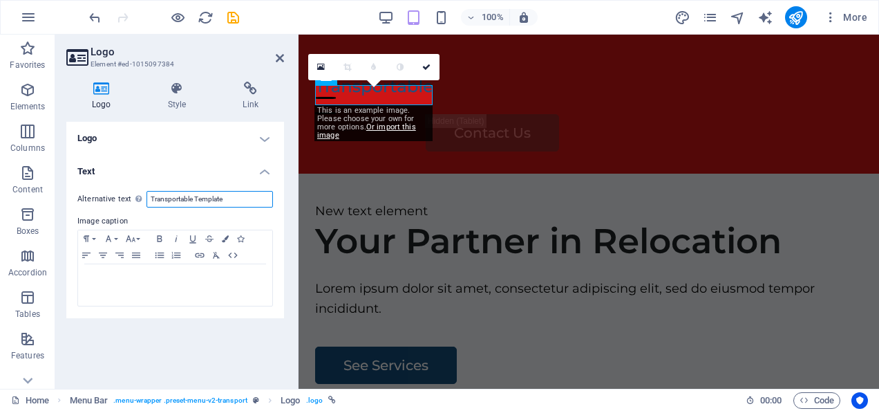
click at [223, 191] on input "Transportable Template" at bounding box center [210, 199] width 127 height 17
type input "T"
type input "AI LARVAGUARD"
click at [429, 63] on icon at bounding box center [426, 67] width 8 height 8
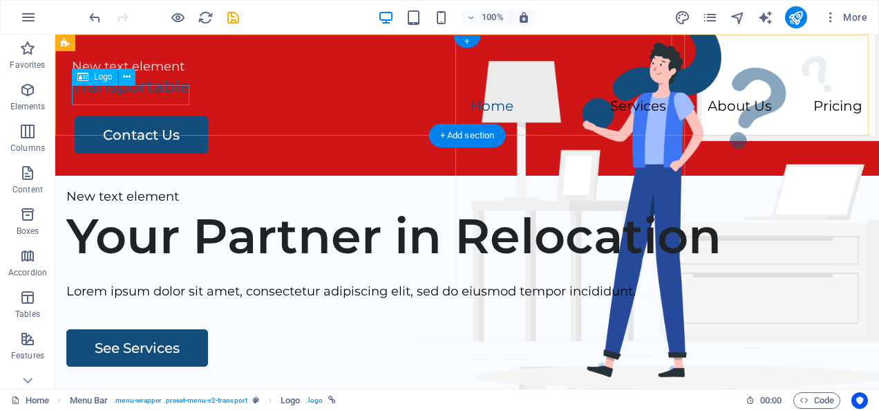
click at [177, 88] on div at bounding box center [467, 87] width 791 height 20
click at [131, 79] on button at bounding box center [127, 76] width 17 height 17
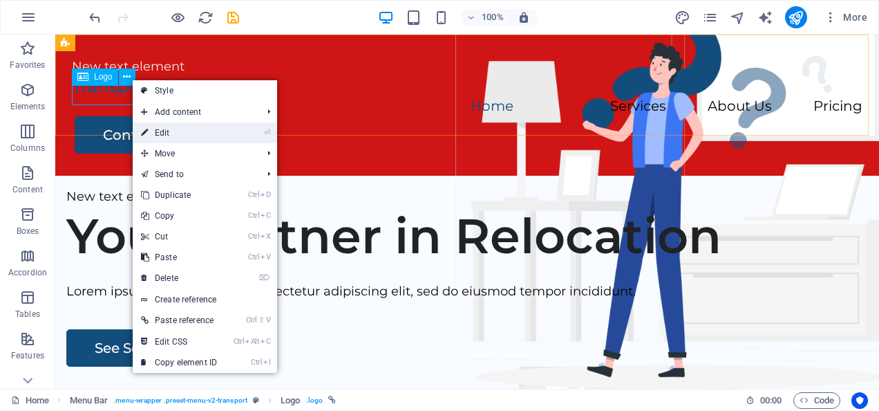
click at [166, 132] on link "⏎ Edit" at bounding box center [179, 132] width 93 height 21
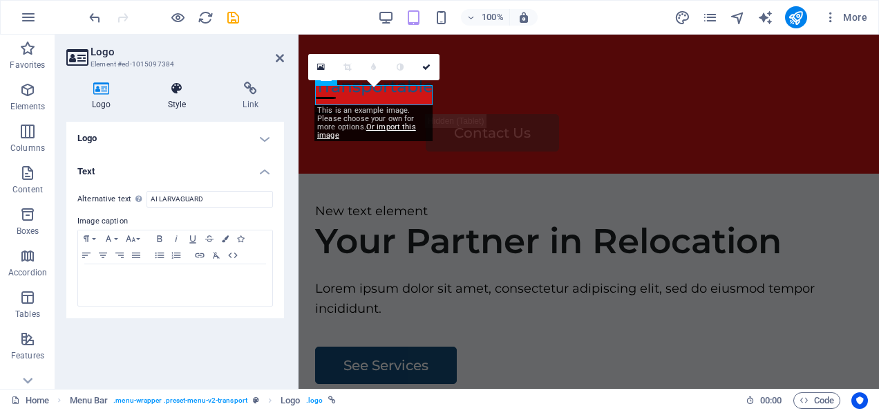
click at [183, 92] on icon at bounding box center [177, 89] width 70 height 14
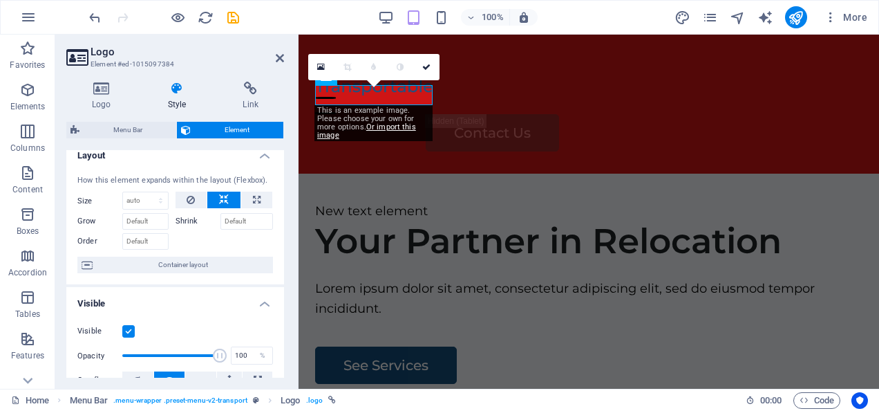
scroll to position [10, 0]
click at [415, 92] on div at bounding box center [589, 87] width 548 height 20
click at [409, 92] on div at bounding box center [589, 87] width 548 height 20
click at [425, 94] on div at bounding box center [589, 87] width 548 height 20
click at [411, 97] on div at bounding box center [589, 87] width 548 height 20
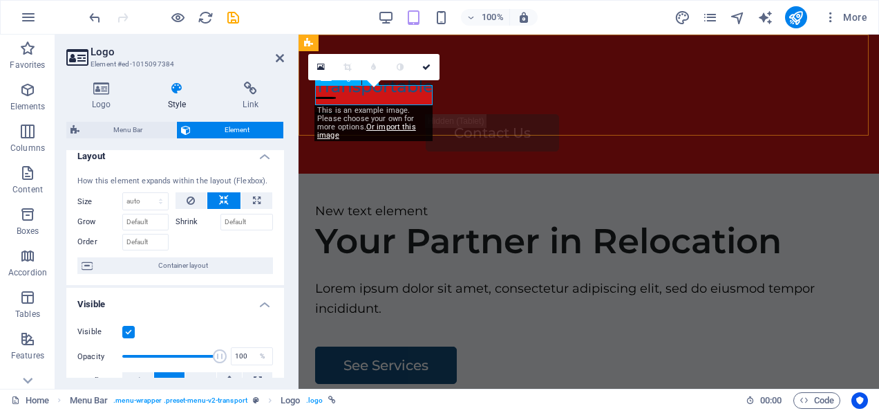
click at [402, 95] on div at bounding box center [589, 87] width 548 height 20
click at [409, 93] on div at bounding box center [589, 87] width 548 height 20
click at [429, 96] on div at bounding box center [589, 87] width 548 height 20
click at [411, 97] on div at bounding box center [589, 87] width 548 height 20
click at [335, 80] on div "0" at bounding box center [373, 67] width 131 height 26
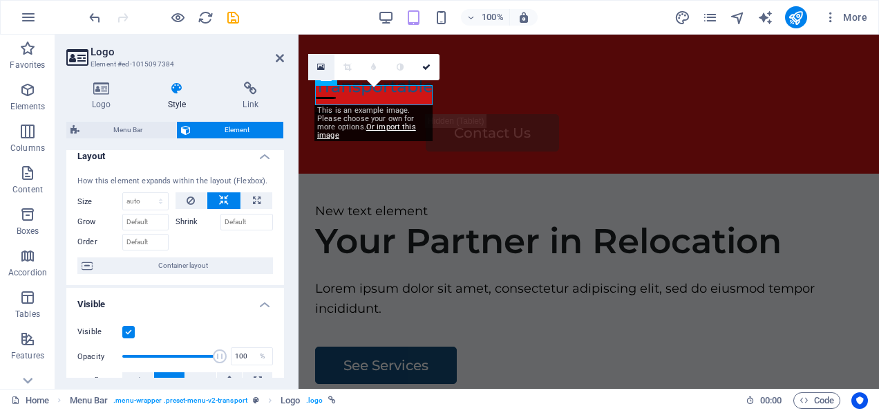
click at [322, 66] on icon at bounding box center [321, 67] width 8 height 10
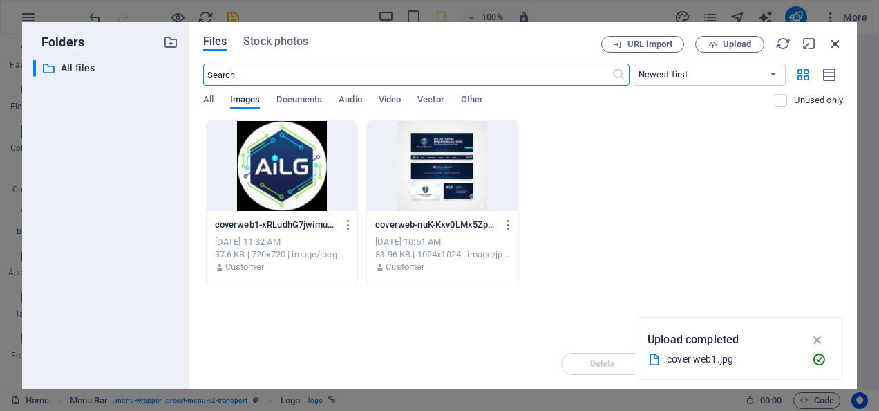
click at [835, 45] on icon "button" at bounding box center [835, 43] width 15 height 15
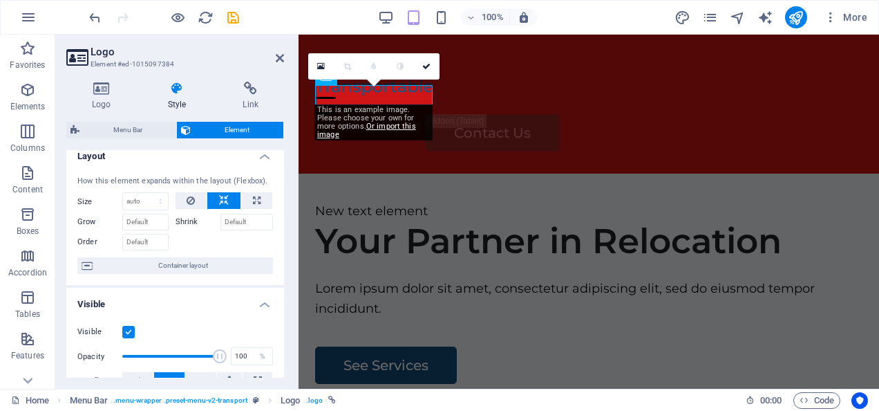
click at [420, 79] on div "0" at bounding box center [373, 66] width 131 height 26
click at [350, 97] on div at bounding box center [589, 87] width 548 height 20
click at [386, 94] on div at bounding box center [589, 87] width 548 height 20
click at [431, 79] on div "0" at bounding box center [373, 66] width 131 height 26
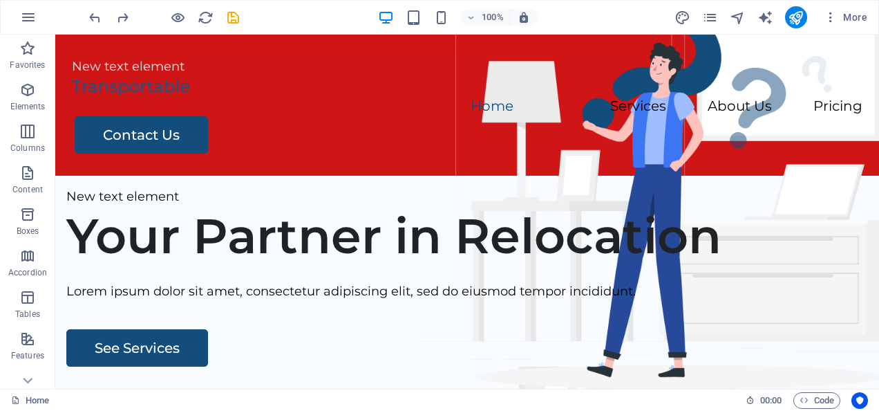
click at [151, 97] on div at bounding box center [467, 87] width 791 height 20
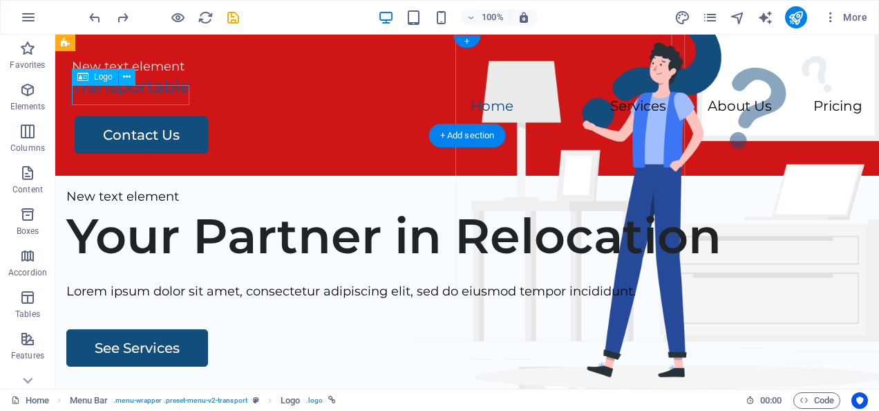
click at [171, 95] on div at bounding box center [467, 87] width 791 height 20
click at [103, 77] on span "Logo" at bounding box center [103, 77] width 19 height 8
click at [98, 75] on span "Logo" at bounding box center [103, 77] width 19 height 8
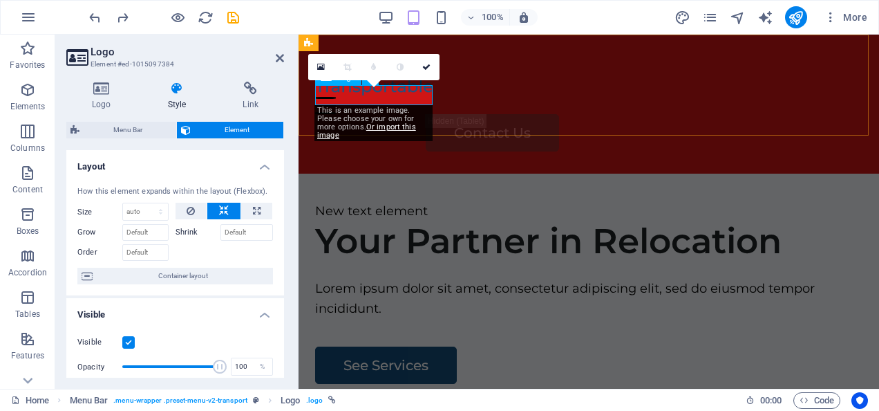
click at [404, 97] on div at bounding box center [589, 87] width 548 height 20
click at [362, 97] on div at bounding box center [589, 87] width 548 height 20
click at [26, 63] on p "Favorites" at bounding box center [27, 64] width 35 height 11
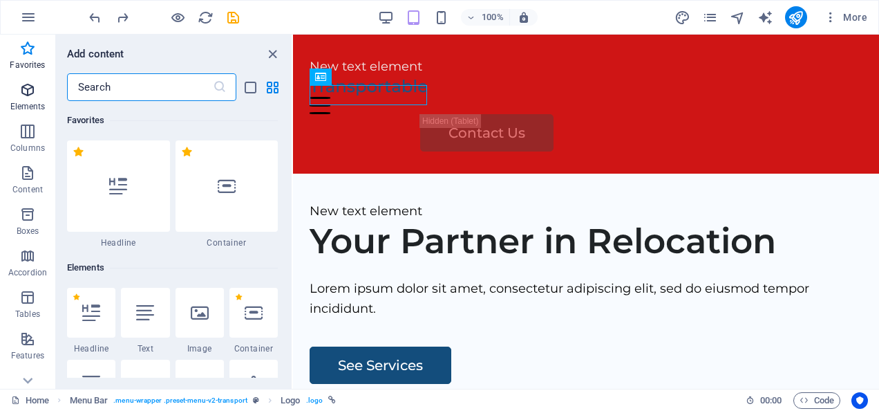
click at [24, 82] on icon "button" at bounding box center [27, 90] width 17 height 17
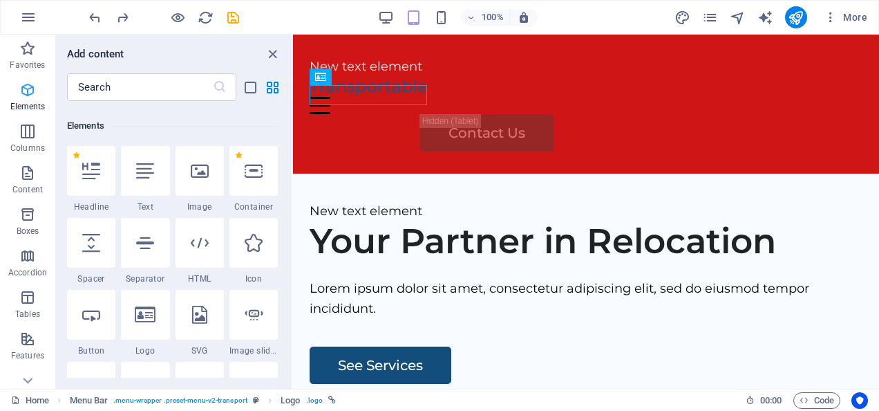
scroll to position [147, 0]
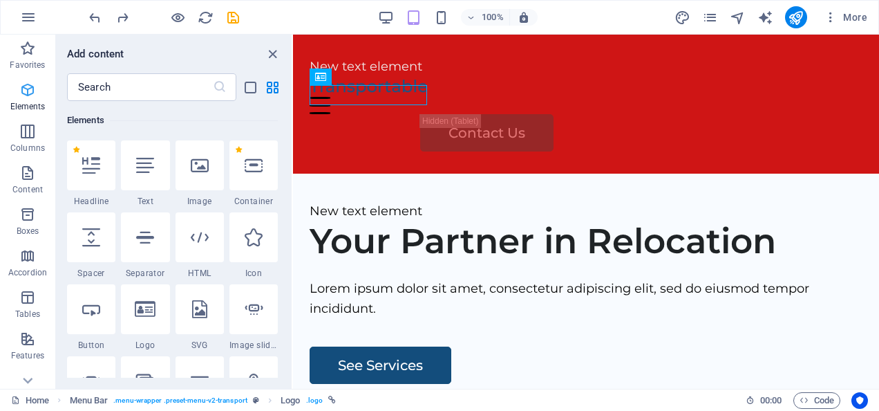
click at [26, 112] on span "Elements" at bounding box center [27, 98] width 55 height 33
click at [153, 180] on div at bounding box center [145, 165] width 48 height 50
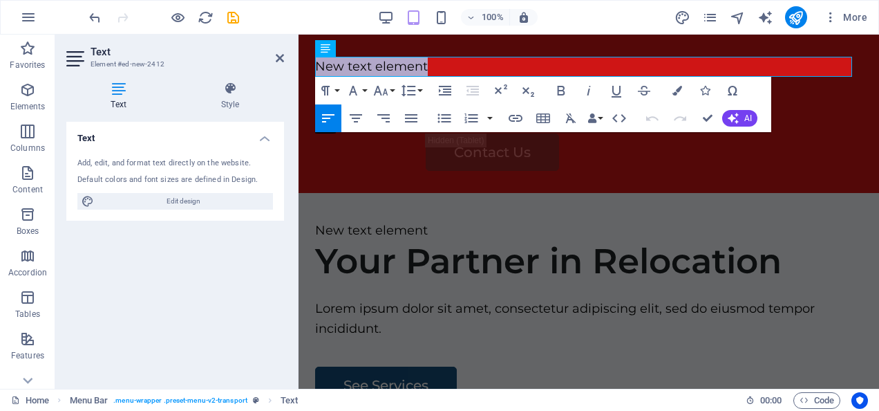
click at [442, 61] on p "New text element" at bounding box center [589, 67] width 548 height 20
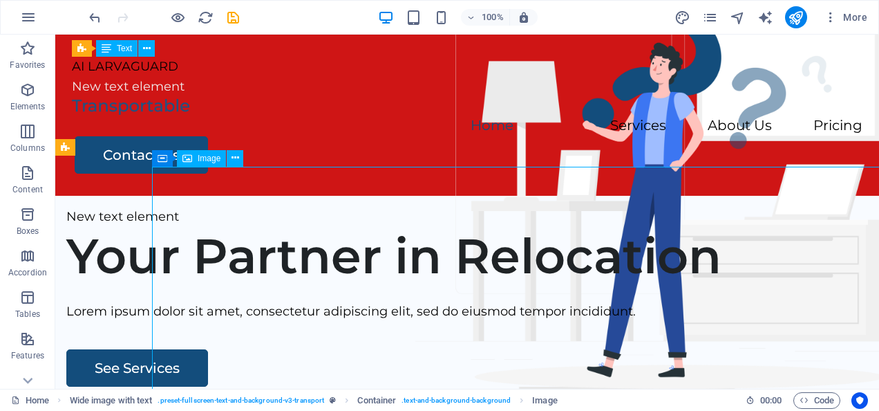
click at [109, 68] on div "AI LARVAGUARD" at bounding box center [467, 67] width 791 height 20
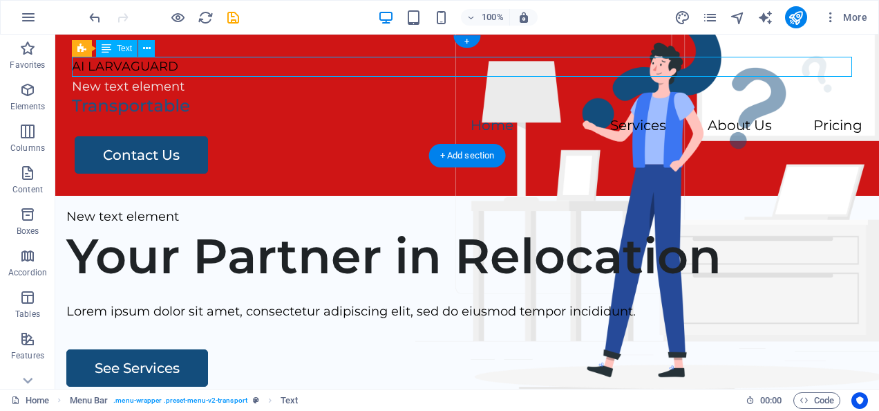
click at [100, 86] on div "New text element" at bounding box center [467, 87] width 791 height 20
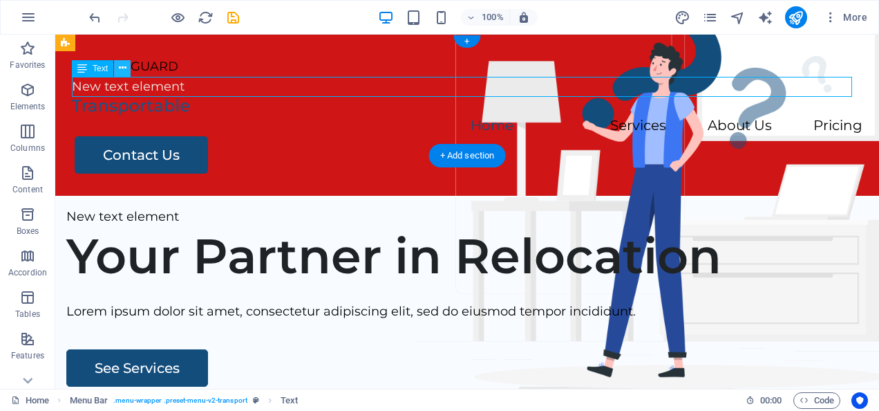
click at [119, 62] on icon at bounding box center [123, 68] width 8 height 15
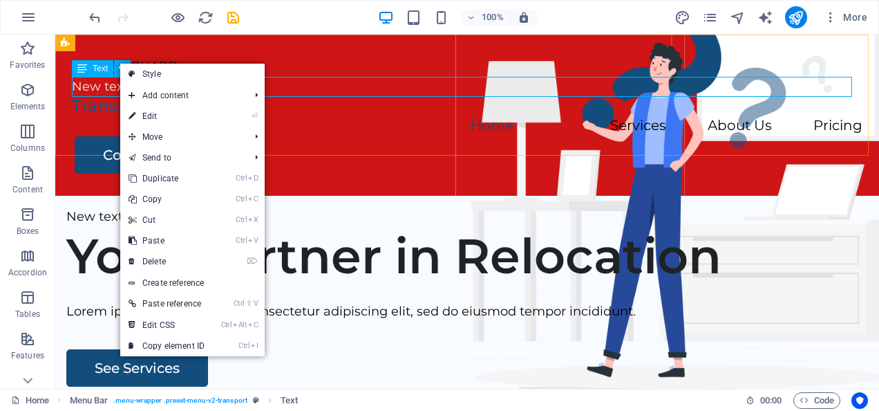
click at [98, 117] on div at bounding box center [467, 107] width 791 height 20
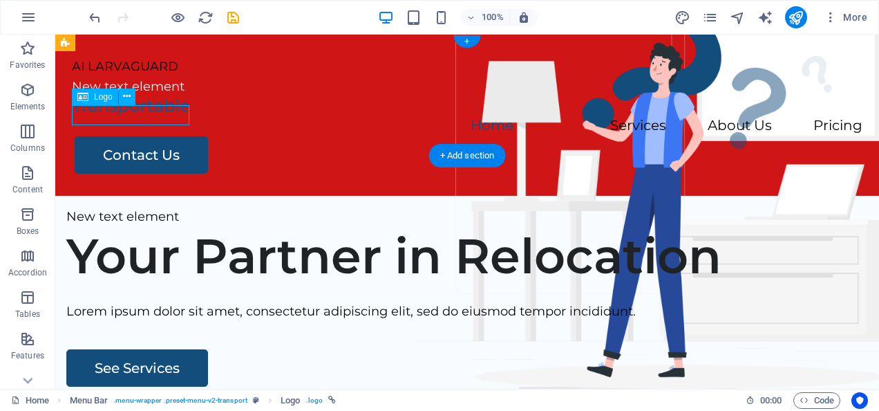
click at [104, 111] on div at bounding box center [467, 107] width 791 height 20
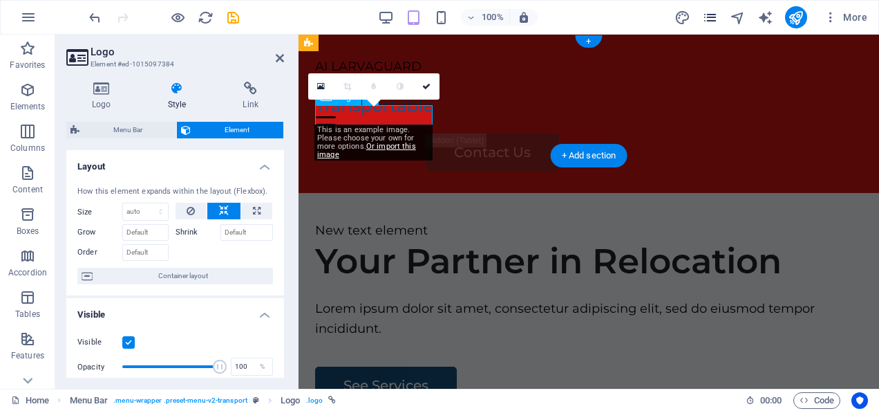
click at [711, 15] on icon "pages" at bounding box center [710, 18] width 16 height 16
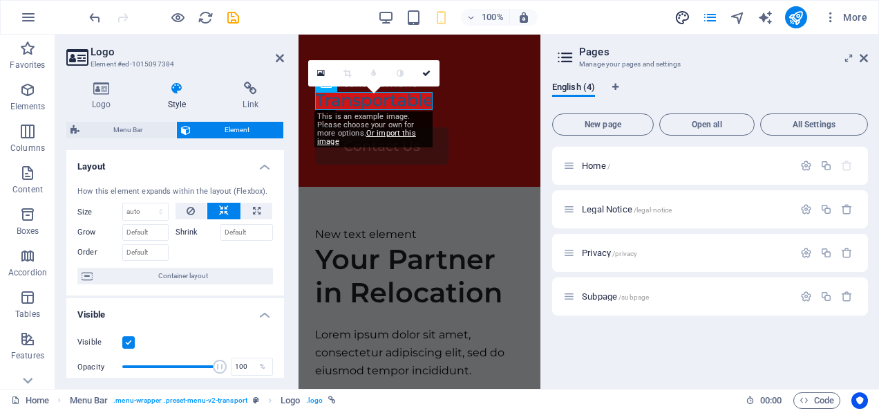
click at [690, 18] on icon "design" at bounding box center [683, 18] width 16 height 16
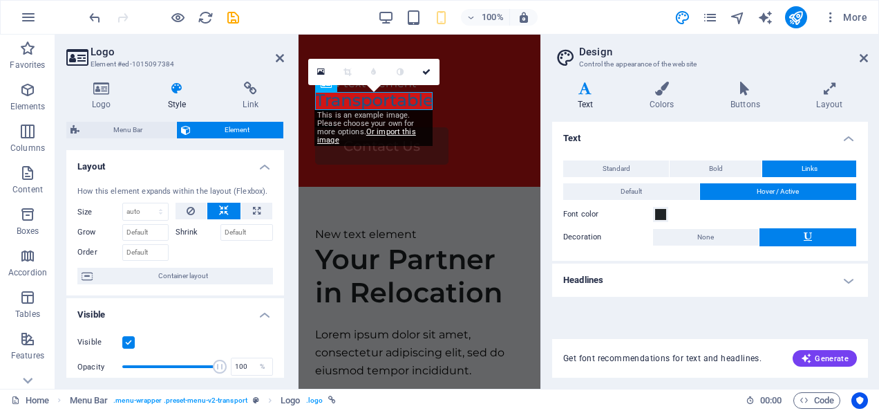
click at [597, 92] on icon at bounding box center [585, 89] width 66 height 14
click at [848, 283] on h4 "Headlines" at bounding box center [710, 279] width 316 height 33
click at [839, 283] on h4 "Headlines" at bounding box center [710, 275] width 316 height 25
click at [831, 91] on icon at bounding box center [830, 89] width 77 height 14
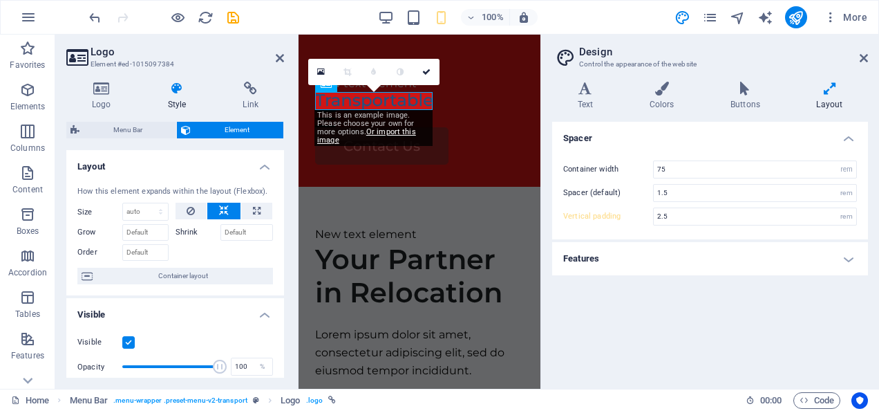
click at [848, 256] on h4 "Features" at bounding box center [710, 258] width 316 height 33
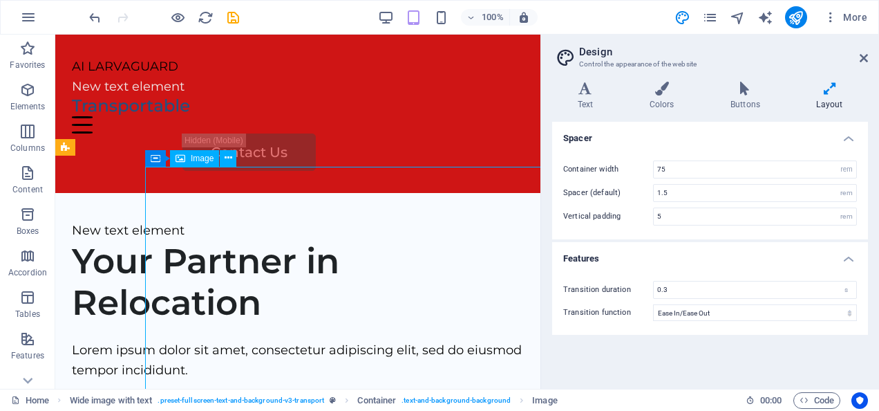
click at [162, 117] on div at bounding box center [298, 107] width 452 height 20
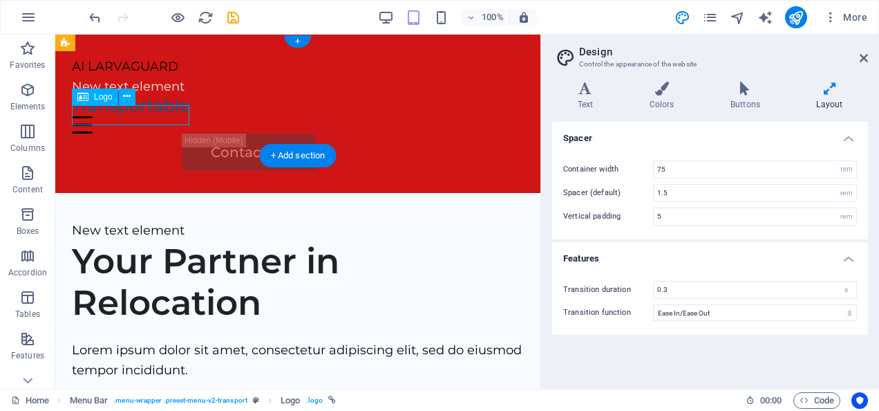
click at [169, 117] on div at bounding box center [298, 107] width 452 height 20
click at [132, 95] on button at bounding box center [127, 96] width 17 height 17
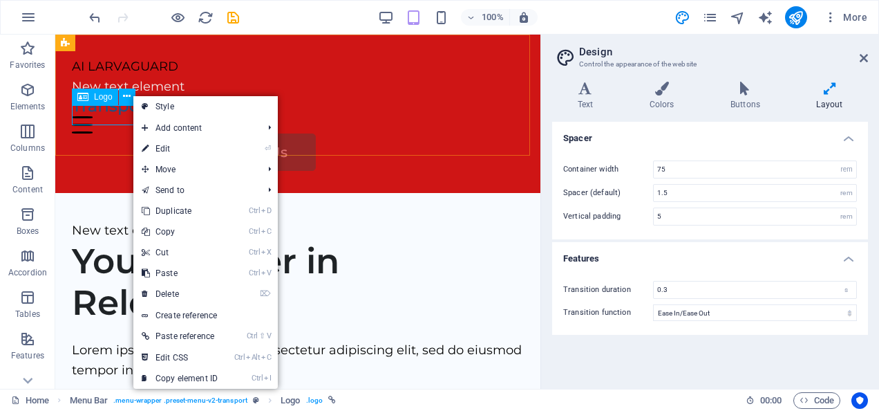
click at [92, 97] on div "Logo" at bounding box center [95, 96] width 46 height 17
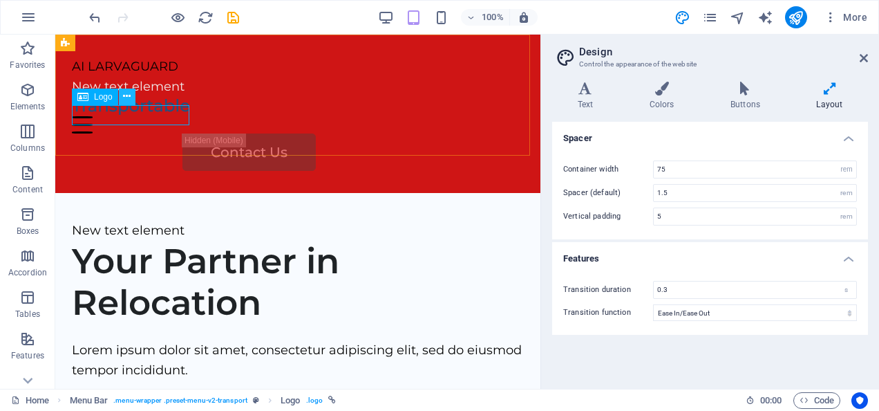
click at [129, 96] on icon at bounding box center [127, 96] width 8 height 15
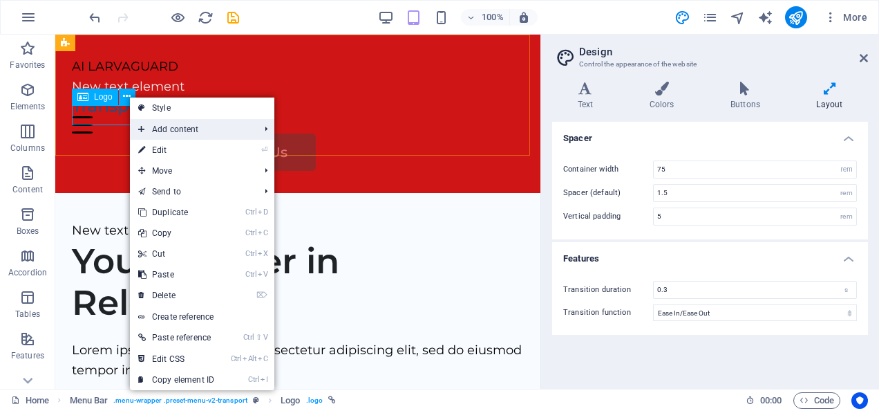
click at [165, 129] on span "Add content" at bounding box center [192, 129] width 124 height 21
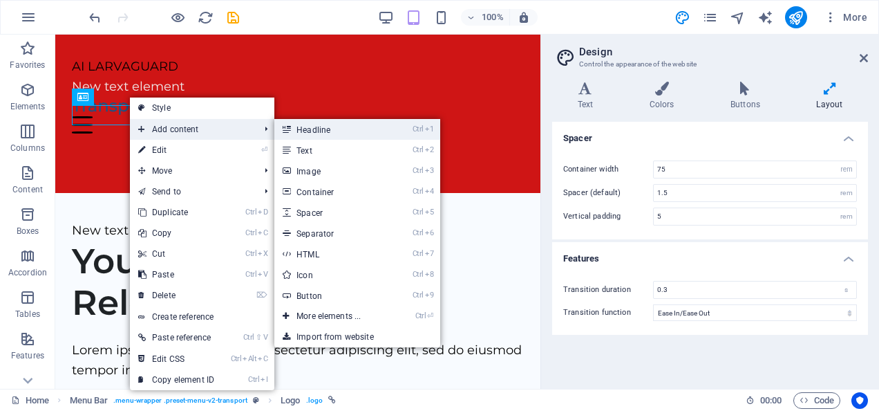
click at [363, 127] on link "Ctrl 1 Headline" at bounding box center [331, 129] width 114 height 21
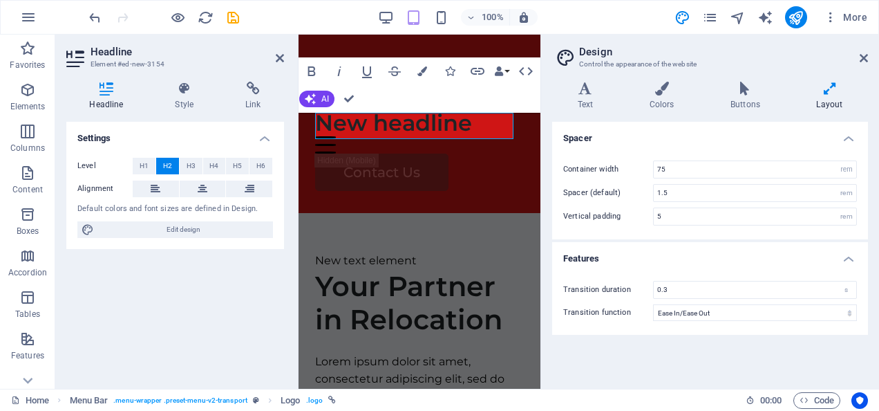
type input "2.5"
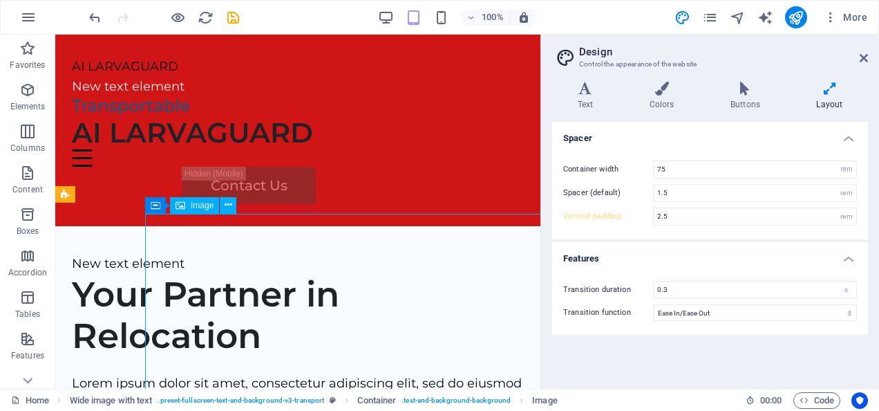
type input "5"
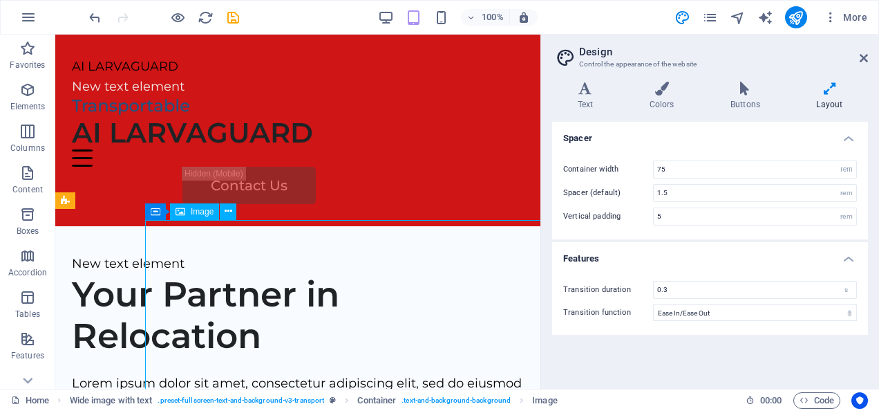
click at [440, 118] on div "AI LARVAGUARD" at bounding box center [298, 132] width 452 height 33
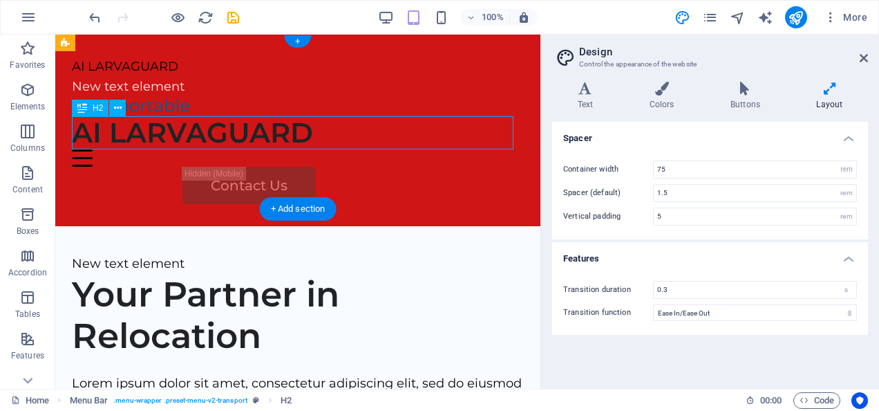
click at [160, 87] on div "New text element" at bounding box center [298, 87] width 452 height 20
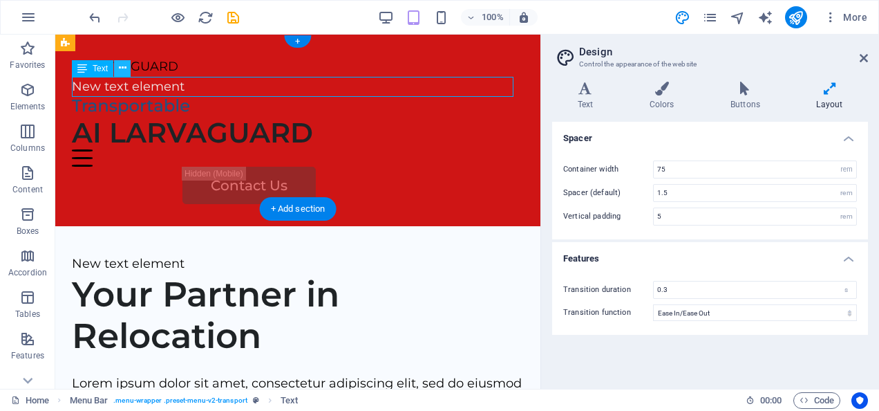
click at [129, 68] on button at bounding box center [122, 68] width 17 height 17
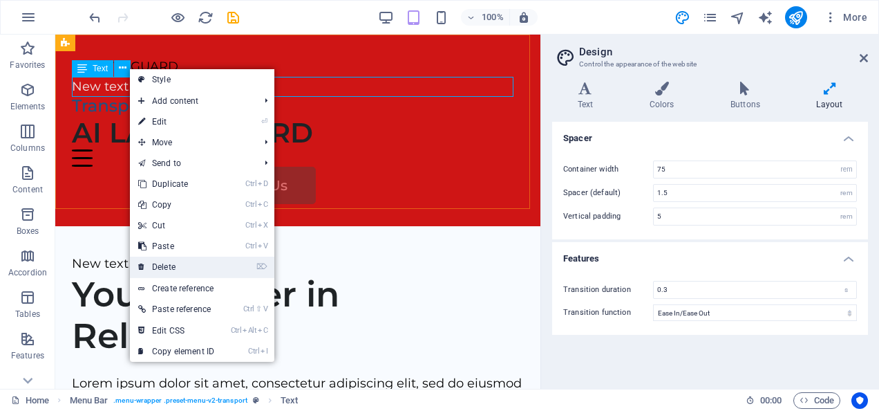
click at [152, 261] on link "⌦ Delete" at bounding box center [176, 266] width 93 height 21
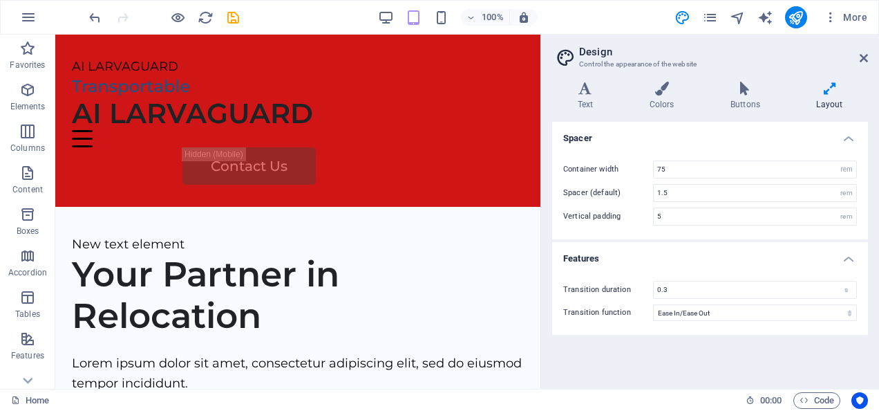
click at [95, 62] on div "AI LARVAGUARD" at bounding box center [298, 67] width 452 height 20
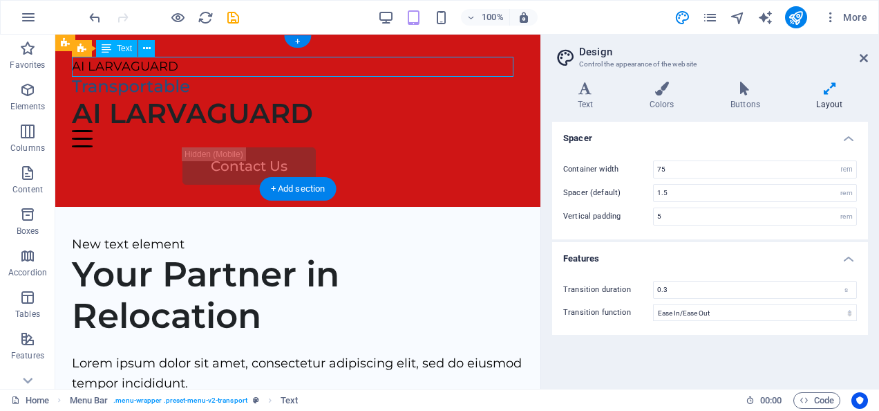
click at [98, 82] on div at bounding box center [298, 87] width 452 height 20
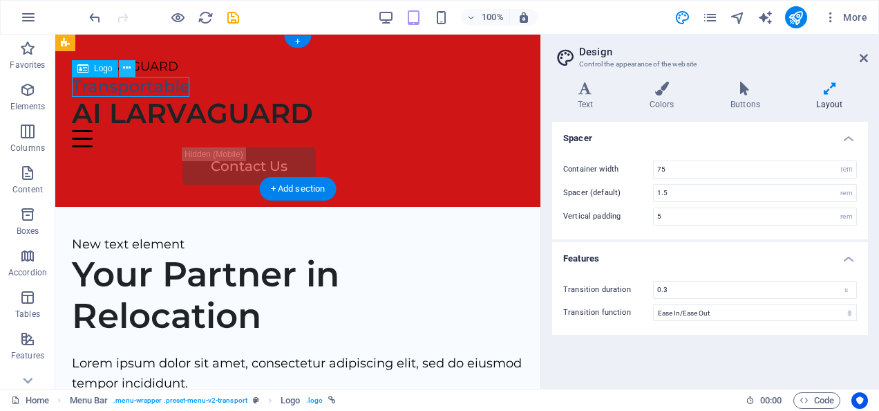
click at [127, 64] on icon at bounding box center [127, 68] width 8 height 15
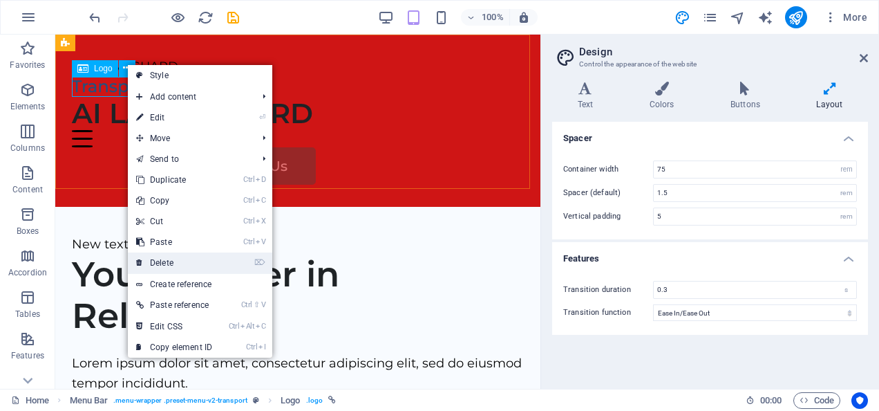
click at [151, 257] on link "⌦ Delete" at bounding box center [174, 262] width 93 height 21
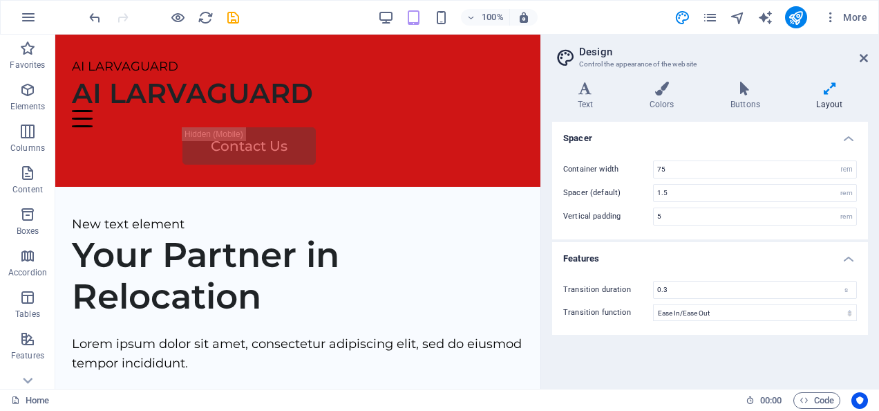
click at [105, 94] on div "AI LARVAGUARD" at bounding box center [298, 93] width 452 height 33
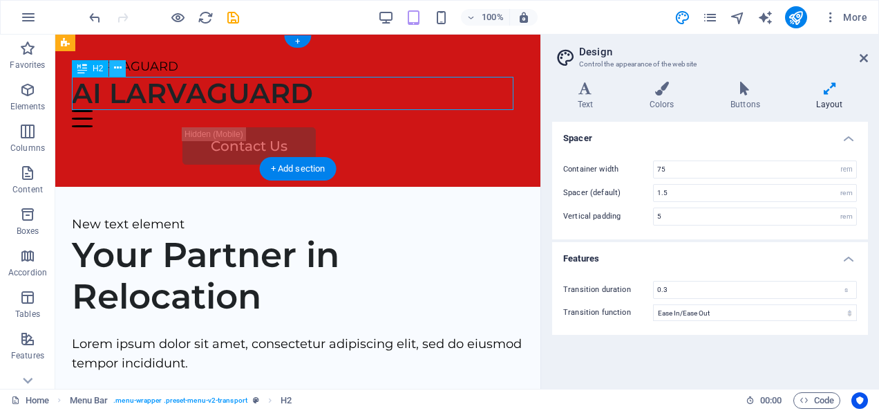
click at [117, 68] on icon at bounding box center [118, 68] width 8 height 15
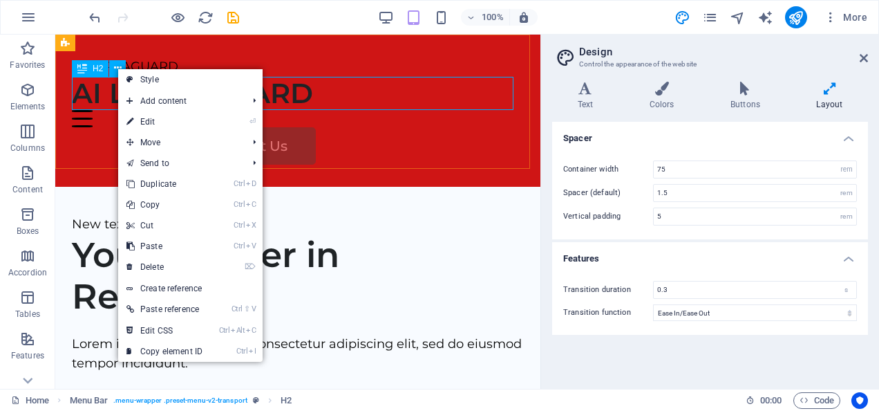
click at [99, 144] on div "AI LARVAGUARD AI LARVAGUARD Menu Home Services About Us Pricing Contact Us" at bounding box center [297, 111] width 485 height 152
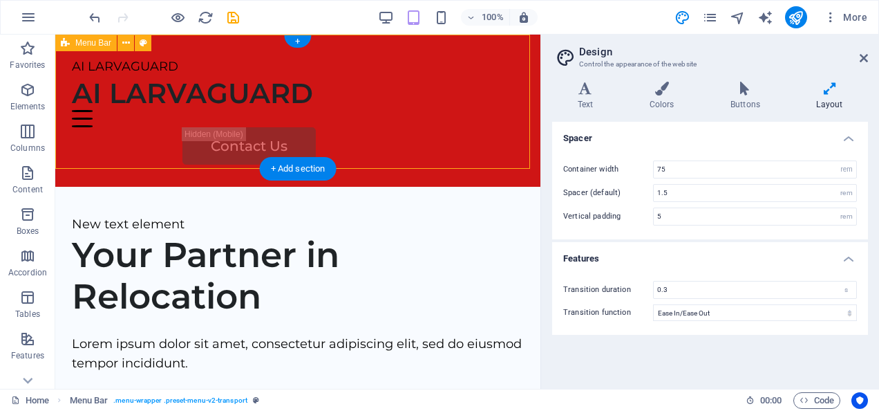
click at [97, 84] on div "AI LARVAGUARD" at bounding box center [298, 93] width 452 height 33
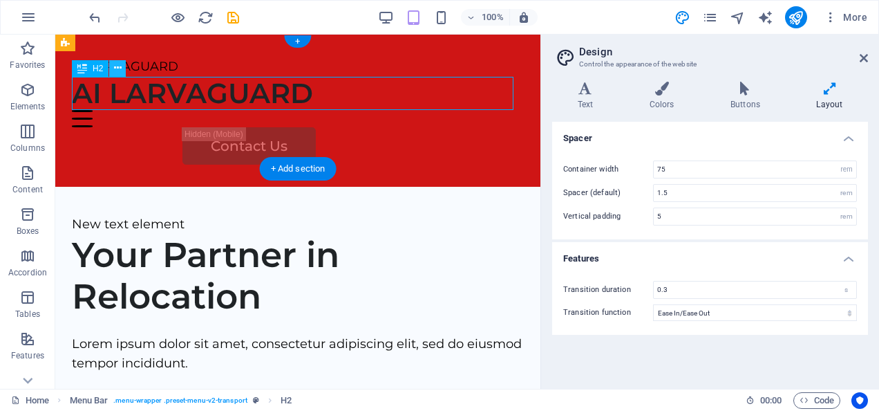
click at [122, 64] on button at bounding box center [117, 68] width 17 height 17
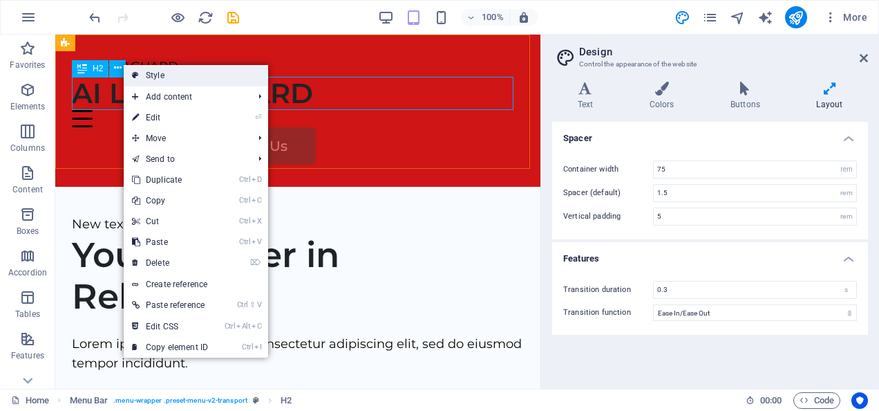
click at [144, 73] on link "Style" at bounding box center [196, 75] width 144 height 21
select select "rem"
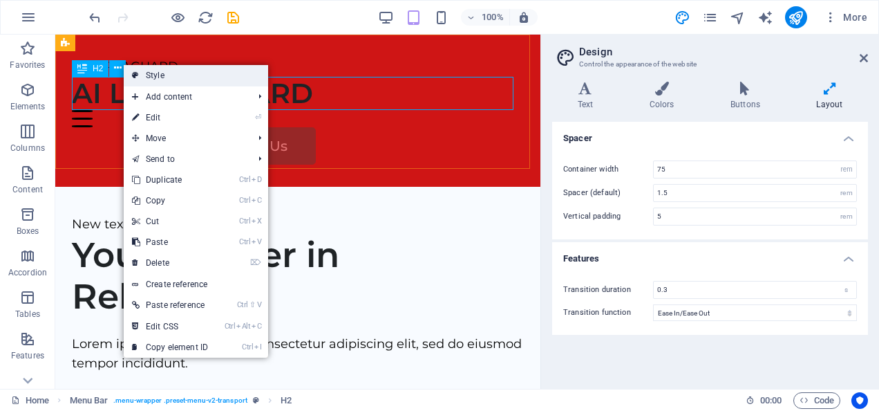
select select "hover_text_color"
select select "rem"
select select "px"
select select
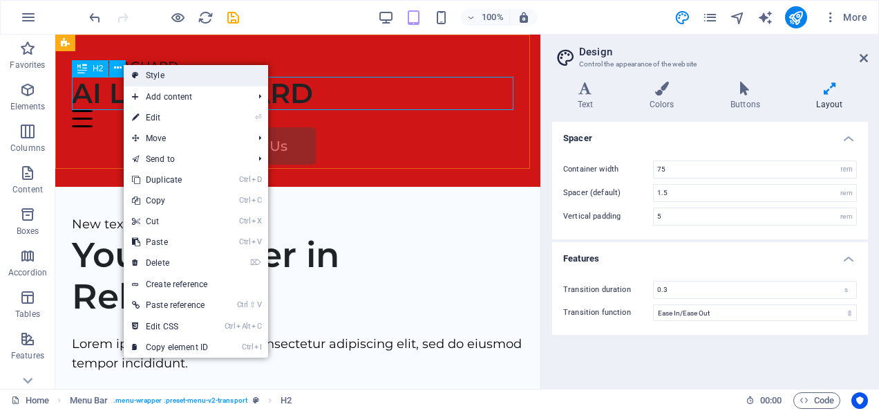
select select "px"
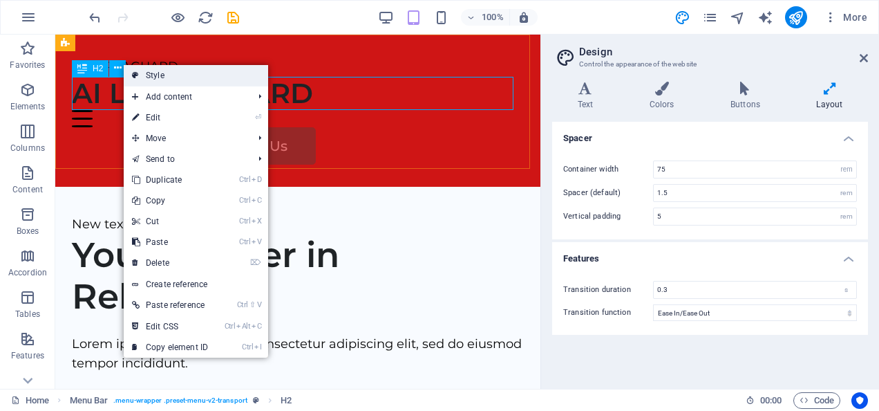
select select "px"
select select "%"
select select "rem"
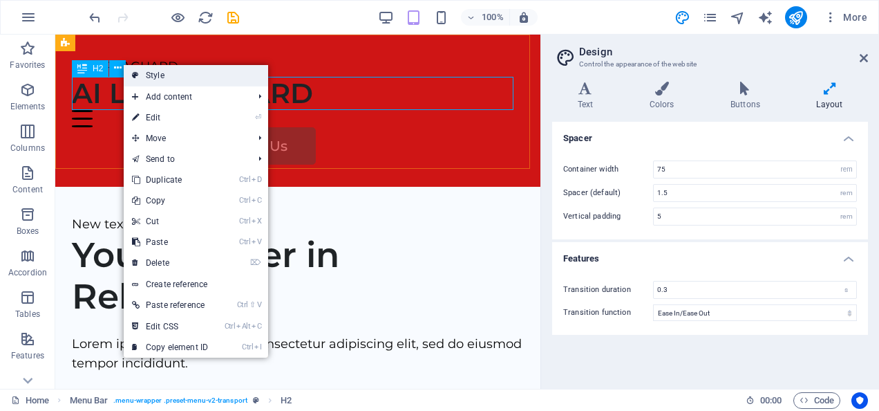
select select "px"
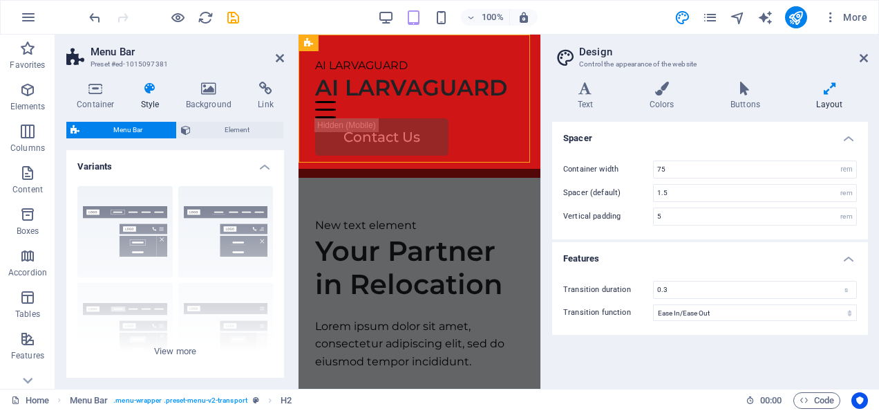
type input "2.5"
select select
type input "25"
select select "%"
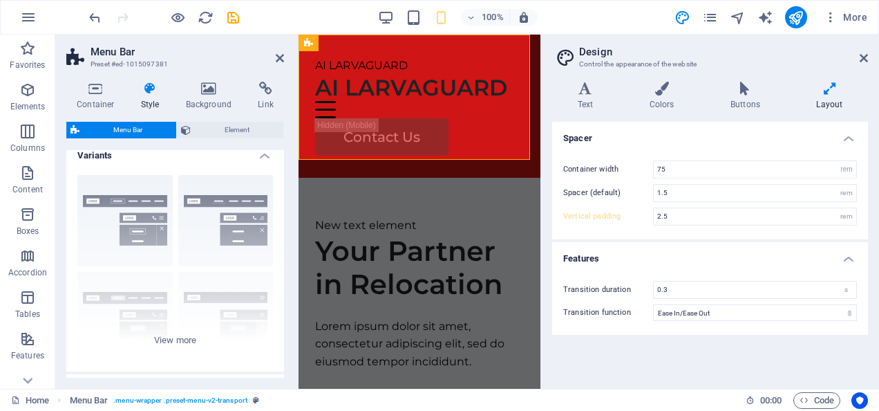
scroll to position [0, 0]
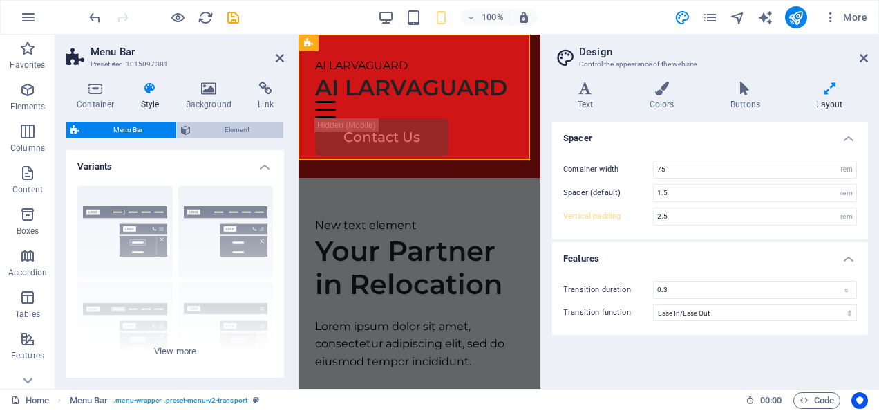
click at [212, 131] on span "Element" at bounding box center [237, 130] width 84 height 17
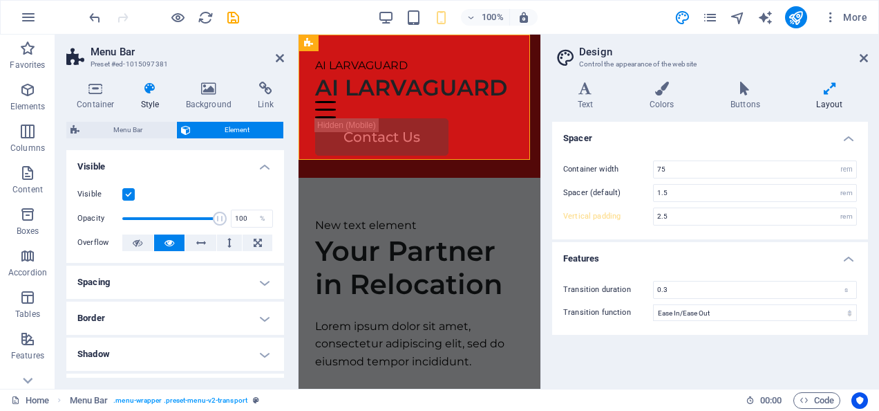
click at [610, 59] on h3 "Control the appearance of the website" at bounding box center [709, 64] width 261 height 12
click at [592, 86] on icon at bounding box center [585, 89] width 66 height 14
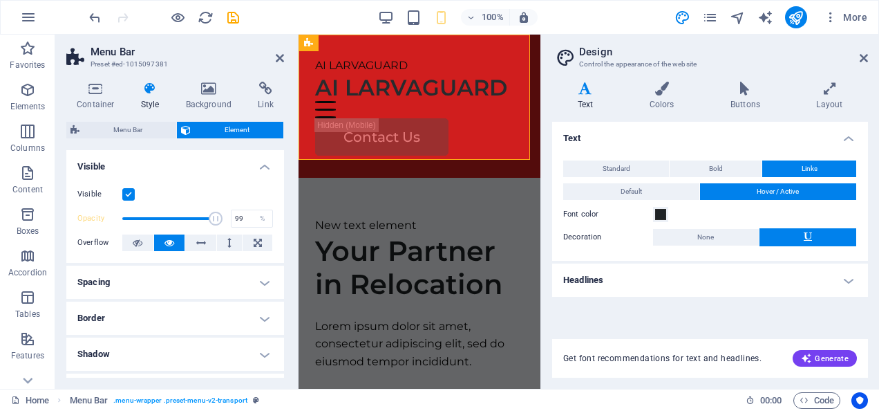
type input "100"
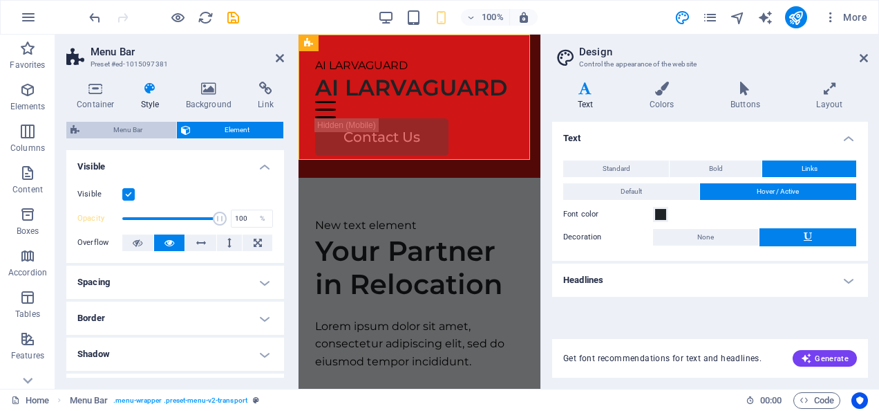
click at [128, 123] on span "Menu Bar" at bounding box center [128, 130] width 88 height 17
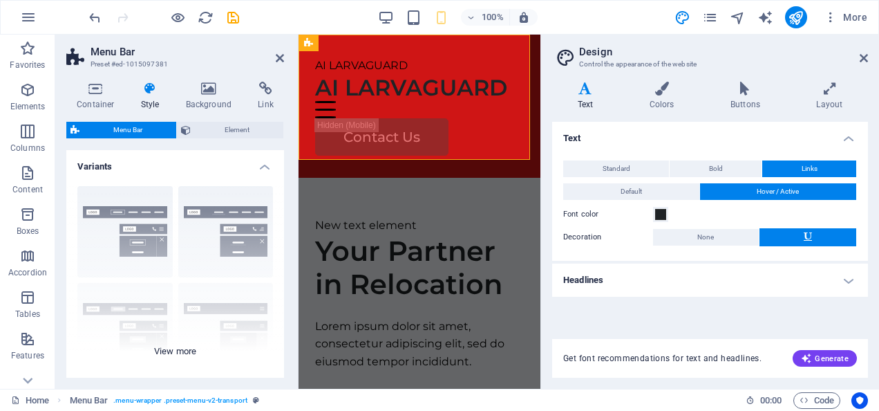
click at [253, 182] on div "Border Centered Default Fixed Loki Trigger Wide XXL" at bounding box center [175, 278] width 218 height 207
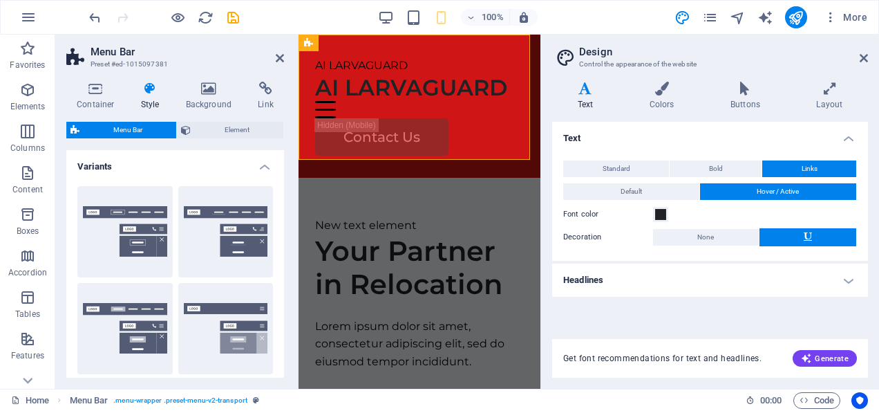
click at [263, 161] on h4 "Variants" at bounding box center [175, 162] width 218 height 25
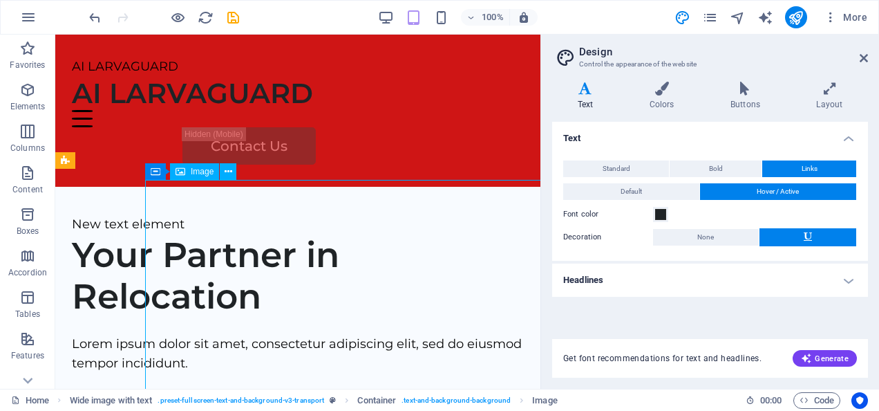
click at [102, 89] on div "AI LARVAGUARD" at bounding box center [298, 93] width 452 height 33
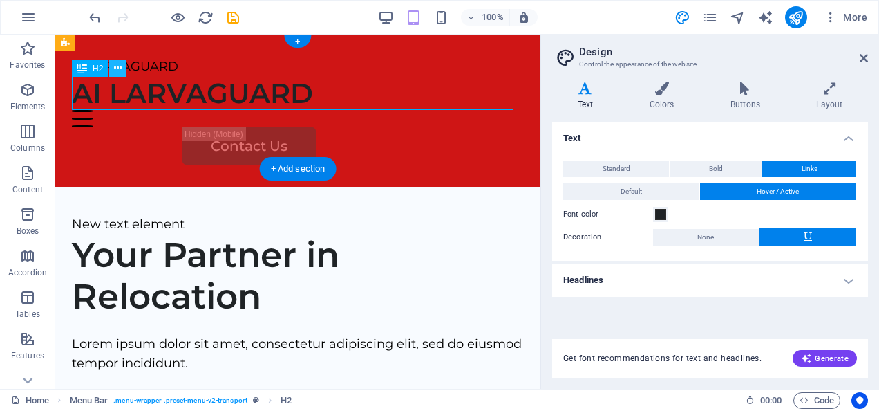
click at [120, 64] on icon at bounding box center [118, 68] width 8 height 15
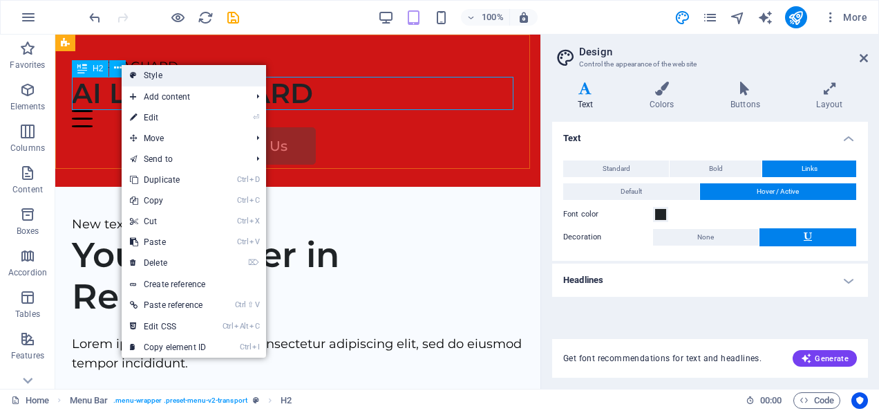
click at [145, 71] on link "Style" at bounding box center [194, 75] width 144 height 21
select select "rem"
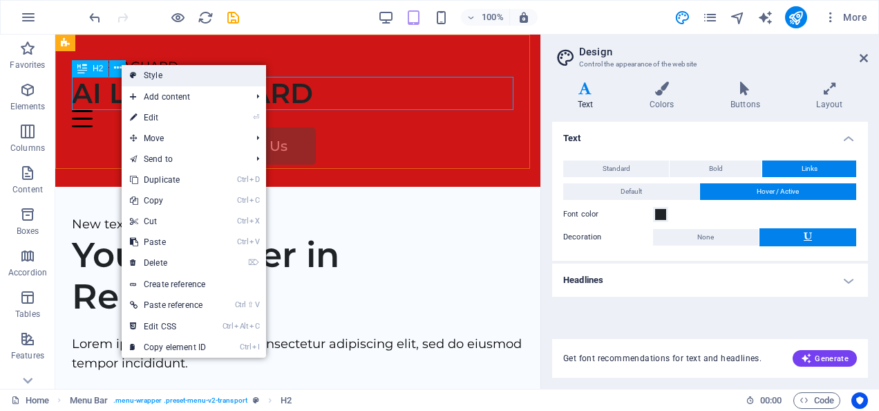
select select "hover_text_color"
select select "rem"
select select "px"
select select
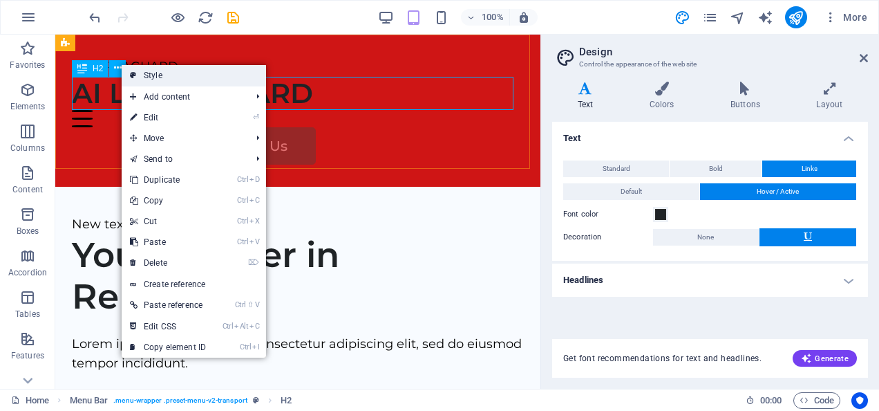
select select "px"
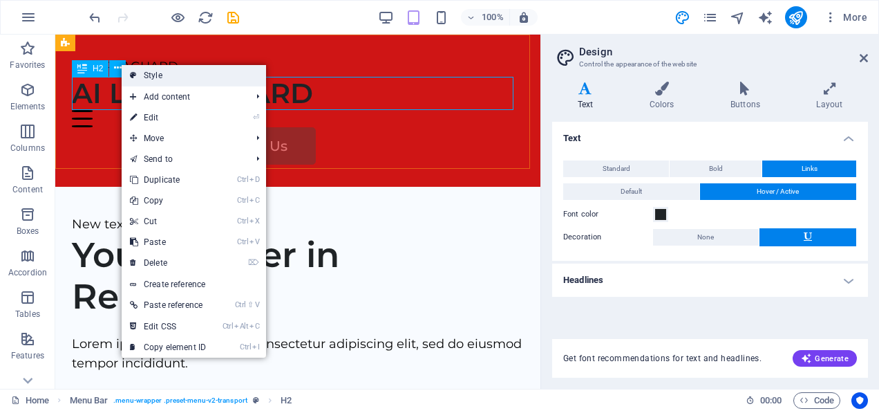
select select "px"
select select "%"
select select "rem"
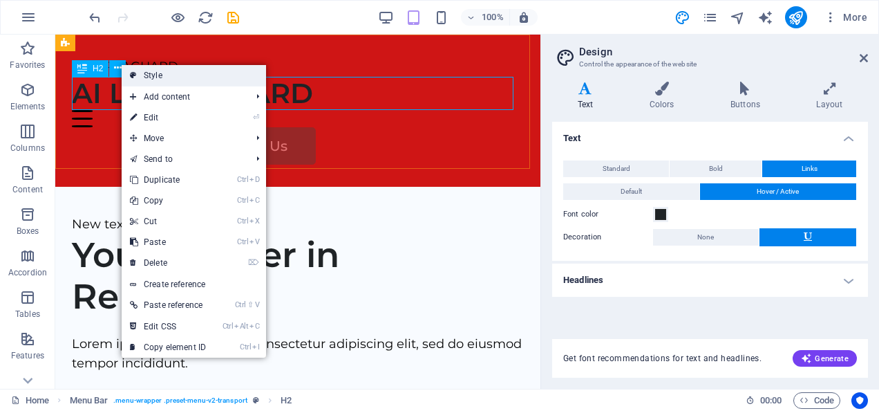
select select "px"
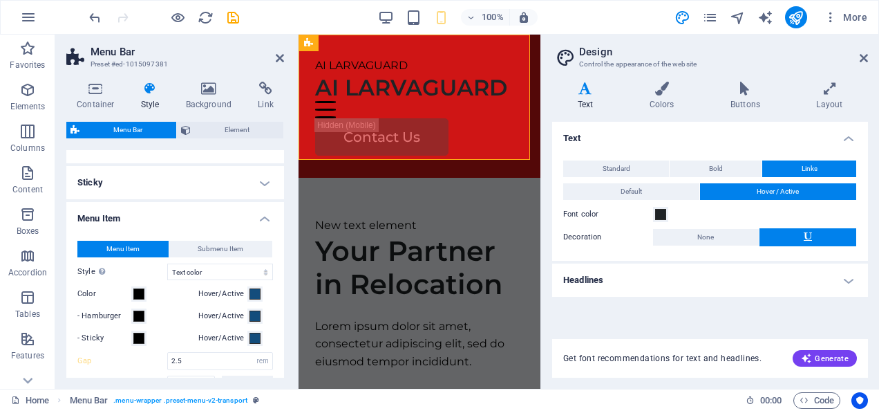
scroll to position [212, 0]
click at [612, 62] on h3 "Control the appearance of the website" at bounding box center [709, 64] width 261 height 12
click at [662, 95] on icon at bounding box center [661, 89] width 75 height 14
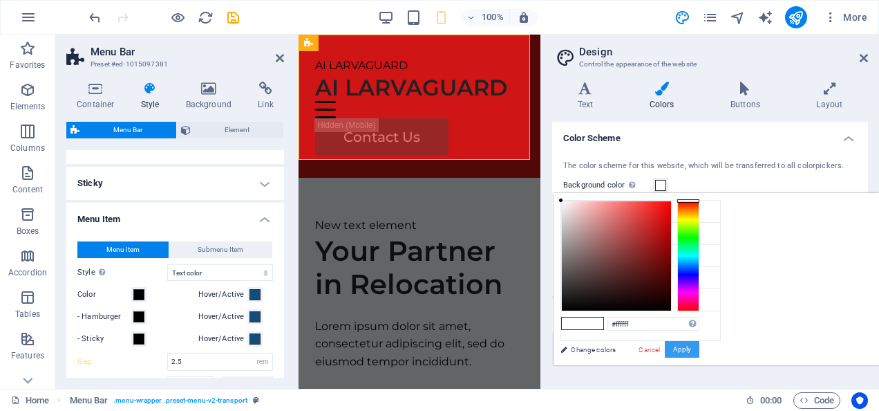
click at [700, 343] on button "Apply" at bounding box center [682, 349] width 35 height 17
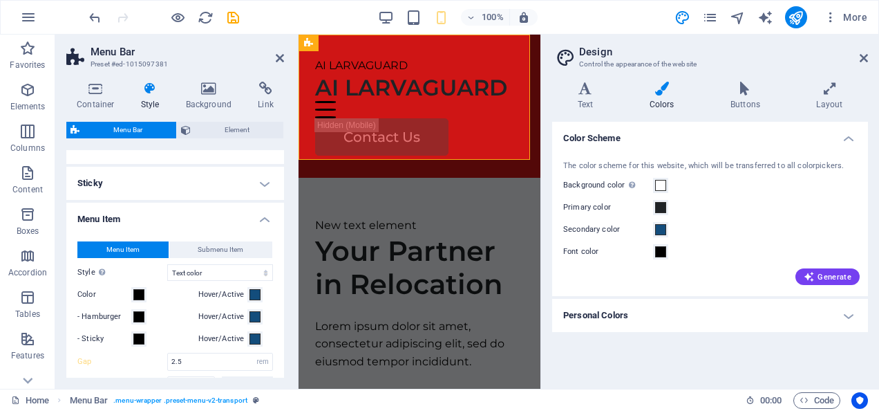
select select
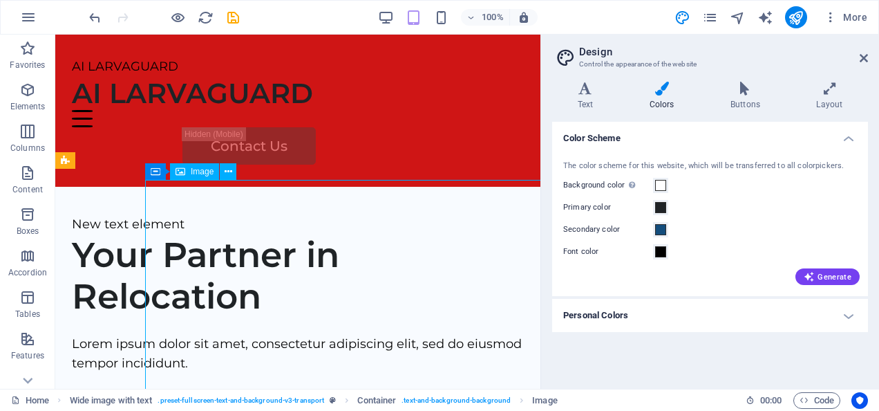
click at [243, 105] on div "AI LARVAGUARD" at bounding box center [298, 93] width 452 height 33
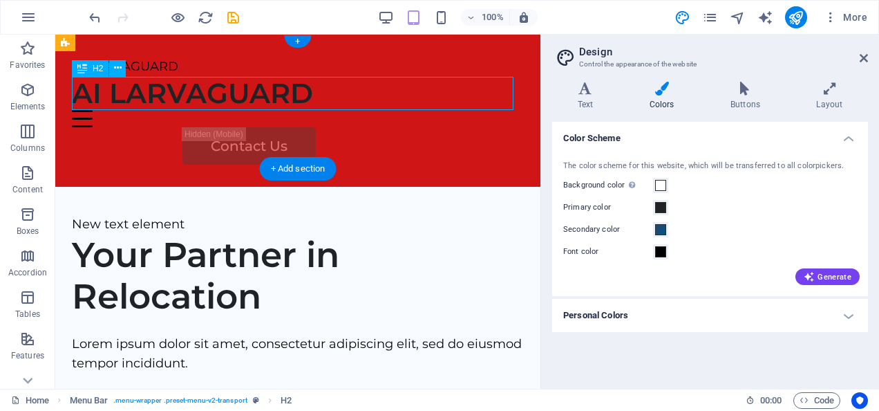
click at [340, 91] on div "AI LARVAGUARD" at bounding box center [298, 93] width 452 height 33
click at [328, 91] on div "AI LARVAGUARD" at bounding box center [298, 93] width 452 height 33
click at [115, 77] on div "H2" at bounding box center [103, 68] width 63 height 17
click at [120, 65] on icon at bounding box center [118, 68] width 8 height 15
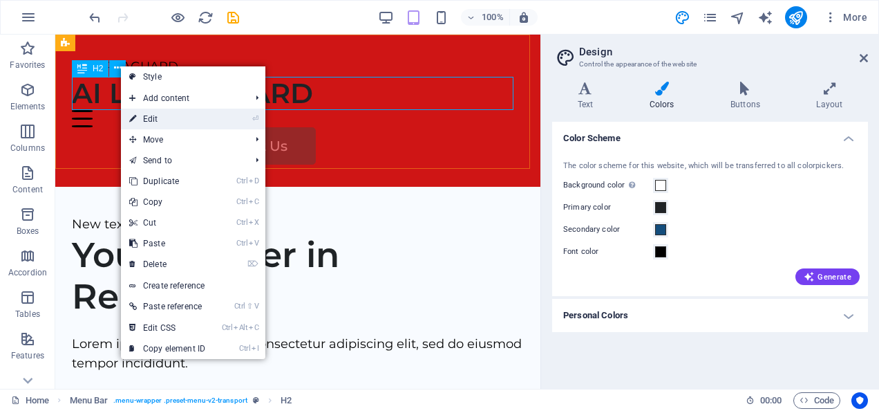
click at [214, 115] on link "⏎ Edit" at bounding box center [167, 119] width 93 height 21
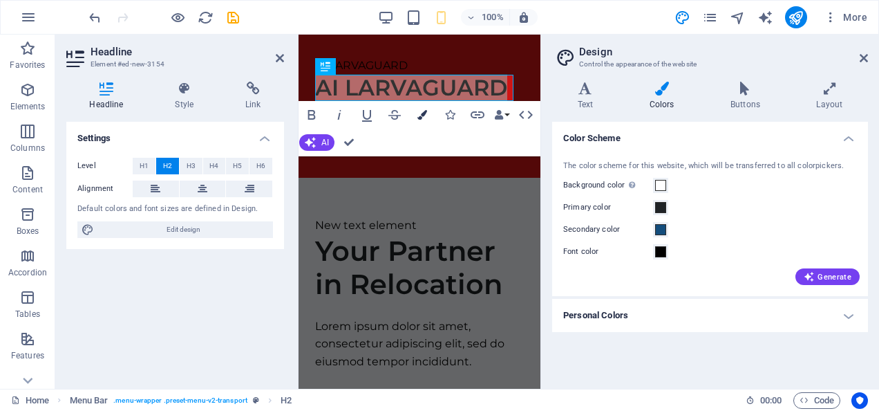
click at [418, 115] on icon "button" at bounding box center [423, 115] width 10 height 10
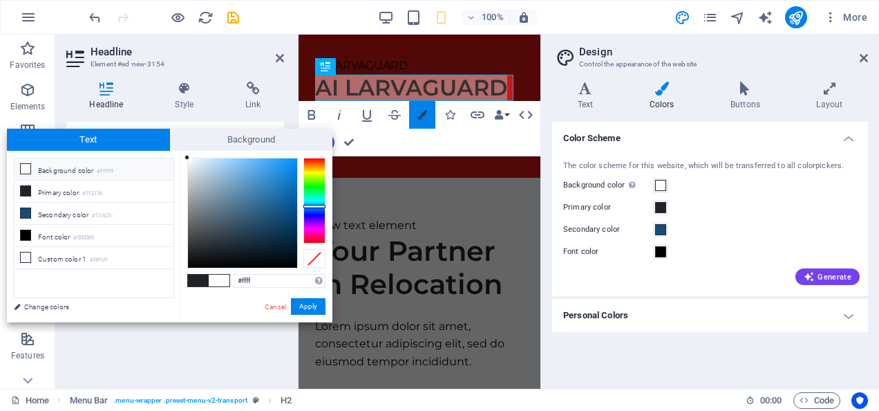
type input "#fff"
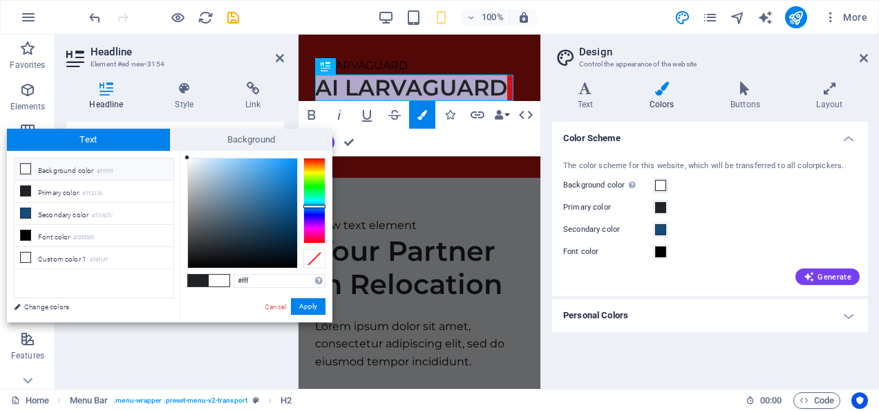
click at [486, 77] on h2 "AI LARVAGUARD" at bounding box center [419, 88] width 209 height 26
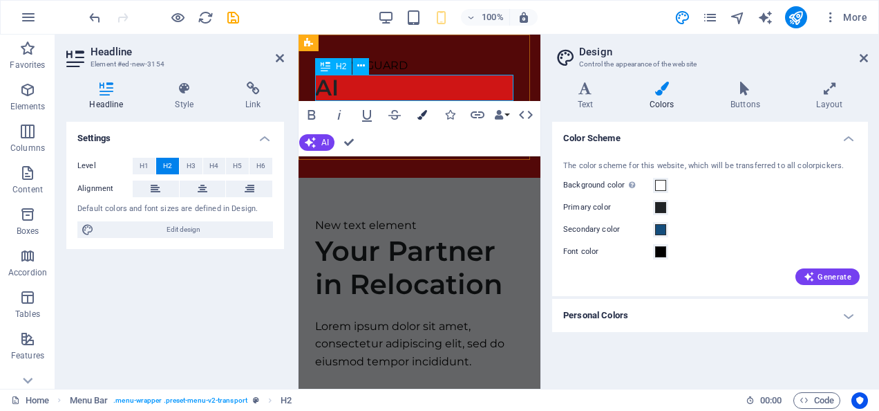
click at [422, 113] on icon "button" at bounding box center [423, 115] width 10 height 10
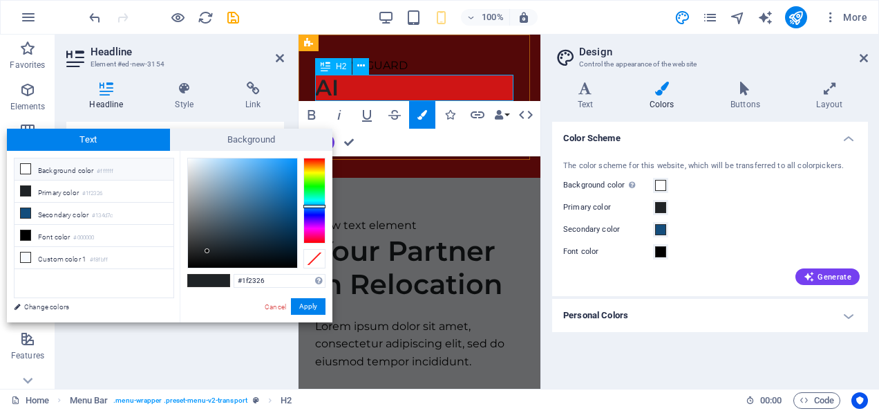
click at [28, 167] on icon at bounding box center [26, 169] width 10 height 10
type input "#ffffff"
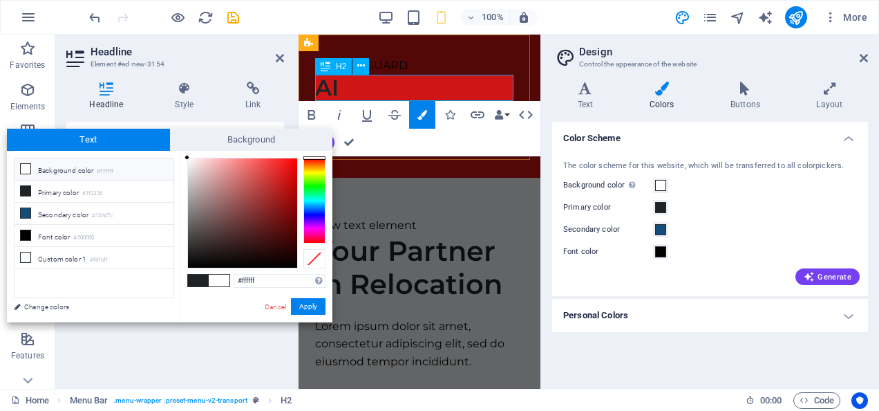
click at [416, 61] on div "AI LARVAGUARD" at bounding box center [419, 66] width 209 height 18
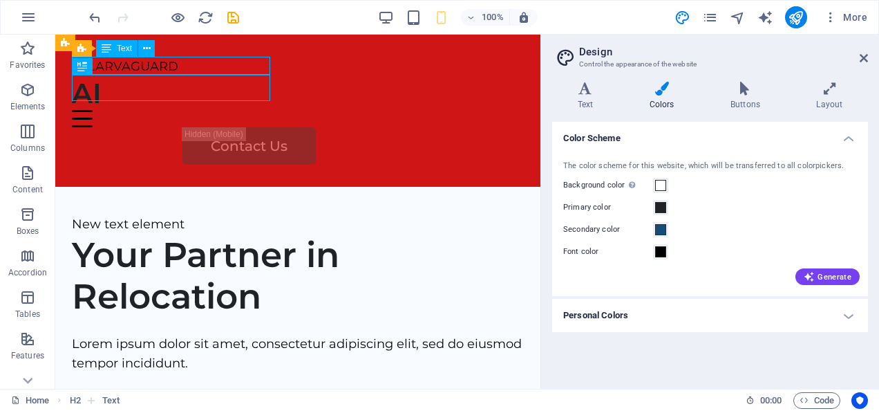
click at [357, 86] on div "AI" at bounding box center [298, 93] width 452 height 33
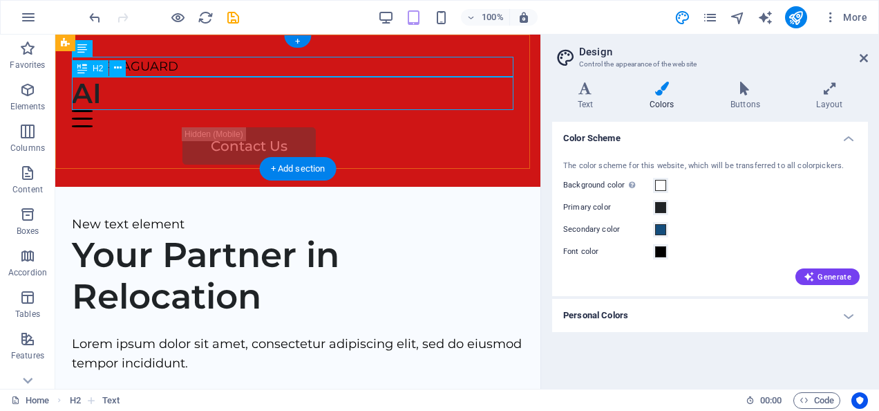
click at [252, 96] on div "AI" at bounding box center [298, 93] width 452 height 33
click at [274, 98] on div "AI" at bounding box center [298, 93] width 452 height 33
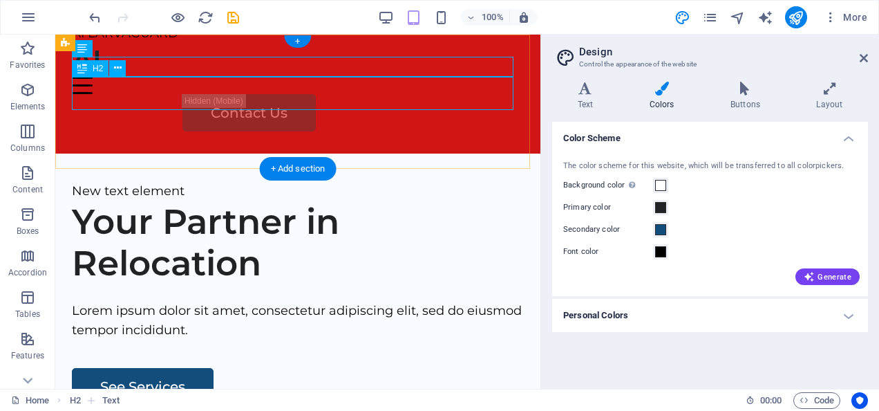
scroll to position [0, 0]
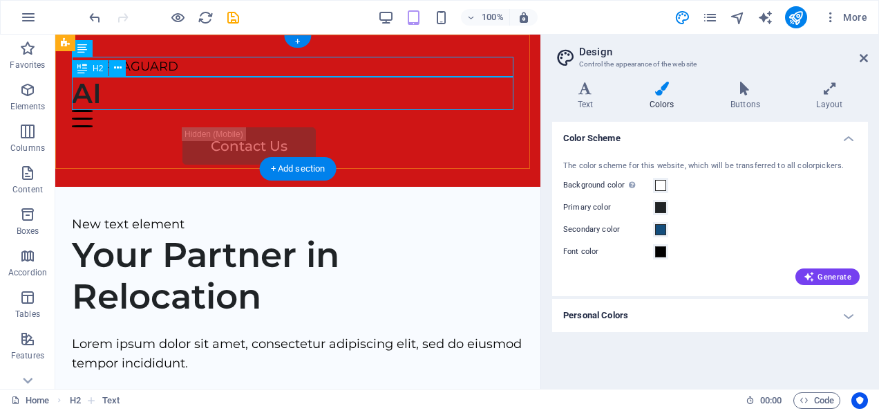
click at [366, 96] on div "AI" at bounding box center [298, 93] width 452 height 33
click at [124, 84] on div "AI" at bounding box center [298, 93] width 452 height 33
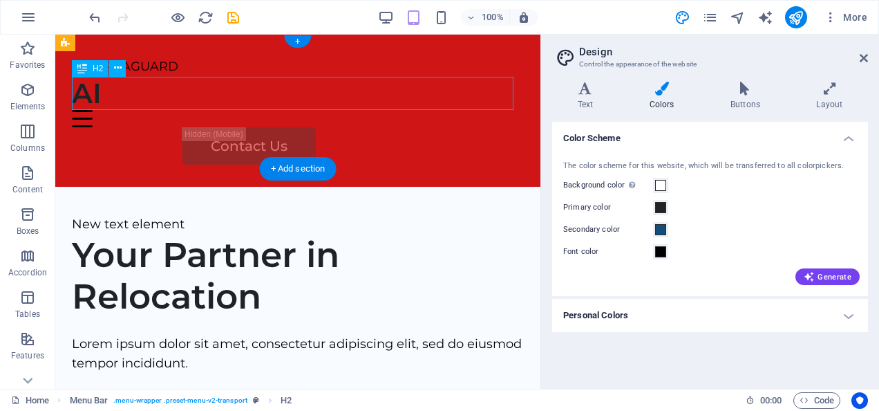
click at [120, 94] on div "AI" at bounding box center [298, 93] width 452 height 33
click at [118, 67] on icon at bounding box center [118, 68] width 8 height 15
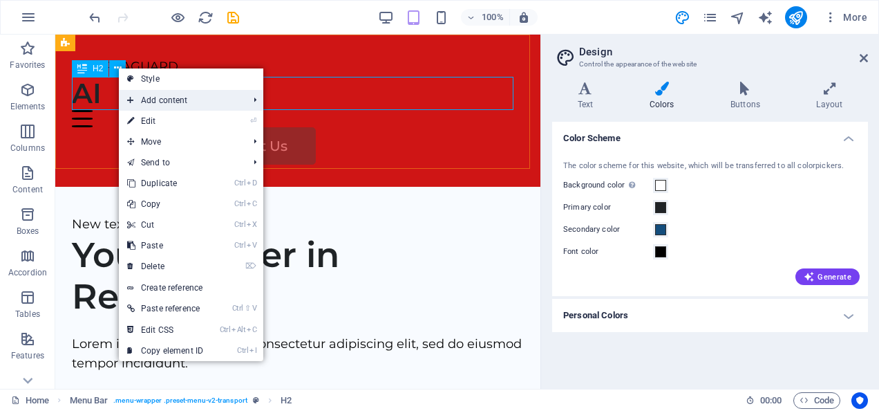
click at [151, 92] on span "Add content" at bounding box center [181, 100] width 124 height 21
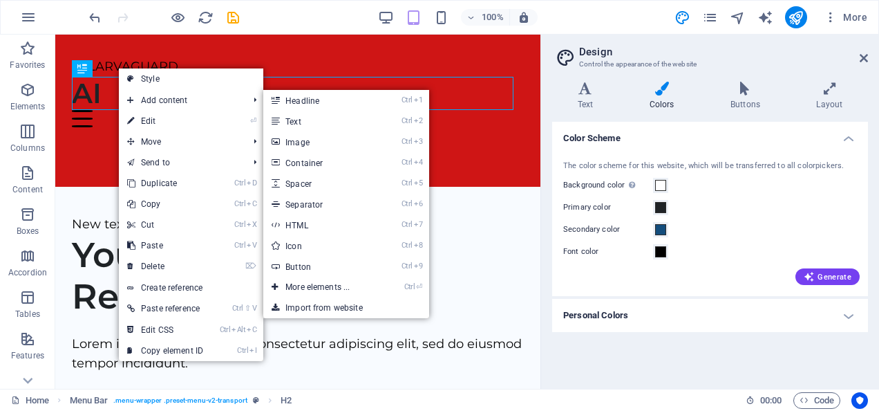
click at [152, 65] on div "AI LARVAGUARD" at bounding box center [298, 67] width 452 height 20
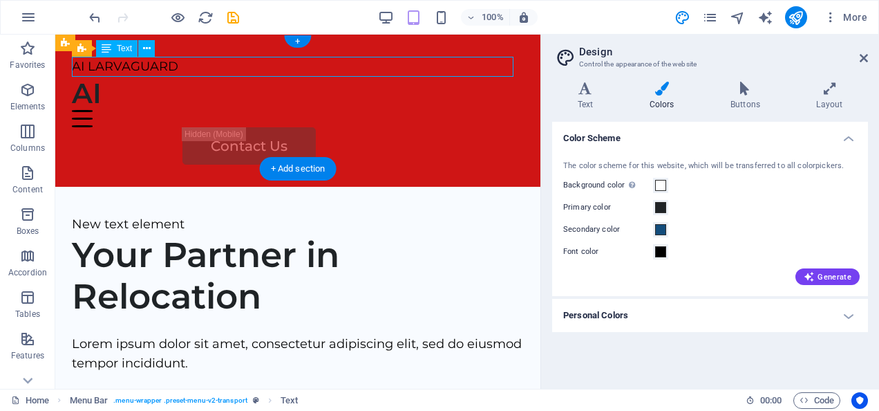
click at [97, 89] on div "AI" at bounding box center [298, 93] width 452 height 33
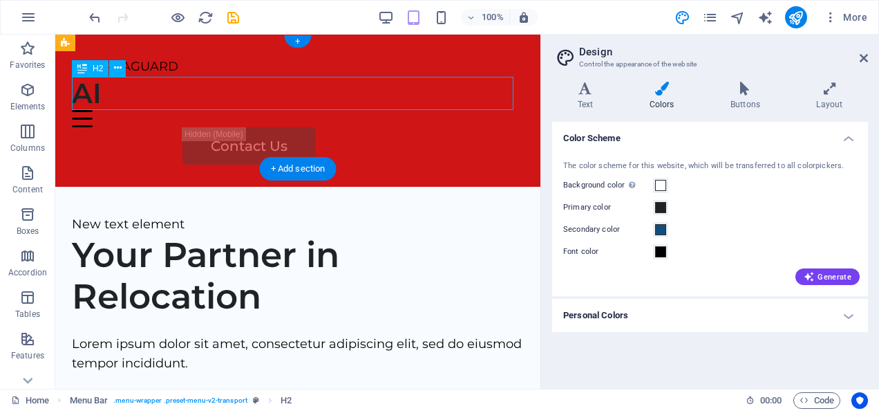
click at [129, 141] on div "AI LARVAGUARD AI Menu Home Services About Us Pricing Contact Us" at bounding box center [297, 111] width 485 height 152
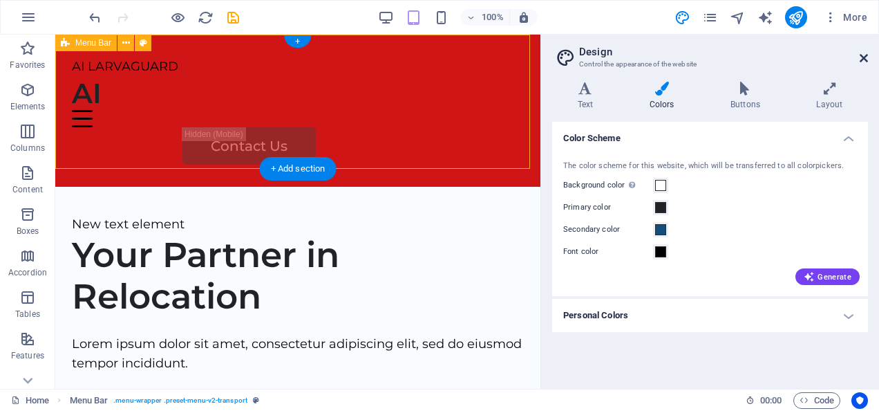
click at [864, 55] on icon at bounding box center [864, 58] width 8 height 11
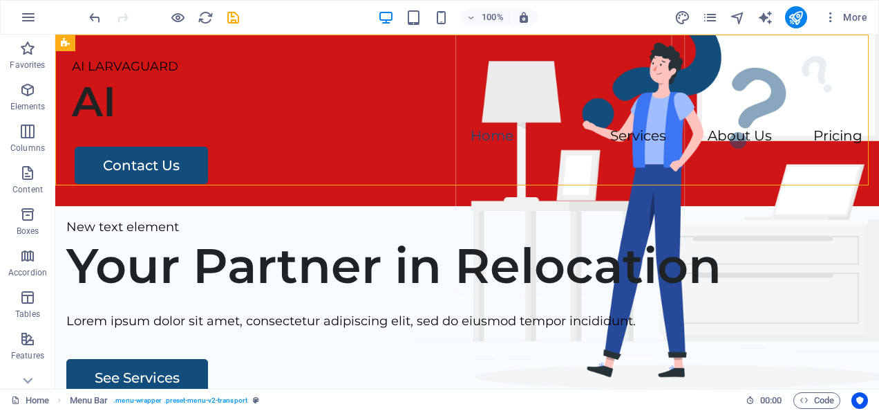
click at [112, 87] on div "AI" at bounding box center [467, 102] width 791 height 50
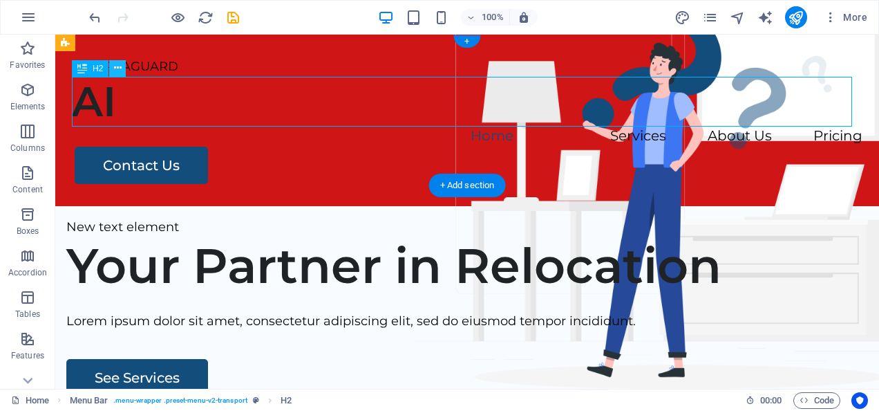
click at [122, 64] on button at bounding box center [117, 68] width 17 height 17
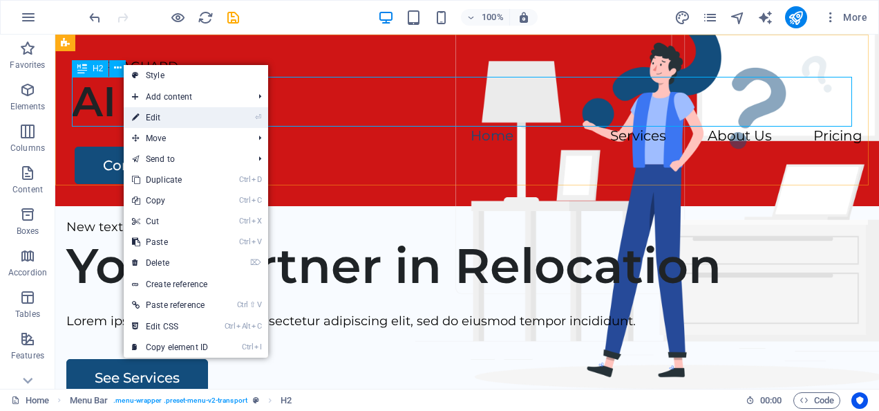
click at [147, 111] on link "⏎ Edit" at bounding box center [170, 117] width 93 height 21
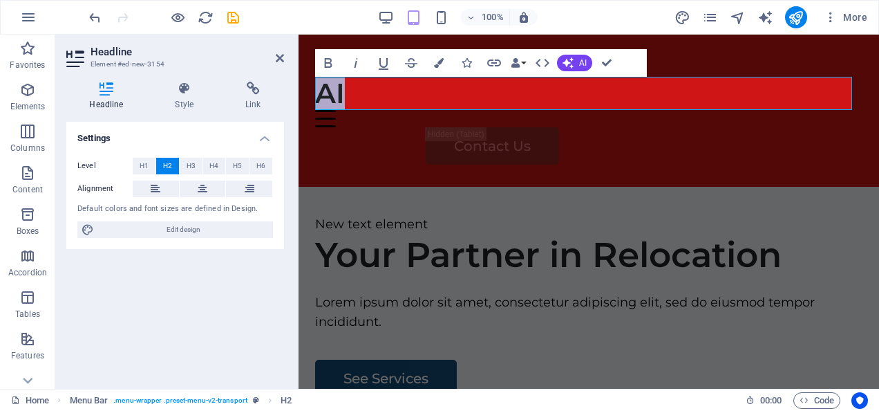
click at [346, 93] on h2 "AI" at bounding box center [589, 93] width 548 height 33
click at [358, 88] on h2 "AI" at bounding box center [589, 93] width 548 height 33
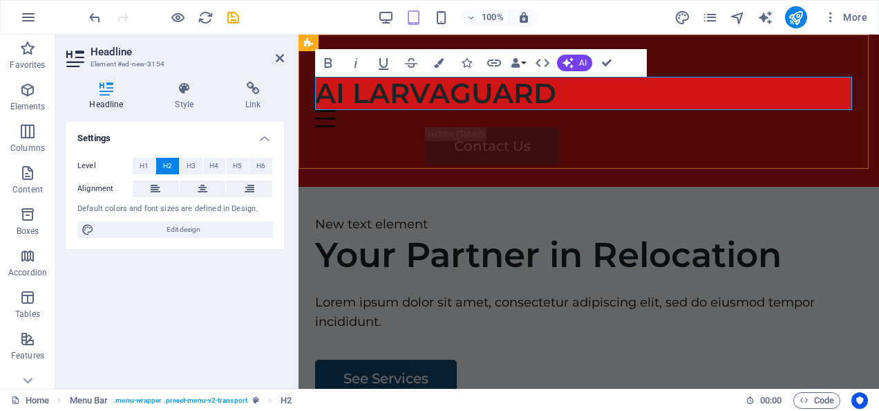
click at [709, 146] on div "AI LARVAGUARD AI LARVAGUARD Menu Home Services About Us Pricing Contact Us" at bounding box center [589, 111] width 581 height 152
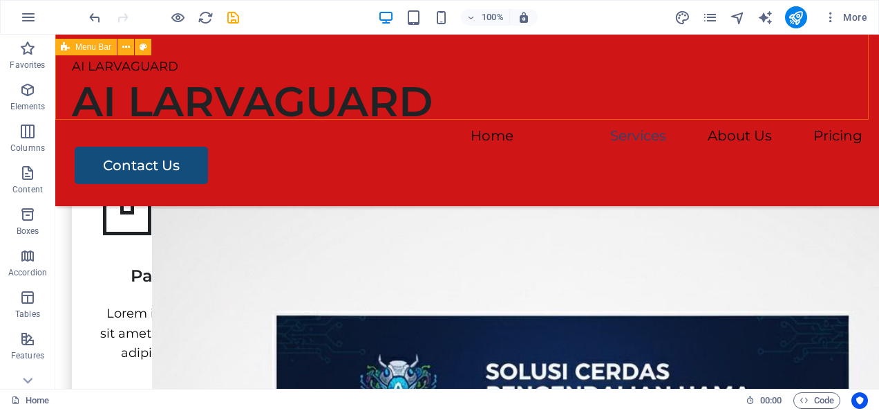
scroll to position [630, 0]
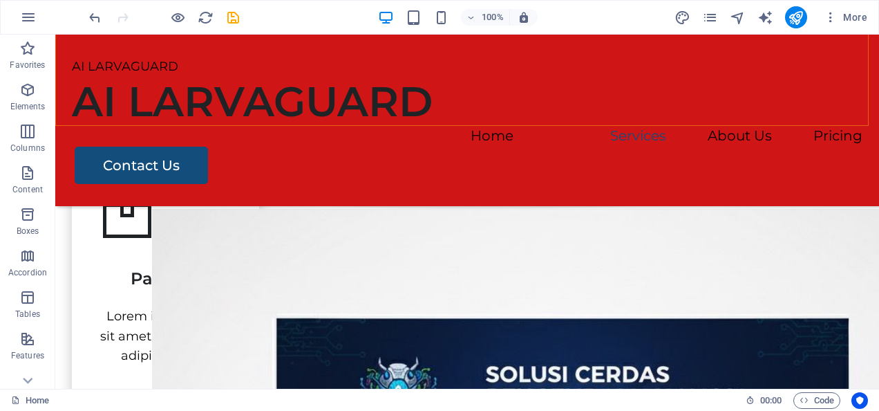
click at [162, 241] on figure at bounding box center [166, 213] width 132 height 55
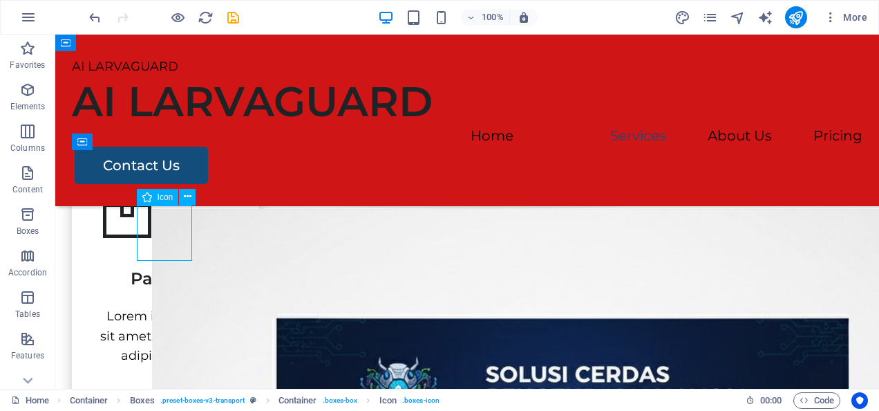
click at [153, 290] on div "Packing" at bounding box center [166, 272] width 132 height 35
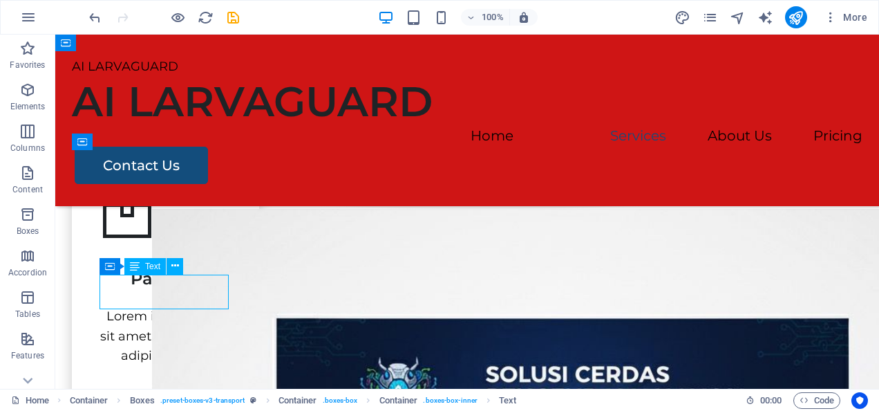
click at [160, 283] on div "Packing" at bounding box center [166, 272] width 132 height 35
click at [201, 306] on div at bounding box center [166, 298] width 132 height 17
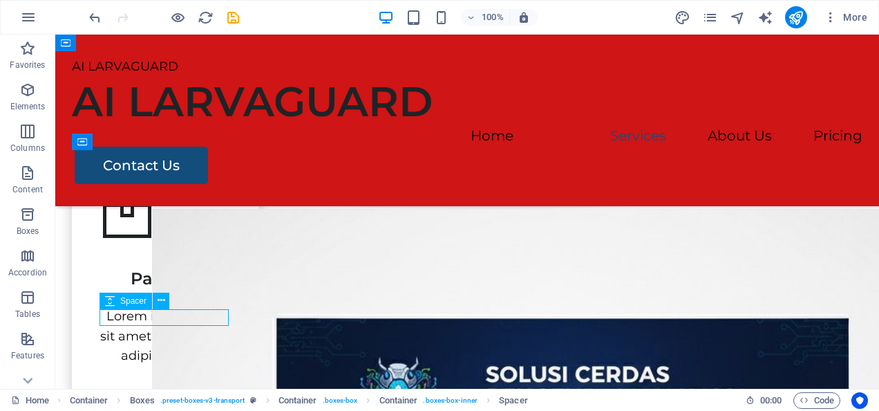
click at [191, 286] on div "Packing" at bounding box center [166, 272] width 132 height 35
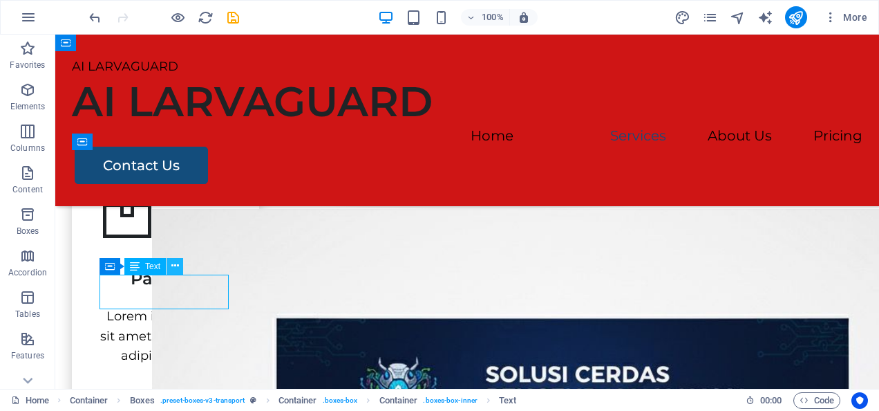
click at [174, 262] on icon at bounding box center [175, 266] width 8 height 15
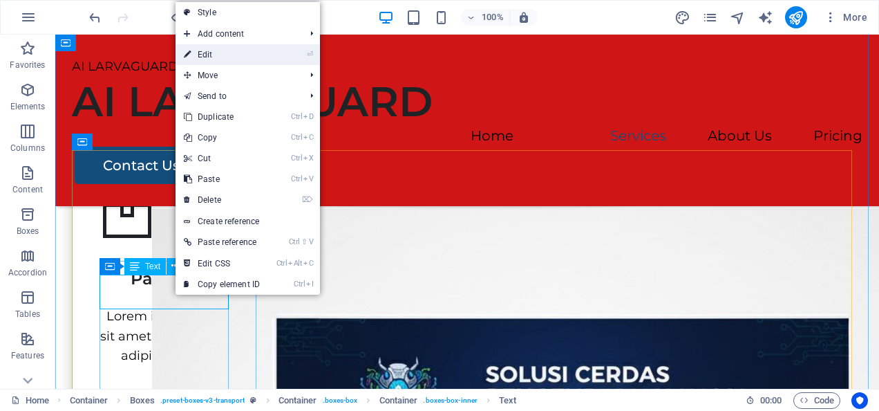
click at [257, 57] on link "⏎ Edit" at bounding box center [222, 54] width 93 height 21
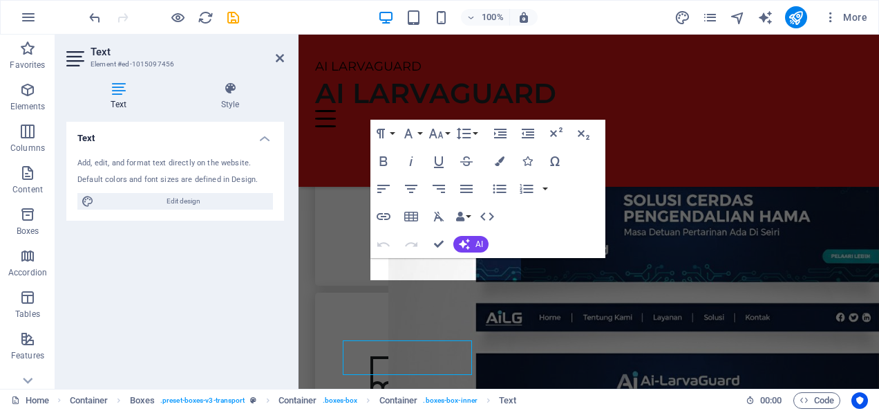
scroll to position [565, 0]
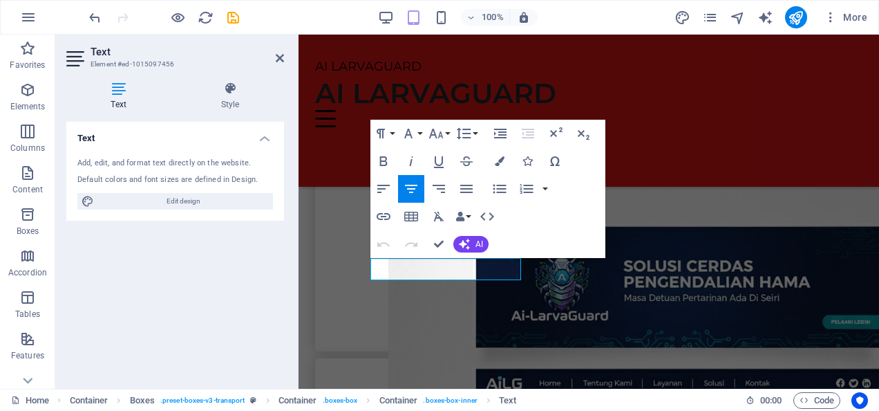
click at [487, 219] on h3 "Packing" at bounding box center [449, 208] width 156 height 22
click at [502, 155] on button "Colors" at bounding box center [500, 161] width 26 height 28
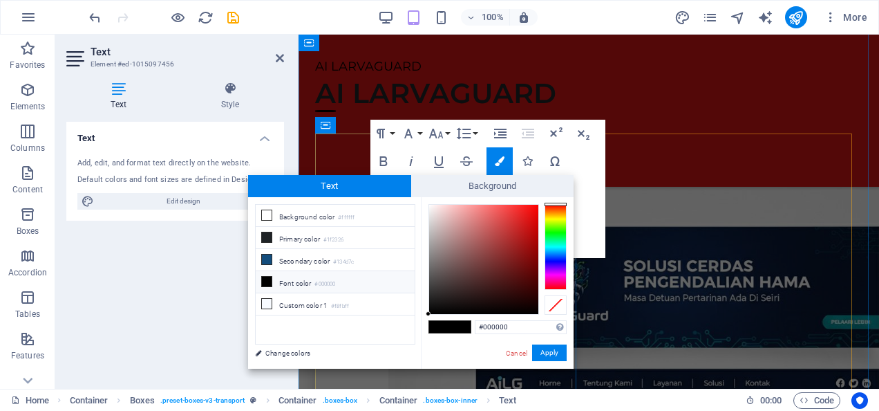
click at [575, 259] on div "​Grafik ​ ​ Lorem ipsum dolor sit amet, consectetur adipiscing elit." at bounding box center [448, 211] width 267 height 276
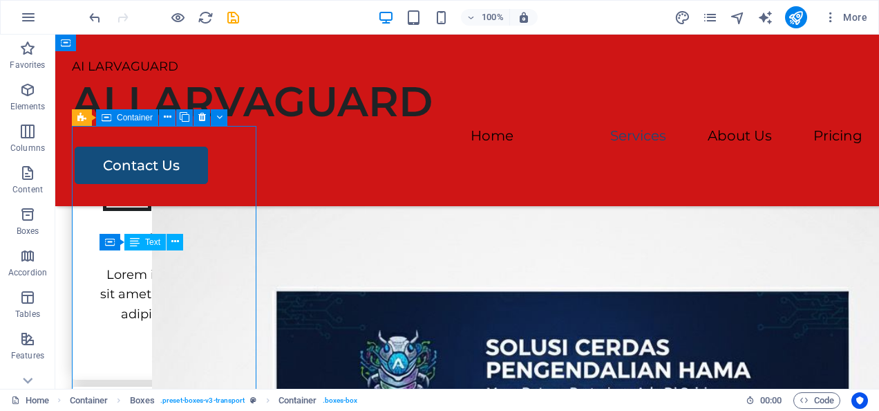
scroll to position [654, 0]
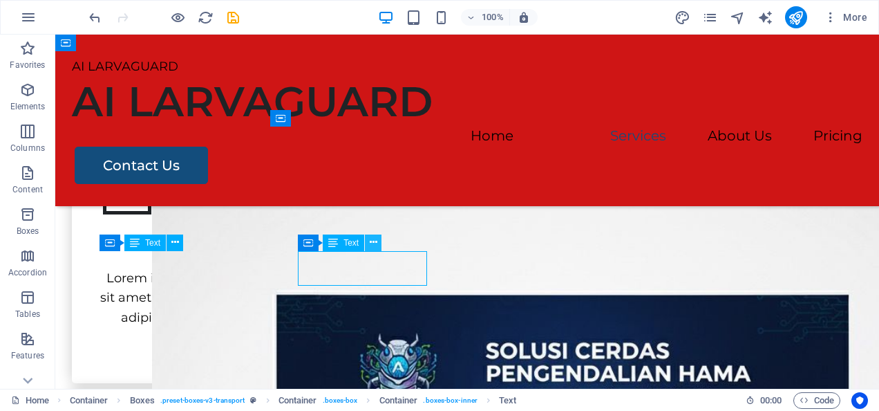
click at [368, 239] on button at bounding box center [373, 242] width 17 height 17
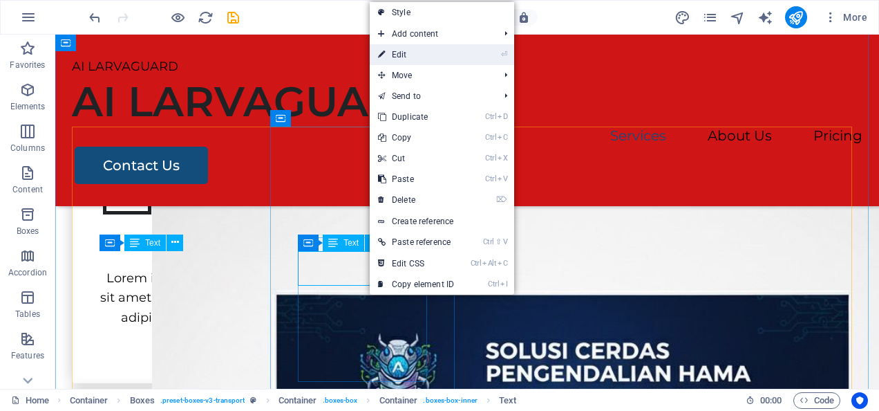
click at [445, 57] on link "⏎ Edit" at bounding box center [416, 54] width 93 height 21
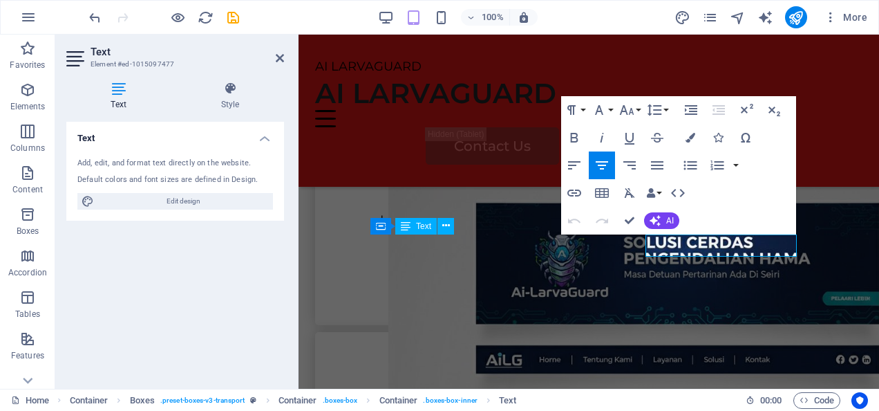
click at [440, 160] on figure at bounding box center [449, 131] width 156 height 55
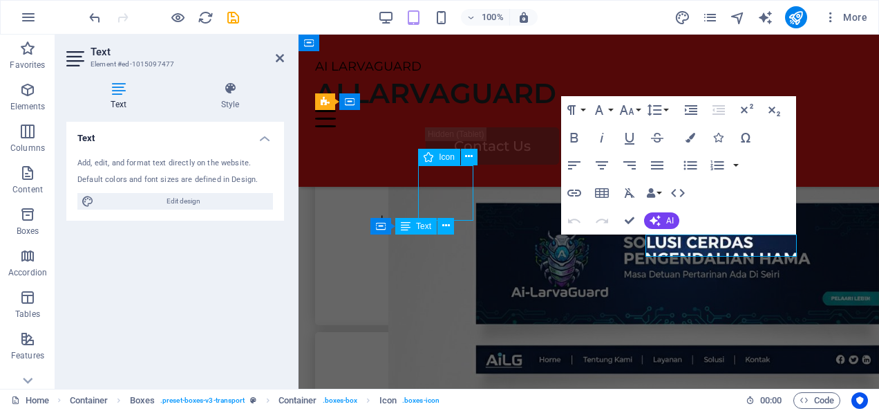
scroll to position [671, 0]
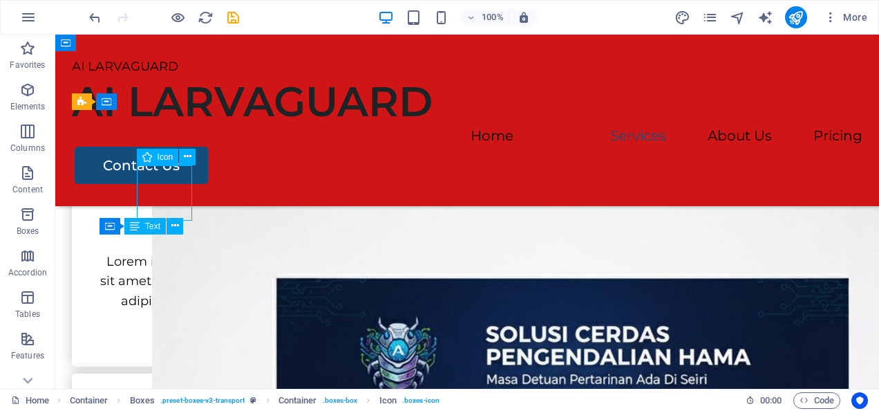
click at [159, 235] on div "Grafik" at bounding box center [166, 225] width 132 height 20
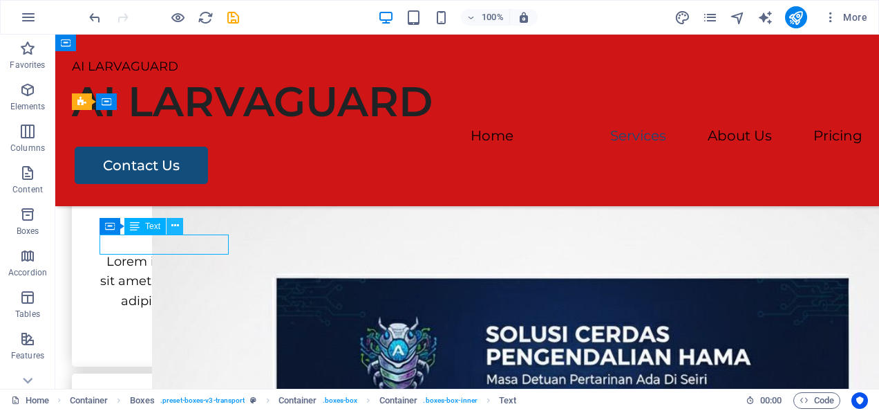
click at [180, 226] on button at bounding box center [175, 226] width 17 height 17
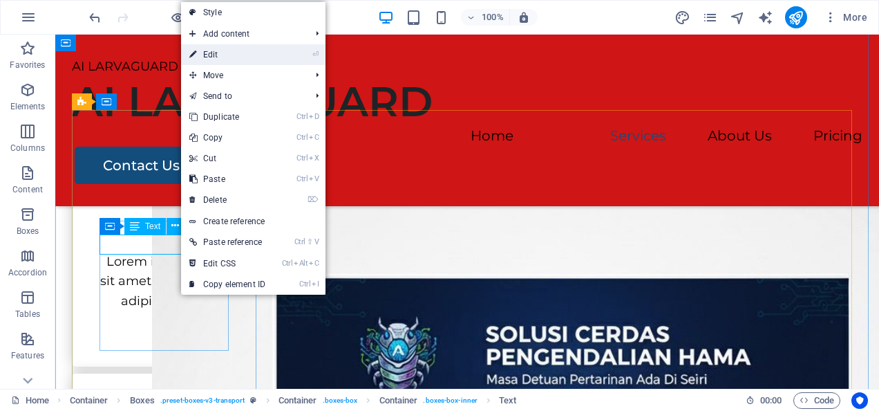
click at [263, 50] on link "⏎ Edit" at bounding box center [227, 54] width 93 height 21
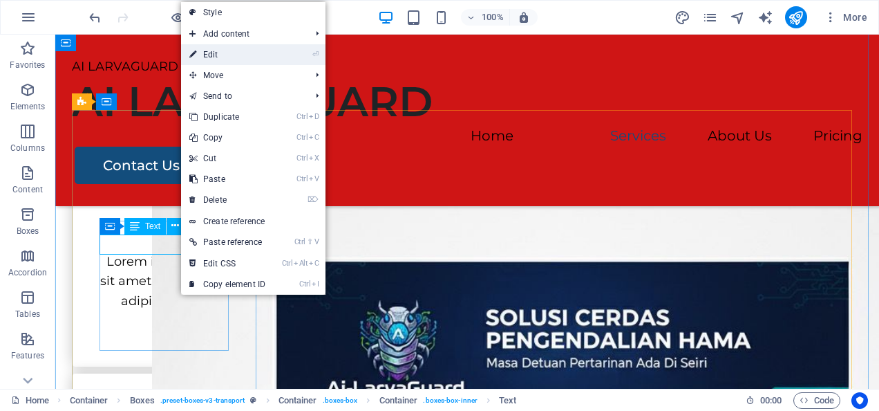
scroll to position [588, 0]
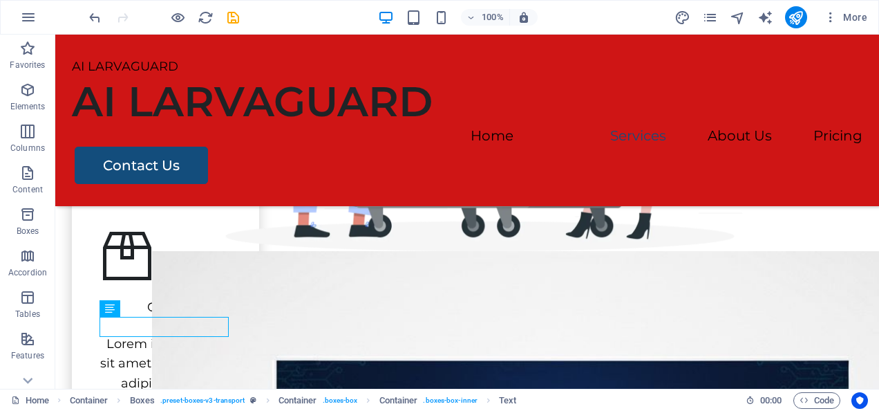
click at [177, 317] on div "Grafik" at bounding box center [166, 307] width 132 height 20
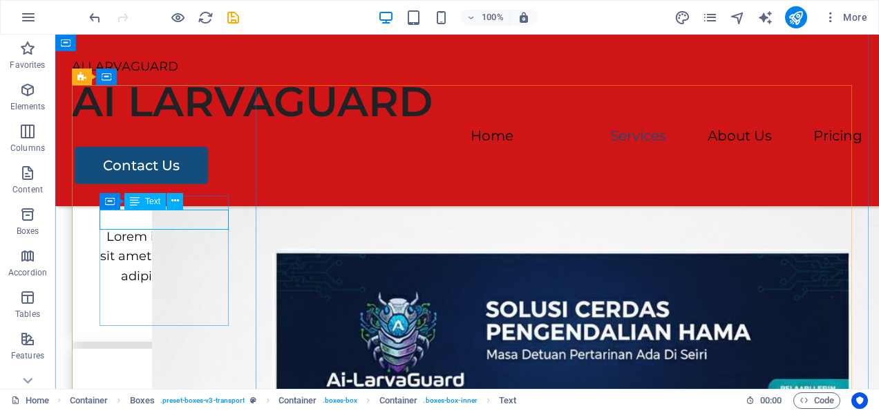
scroll to position [695, 0]
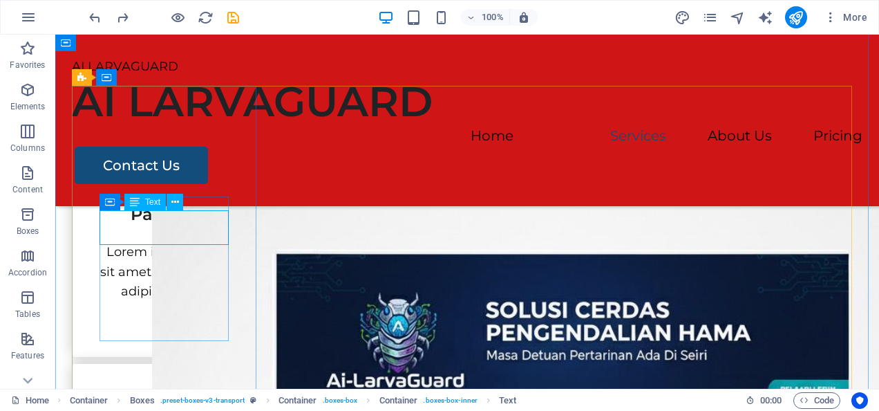
click at [202, 225] on div "Packing" at bounding box center [166, 208] width 132 height 35
click at [194, 225] on div "Packing" at bounding box center [166, 208] width 132 height 35
click at [174, 199] on icon at bounding box center [175, 202] width 8 height 15
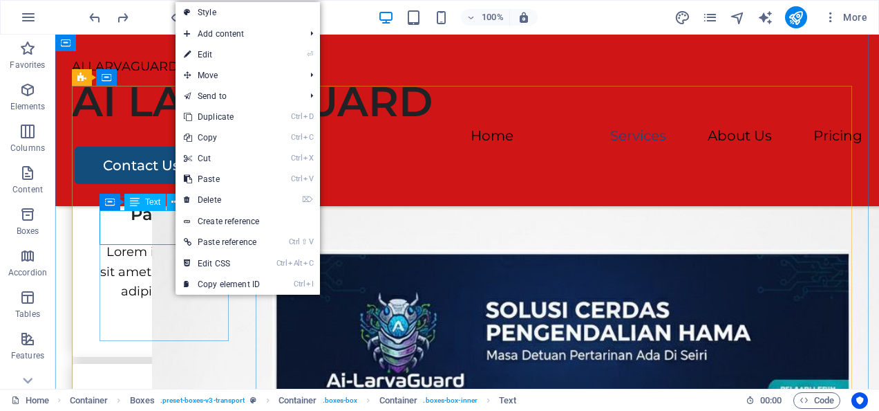
click at [151, 201] on span "Text" at bounding box center [152, 202] width 15 height 8
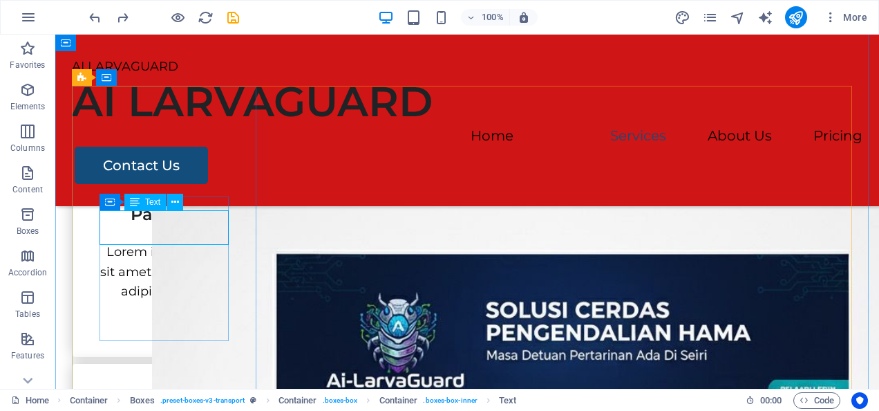
click at [142, 204] on div "Text" at bounding box center [144, 202] width 41 height 17
click at [194, 225] on div "Packing" at bounding box center [166, 208] width 132 height 35
click at [149, 225] on div "Packing" at bounding box center [166, 208] width 132 height 35
click at [175, 200] on icon at bounding box center [175, 202] width 8 height 15
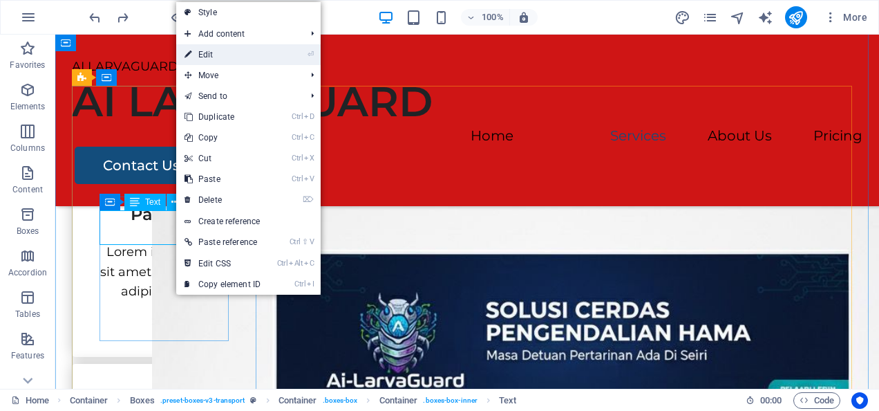
click at [199, 47] on link "⏎ Edit" at bounding box center [222, 54] width 93 height 21
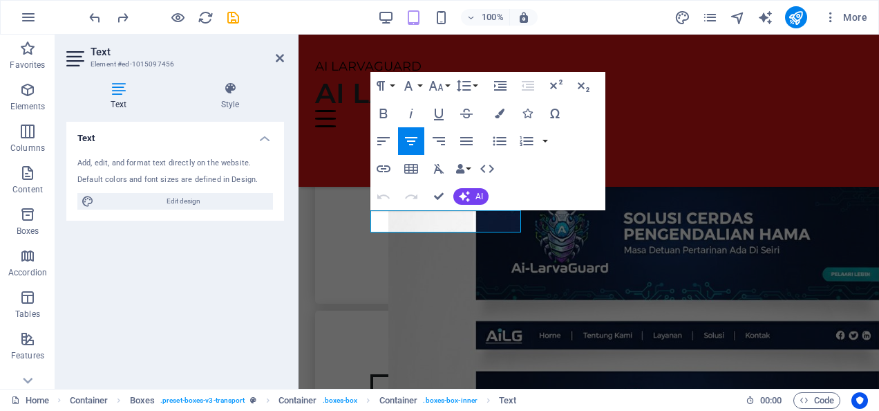
click at [495, 171] on h3 "Packing" at bounding box center [449, 160] width 156 height 22
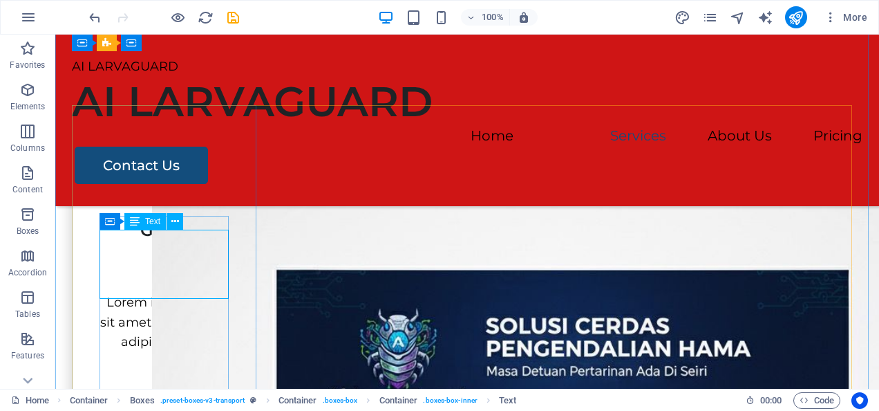
scroll to position [673, 0]
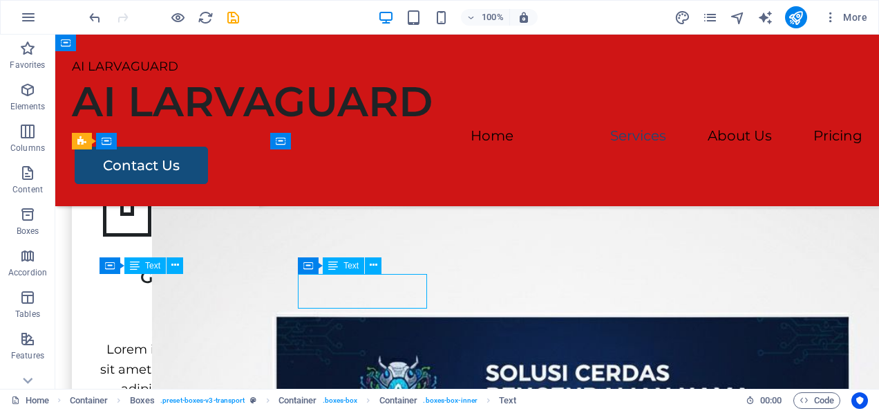
scroll to position [632, 0]
click at [159, 232] on figure at bounding box center [166, 212] width 132 height 55
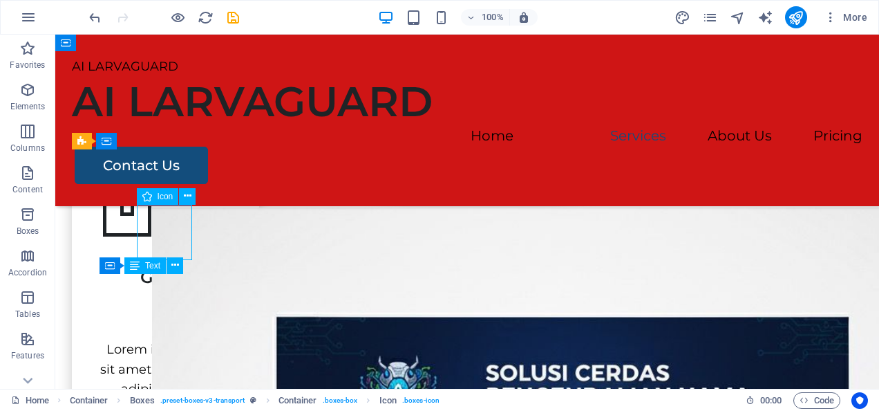
click at [185, 182] on div "AI LARVAGUARD AI LARVAGUARD Menu Home Services About Us Pricing Contact Us" at bounding box center [467, 120] width 824 height 171
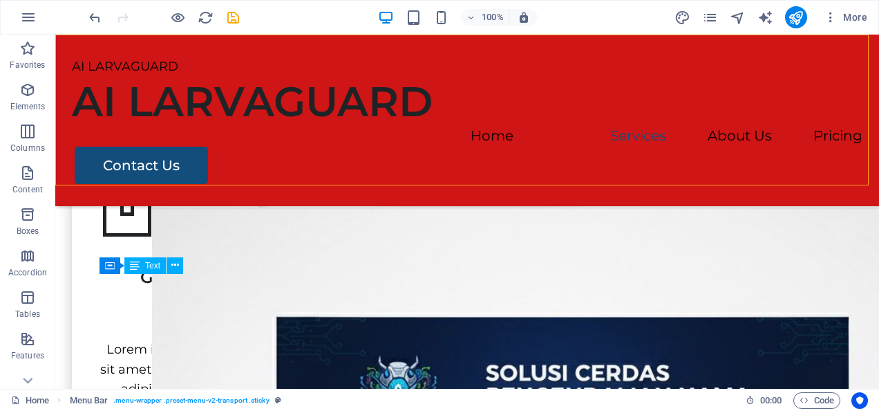
click at [169, 228] on figure at bounding box center [166, 212] width 132 height 55
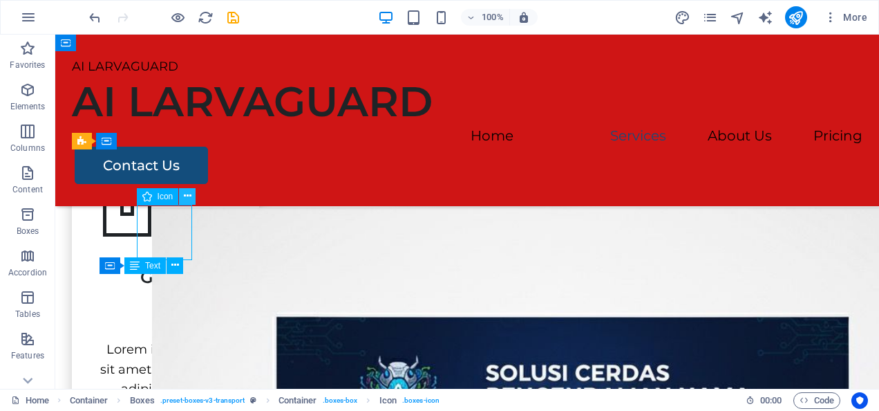
click at [181, 193] on button at bounding box center [187, 196] width 17 height 17
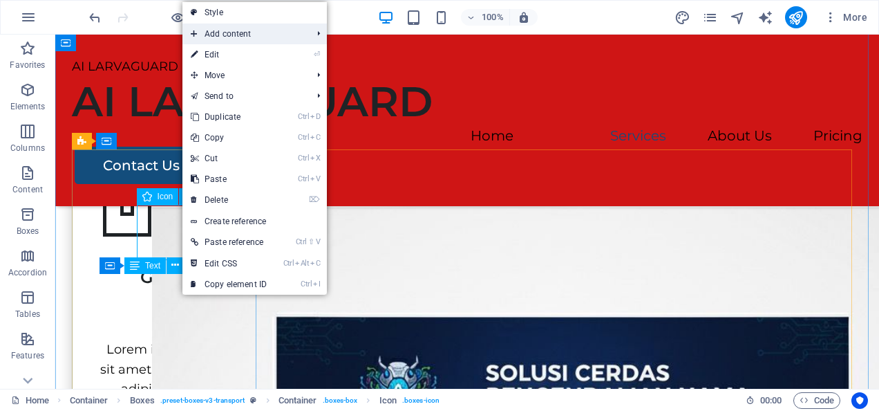
click at [209, 29] on span "Add content" at bounding box center [245, 34] width 124 height 21
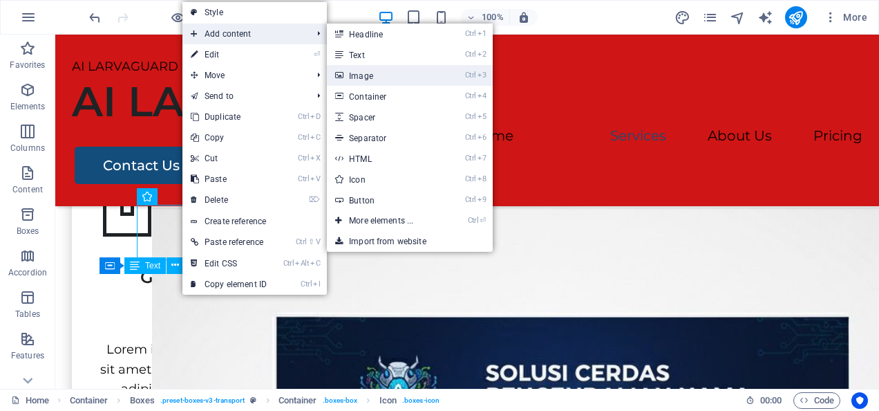
click at [406, 72] on link "Ctrl 3 Image" at bounding box center [384, 75] width 114 height 21
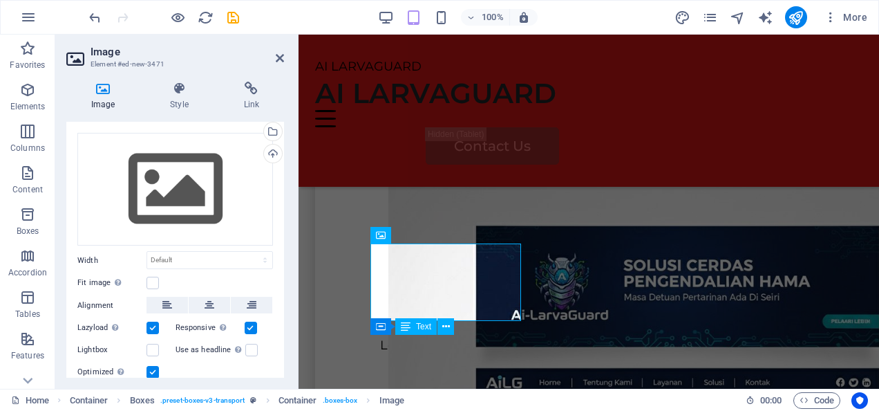
scroll to position [0, 0]
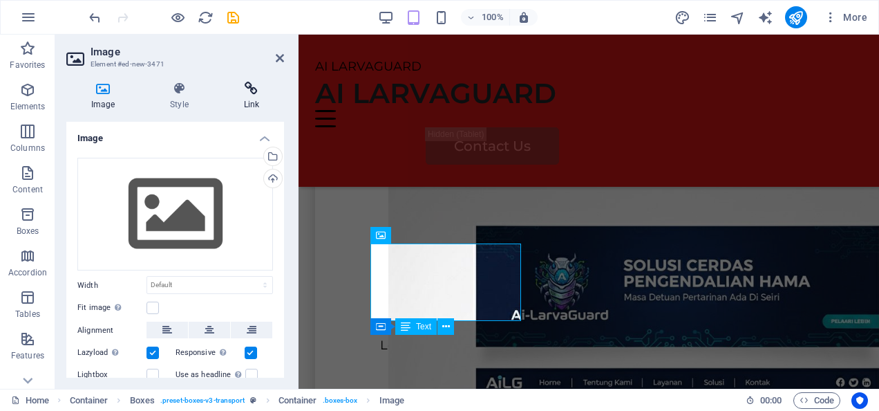
click at [254, 101] on h4 "Link" at bounding box center [251, 96] width 65 height 29
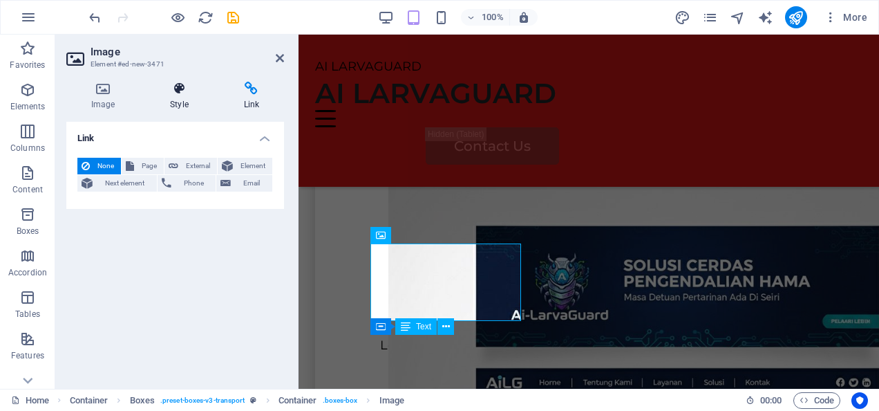
click at [183, 88] on icon at bounding box center [179, 89] width 68 height 14
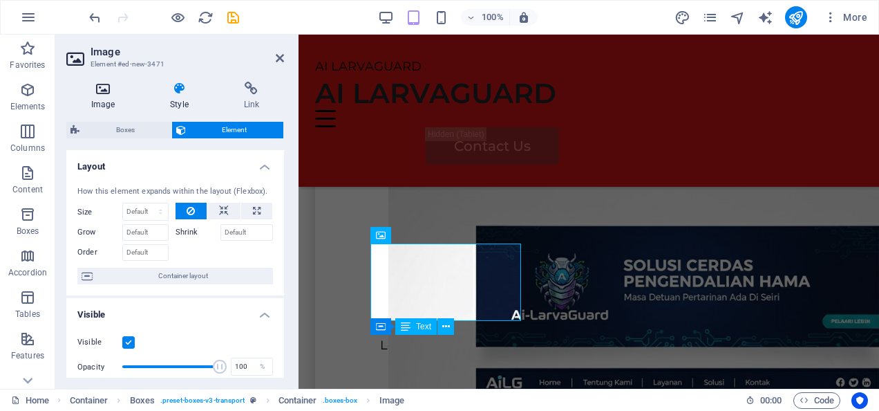
click at [109, 84] on icon at bounding box center [102, 89] width 73 height 14
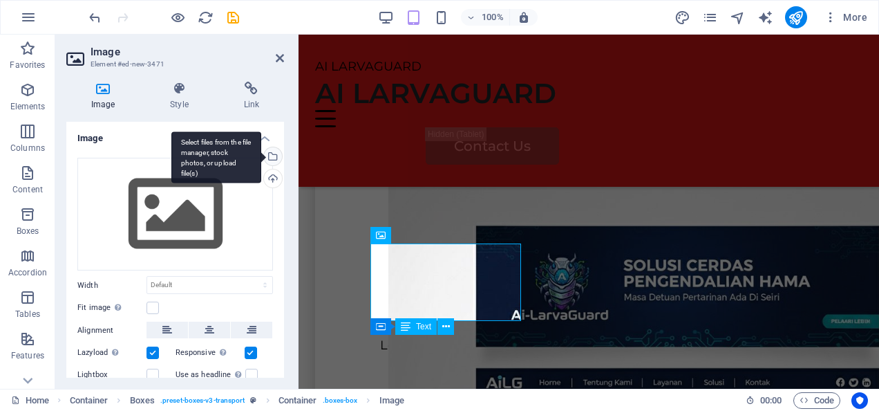
click at [261, 153] on div "Select files from the file manager, stock photos, or upload file(s)" at bounding box center [216, 157] width 90 height 52
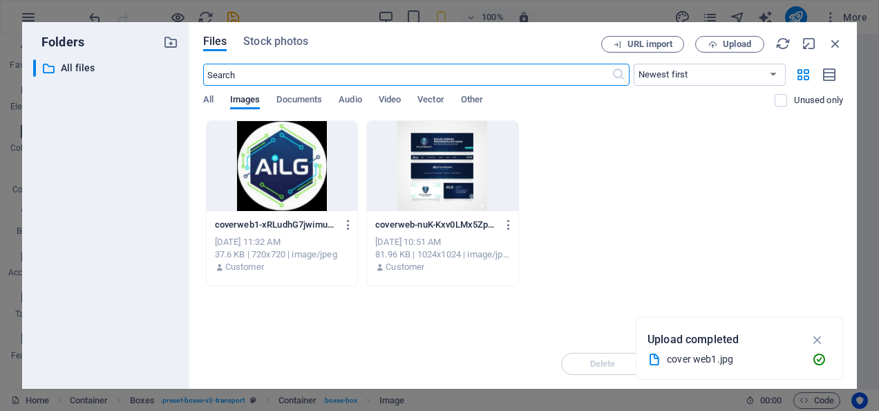
scroll to position [1011, 0]
click at [210, 99] on span "All" at bounding box center [208, 100] width 10 height 19
click at [257, 106] on span "Images" at bounding box center [245, 100] width 30 height 19
click at [246, 95] on span "Images" at bounding box center [245, 100] width 30 height 19
click at [311, 95] on span "Documents" at bounding box center [300, 100] width 46 height 19
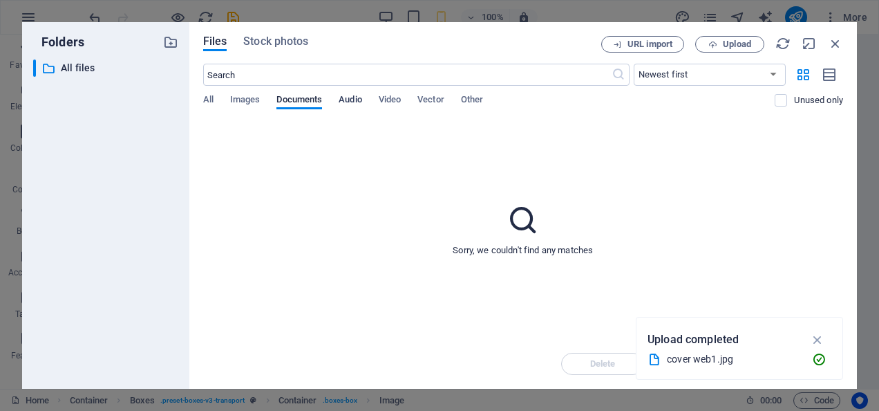
click at [348, 103] on span "Audio" at bounding box center [350, 100] width 23 height 19
click at [395, 99] on span "Video" at bounding box center [390, 100] width 22 height 19
click at [471, 104] on span "Other" at bounding box center [472, 100] width 22 height 19
click at [369, 72] on input "text" at bounding box center [407, 75] width 409 height 22
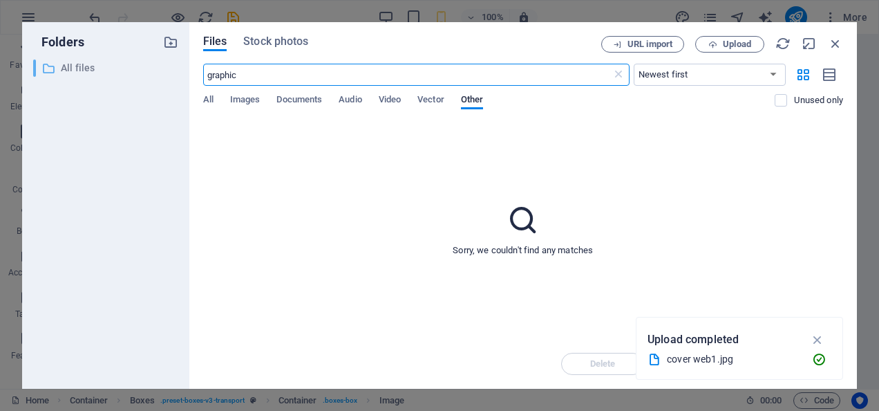
type input "graphic"
click at [118, 68] on p "All files" at bounding box center [107, 68] width 92 height 16
click at [97, 71] on p "All files" at bounding box center [107, 68] width 92 height 16
click at [742, 40] on span "Upload" at bounding box center [737, 44] width 28 height 8
